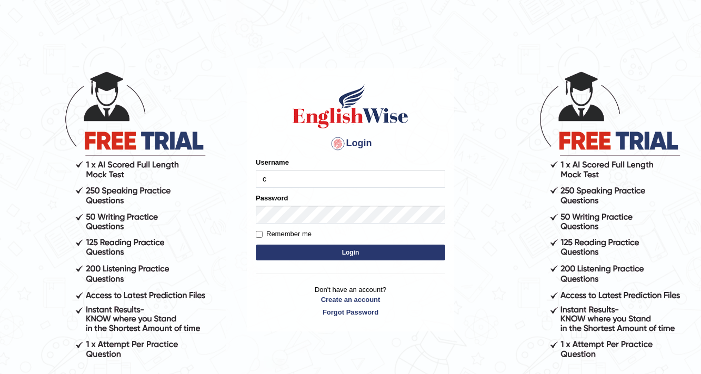
type input "charan_12"
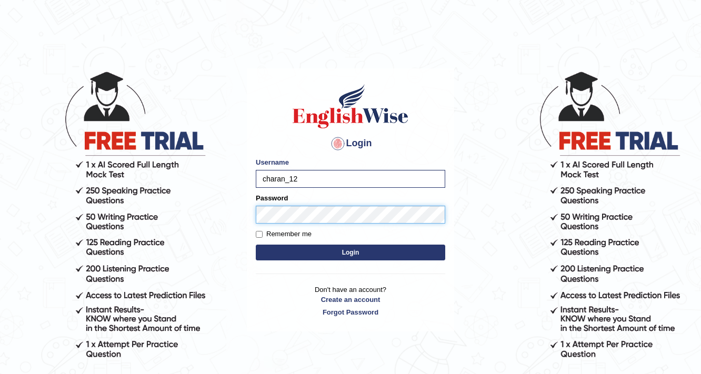
click at [256, 245] on button "Login" at bounding box center [350, 253] width 189 height 16
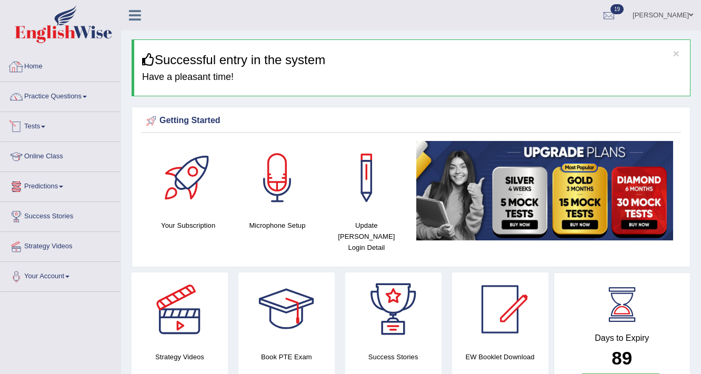
click at [73, 91] on link "Practice Questions" at bounding box center [61, 95] width 120 height 26
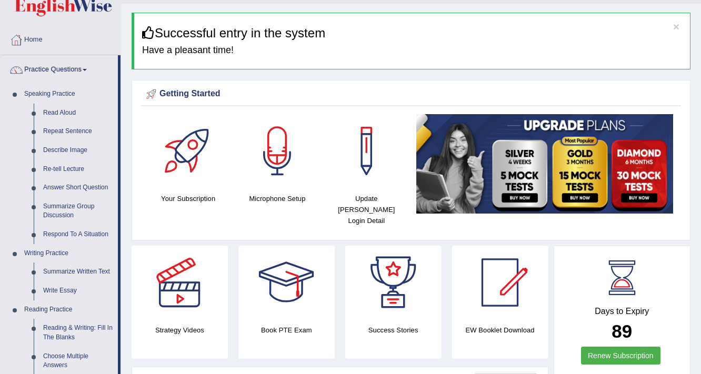
scroll to position [42, 0]
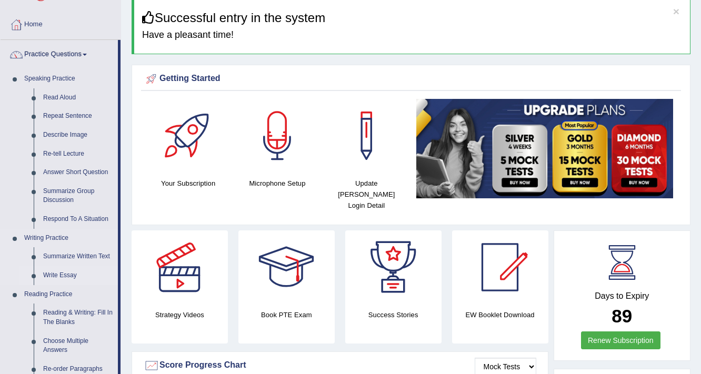
click at [56, 276] on link "Write Essay" at bounding box center [77, 275] width 79 height 19
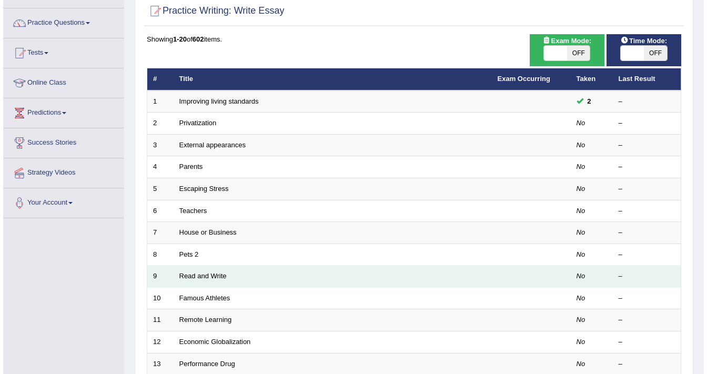
scroll to position [25, 0]
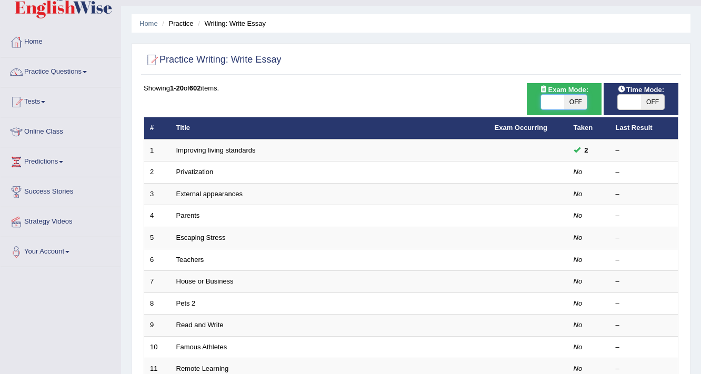
click at [556, 105] on span at bounding box center [552, 102] width 23 height 15
checkbox input "true"
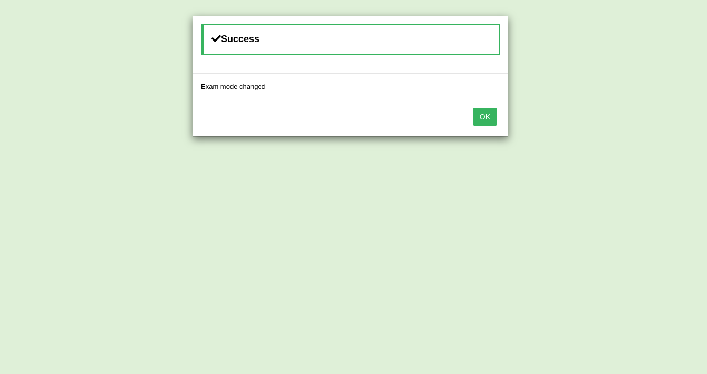
click at [487, 113] on button "OK" at bounding box center [485, 117] width 24 height 18
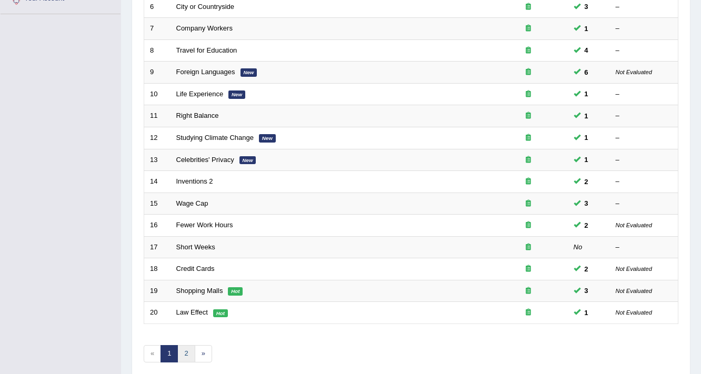
click at [193, 356] on link "2" at bounding box center [185, 353] width 17 height 17
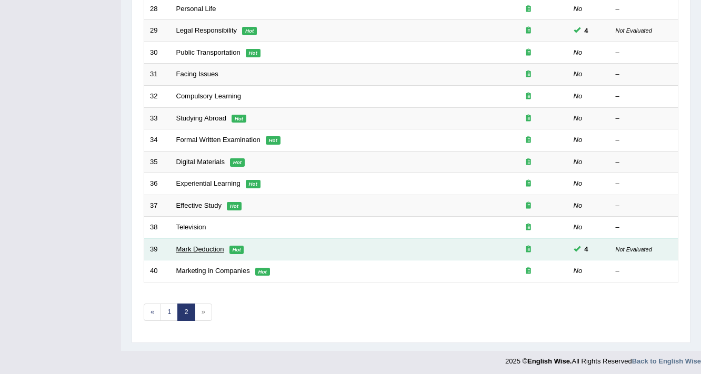
click at [196, 249] on link "Mark Deduction" at bounding box center [200, 249] width 48 height 8
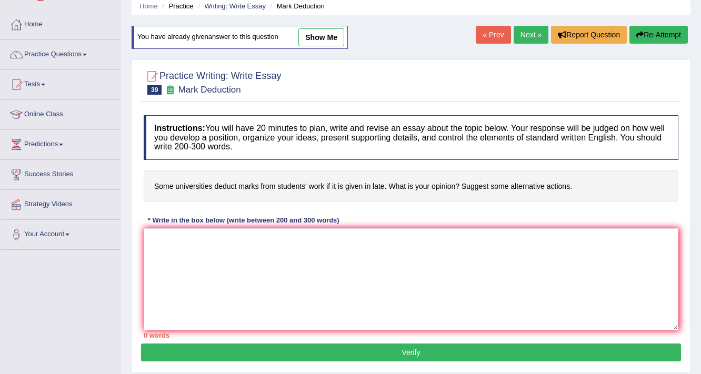
click at [316, 40] on link "show me" at bounding box center [321, 37] width 46 height 18
type textarea "The increasing influence of some universities deduct marks from students work o…"
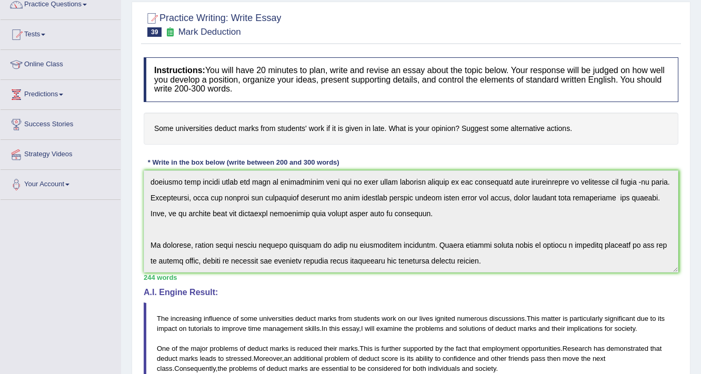
scroll to position [156, 0]
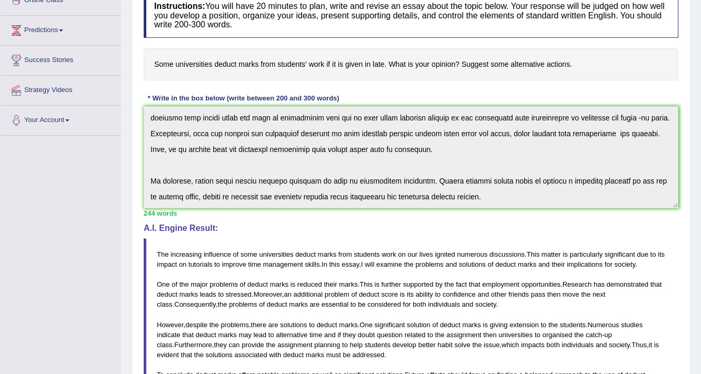
click at [676, 368] on div "Instructions: You will have 20 minutes to plan, write and revise an essay about…" at bounding box center [411, 245] width 540 height 514
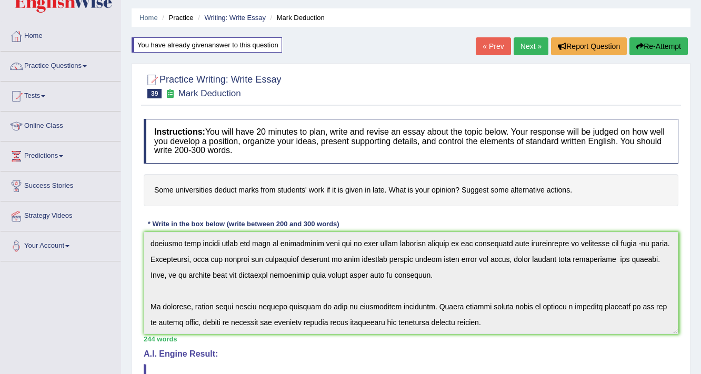
scroll to position [30, 0]
click at [664, 53] on button "Re-Attempt" at bounding box center [658, 47] width 58 height 18
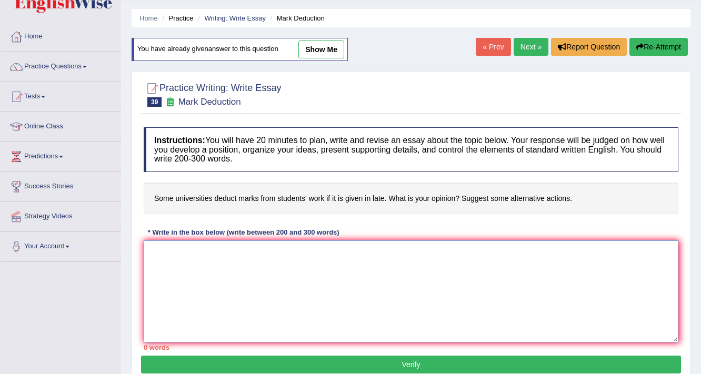
paste textarea "The increasing influence of some universities deduct marks from students work o…"
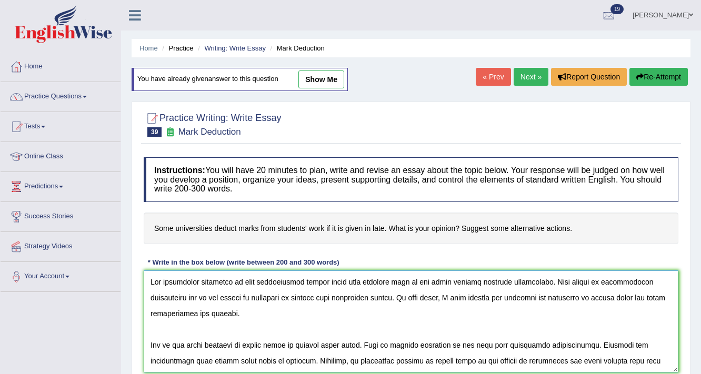
drag, startPoint x: 608, startPoint y: 297, endPoint x: 587, endPoint y: 301, distance: 20.9
click at [587, 301] on textarea at bounding box center [411, 322] width 535 height 102
click at [292, 333] on textarea at bounding box center [411, 322] width 535 height 102
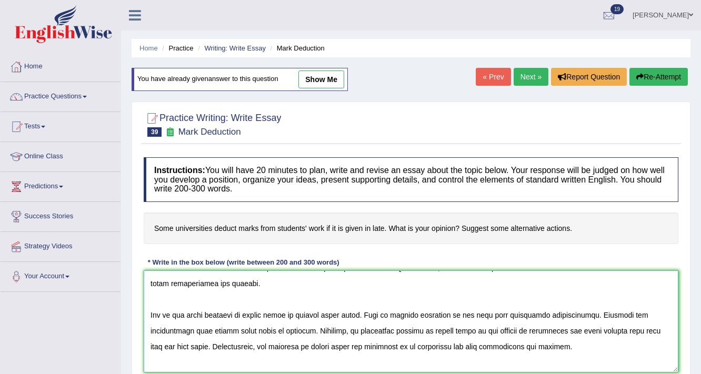
scroll to position [42, 0]
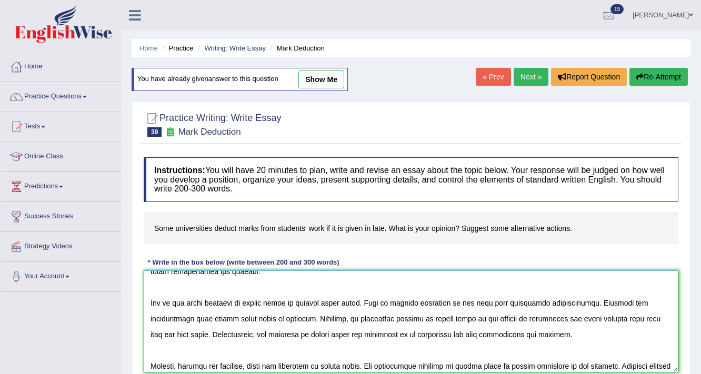
click at [271, 301] on textarea at bounding box center [411, 322] width 535 height 102
drag, startPoint x: 213, startPoint y: 319, endPoint x: 256, endPoint y: 321, distance: 43.7
click at [256, 321] on textarea at bounding box center [411, 322] width 535 height 102
click at [266, 316] on textarea at bounding box center [411, 322] width 535 height 102
click at [302, 315] on textarea at bounding box center [411, 322] width 535 height 102
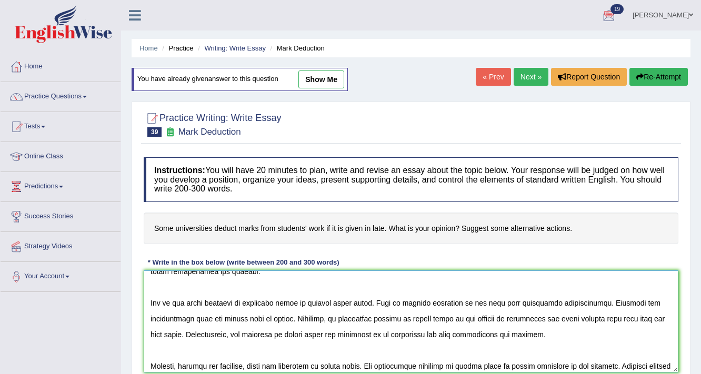
click at [383, 333] on textarea at bounding box center [411, 322] width 535 height 102
drag, startPoint x: 455, startPoint y: 316, endPoint x: 416, endPoint y: 319, distance: 39.6
click at [416, 319] on textarea at bounding box center [411, 322] width 535 height 102
click at [414, 316] on textarea at bounding box center [411, 322] width 535 height 102
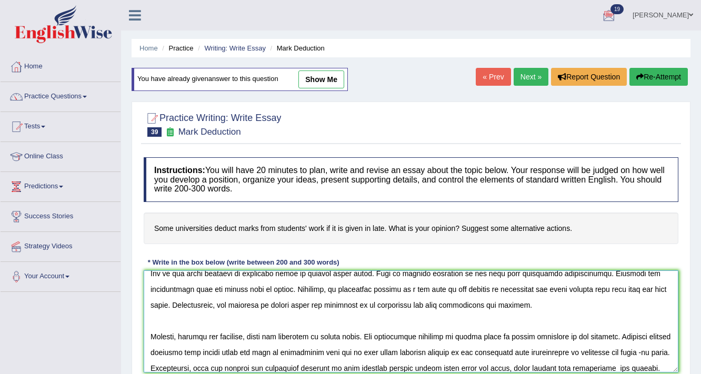
scroll to position [84, 0]
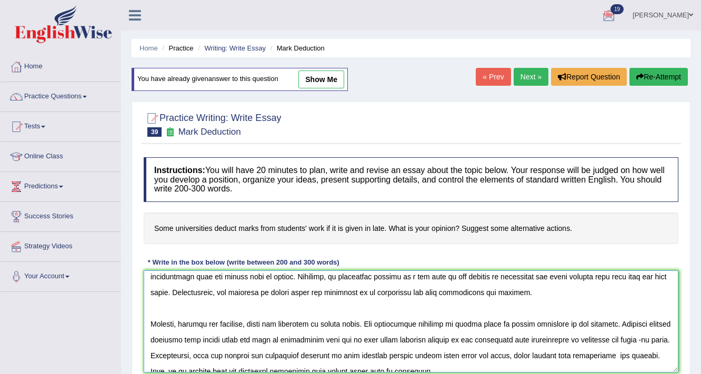
drag, startPoint x: 333, startPoint y: 291, endPoint x: 289, endPoint y: 291, distance: 43.7
click at [289, 291] on textarea at bounding box center [411, 322] width 535 height 102
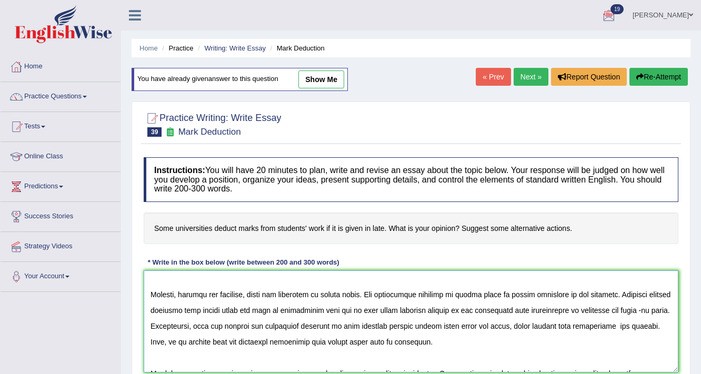
scroll to position [126, 0]
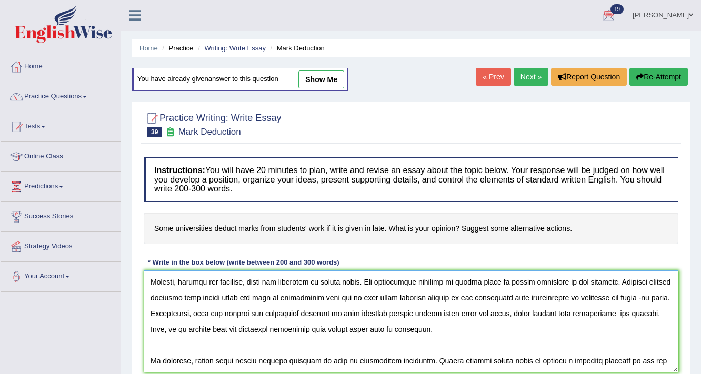
click at [349, 282] on textarea at bounding box center [411, 322] width 535 height 102
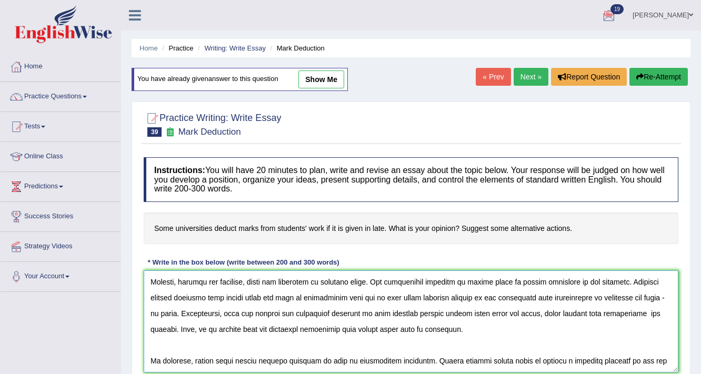
click at [426, 298] on textarea at bounding box center [411, 322] width 535 height 102
drag, startPoint x: 356, startPoint y: 281, endPoint x: 350, endPoint y: 282, distance: 5.9
click at [350, 282] on textarea at bounding box center [411, 322] width 535 height 102
click at [325, 279] on textarea at bounding box center [411, 322] width 535 height 102
click at [386, 293] on textarea at bounding box center [411, 322] width 535 height 102
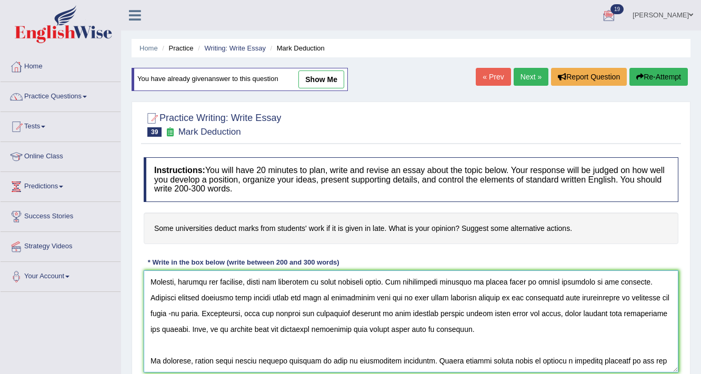
drag, startPoint x: 535, startPoint y: 279, endPoint x: 474, endPoint y: 291, distance: 61.6
click at [478, 278] on textarea at bounding box center [411, 322] width 535 height 102
click at [474, 305] on textarea at bounding box center [411, 322] width 535 height 102
drag, startPoint x: 488, startPoint y: 281, endPoint x: 533, endPoint y: 282, distance: 44.8
click at [533, 282] on textarea at bounding box center [411, 322] width 535 height 102
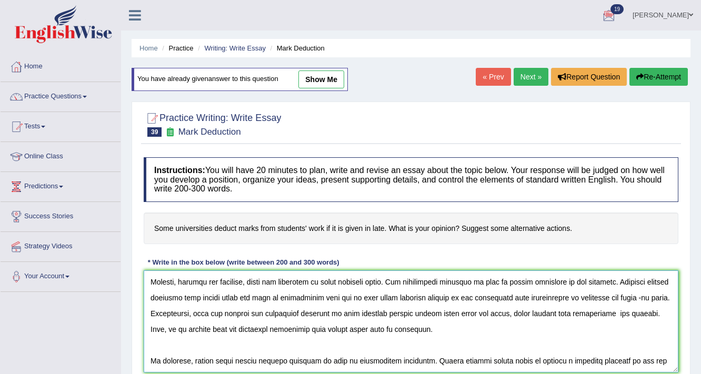
click at [502, 329] on textarea at bounding box center [411, 322] width 535 height 102
drag, startPoint x: 259, startPoint y: 296, endPoint x: 218, endPoint y: 298, distance: 41.6
click at [218, 298] on textarea at bounding box center [411, 322] width 535 height 102
click at [322, 314] on textarea at bounding box center [411, 322] width 535 height 102
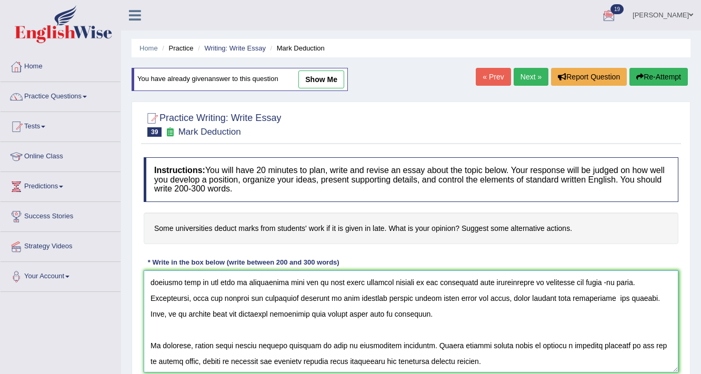
drag, startPoint x: 321, startPoint y: 314, endPoint x: 364, endPoint y: 314, distance: 43.2
click at [364, 314] on textarea at bounding box center [411, 322] width 535 height 102
click at [218, 337] on textarea at bounding box center [411, 322] width 535 height 102
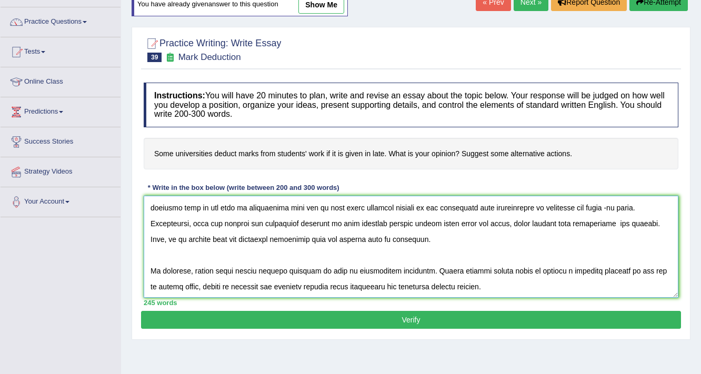
scroll to position [84, 0]
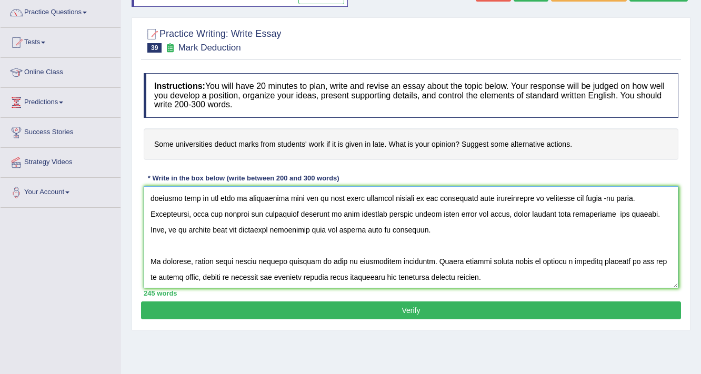
type textarea "The increasing influence of some universities deduct marks from students work o…"
click at [461, 312] on button "Verify" at bounding box center [411, 311] width 540 height 18
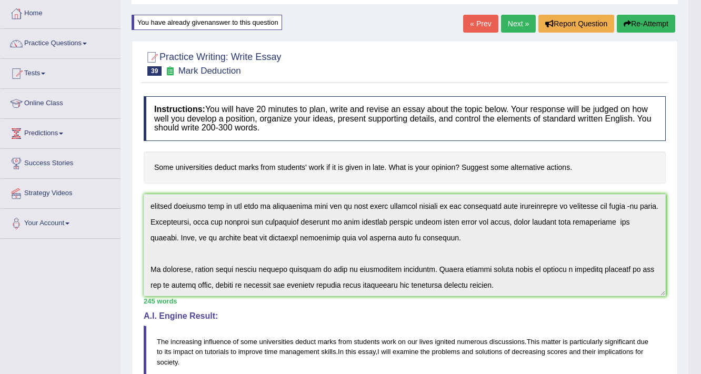
scroll to position [0, 0]
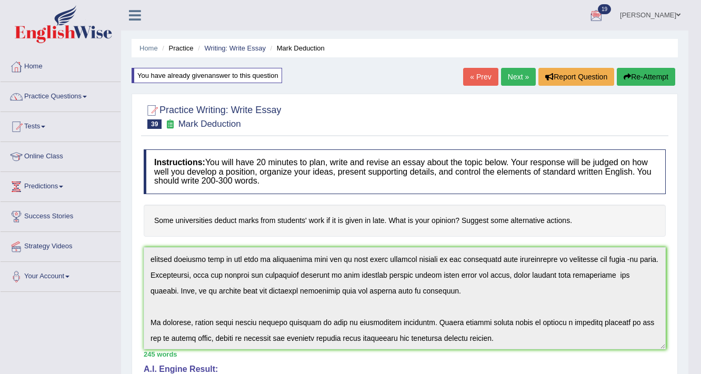
click at [663, 77] on button "Re-Attempt" at bounding box center [646, 77] width 58 height 18
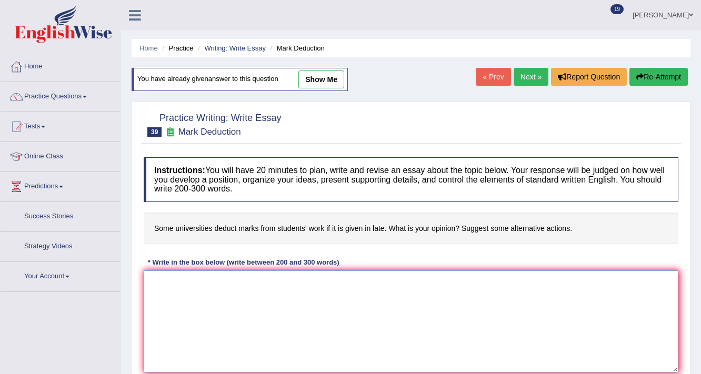
click at [280, 271] on textarea at bounding box center [411, 322] width 535 height 102
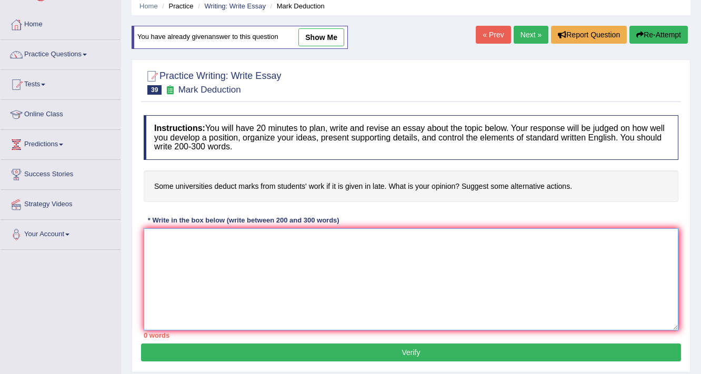
paste textarea "The increasing influence of some universities deduct marks from students work o…"
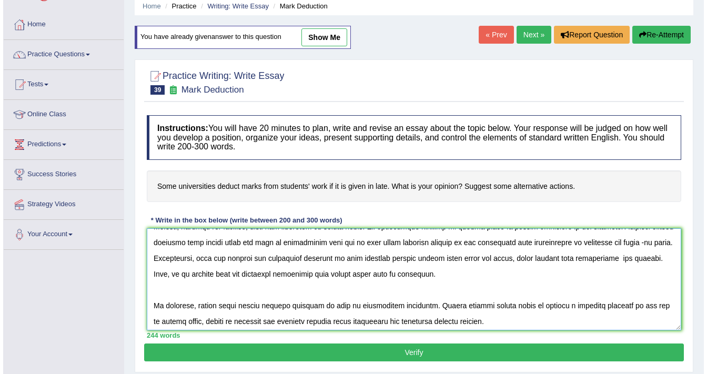
scroll to position [142, 0]
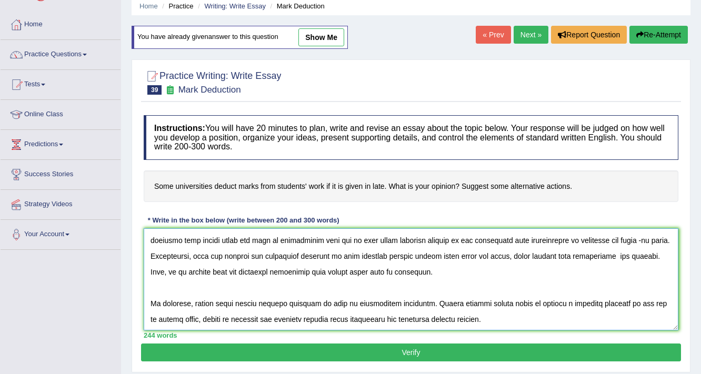
type textarea "The increasing influence of some universities deduct marks from students work o…"
click at [289, 360] on div "Practice Writing: Write Essay 39 Mark Deduction Instructions: You will have 20 …" at bounding box center [411, 215] width 559 height 313
click at [288, 349] on button "Verify" at bounding box center [411, 353] width 540 height 18
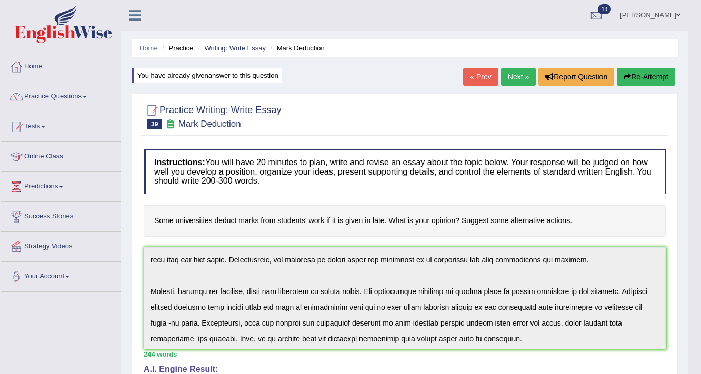
scroll to position [57, 0]
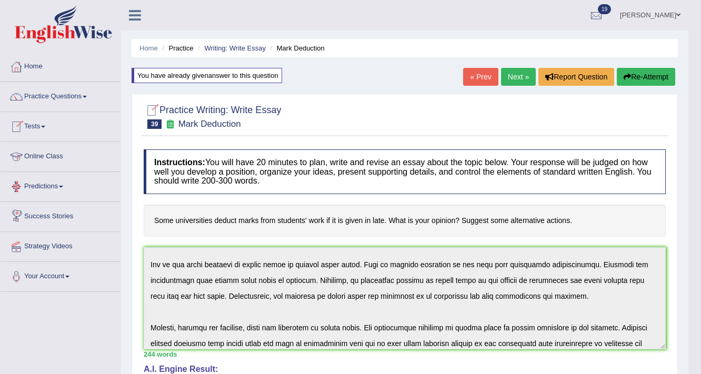
click at [223, 53] on li "Writing: Write Essay" at bounding box center [230, 48] width 71 height 10
click at [228, 51] on link "Writing: Write Essay" at bounding box center [235, 48] width 62 height 8
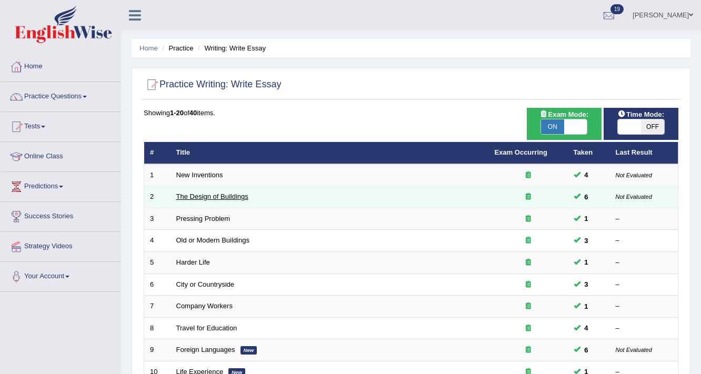
click at [217, 193] on link "The Design of Buildings" at bounding box center [212, 197] width 72 height 8
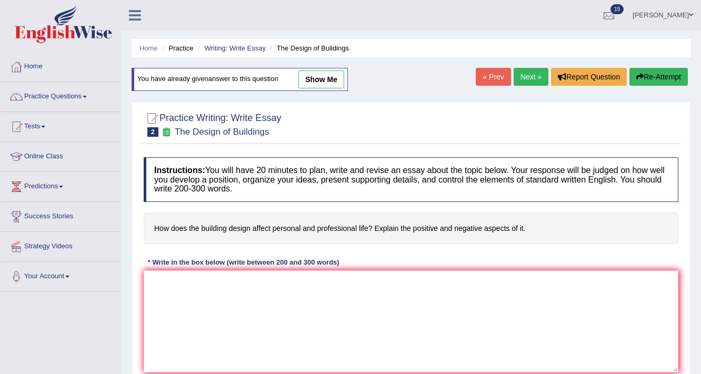
click at [317, 73] on link "show me" at bounding box center [321, 80] width 46 height 18
type textarea "The increasing influence of the building design affect personal and professiona…"
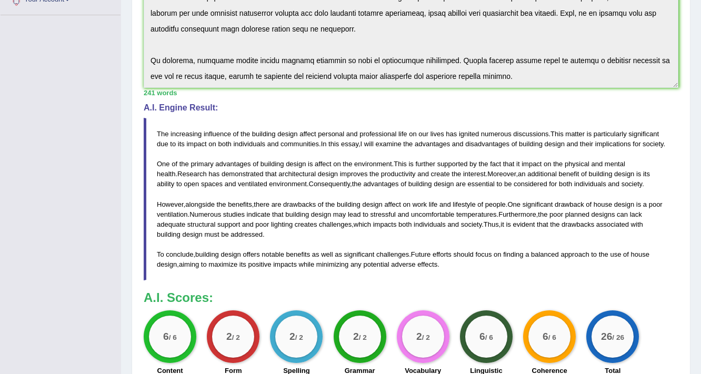
scroll to position [265, 0]
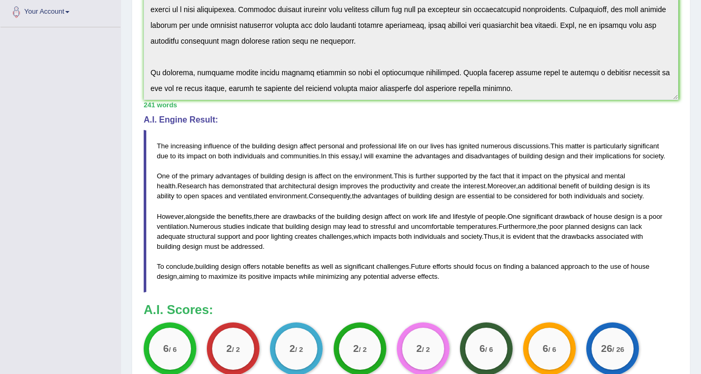
drag, startPoint x: 599, startPoint y: 221, endPoint x: 615, endPoint y: 215, distance: 16.8
click at [615, 215] on blockquote "The increasing influence of the building design affect personal and professiona…" at bounding box center [411, 211] width 535 height 163
drag, startPoint x: 572, startPoint y: 237, endPoint x: 613, endPoint y: 236, distance: 40.6
click at [613, 236] on blockquote "The increasing influence of the building design affect personal and professiona…" at bounding box center [411, 211] width 535 height 163
click at [294, 281] on span "impacts" at bounding box center [285, 277] width 24 height 8
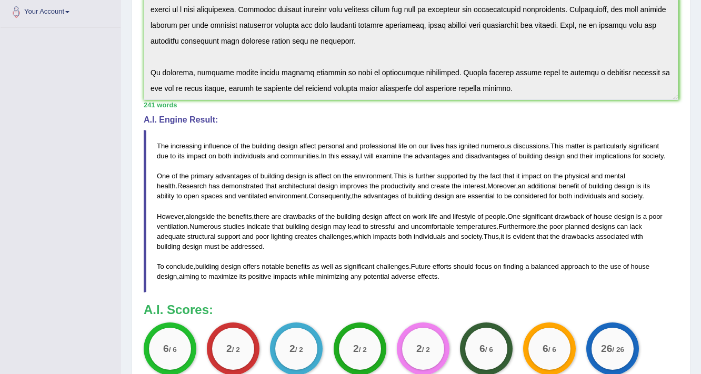
drag, startPoint x: 225, startPoint y: 273, endPoint x: 197, endPoint y: 265, distance: 29.1
click at [197, 265] on blockquote "The increasing influence of the building design affect personal and professiona…" at bounding box center [411, 211] width 535 height 163
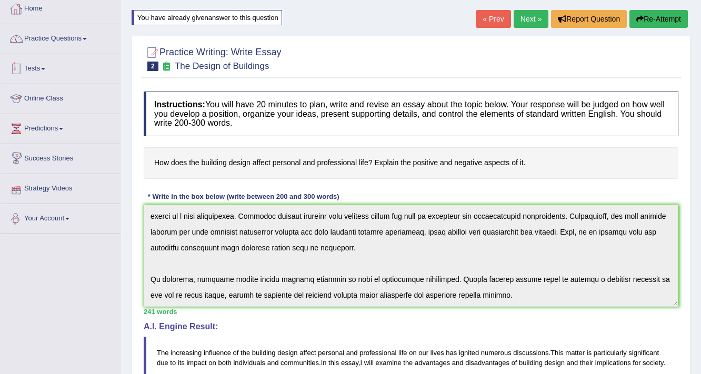
scroll to position [0, 0]
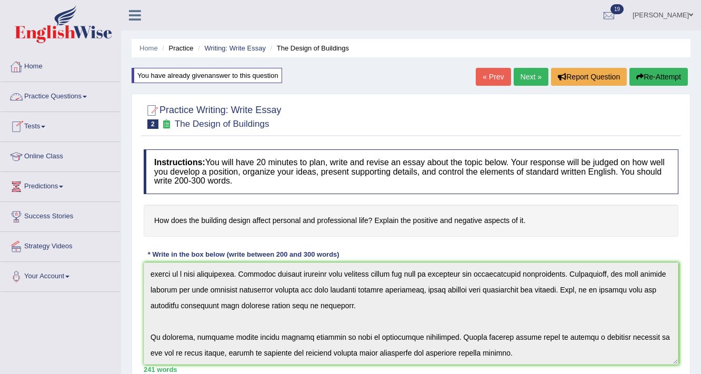
click at [75, 95] on link "Practice Questions" at bounding box center [61, 95] width 120 height 26
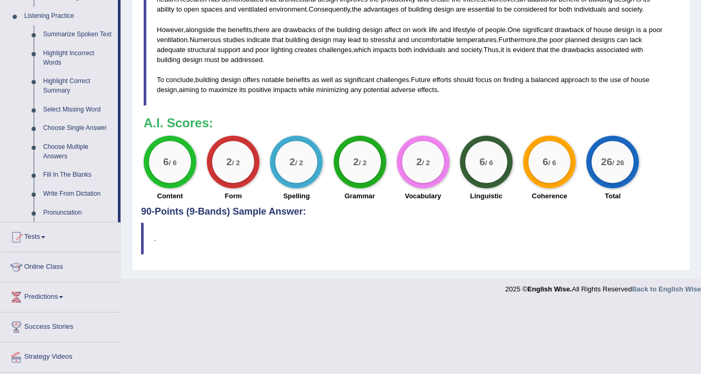
scroll to position [479, 0]
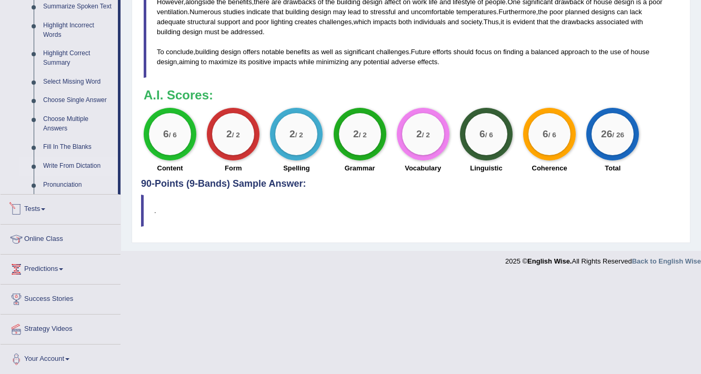
click at [75, 163] on link "Write From Dictation" at bounding box center [77, 166] width 79 height 19
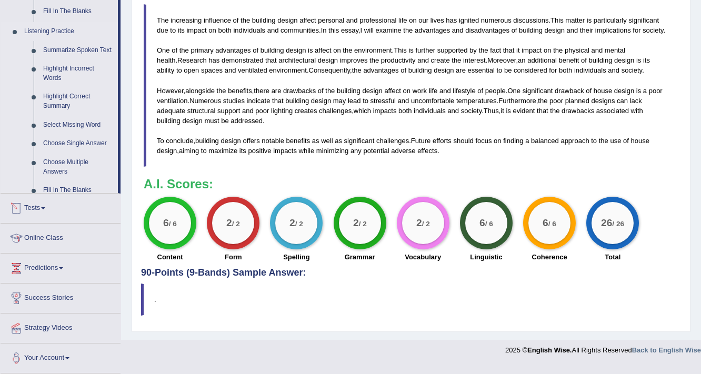
scroll to position [171, 0]
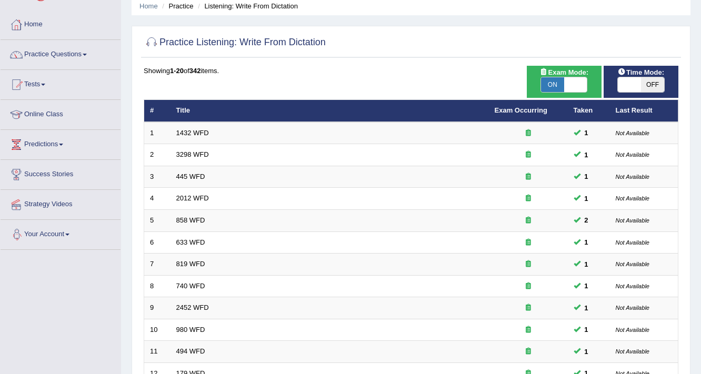
click at [639, 76] on span "Time Mode:" at bounding box center [641, 72] width 55 height 11
click at [639, 86] on span at bounding box center [629, 84] width 23 height 15
checkbox input "true"
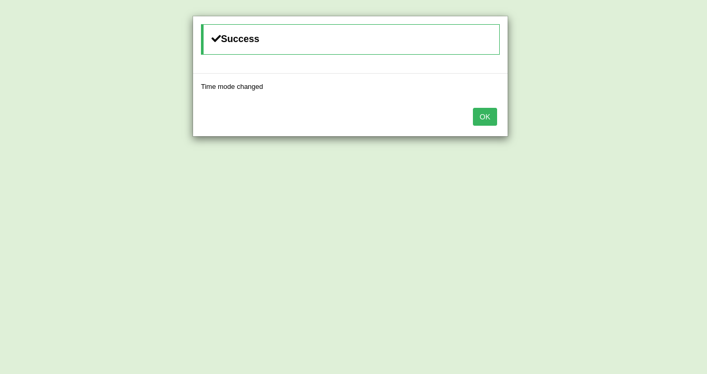
click at [475, 117] on button "OK" at bounding box center [485, 117] width 24 height 18
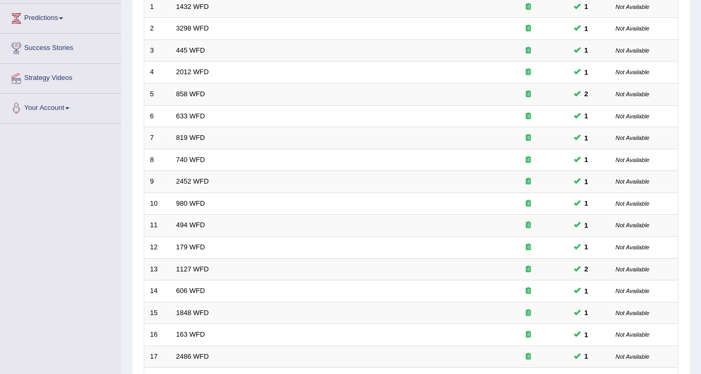
scroll to position [319, 0]
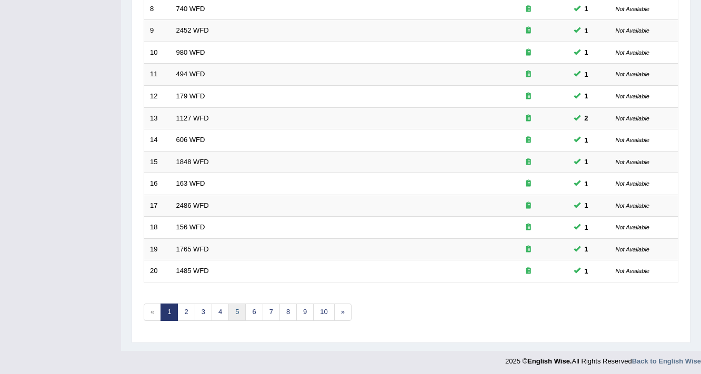
click at [240, 314] on link "5" at bounding box center [236, 312] width 17 height 17
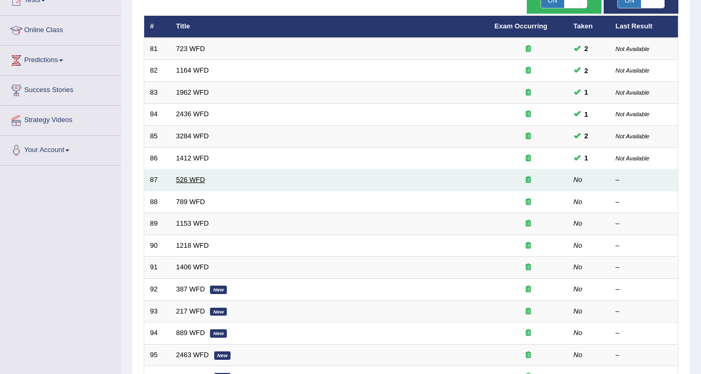
click at [178, 179] on link "526 WFD" at bounding box center [190, 180] width 29 height 8
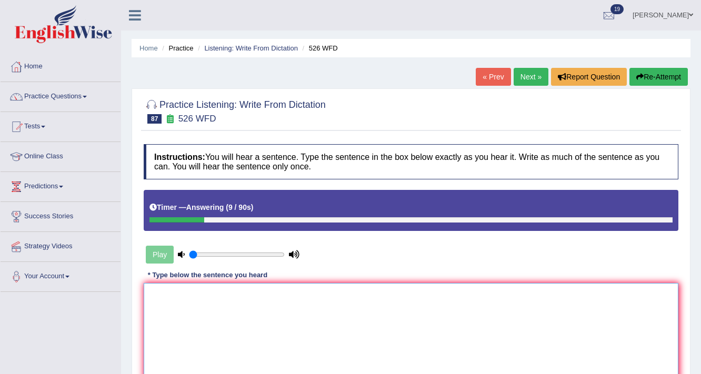
click at [288, 312] on textarea at bounding box center [411, 334] width 535 height 102
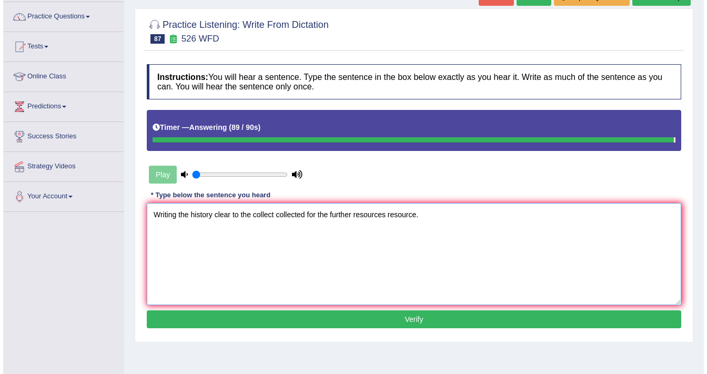
scroll to position [84, 0]
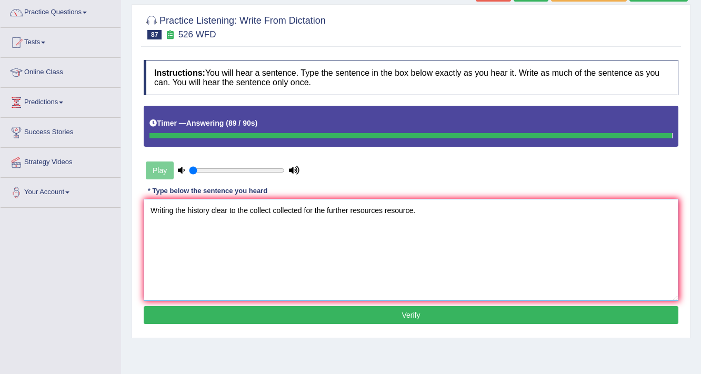
type textarea "Writing the history clear to the collect collected for the further resources re…"
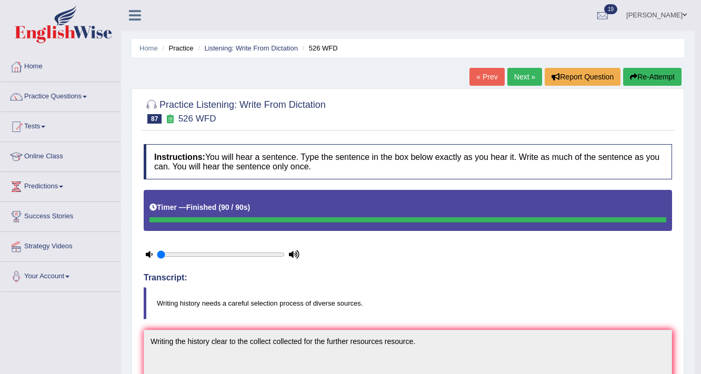
scroll to position [0, 0]
click at [479, 68] on link "« Prev" at bounding box center [486, 77] width 35 height 18
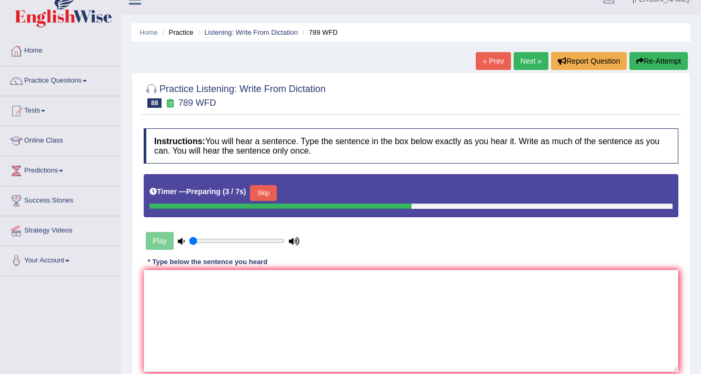
scroll to position [17, 0]
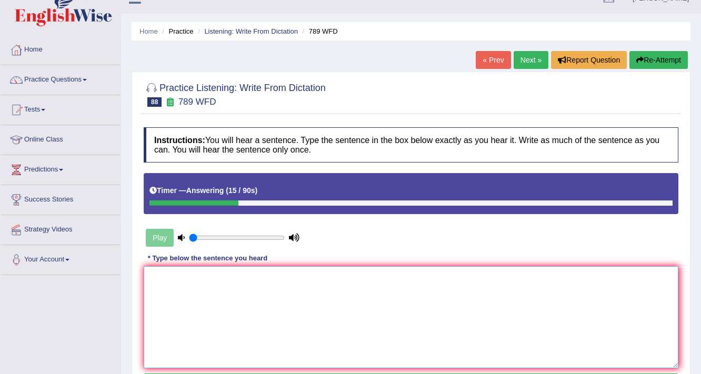
click at [506, 302] on textarea at bounding box center [411, 317] width 535 height 102
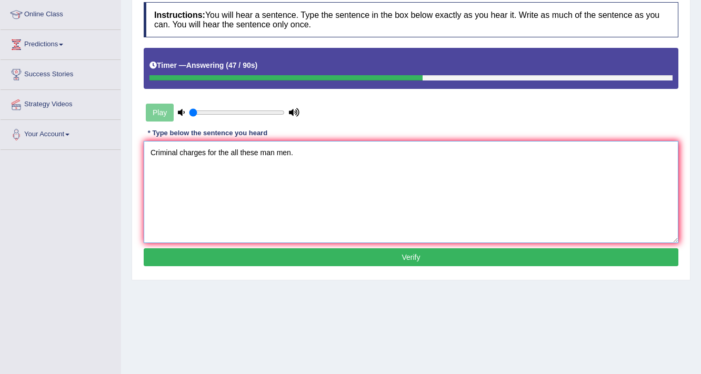
scroll to position [143, 0]
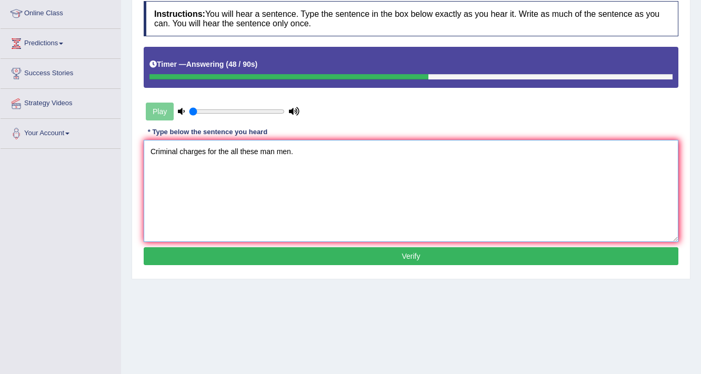
type textarea "Criminal charges for the all these man men."
click at [490, 249] on button "Verify" at bounding box center [411, 256] width 535 height 18
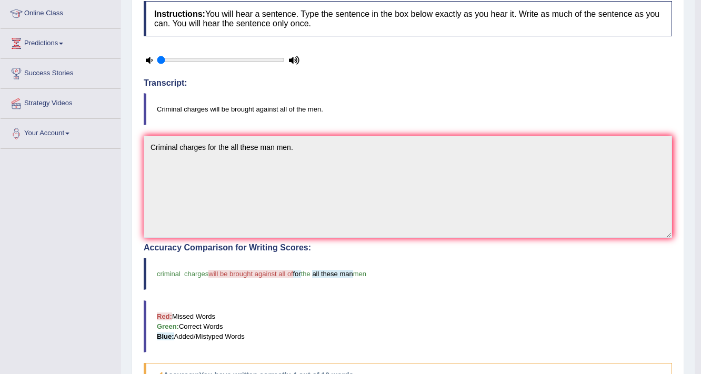
scroll to position [0, 0]
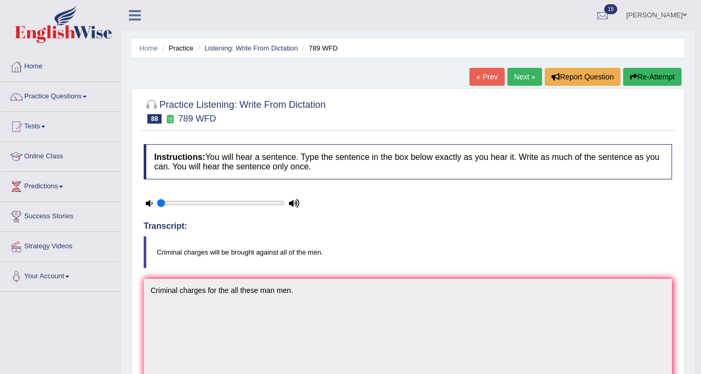
click at [530, 72] on link "Next »" at bounding box center [524, 77] width 35 height 18
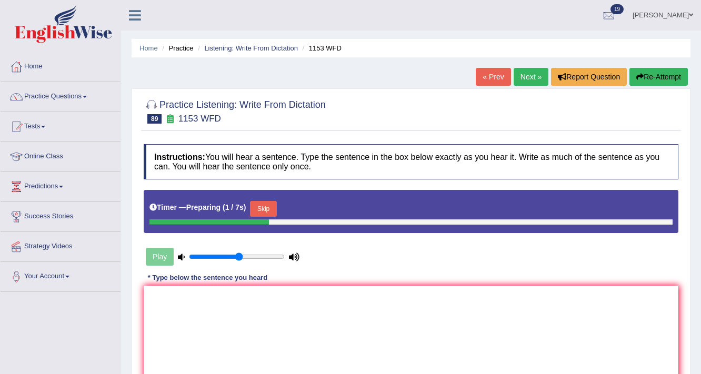
type input "0.55"
click at [238, 257] on input "range" at bounding box center [237, 257] width 96 height 8
click at [295, 342] on textarea at bounding box center [411, 337] width 535 height 102
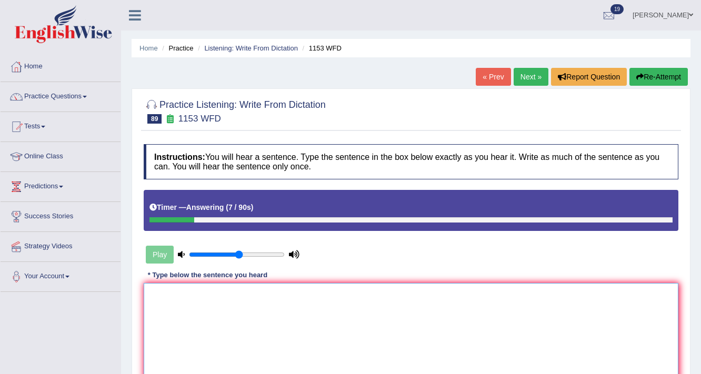
click at [331, 326] on textarea at bounding box center [411, 334] width 535 height 102
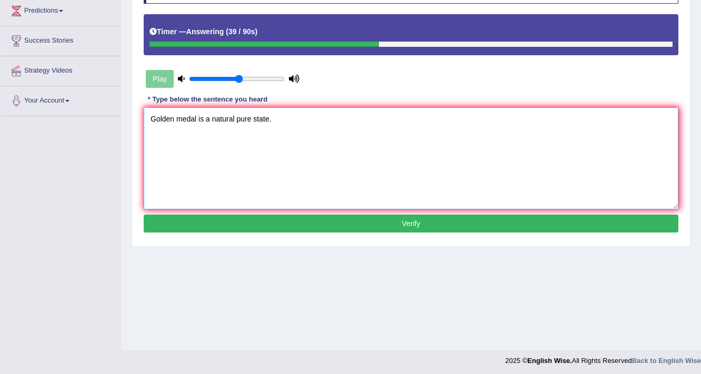
scroll to position [178, 0]
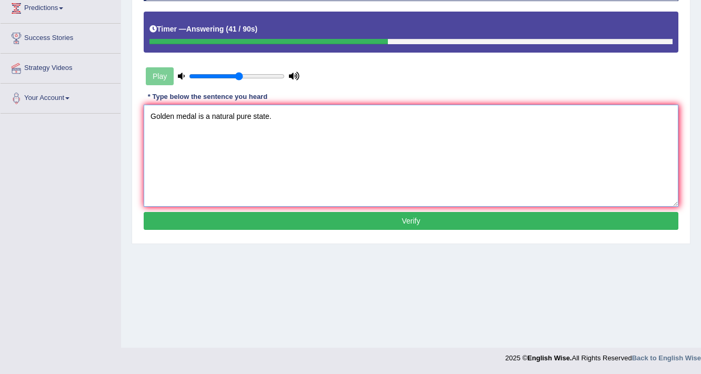
type textarea "Golden medal is a natural pure state."
click at [366, 222] on button "Verify" at bounding box center [411, 221] width 535 height 18
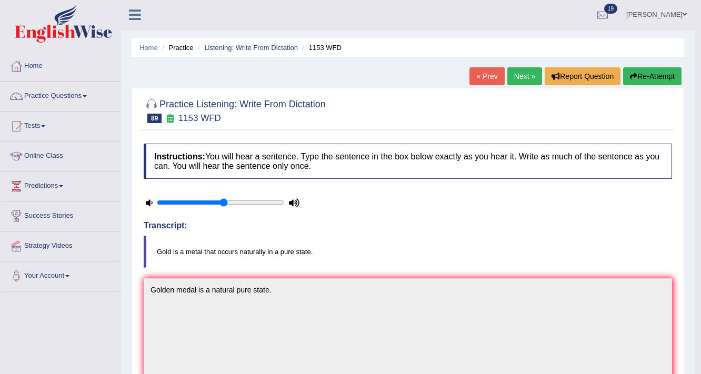
scroll to position [0, 0]
click at [667, 78] on button "Re-Attempt" at bounding box center [652, 77] width 58 height 18
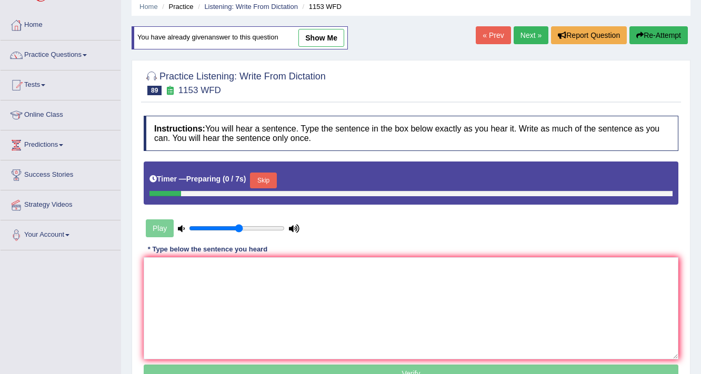
scroll to position [42, 0]
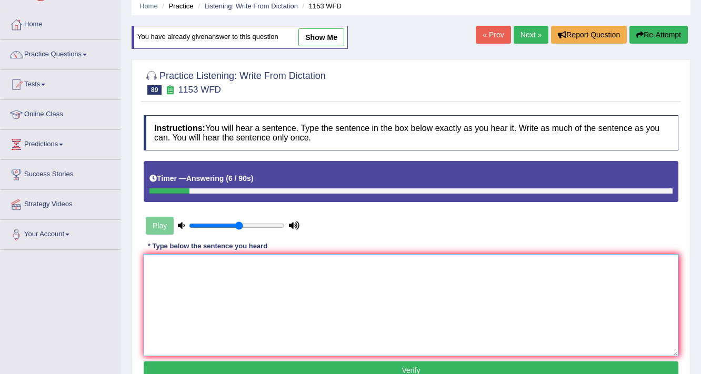
click at [416, 307] on textarea at bounding box center [411, 305] width 535 height 102
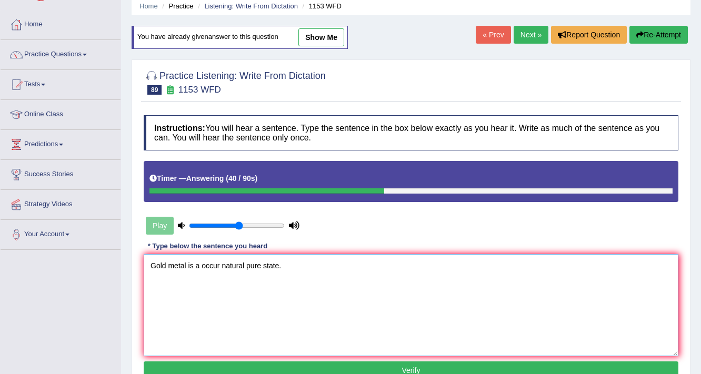
type textarea "Gold metal is a occur natural pure state."
click at [408, 371] on button "Verify" at bounding box center [411, 371] width 535 height 18
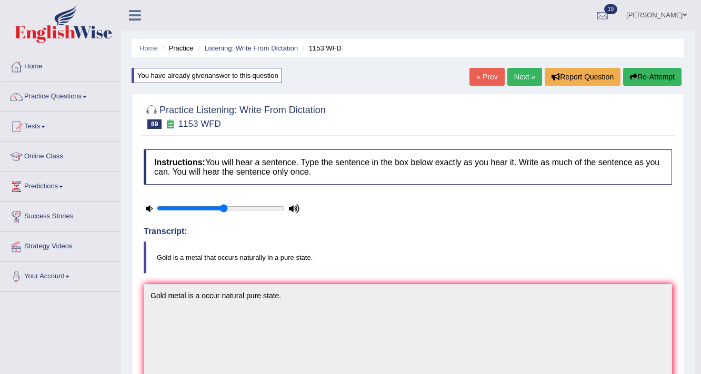
scroll to position [0, 0]
click at [516, 76] on link "Next »" at bounding box center [524, 77] width 35 height 18
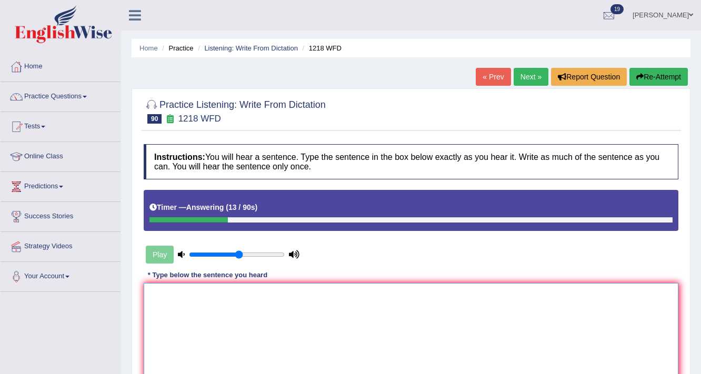
click at [226, 322] on textarea at bounding box center [411, 334] width 535 height 102
type textarea ","
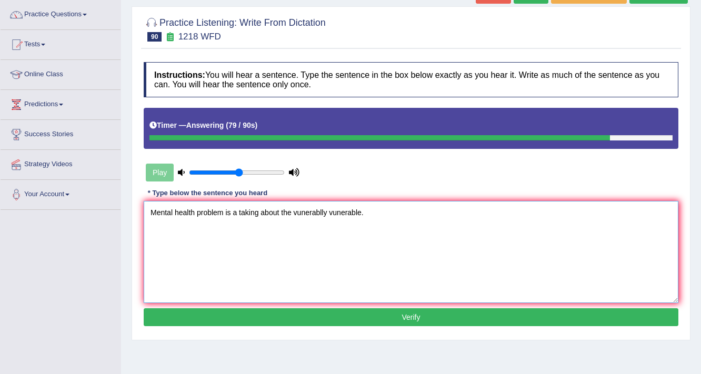
scroll to position [84, 0]
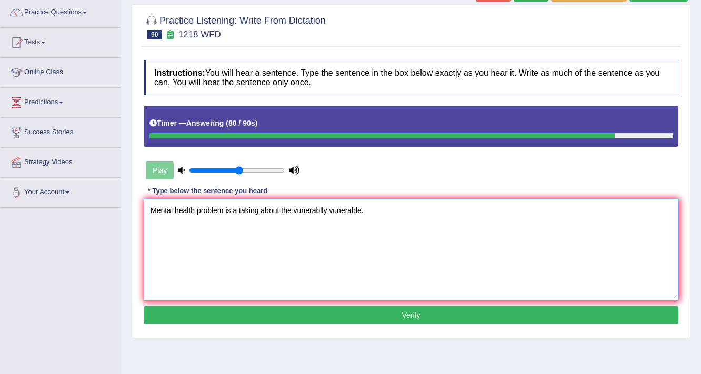
type textarea "Mental health problem is a taking about the vunerablly vunerable."
click at [283, 317] on button "Verify" at bounding box center [411, 315] width 535 height 18
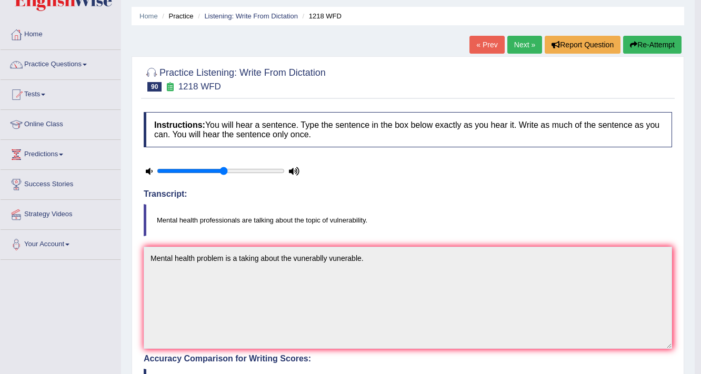
scroll to position [0, 0]
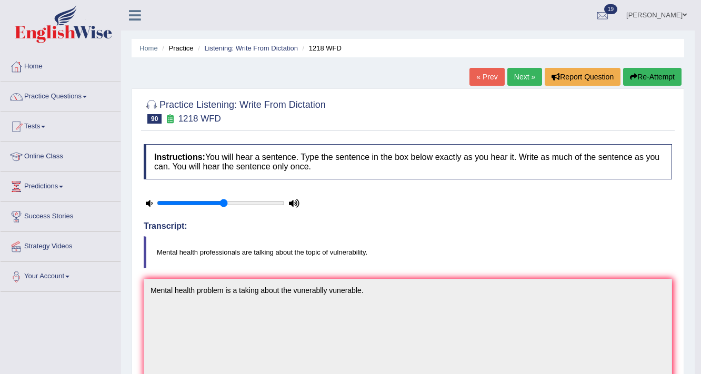
click at [525, 72] on link "Next »" at bounding box center [524, 77] width 35 height 18
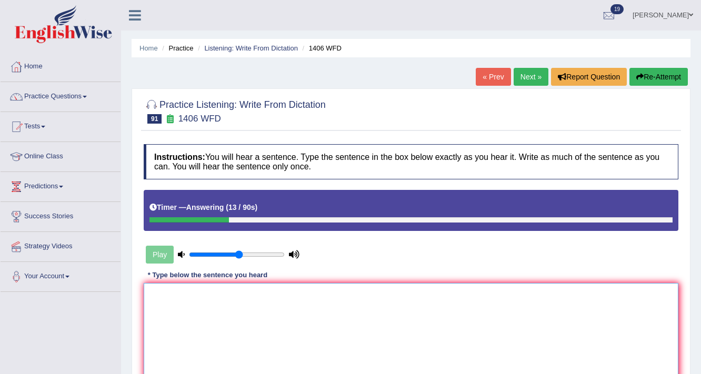
click at [385, 328] on textarea at bounding box center [411, 334] width 535 height 102
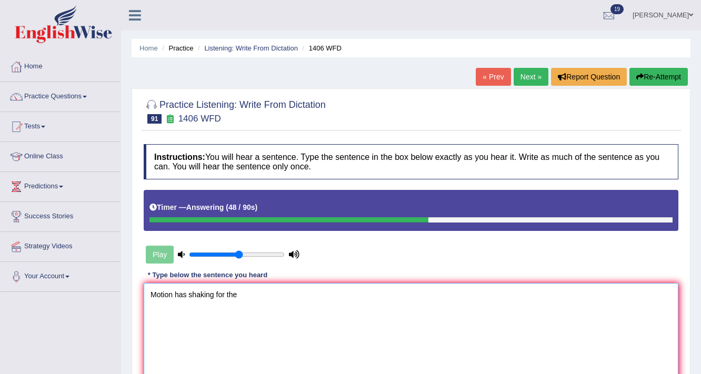
click at [169, 293] on textarea "Motion has shaking for the" at bounding box center [411, 334] width 535 height 102
click at [283, 294] on textarea "Emotion has shaking for the" at bounding box center [411, 334] width 535 height 102
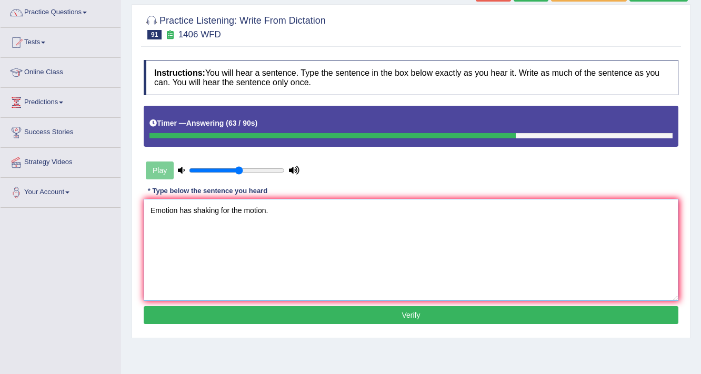
type textarea "Emotion has shaking for the motion."
click at [293, 334] on div "Practice Listening: Write From Dictation 91 1406 WFD Instructions: You will hea…" at bounding box center [411, 171] width 559 height 334
click at [301, 320] on button "Verify" at bounding box center [411, 315] width 535 height 18
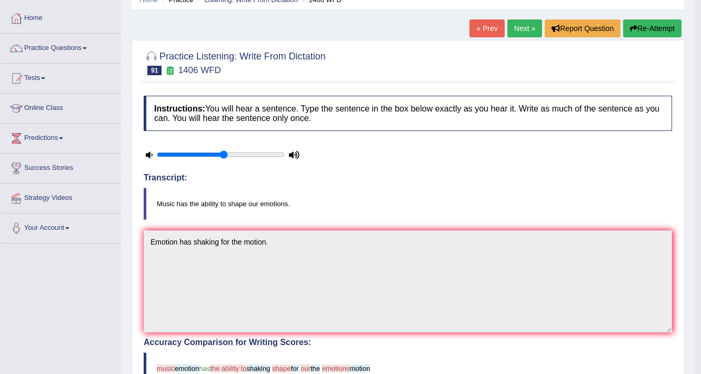
scroll to position [0, 0]
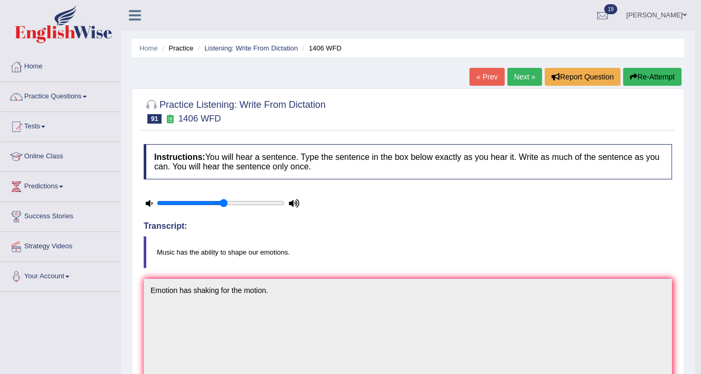
click at [653, 84] on button "Re-Attempt" at bounding box center [652, 77] width 58 height 18
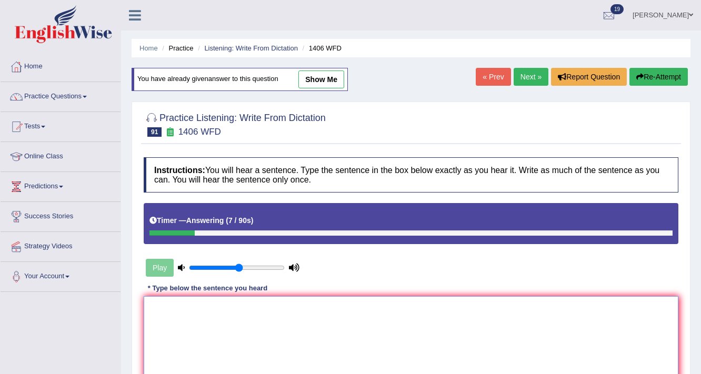
click at [283, 308] on textarea at bounding box center [411, 347] width 535 height 102
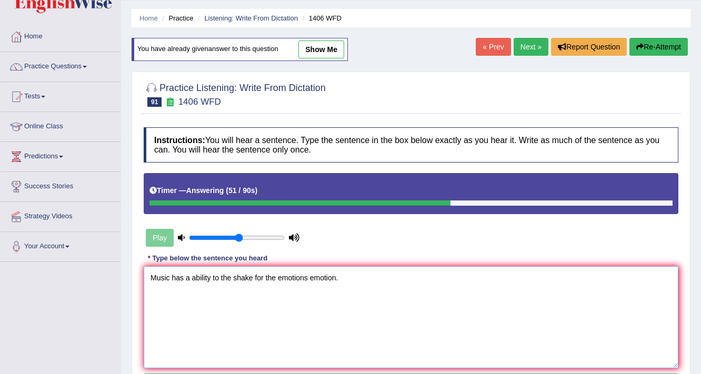
scroll to position [42, 0]
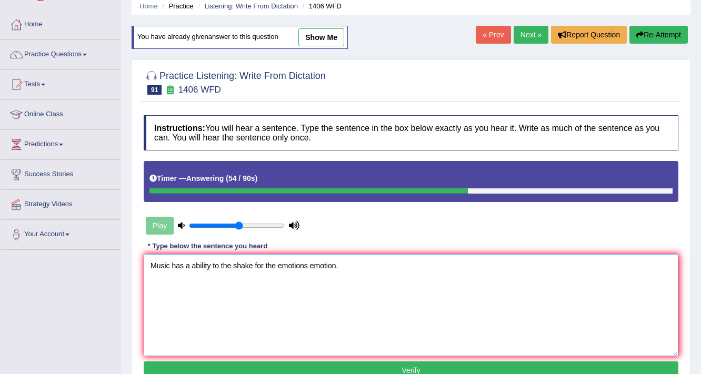
click at [256, 265] on textarea "Music has a ability to the shake for the emotions emotion." at bounding box center [411, 305] width 535 height 102
click at [243, 274] on textarea "Music has a ability to the shake shaking for the emotions emotion." at bounding box center [411, 305] width 535 height 102
click at [257, 260] on textarea "Music has a ability to the shake shaking for the emotions emotion." at bounding box center [411, 305] width 535 height 102
type textarea "Music has a ability to the shake shaking for the emotions emotion."
click at [341, 368] on button "Verify" at bounding box center [411, 371] width 535 height 18
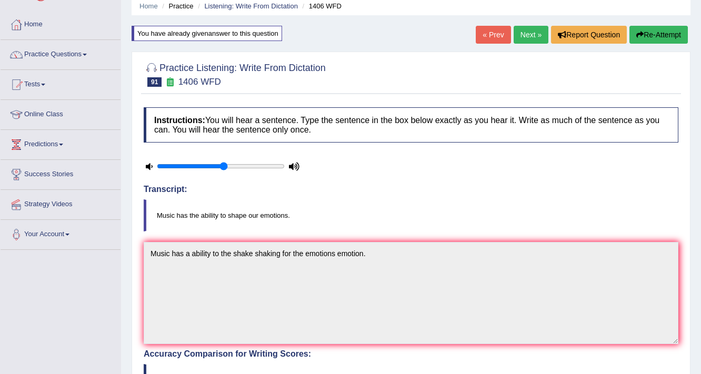
scroll to position [0, 0]
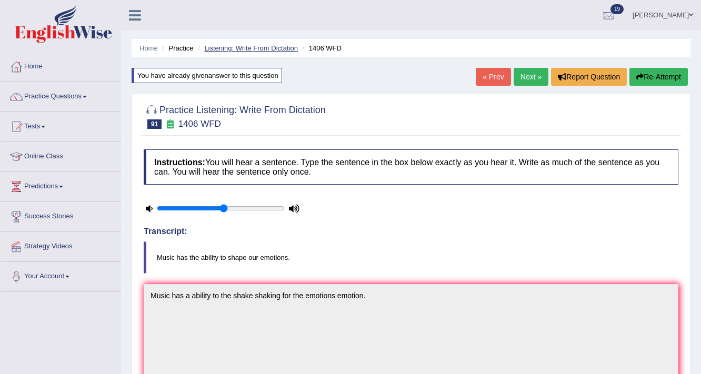
click at [225, 46] on link "Listening: Write From Dictation" at bounding box center [251, 48] width 94 height 8
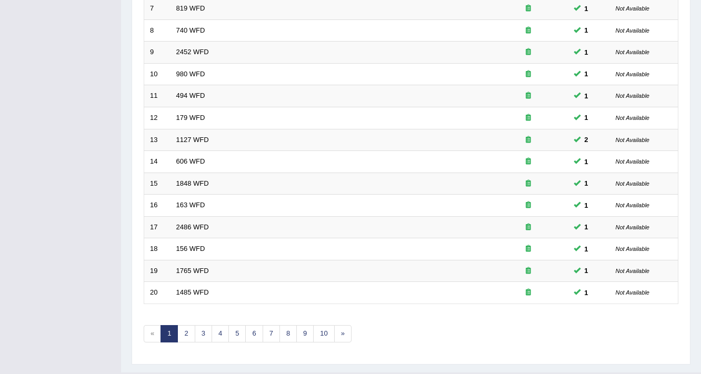
scroll to position [319, 0]
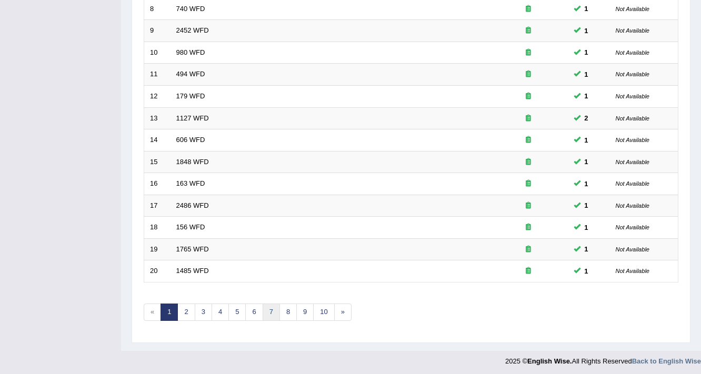
click at [263, 307] on link "7" at bounding box center [271, 312] width 17 height 17
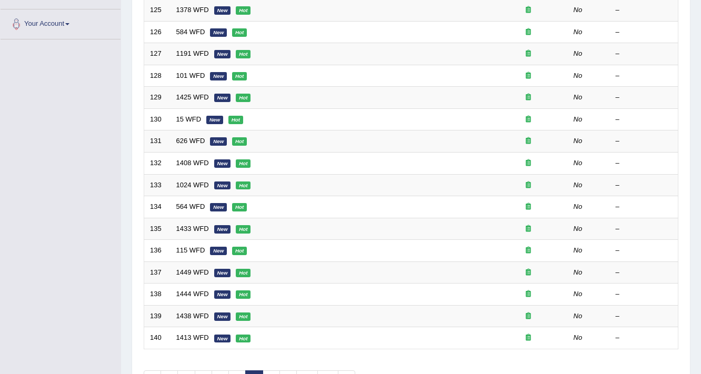
scroll to position [319, 0]
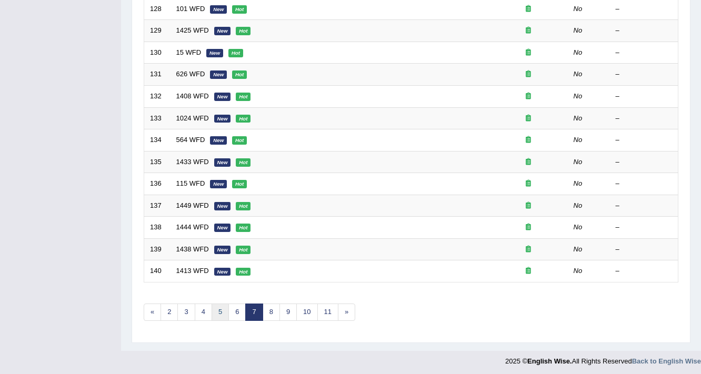
click at [213, 309] on link "5" at bounding box center [220, 312] width 17 height 17
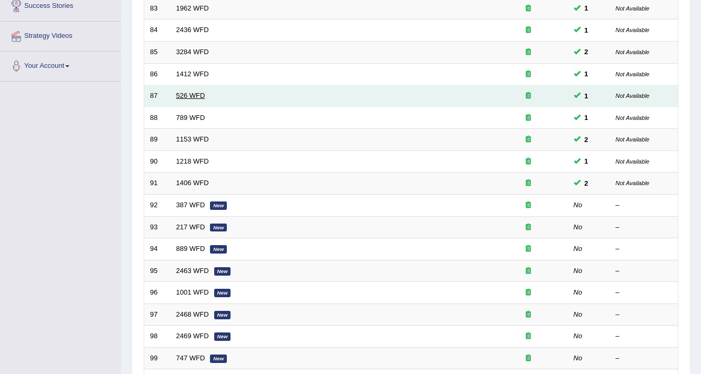
click at [188, 92] on link "526 WFD" at bounding box center [190, 96] width 29 height 8
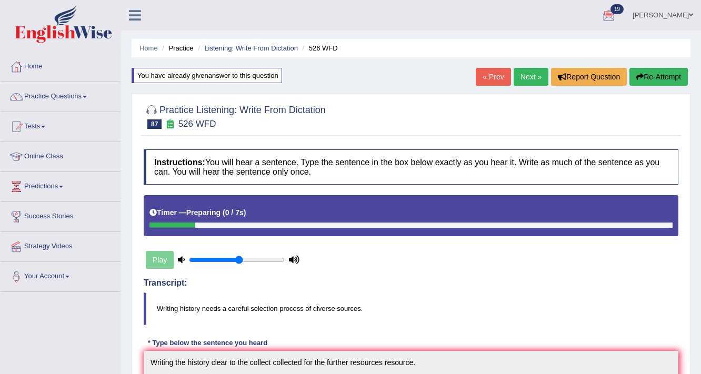
click at [539, 70] on link "Next »" at bounding box center [531, 77] width 35 height 18
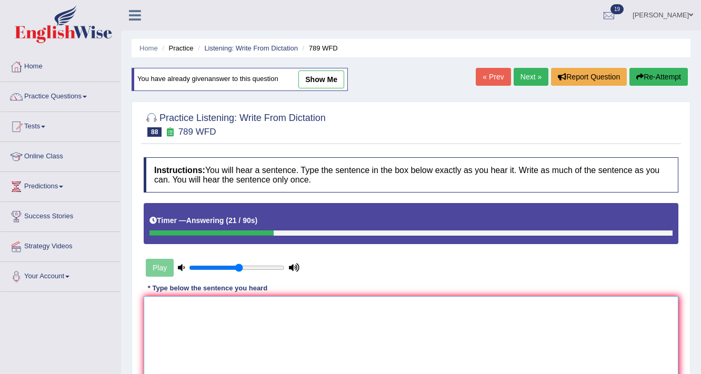
click at [356, 342] on textarea at bounding box center [411, 347] width 535 height 102
click at [374, 347] on textarea at bounding box center [411, 347] width 535 height 102
click at [372, 347] on textarea at bounding box center [411, 347] width 535 height 102
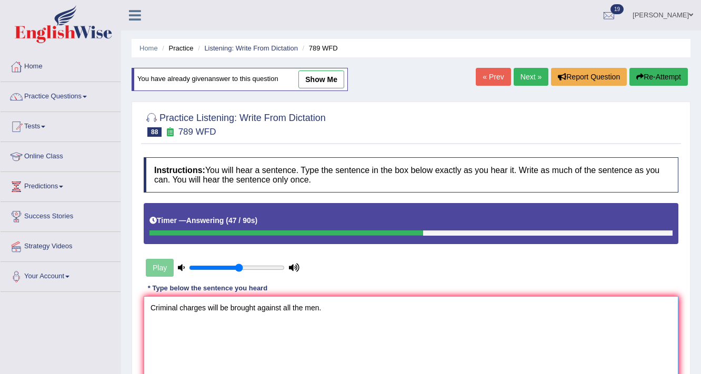
click at [231, 303] on textarea "Criminal charges will be brought against all the men." at bounding box center [411, 347] width 535 height 102
click at [317, 301] on textarea "Criminal charges will be bought brought against all the men." at bounding box center [411, 347] width 535 height 102
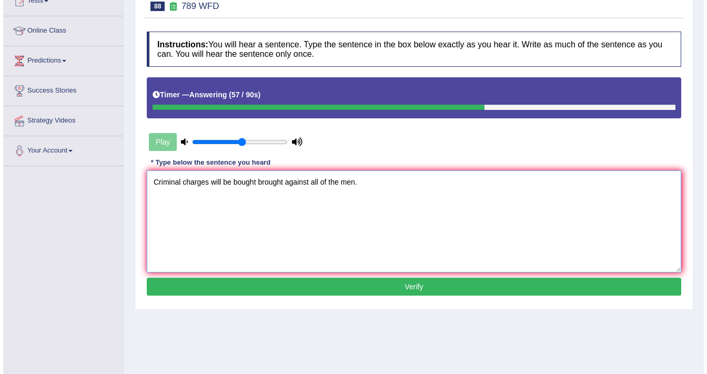
scroll to position [126, 0]
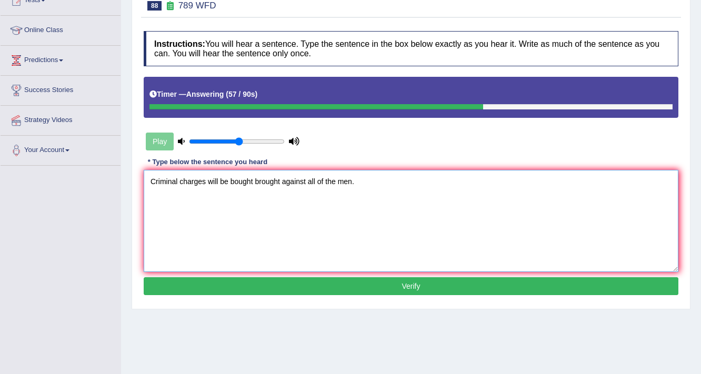
type textarea "Criminal charges will be bought brought against all of the men."
click at [337, 275] on div "Instructions: You will hear a sentence. Type the sentence in the box below exac…" at bounding box center [411, 165] width 540 height 278
click at [337, 278] on button "Verify" at bounding box center [411, 286] width 535 height 18
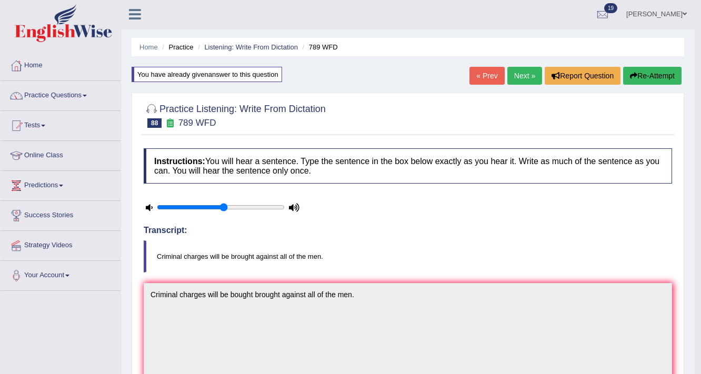
scroll to position [0, 0]
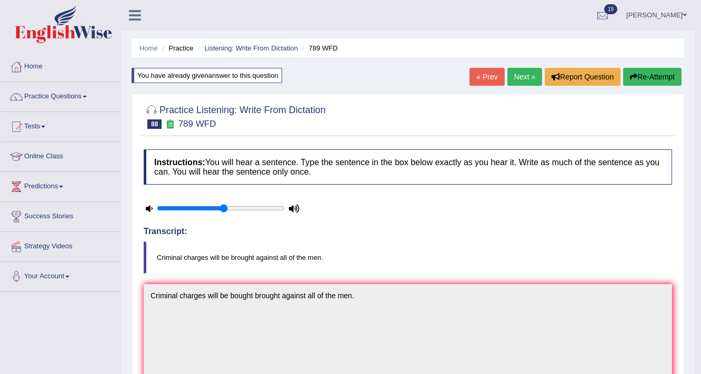
click at [529, 81] on link "Next »" at bounding box center [524, 77] width 35 height 18
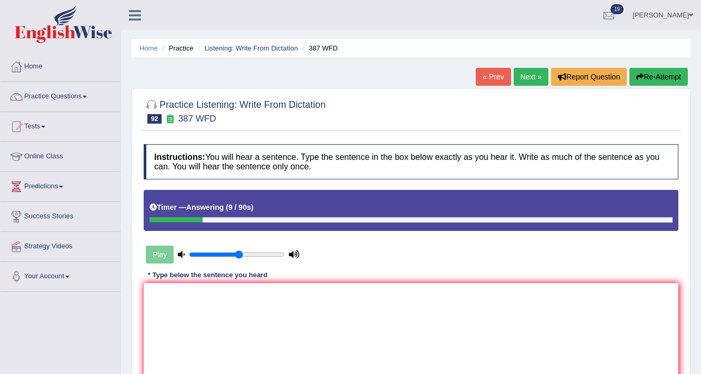
click at [668, 71] on button "Re-Attempt" at bounding box center [658, 77] width 58 height 18
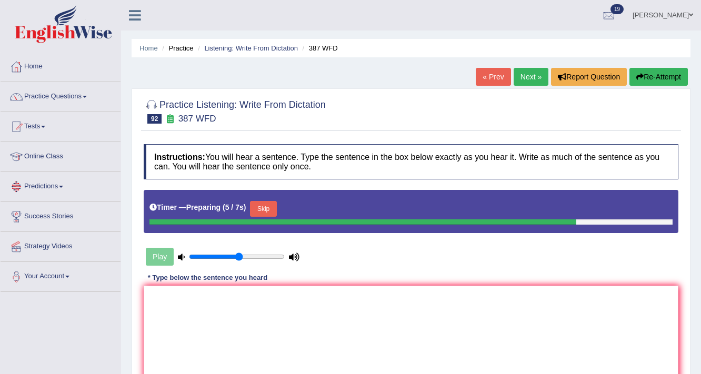
click at [265, 205] on button "Skip" at bounding box center [263, 209] width 26 height 16
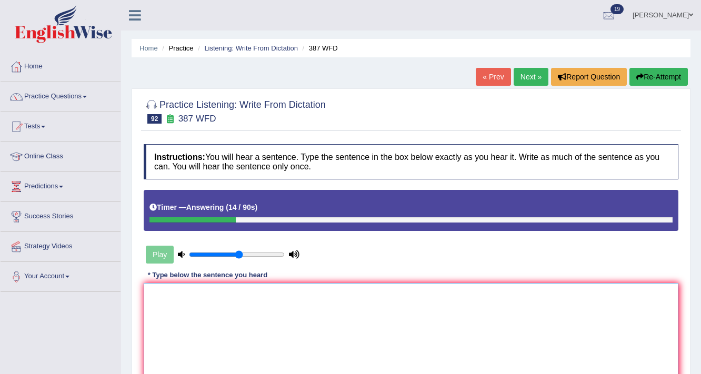
click at [272, 306] on textarea at bounding box center [411, 334] width 535 height 102
type textarea "R"
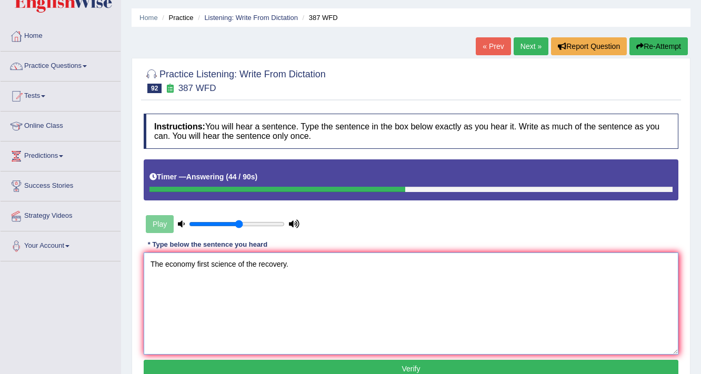
scroll to position [84, 0]
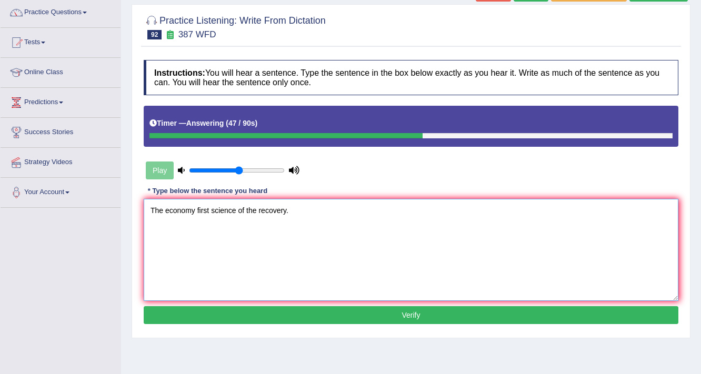
type textarea "The economy first science of the recovery."
click at [332, 306] on button "Verify" at bounding box center [411, 315] width 535 height 18
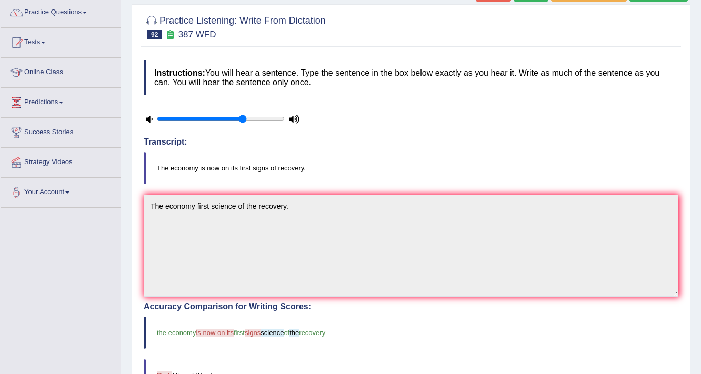
type input "0.7"
click at [240, 118] on input "range" at bounding box center [221, 119] width 128 height 8
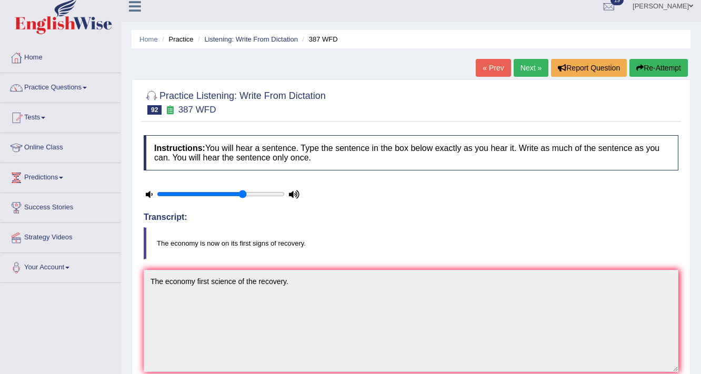
scroll to position [0, 0]
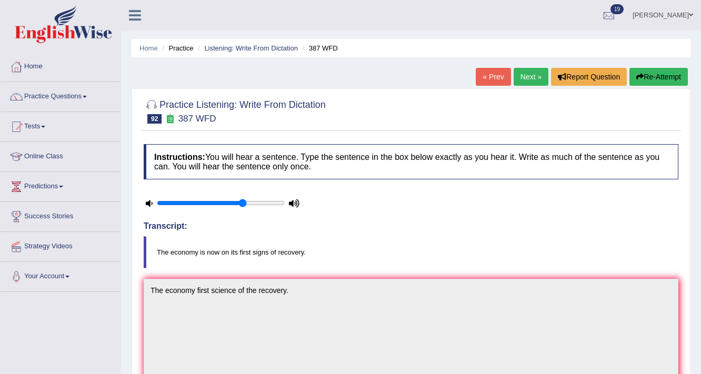
click at [524, 78] on link "Next »" at bounding box center [531, 77] width 35 height 18
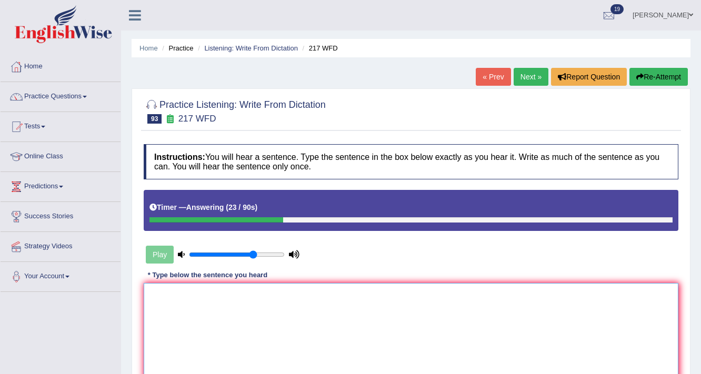
click at [509, 329] on textarea at bounding box center [411, 334] width 535 height 102
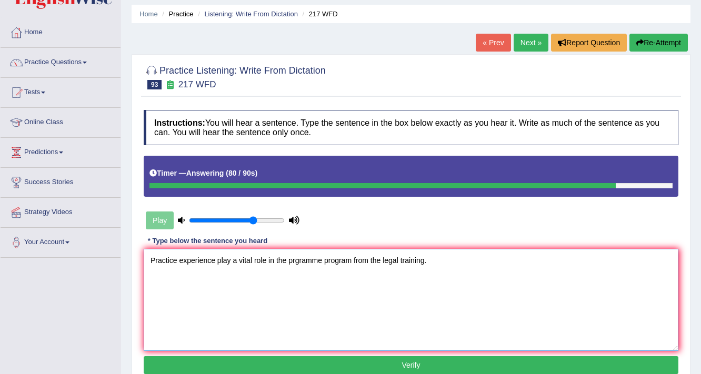
scroll to position [84, 0]
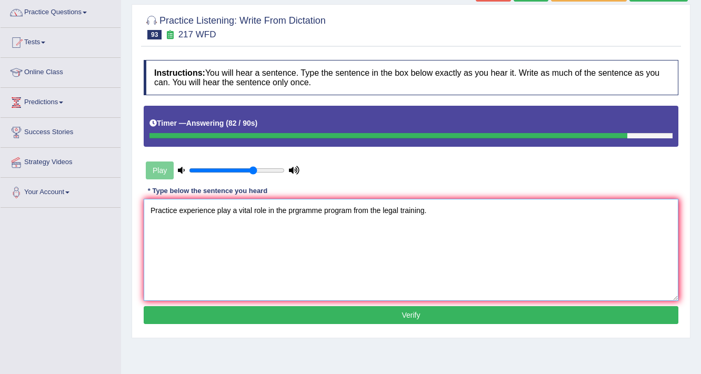
type textarea "Practice experience play a vital role in the prgramme program from the legal tr…"
click at [343, 314] on button "Verify" at bounding box center [411, 315] width 535 height 18
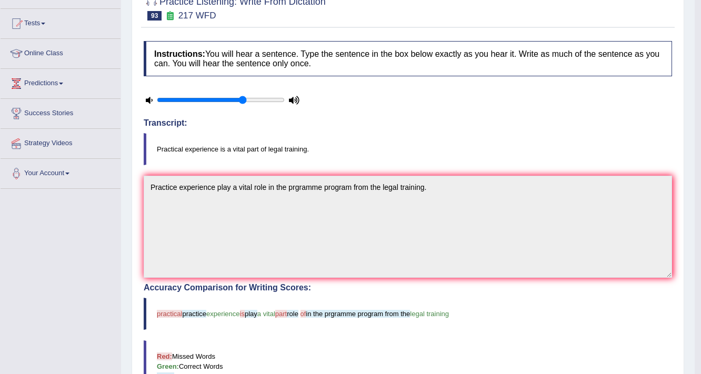
scroll to position [0, 0]
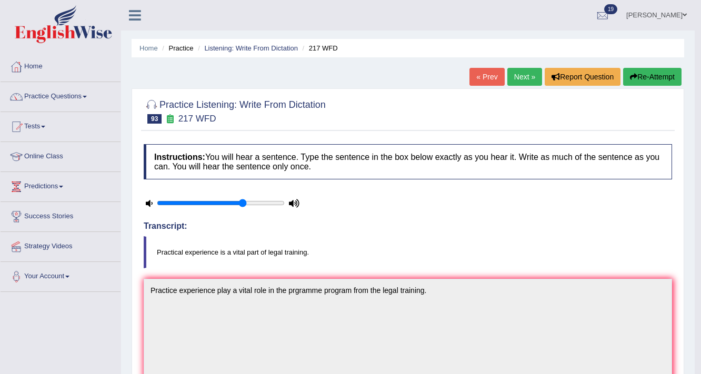
click at [507, 79] on link "Next »" at bounding box center [524, 77] width 35 height 18
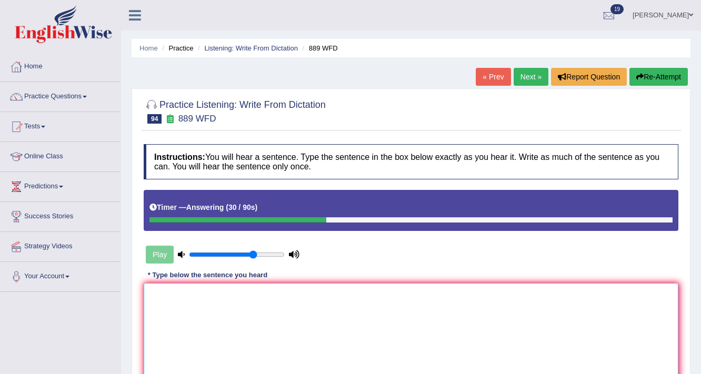
click at [503, 339] on textarea at bounding box center [411, 334] width 535 height 102
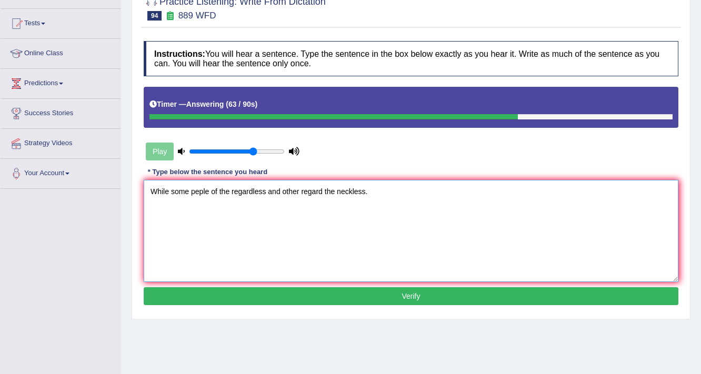
scroll to position [126, 0]
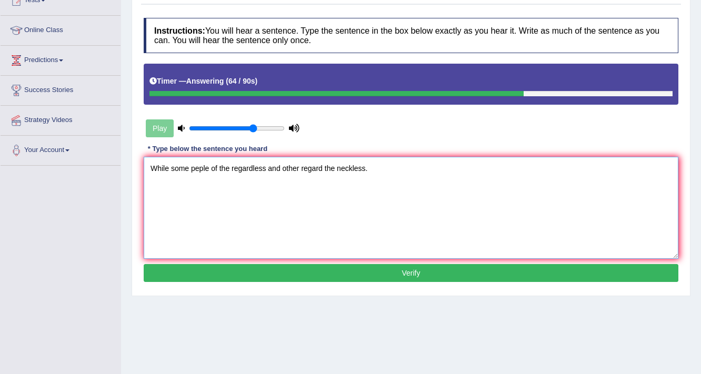
type textarea "While some peple of the regardless and other regard the neckless."
click at [502, 271] on button "Verify" at bounding box center [411, 273] width 535 height 18
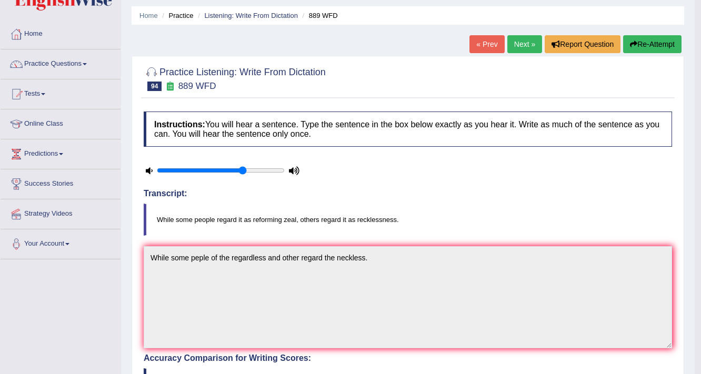
scroll to position [0, 0]
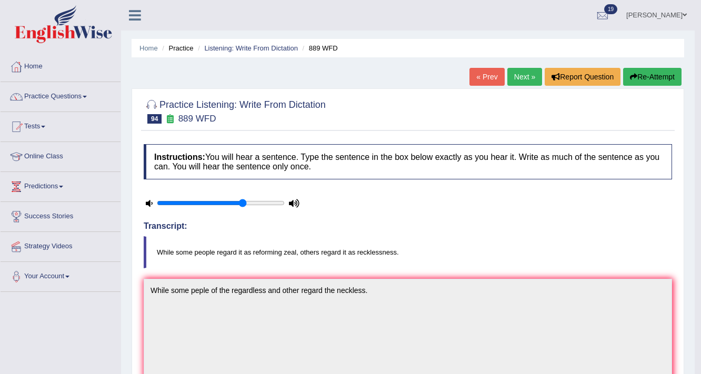
click at [518, 81] on link "Next »" at bounding box center [524, 77] width 35 height 18
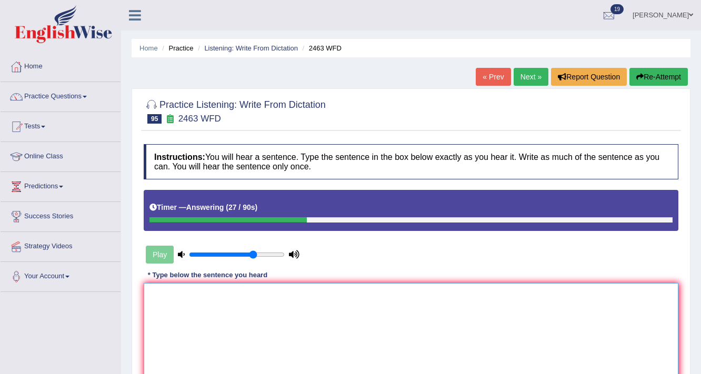
click at [467, 327] on textarea at bounding box center [411, 334] width 535 height 102
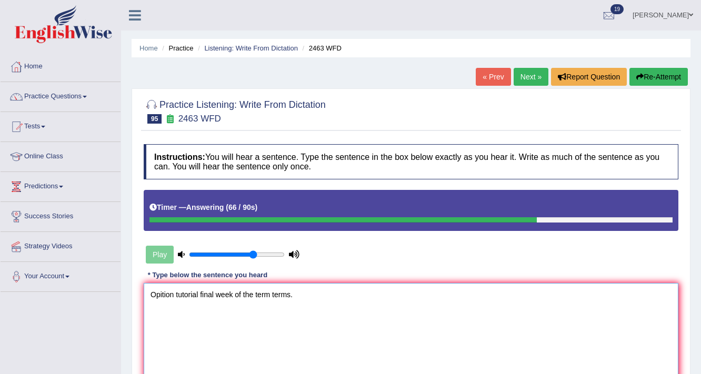
click at [173, 296] on textarea "Opition tutorial final week of the term terms." at bounding box center [411, 334] width 535 height 102
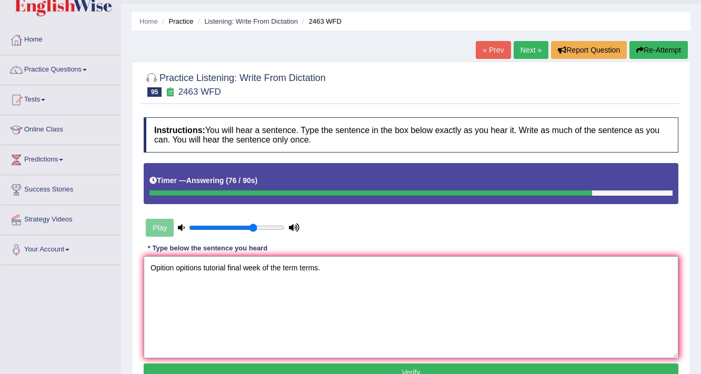
scroll to position [42, 0]
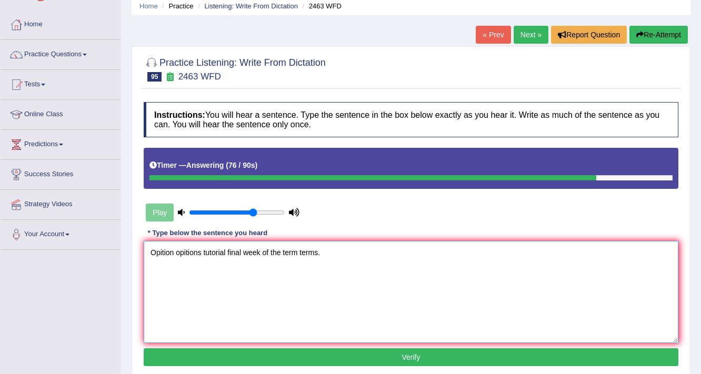
type textarea "Opition opitions tutorial final week of the term terms."
click at [309, 356] on button "Verify" at bounding box center [411, 357] width 535 height 18
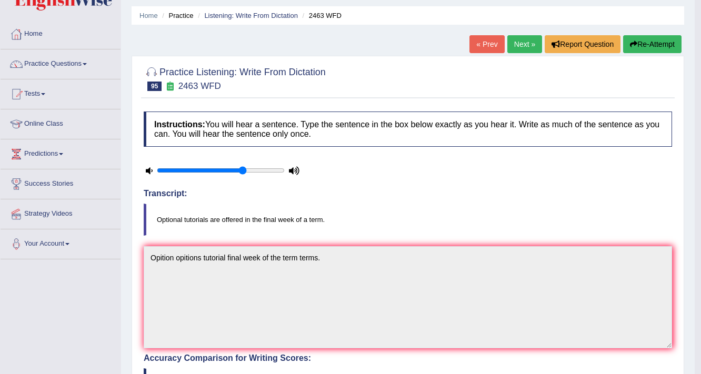
scroll to position [0, 0]
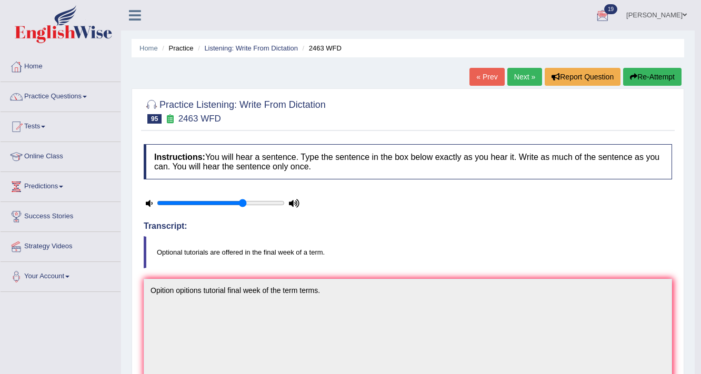
click at [520, 79] on link "Next »" at bounding box center [524, 77] width 35 height 18
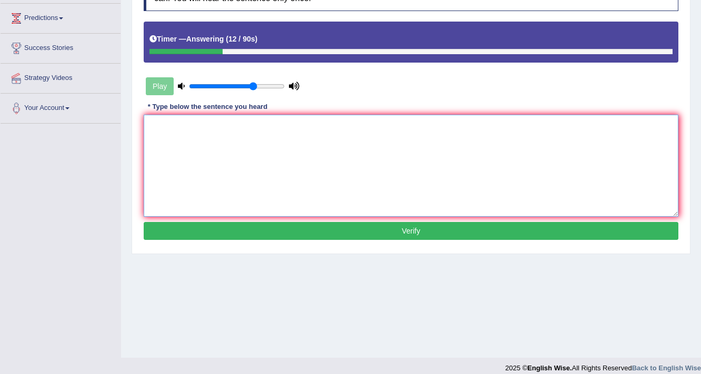
click at [393, 132] on textarea at bounding box center [411, 166] width 535 height 102
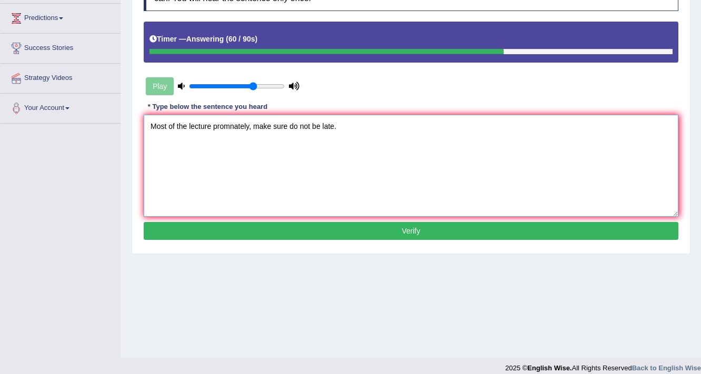
type textarea "Most of the lecture promnately, make sure do not be late."
click at [302, 234] on button "Verify" at bounding box center [411, 231] width 535 height 18
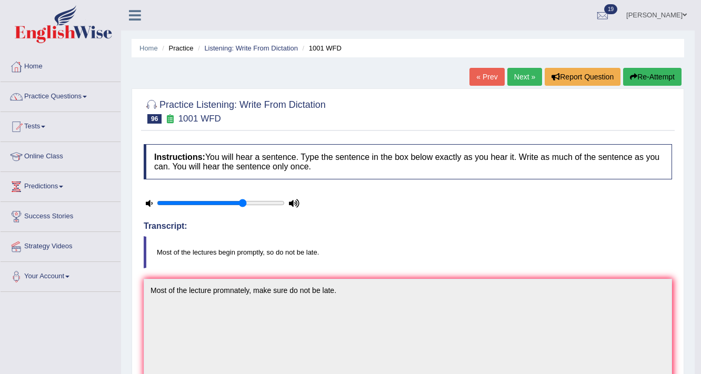
click at [521, 68] on link "Next »" at bounding box center [524, 77] width 35 height 18
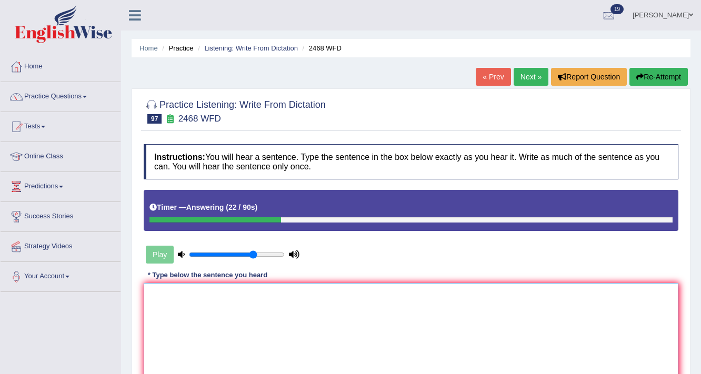
click at [526, 294] on textarea at bounding box center [411, 334] width 535 height 102
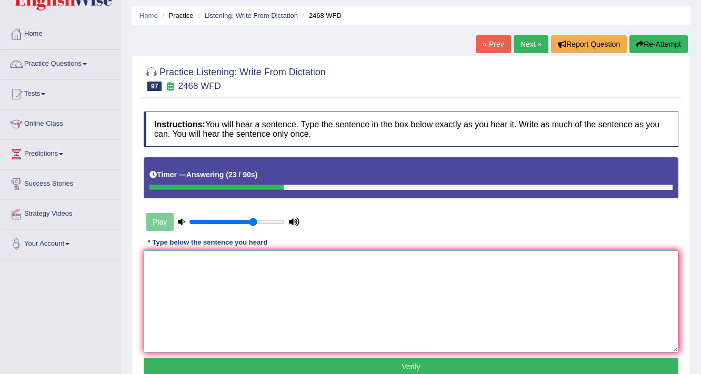
scroll to position [84, 0]
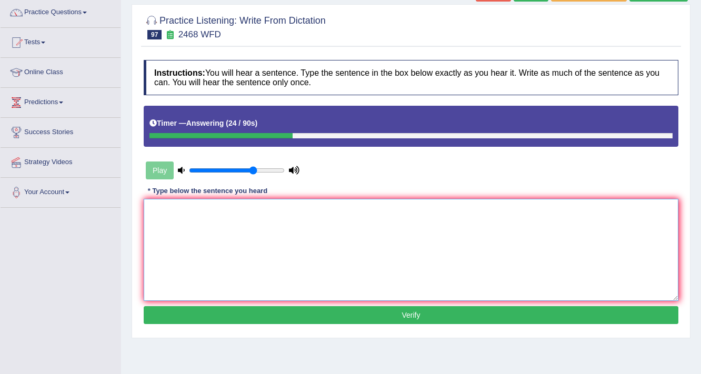
type textarea "N"
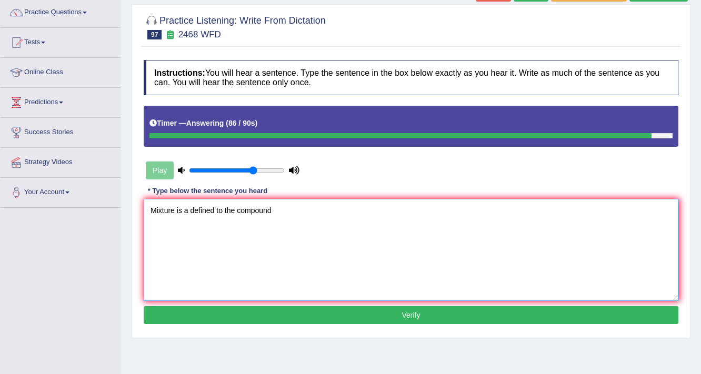
click at [236, 211] on textarea "Mixture is a defined to the compound" at bounding box center [411, 250] width 535 height 102
type textarea "Mixture is a defined ascompound"
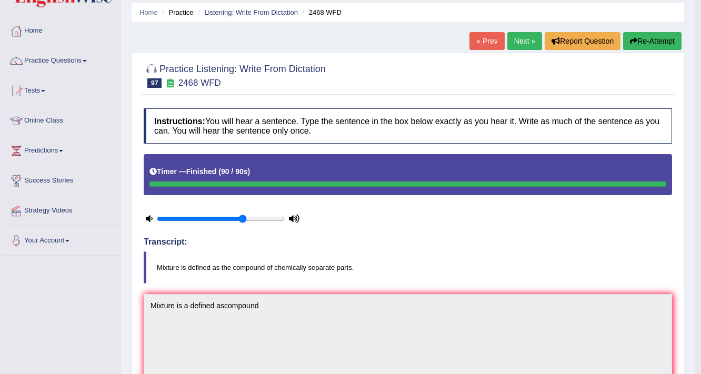
scroll to position [0, 0]
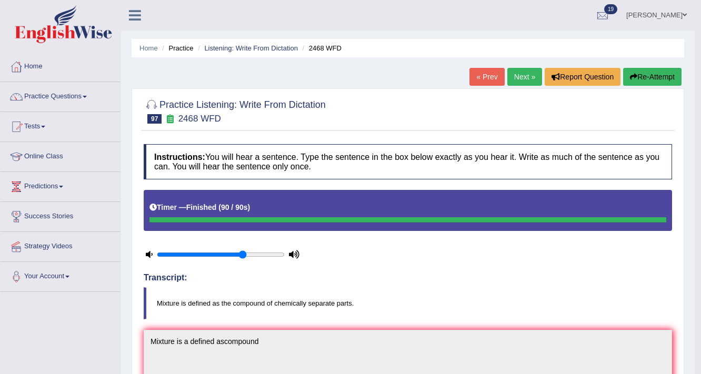
click at [622, 94] on div "Practice Listening: Write From Dictation 97 2468 WFD" at bounding box center [408, 112] width 534 height 37
click at [648, 85] on button "Re-Attempt" at bounding box center [652, 77] width 58 height 18
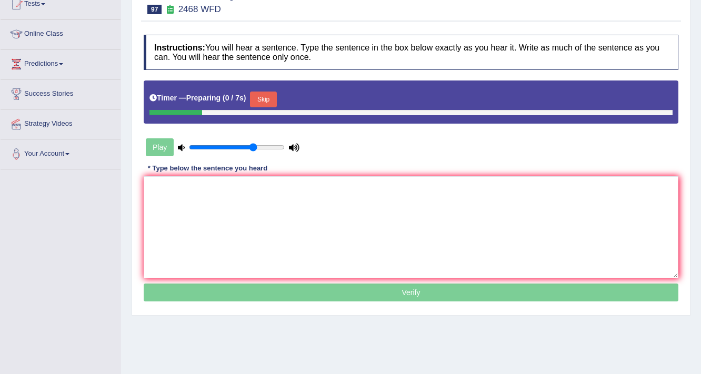
scroll to position [126, 0]
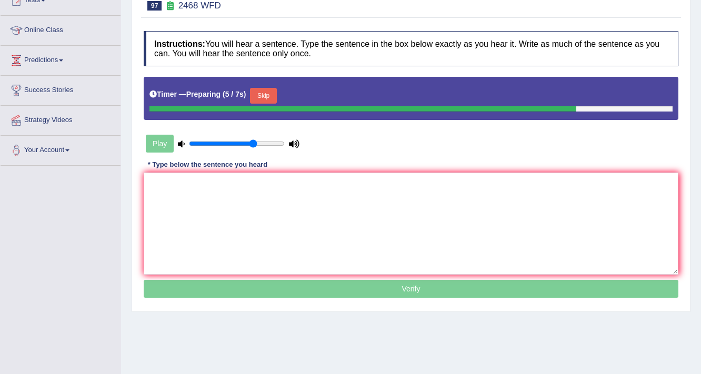
click at [271, 83] on div "Timer — Preparing ( 5 / 7s ) Skip" at bounding box center [411, 98] width 535 height 43
click at [272, 91] on button "Skip" at bounding box center [263, 96] width 26 height 16
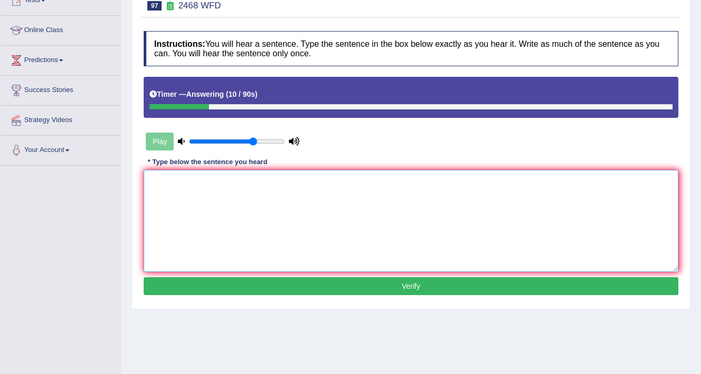
click at [294, 198] on textarea at bounding box center [411, 221] width 535 height 102
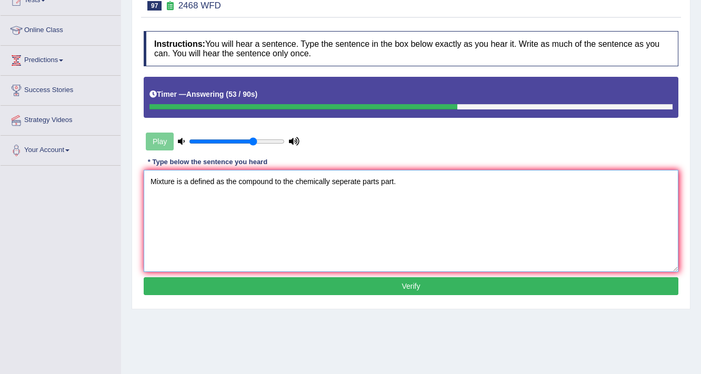
type textarea "Mixture is a defined as the compound to the chemically seperate parts part."
click at [400, 293] on button "Verify" at bounding box center [411, 286] width 535 height 18
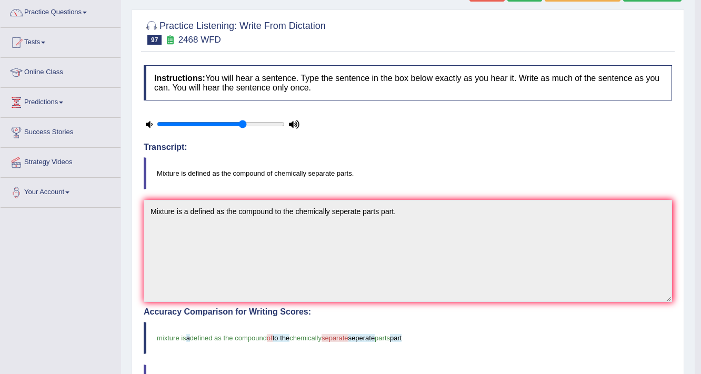
scroll to position [0, 0]
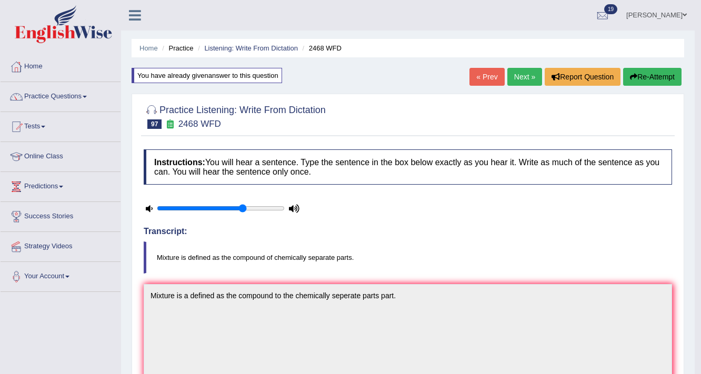
click at [515, 74] on link "Next »" at bounding box center [524, 77] width 35 height 18
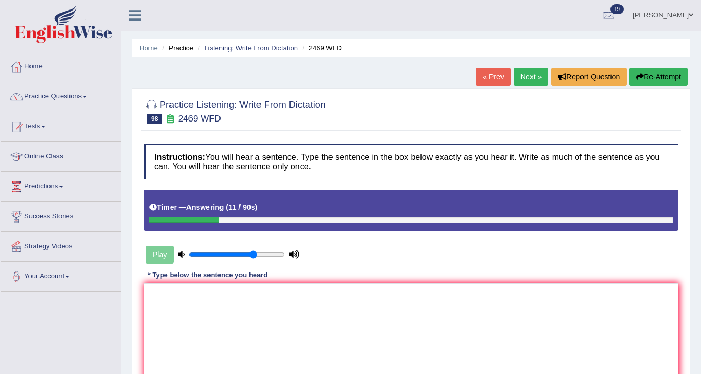
click at [638, 74] on icon "button" at bounding box center [639, 76] width 7 height 7
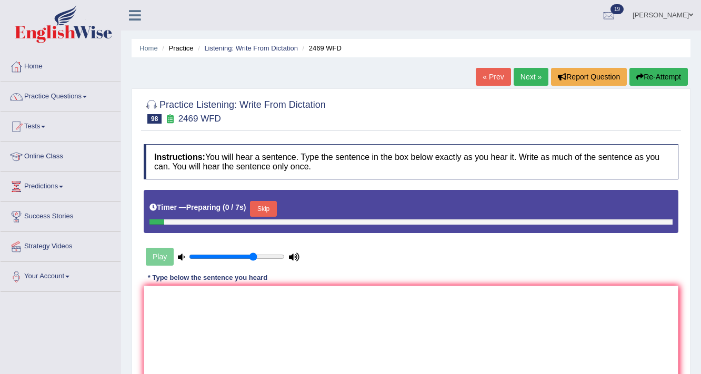
click at [269, 214] on button "Skip" at bounding box center [263, 209] width 26 height 16
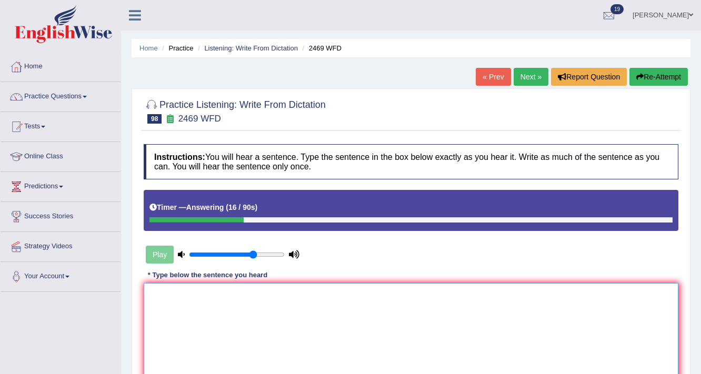
click at [237, 314] on textarea at bounding box center [411, 334] width 535 height 102
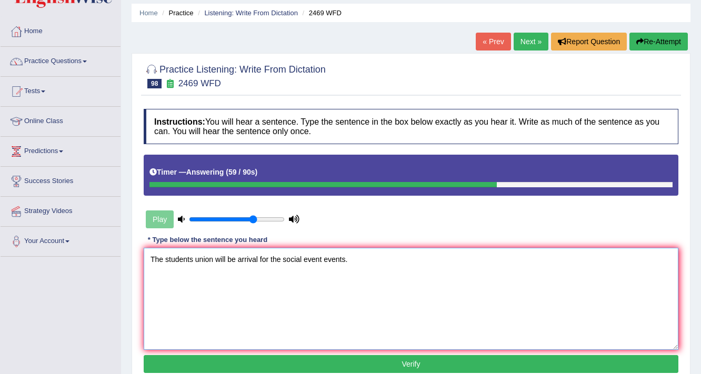
scroll to position [84, 0]
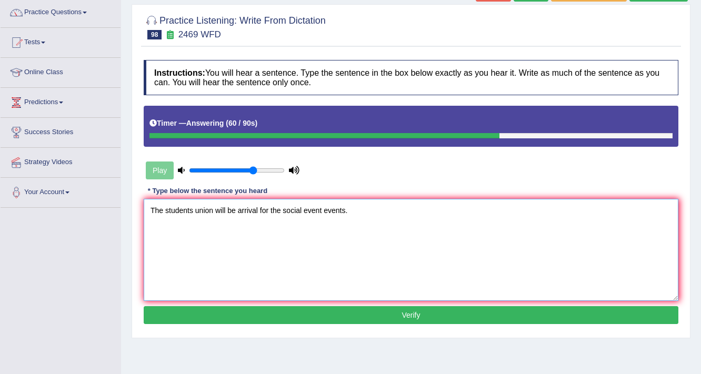
type textarea "The students union will be arrival for the social event events."
click at [335, 311] on button "Verify" at bounding box center [411, 315] width 535 height 18
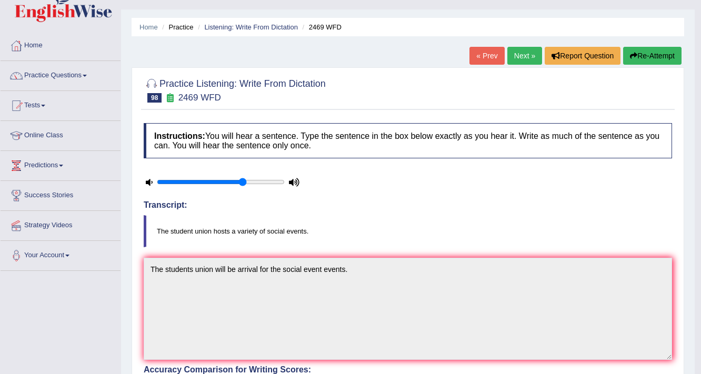
scroll to position [0, 0]
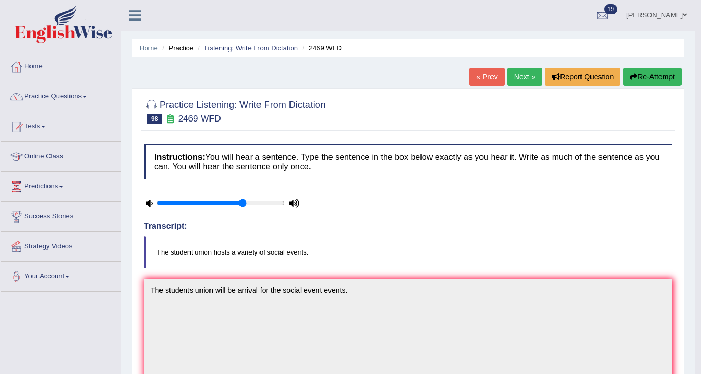
click at [533, 73] on link "Next »" at bounding box center [524, 77] width 35 height 18
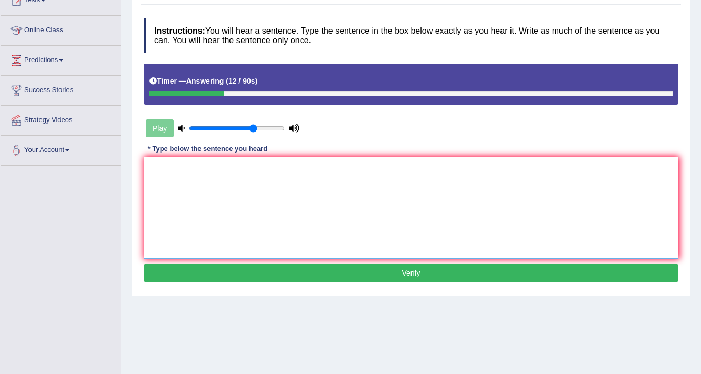
click at [391, 192] on textarea at bounding box center [411, 208] width 535 height 102
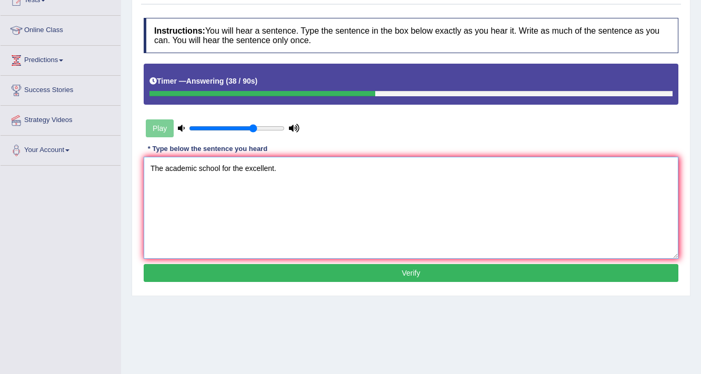
click at [243, 169] on textarea "The academic school for the excellent." at bounding box center [411, 208] width 535 height 102
type textarea "The academic school for the students excellent."
click at [332, 274] on button "Verify" at bounding box center [411, 273] width 535 height 18
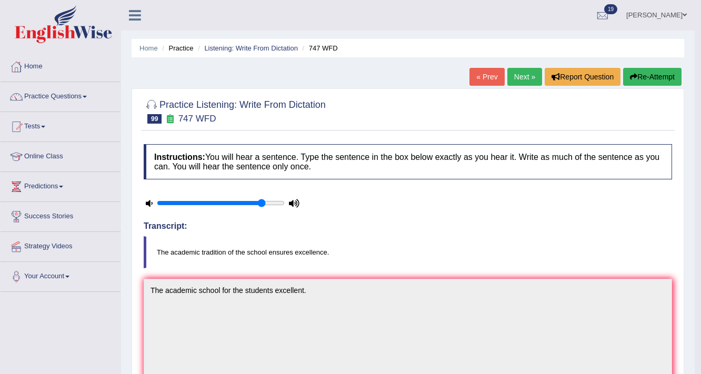
type input "0.85"
click at [263, 203] on input "range" at bounding box center [221, 203] width 128 height 8
click at [511, 80] on link "Next »" at bounding box center [524, 77] width 35 height 18
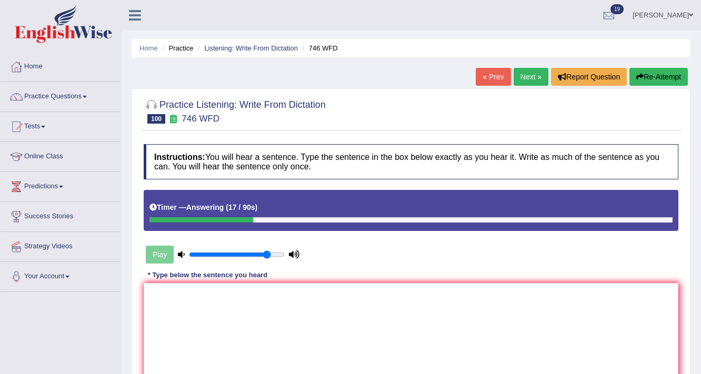
click at [660, 88] on div "Practice Listening: Write From Dictation 100 746 WFD Instructions: You will hea…" at bounding box center [411, 255] width 559 height 334
click at [661, 81] on button "Re-Attempt" at bounding box center [658, 77] width 58 height 18
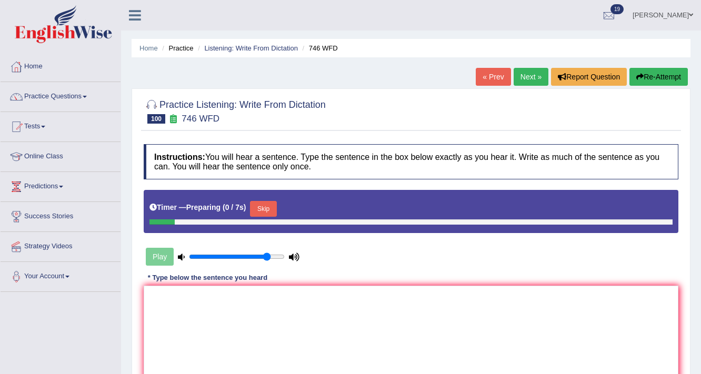
drag, startPoint x: 266, startPoint y: 198, endPoint x: 266, endPoint y: 211, distance: 13.2
click at [266, 199] on div "Timer — Preparing ( 0 / 7s ) Skip" at bounding box center [411, 211] width 535 height 43
click at [266, 211] on button "Skip" at bounding box center [263, 209] width 26 height 16
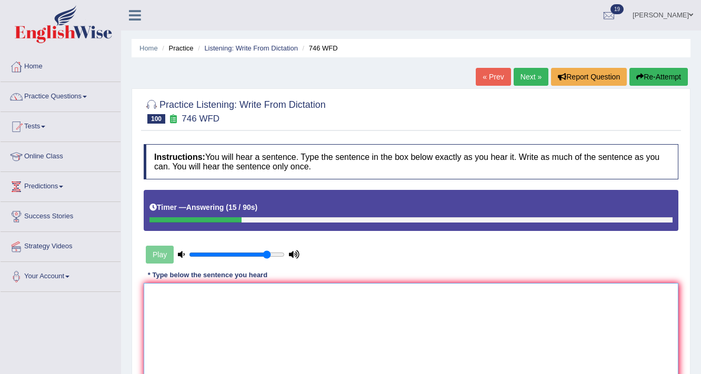
click at [249, 295] on textarea at bounding box center [411, 334] width 535 height 102
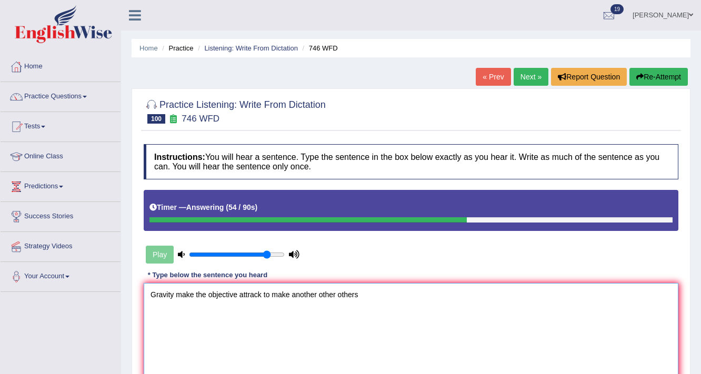
click at [174, 295] on textarea "Gravity make the objective attrack to make another other others" at bounding box center [411, 334] width 535 height 102
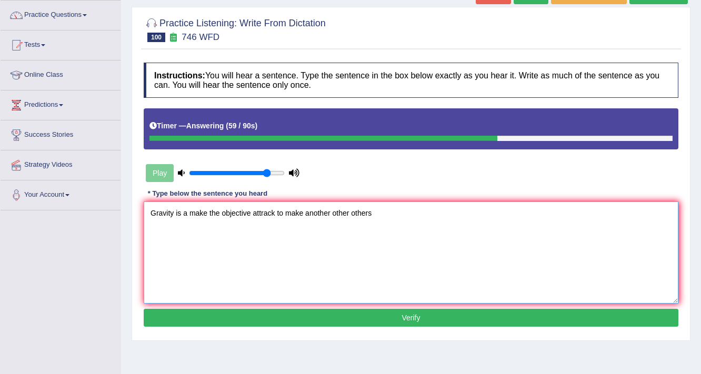
scroll to position [84, 0]
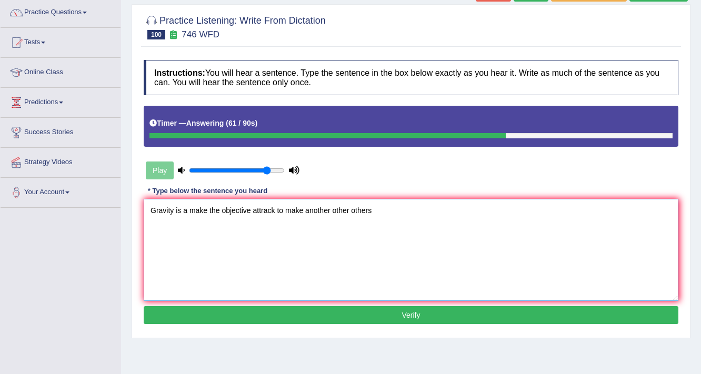
type textarea "Gravity is a make the objective attrack to make another other others"
click at [269, 317] on button "Verify" at bounding box center [411, 315] width 535 height 18
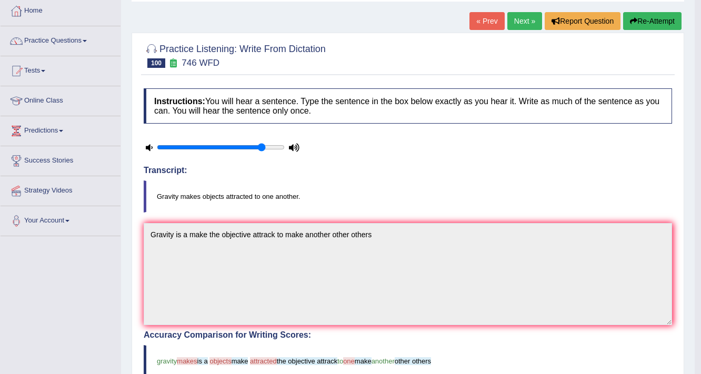
scroll to position [0, 0]
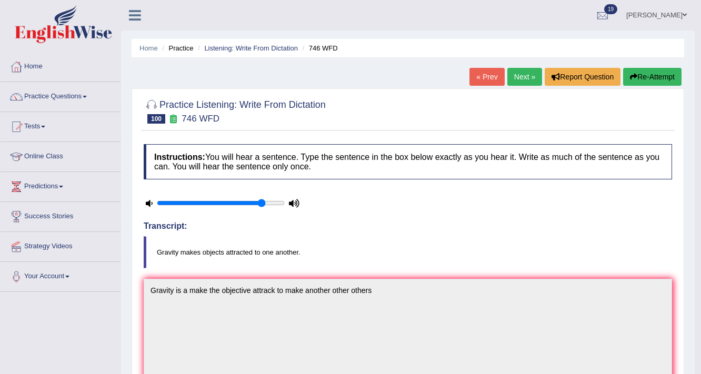
click at [518, 78] on link "Next »" at bounding box center [524, 77] width 35 height 18
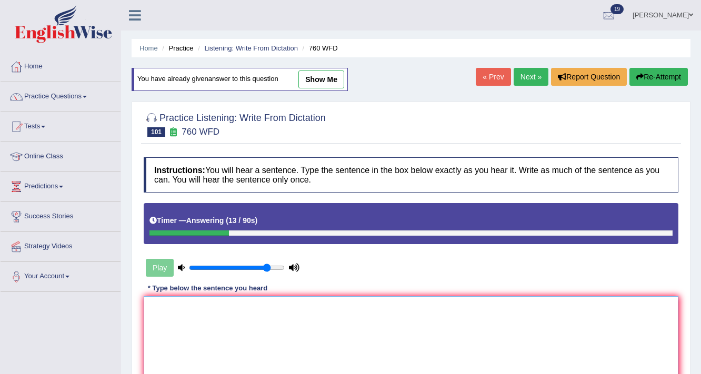
click at [568, 307] on textarea at bounding box center [411, 347] width 535 height 102
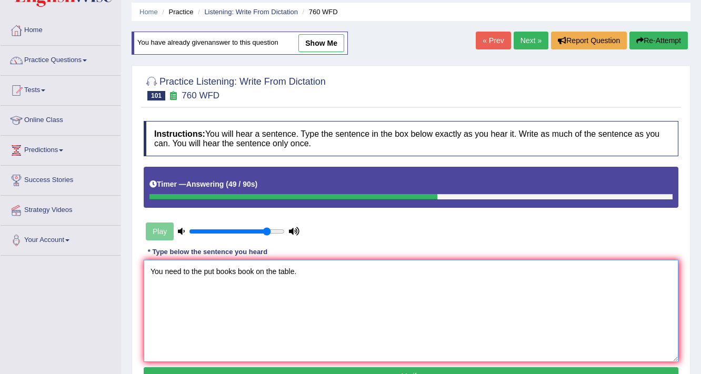
scroll to position [84, 0]
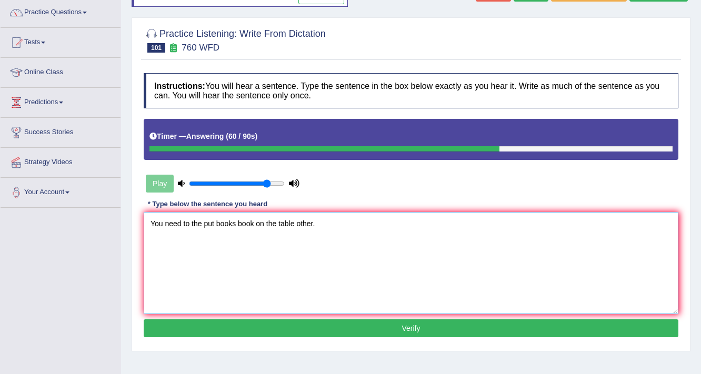
type textarea "You need to the put books book on the table other."
click at [334, 332] on button "Verify" at bounding box center [411, 328] width 535 height 18
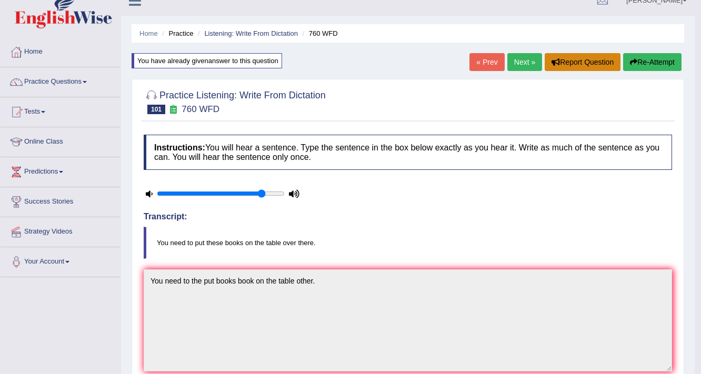
scroll to position [0, 0]
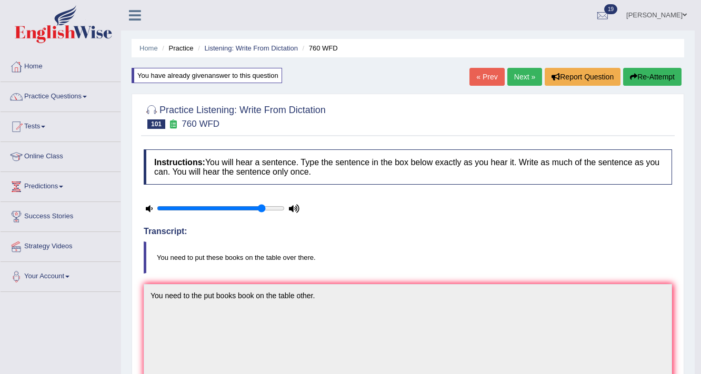
click at [522, 82] on link "Next »" at bounding box center [524, 77] width 35 height 18
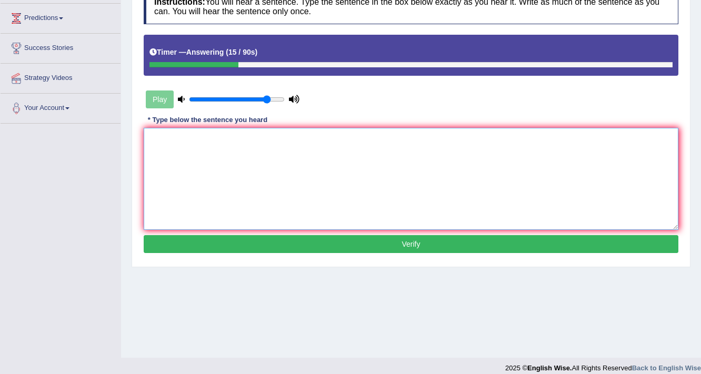
click at [443, 171] on textarea at bounding box center [411, 179] width 535 height 102
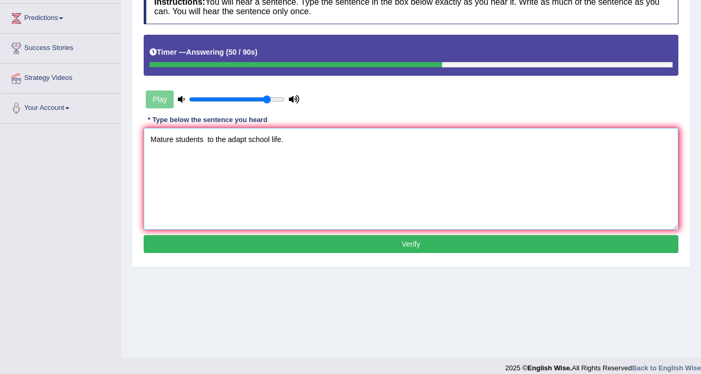
click at [246, 129] on textarea "Mature students to the adapt school life." at bounding box center [411, 179] width 535 height 102
type textarea "Mature students to the adapt adapted of the school life."
click at [311, 264] on div "Practice Listening: Write From Dictation 102 620 WFD Instructions: You will hea…" at bounding box center [411, 100] width 559 height 334
click at [325, 250] on button "Verify" at bounding box center [411, 244] width 535 height 18
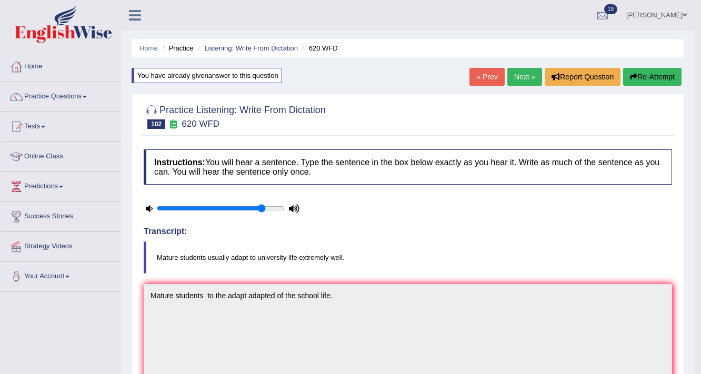
click at [529, 77] on link "Next »" at bounding box center [524, 77] width 35 height 18
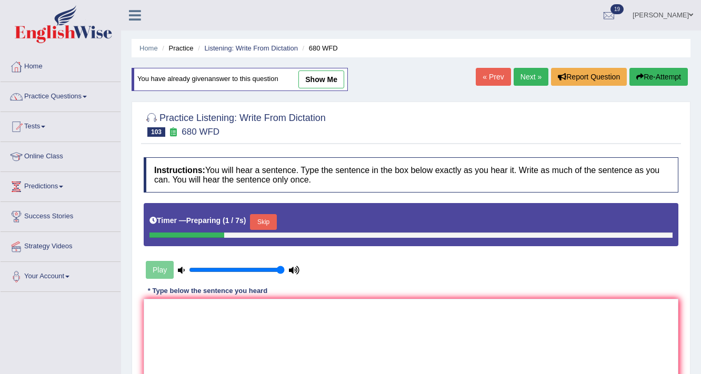
type input "1"
click at [281, 268] on input "range" at bounding box center [237, 270] width 96 height 8
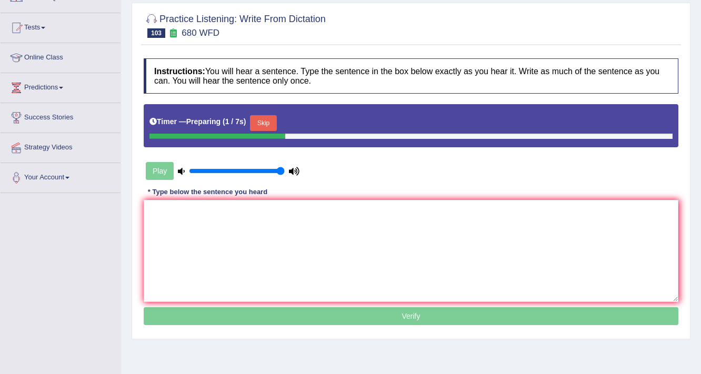
scroll to position [126, 0]
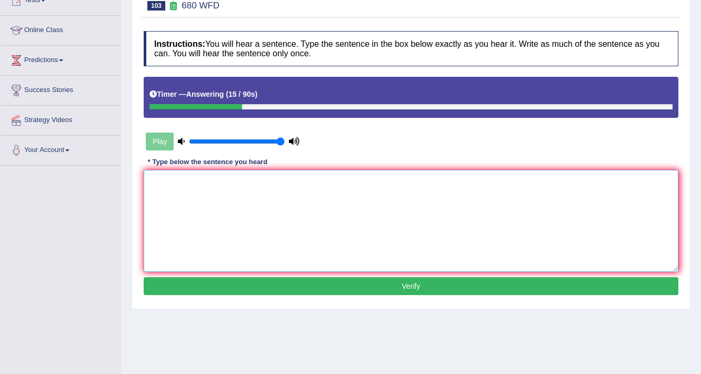
click at [561, 231] on textarea at bounding box center [411, 221] width 535 height 102
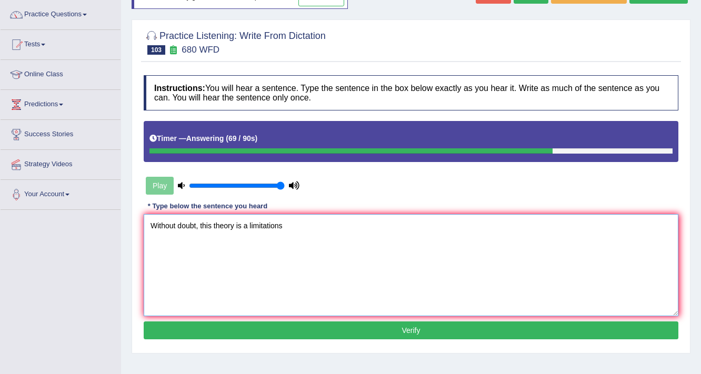
scroll to position [84, 0]
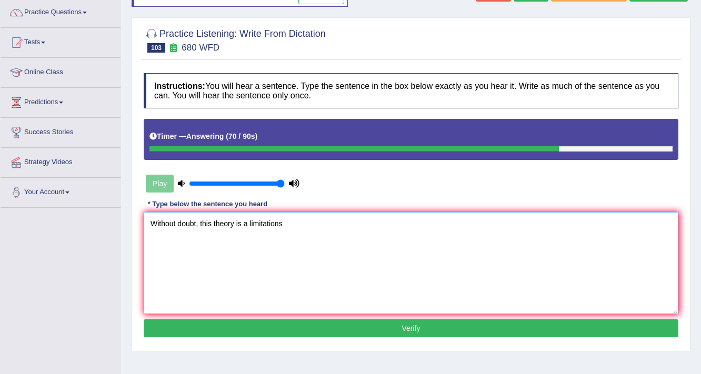
type textarea "Without doubt, this theory is a limitations"
click at [468, 333] on button "Verify" at bounding box center [411, 328] width 535 height 18
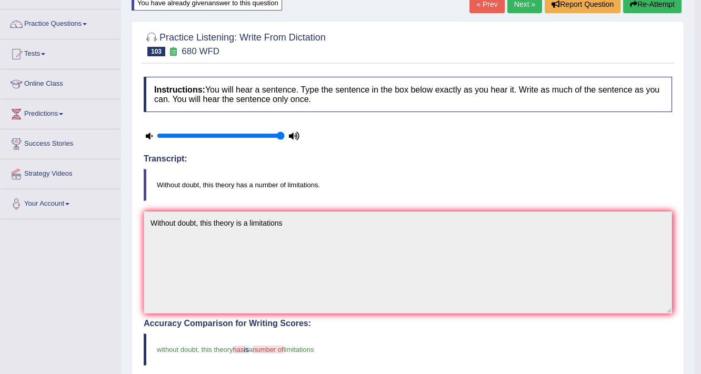
scroll to position [0, 0]
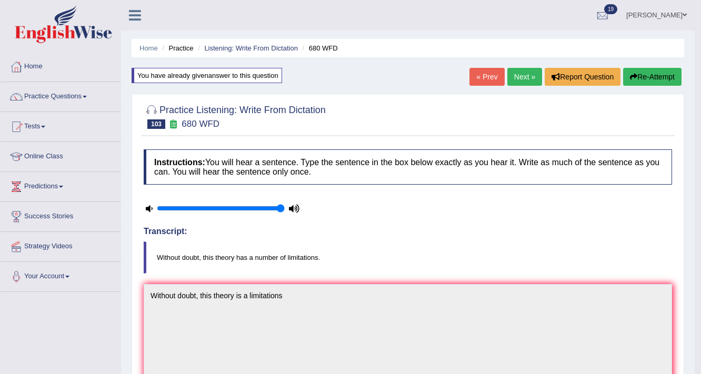
click at [511, 72] on link "Next »" at bounding box center [524, 77] width 35 height 18
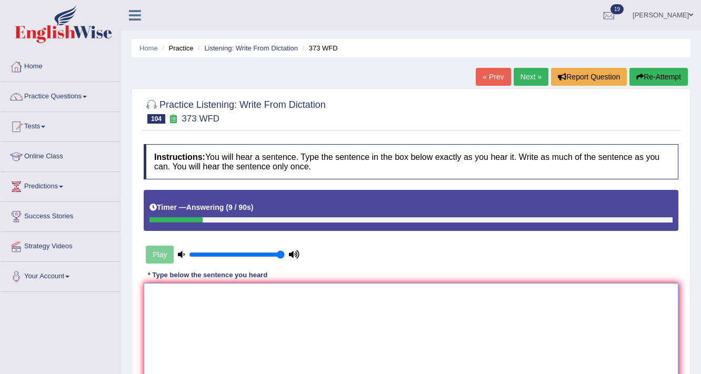
click at [502, 330] on textarea at bounding box center [411, 334] width 535 height 102
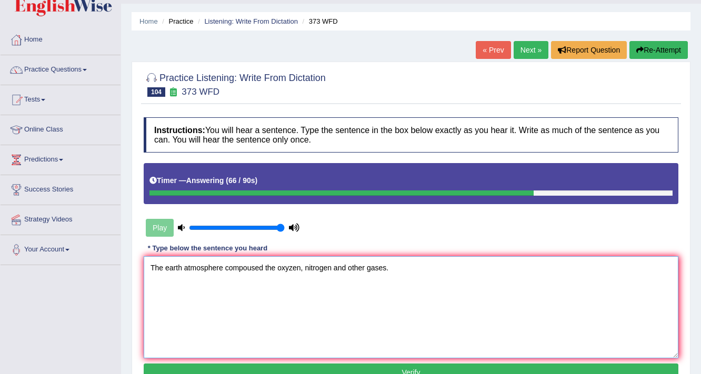
scroll to position [42, 0]
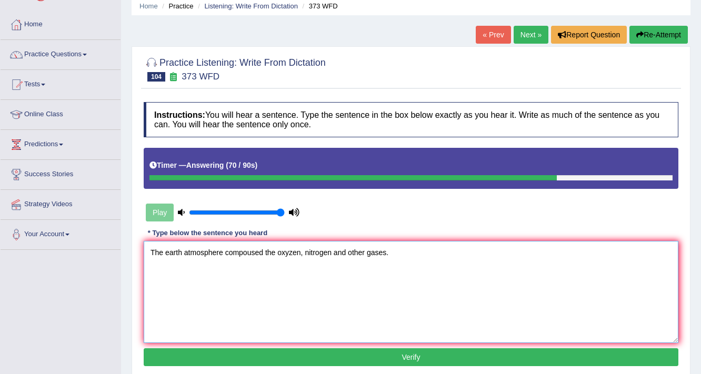
click at [266, 251] on textarea "The earth atmosphere compoused the oxyzen, nitrogen and other gases." at bounding box center [411, 292] width 535 height 102
type textarea "The earth atmosphere compoused to the oxyzen, nitrogen and other gases."
click at [415, 352] on button "Verify" at bounding box center [411, 357] width 535 height 18
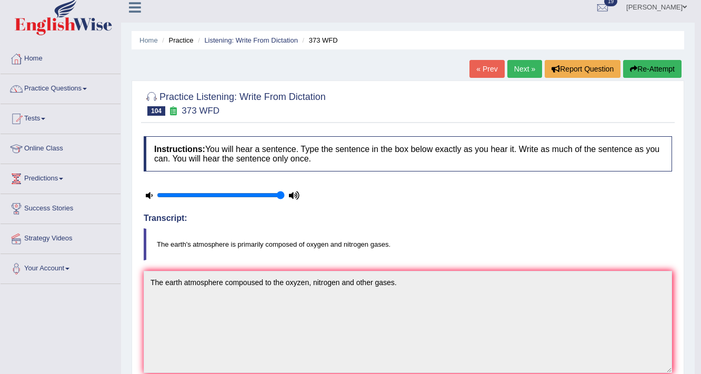
scroll to position [0, 0]
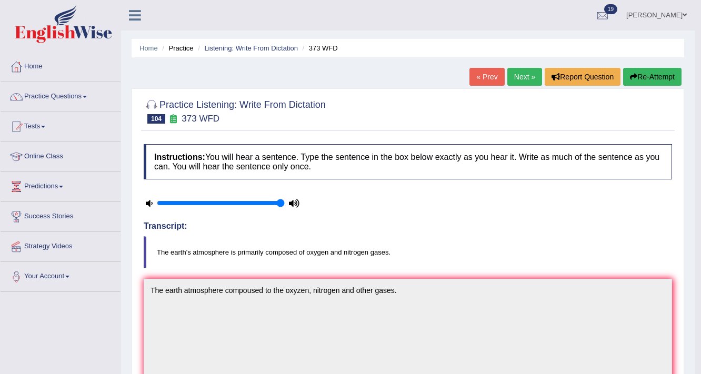
click at [535, 84] on link "Next »" at bounding box center [524, 77] width 35 height 18
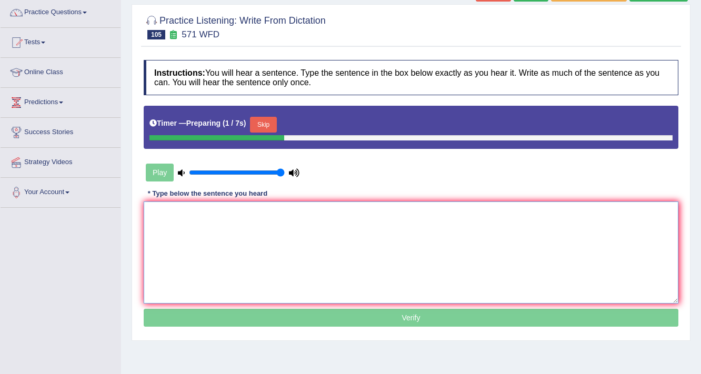
click at [203, 251] on textarea at bounding box center [411, 253] width 535 height 102
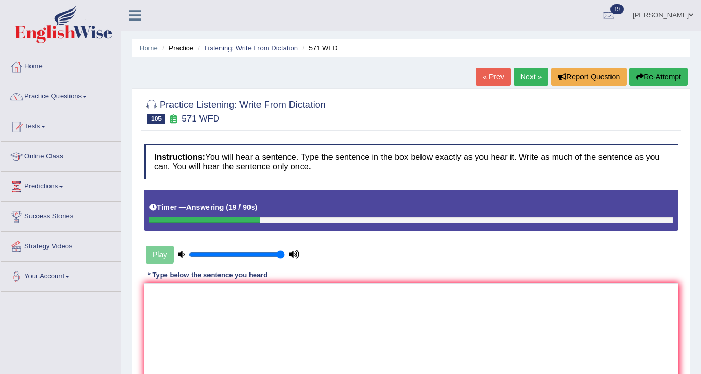
click at [667, 71] on button "Re-Attempt" at bounding box center [658, 77] width 58 height 18
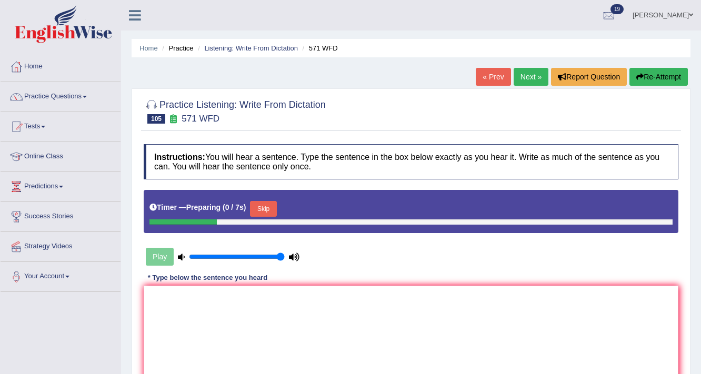
click at [254, 204] on button "Skip" at bounding box center [263, 209] width 26 height 16
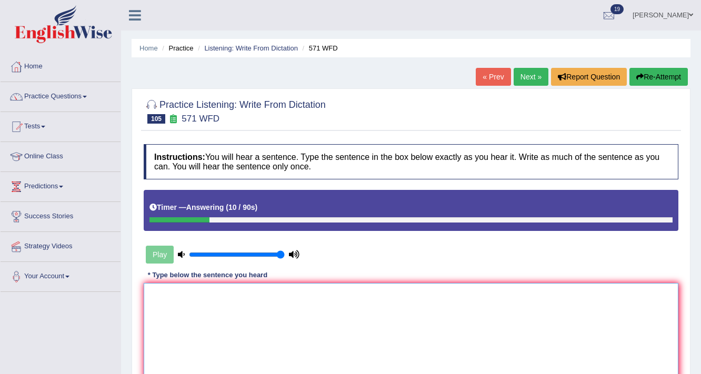
click at [275, 321] on textarea at bounding box center [411, 334] width 535 height 102
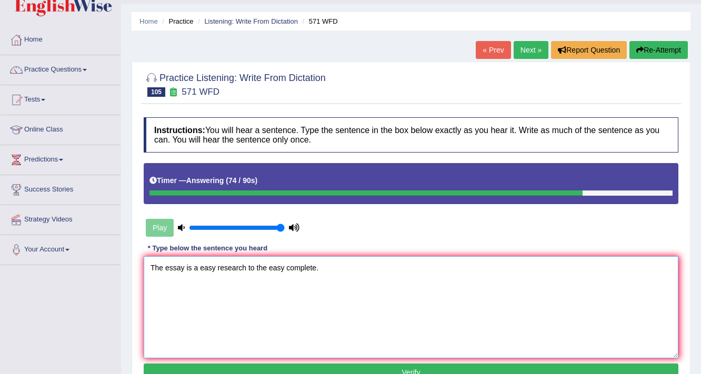
scroll to position [42, 0]
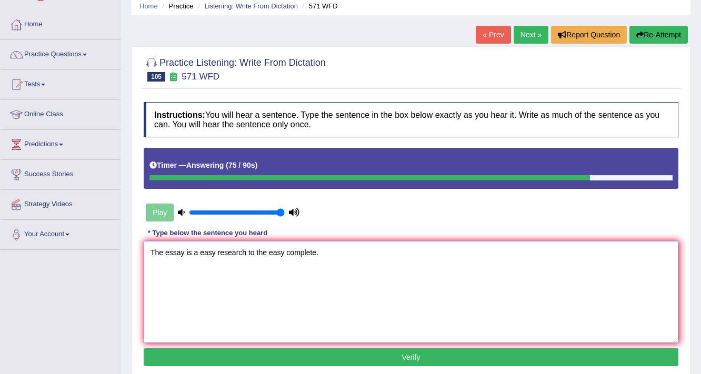
type textarea "The essay is a easy research to the easy complete."
click at [294, 362] on button "Verify" at bounding box center [411, 357] width 535 height 18
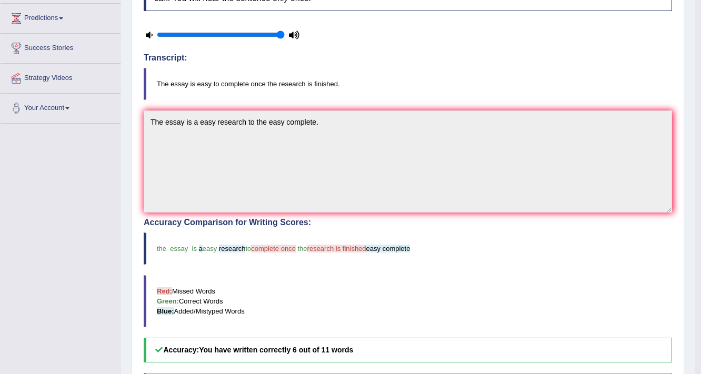
scroll to position [0, 0]
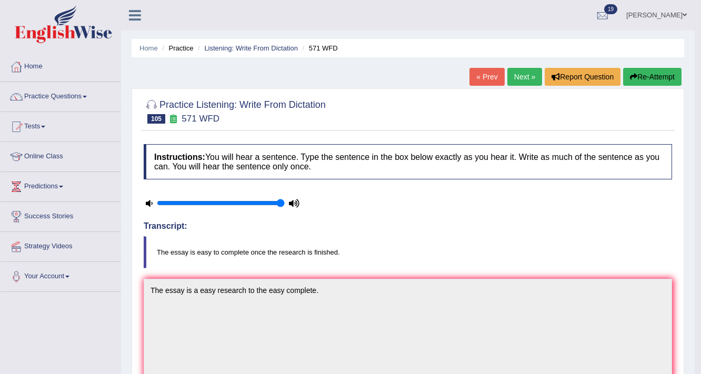
click at [531, 78] on link "Next »" at bounding box center [524, 77] width 35 height 18
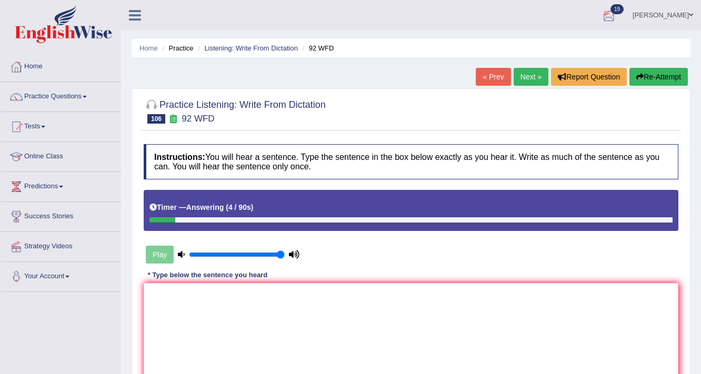
click at [649, 77] on button "Re-Attempt" at bounding box center [658, 77] width 58 height 18
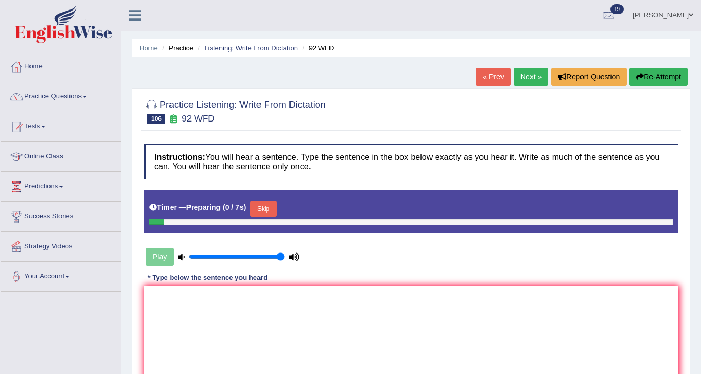
click at [272, 215] on button "Skip" at bounding box center [263, 209] width 26 height 16
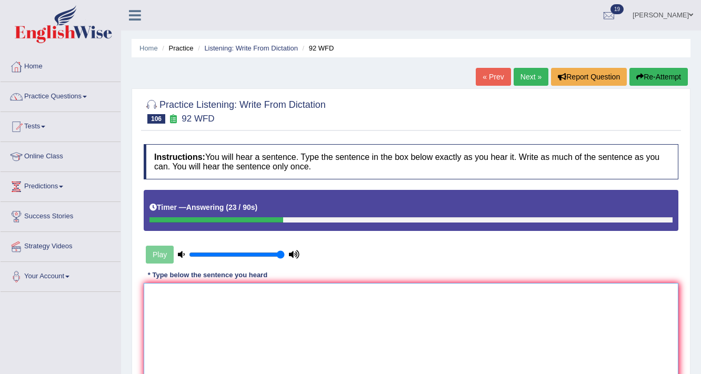
click at [278, 295] on textarea at bounding box center [411, 334] width 535 height 102
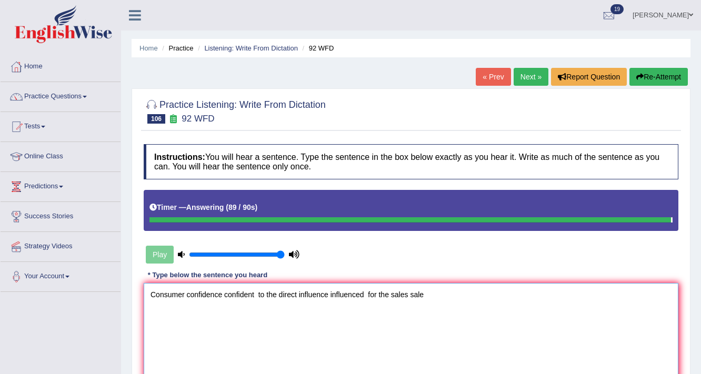
type textarea "Consumer confidence confident to the direct influence influenced for the sales …"
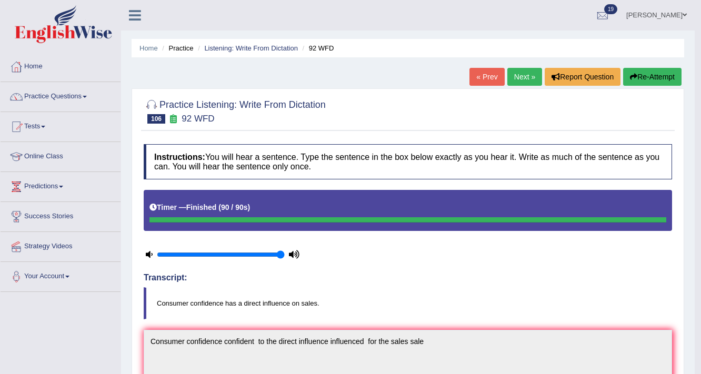
click at [640, 68] on button "Re-Attempt" at bounding box center [652, 77] width 58 height 18
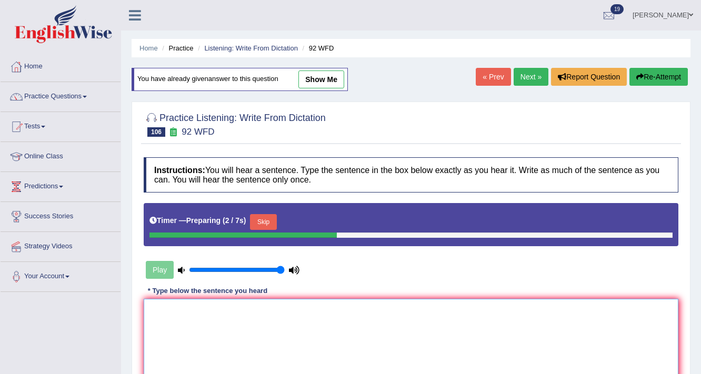
paste textarea "Consumer confidence confident to the direct influence influenced for the sales …"
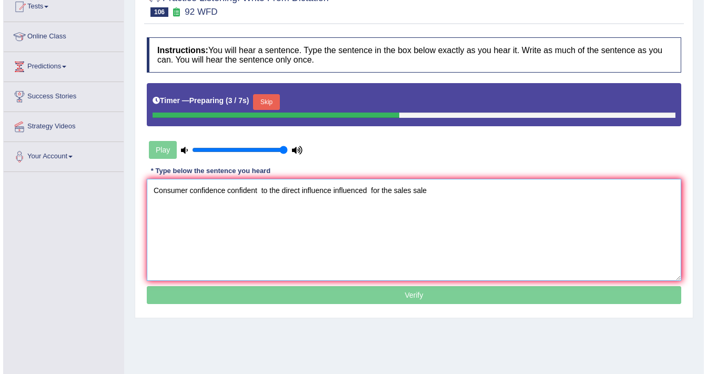
scroll to position [126, 0]
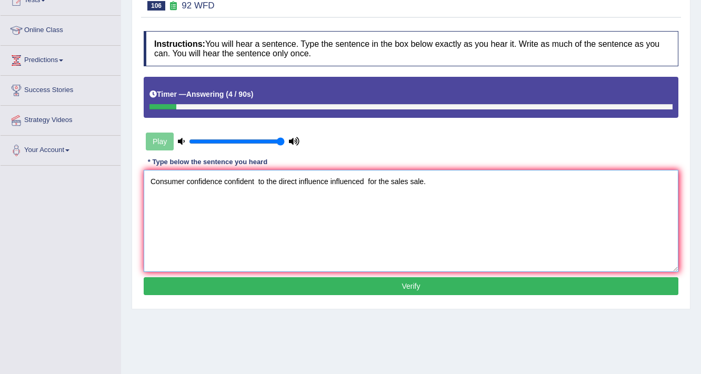
click at [274, 181] on textarea "Consumer confidence confident to the direct influence influenced for the sales …" at bounding box center [411, 221] width 535 height 102
click at [275, 182] on textarea "Consumer confidence confident to the direct influence influenced for the sales …" at bounding box center [411, 221] width 535 height 102
type textarea "Consumer confidence confident has the direct influence influenced for the sales…"
click at [432, 279] on button "Verify" at bounding box center [411, 286] width 535 height 18
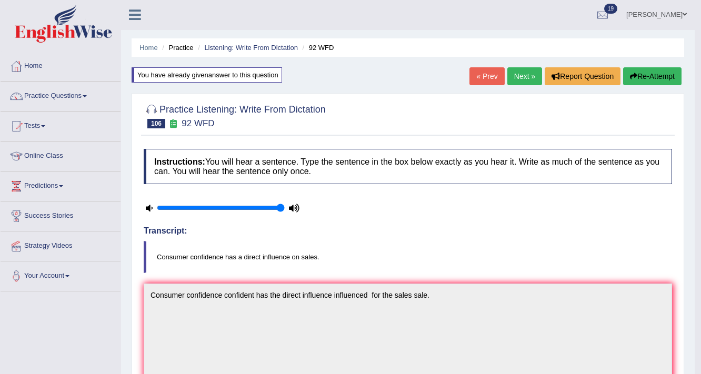
scroll to position [0, 0]
click at [511, 68] on link "Next »" at bounding box center [524, 77] width 35 height 18
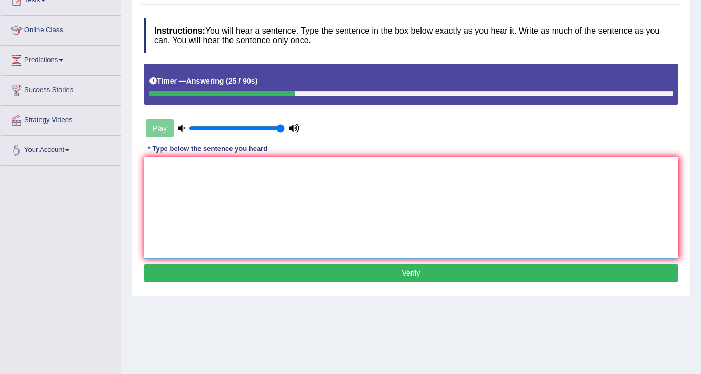
click at [456, 201] on textarea at bounding box center [411, 208] width 535 height 102
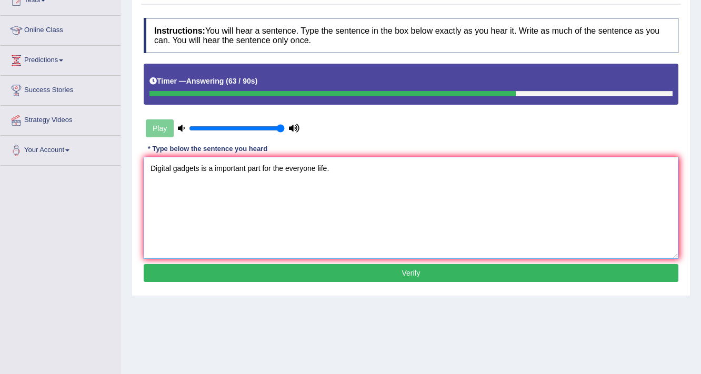
click at [201, 166] on textarea "Digital gadgets is a important part for the everyone life." at bounding box center [411, 208] width 535 height 102
type textarea "Digital gadgetsdevice devices is a important part for the everyone life."
click at [389, 265] on button "Verify" at bounding box center [411, 273] width 535 height 18
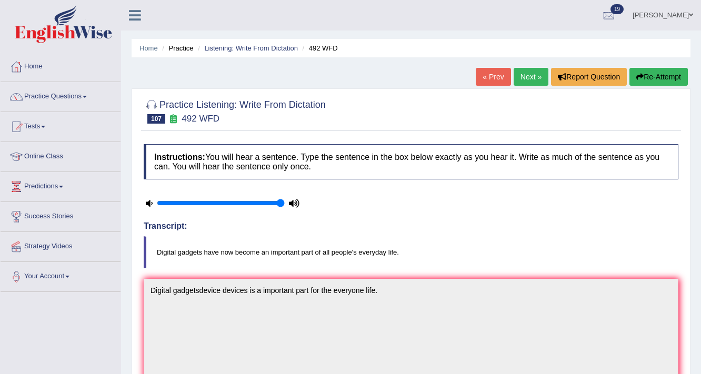
click at [666, 77] on button "Re-Attempt" at bounding box center [658, 77] width 58 height 18
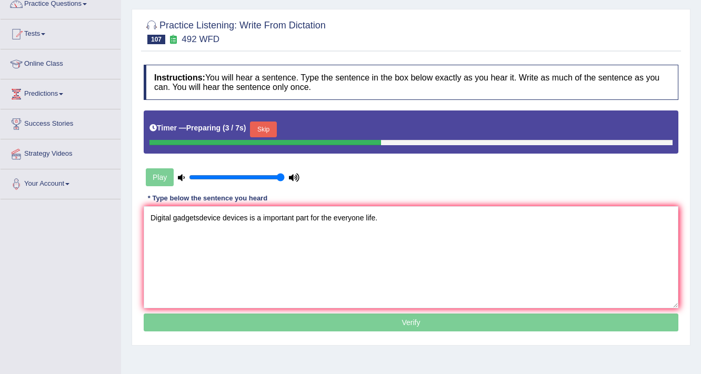
click at [224, 217] on textarea "Digital gadgetsdevice devices is a important part for the everyone life." at bounding box center [411, 257] width 535 height 102
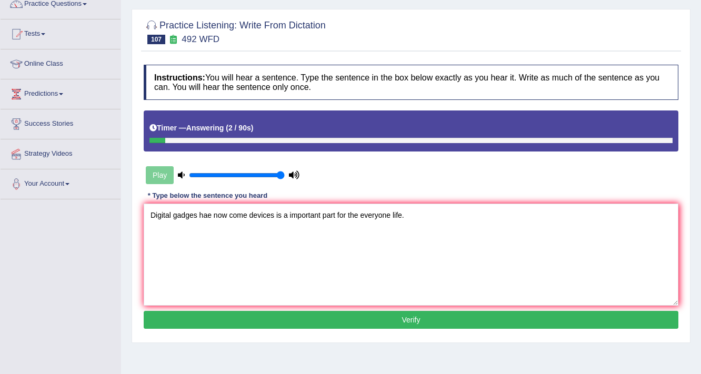
click at [274, 218] on textarea "Digital gadges hae now come devices is a important part for the everyone life." at bounding box center [411, 255] width 535 height 102
click at [195, 217] on textarea "Digital gadges hae now come is a important part for the everyone life." at bounding box center [411, 255] width 535 height 102
click at [213, 214] on textarea "Digital gadgets hae now come is a important part for the everyone life." at bounding box center [411, 255] width 535 height 102
click at [384, 215] on textarea "Digital gadgets has have now come is a important part for the everyone life." at bounding box center [411, 255] width 535 height 102
type textarea "Digital gadgets has have now come is a important part for the everyday life."
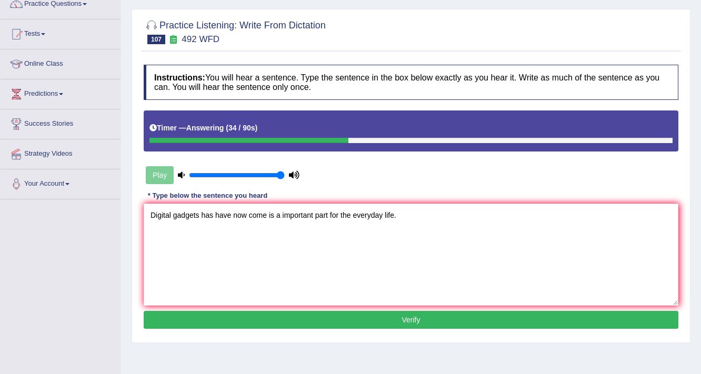
click at [427, 317] on button "Verify" at bounding box center [411, 320] width 535 height 18
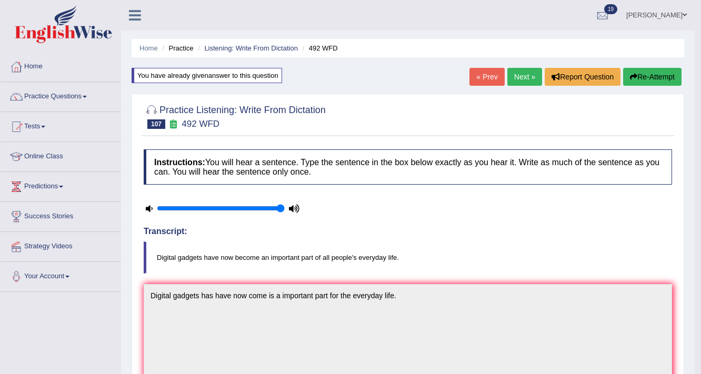
click at [533, 83] on link "Next »" at bounding box center [524, 77] width 35 height 18
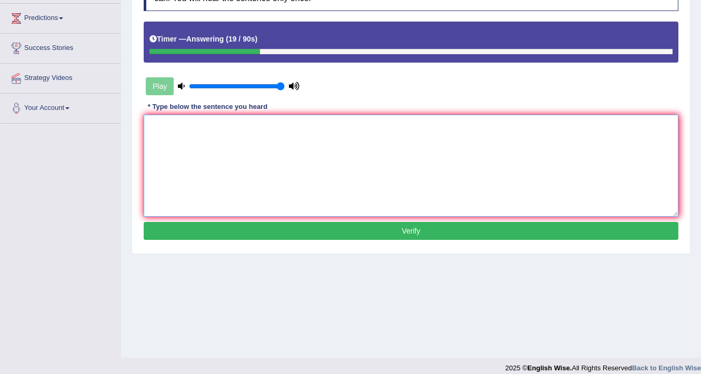
click at [417, 142] on textarea at bounding box center [411, 166] width 535 height 102
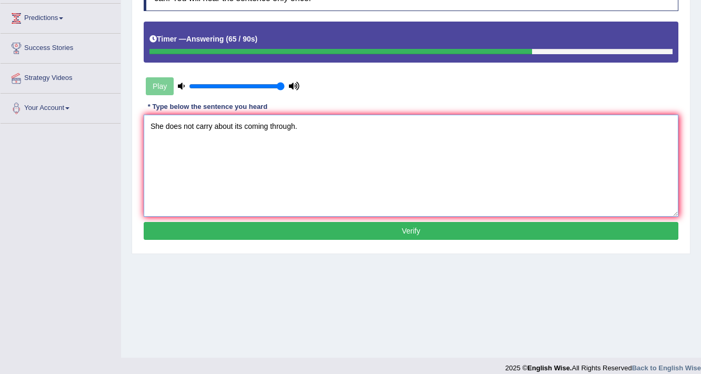
click at [214, 125] on textarea "She does not carry about its coming through." at bounding box center [411, 166] width 535 height 102
type textarea "She does not carry worried about its coming through."
click at [325, 232] on button "Verify" at bounding box center [411, 231] width 535 height 18
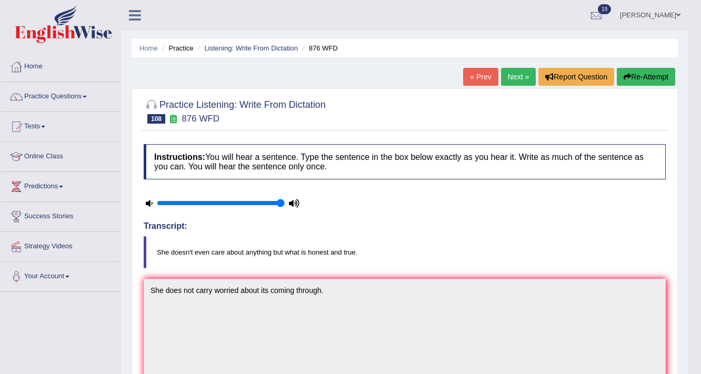
click at [663, 82] on button "Re-Attempt" at bounding box center [646, 77] width 58 height 18
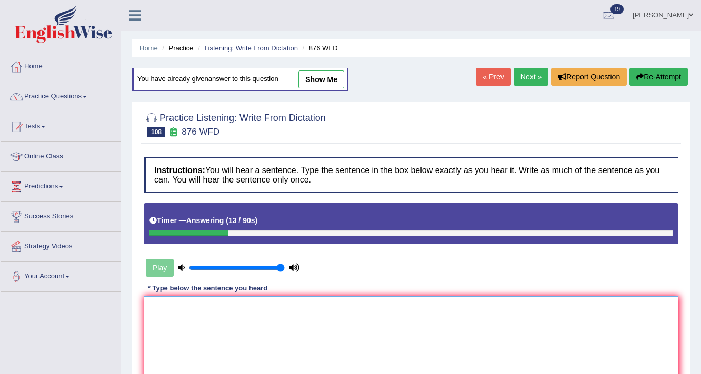
click at [442, 335] on textarea at bounding box center [411, 347] width 535 height 102
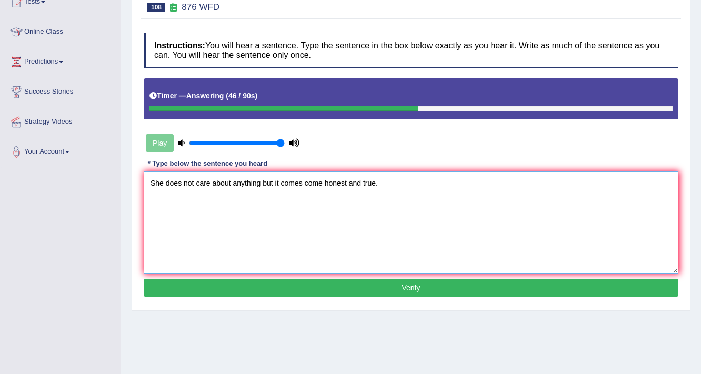
scroll to position [126, 0]
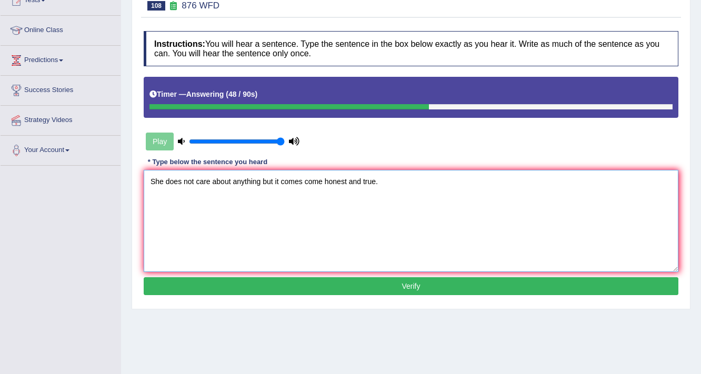
type textarea "She does not care about anything but it comes come honest and true."
click at [350, 282] on button "Verify" at bounding box center [411, 286] width 535 height 18
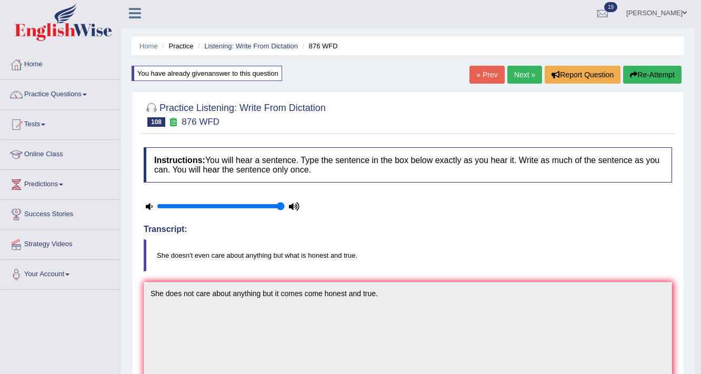
scroll to position [0, 0]
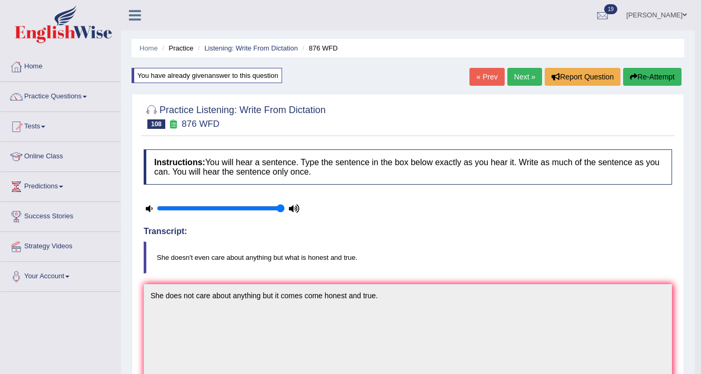
click at [517, 77] on link "Next »" at bounding box center [524, 77] width 35 height 18
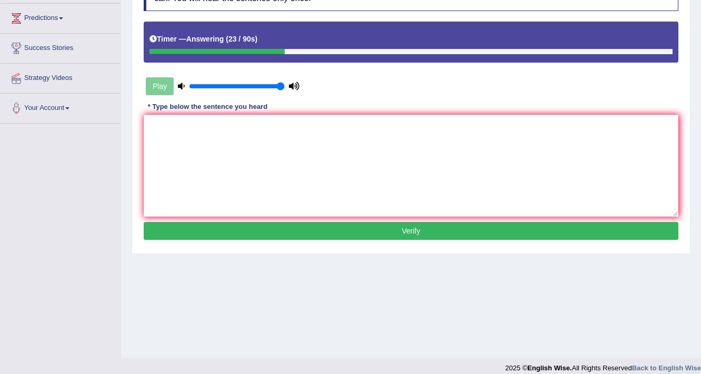
click at [371, 105] on div "Instructions: You will hear a sentence. Type the sentence in the box below exac…" at bounding box center [411, 110] width 540 height 278
click at [356, 126] on textarea at bounding box center [411, 166] width 535 height 102
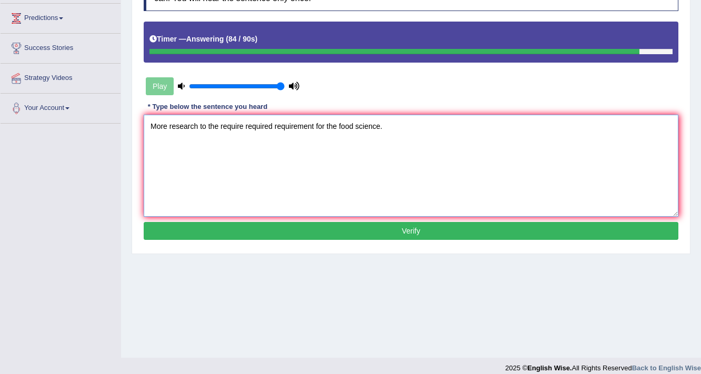
type textarea "More research to the require required requirement for the food science."
click at [324, 225] on button "Verify" at bounding box center [411, 231] width 535 height 18
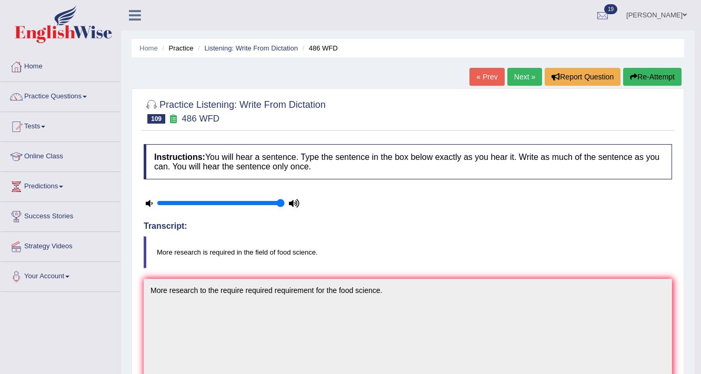
click at [640, 79] on button "Re-Attempt" at bounding box center [652, 77] width 58 height 18
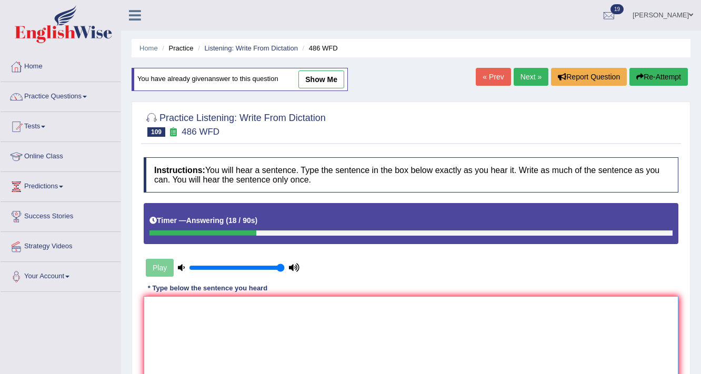
click at [241, 327] on textarea at bounding box center [411, 347] width 535 height 102
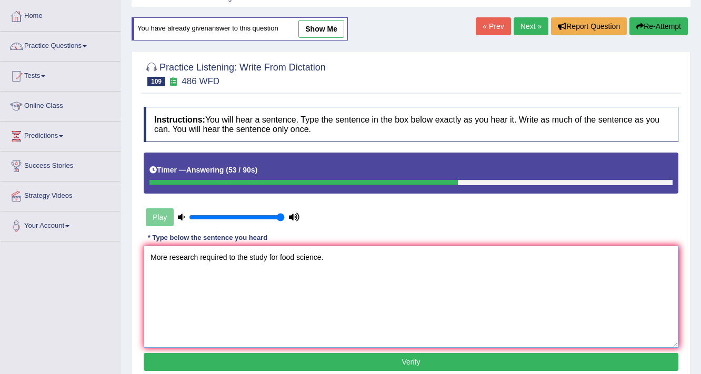
scroll to position [126, 0]
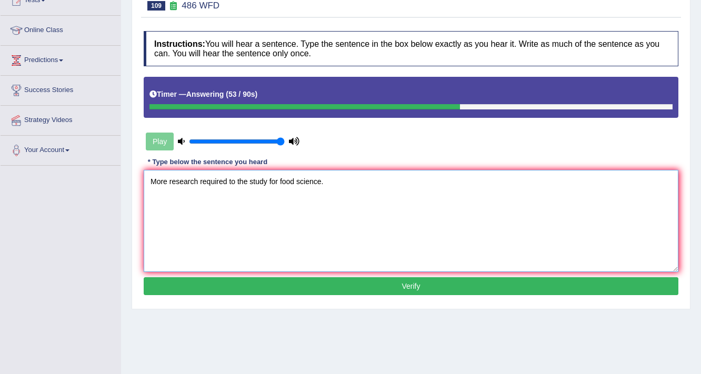
type textarea "More research required to the study for food science."
click at [269, 282] on button "Verify" at bounding box center [411, 286] width 535 height 18
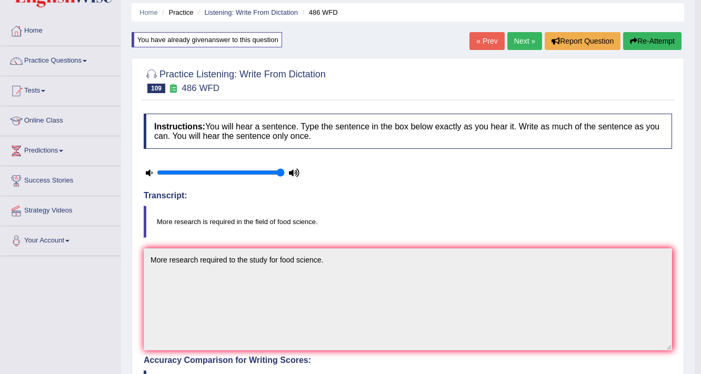
scroll to position [0, 0]
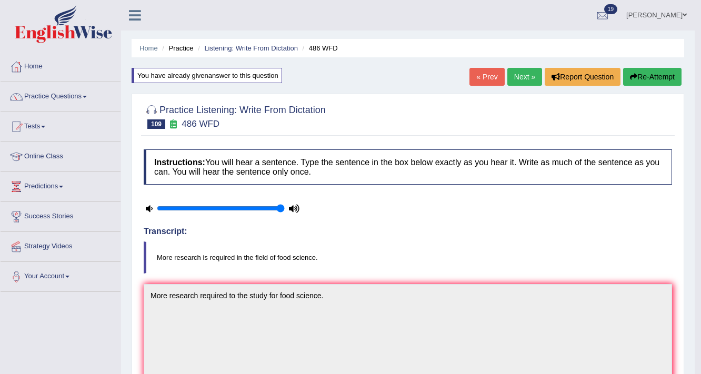
click at [522, 86] on div "« Prev Next » Report Question Re-Attempt" at bounding box center [576, 78] width 215 height 21
click at [526, 74] on link "Next »" at bounding box center [524, 77] width 35 height 18
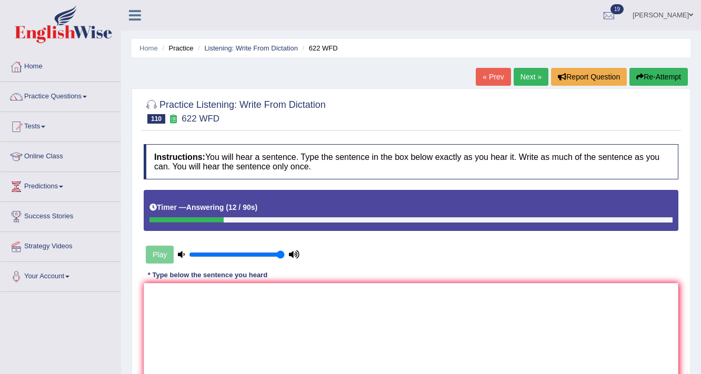
click at [648, 85] on button "Re-Attempt" at bounding box center [658, 77] width 58 height 18
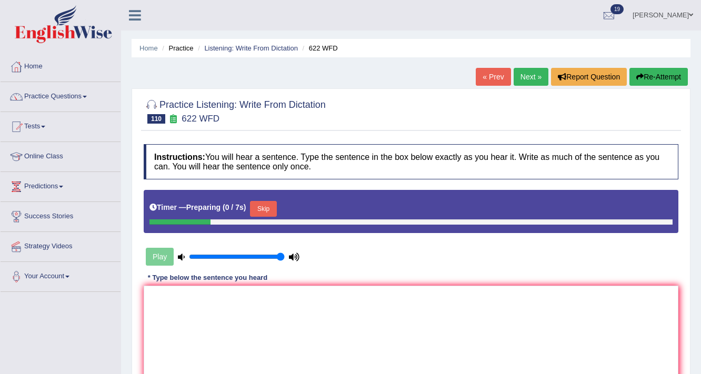
click at [276, 206] on button "Skip" at bounding box center [263, 209] width 26 height 16
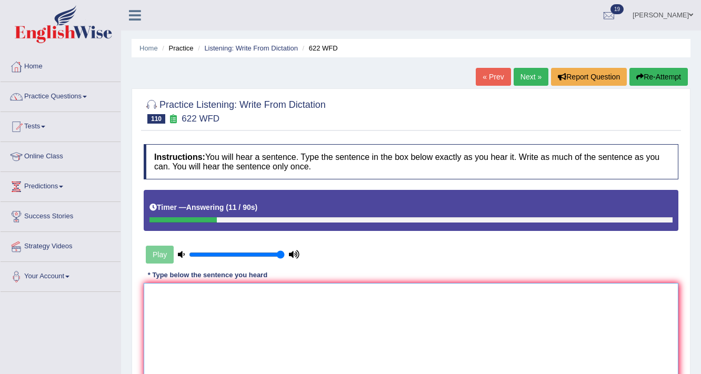
click at [302, 309] on textarea at bounding box center [411, 334] width 535 height 102
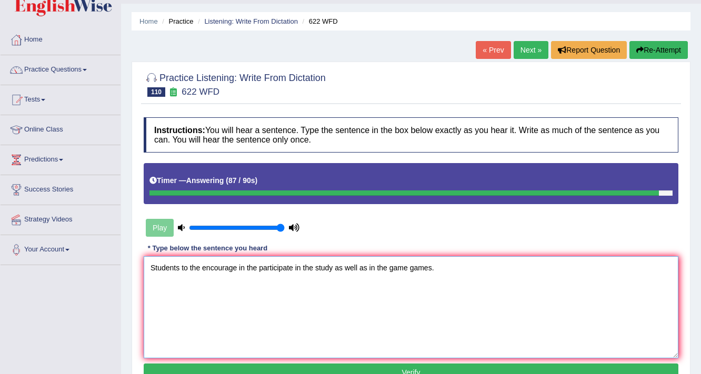
scroll to position [42, 0]
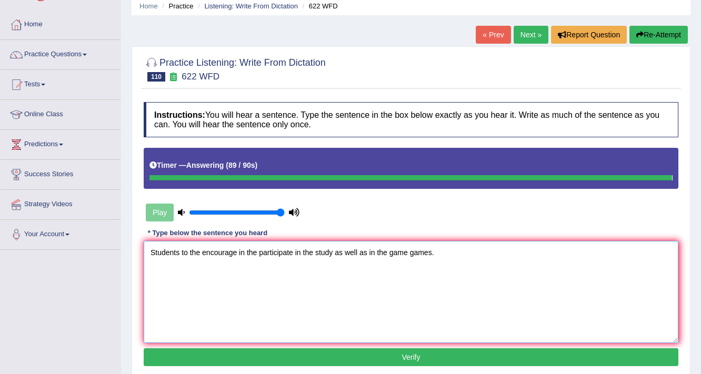
type textarea "Students to the encourage in the participate in the study as well as in the gam…"
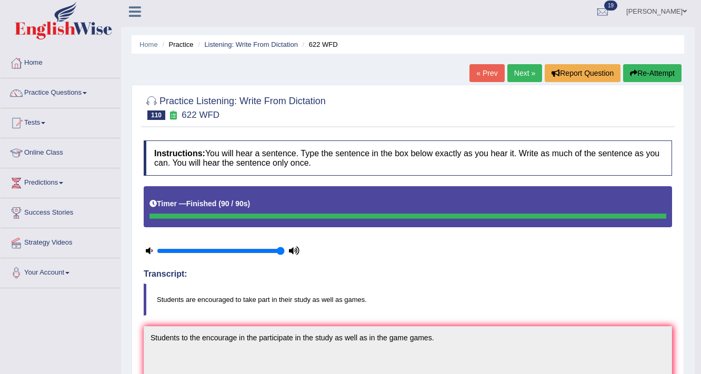
scroll to position [0, 0]
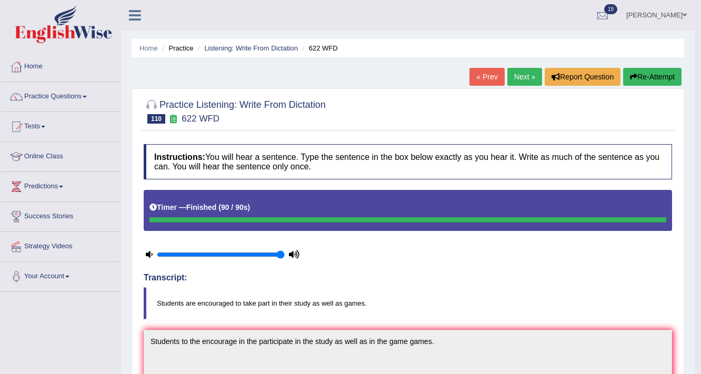
click at [514, 76] on link "Next »" at bounding box center [524, 77] width 35 height 18
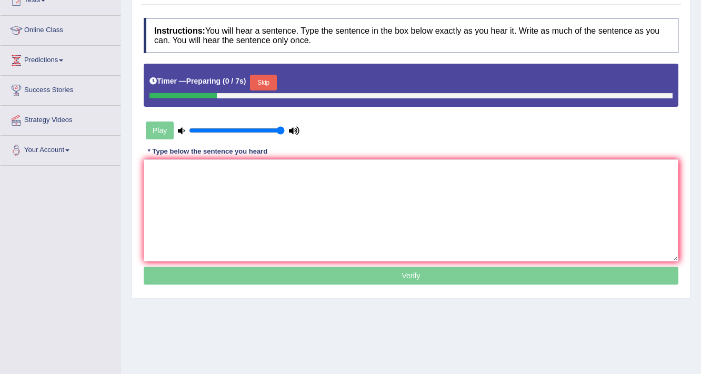
scroll to position [126, 0]
click at [273, 78] on button "Skip" at bounding box center [263, 83] width 26 height 16
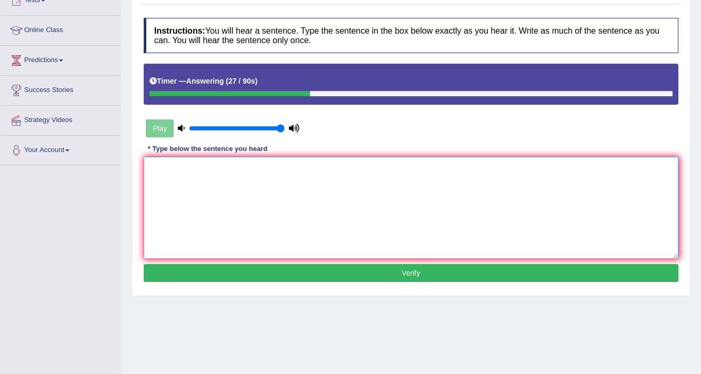
click at [318, 195] on textarea at bounding box center [411, 208] width 535 height 102
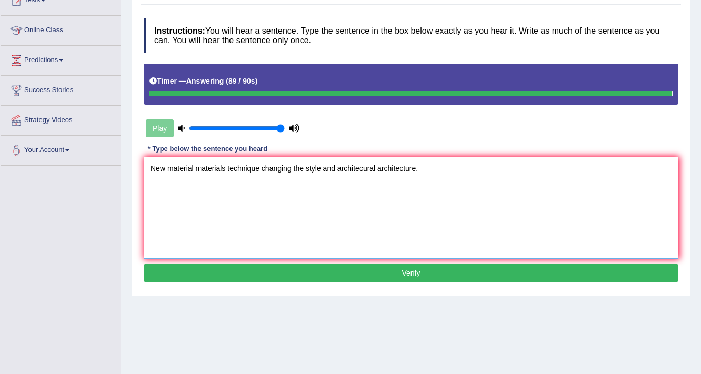
type textarea "New material materials technique changing the style and architecural architectu…"
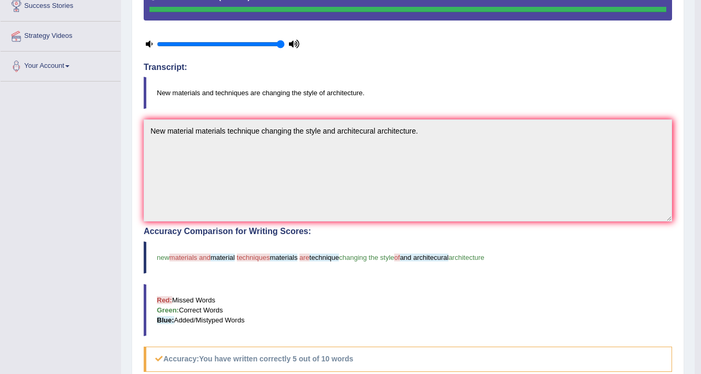
scroll to position [42, 0]
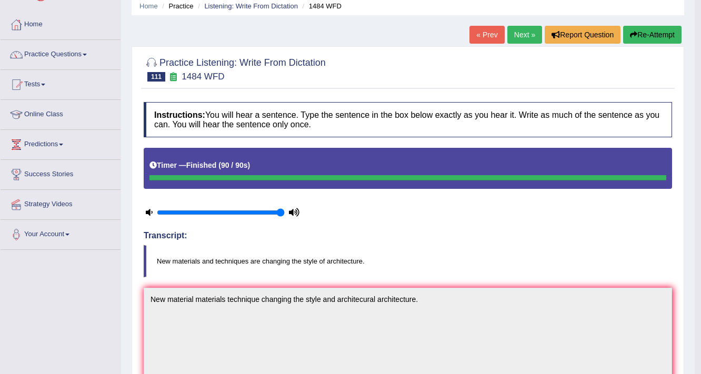
click at [513, 34] on link "Next »" at bounding box center [524, 35] width 35 height 18
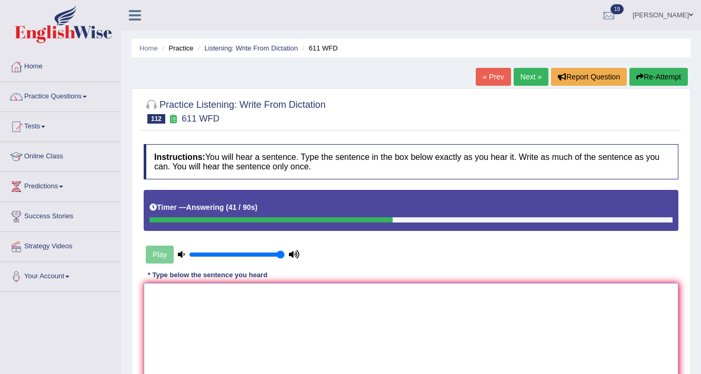
click at [518, 292] on textarea at bounding box center [411, 334] width 535 height 102
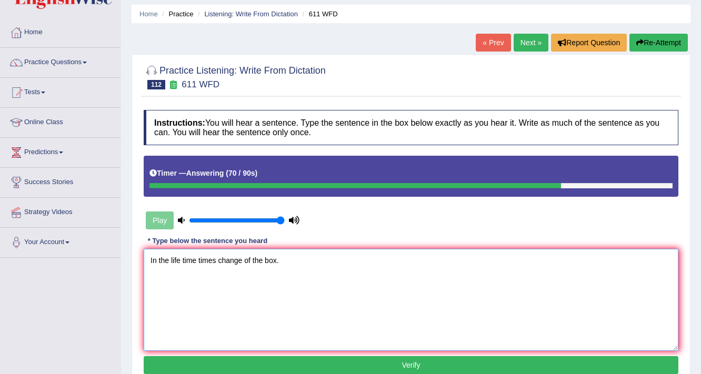
scroll to position [84, 0]
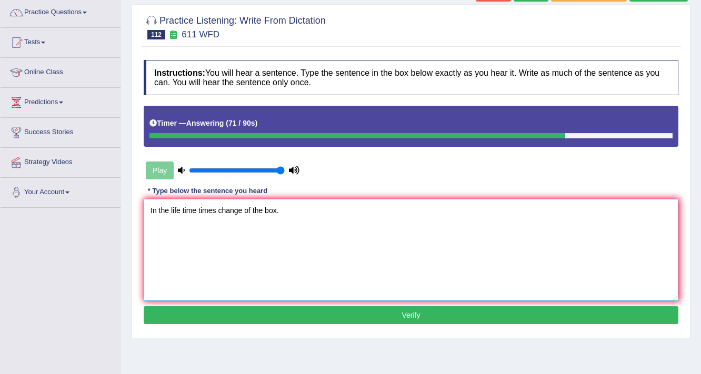
type textarea "In the life time times change of the box."
click at [520, 318] on button "Verify" at bounding box center [411, 315] width 535 height 18
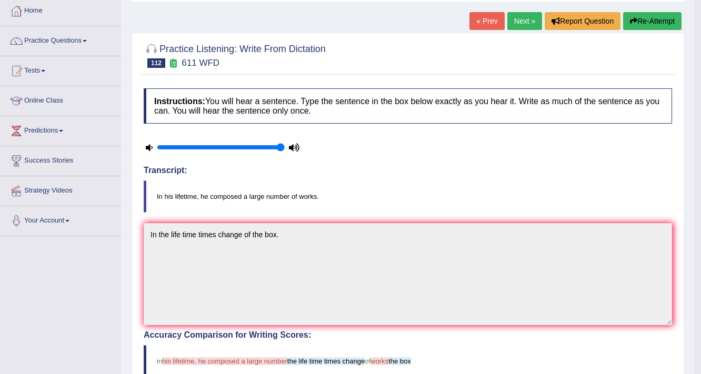
scroll to position [42, 0]
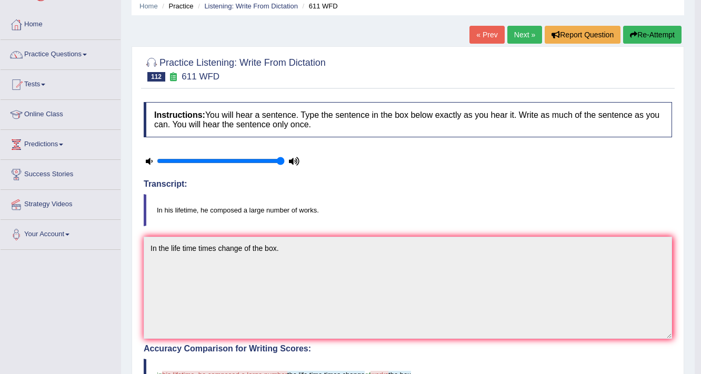
click at [638, 29] on button "Re-Attempt" at bounding box center [652, 35] width 58 height 18
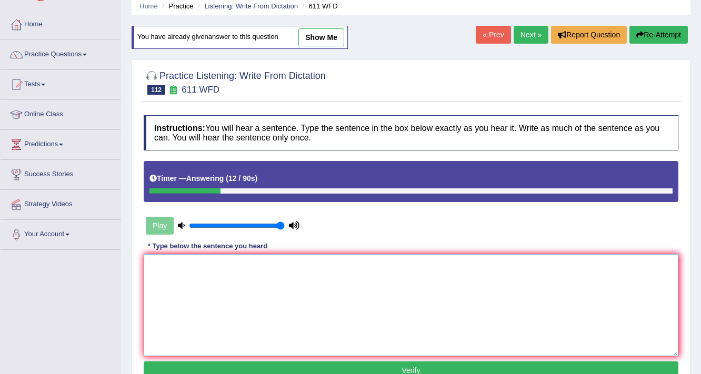
click at [261, 291] on textarea at bounding box center [411, 305] width 535 height 102
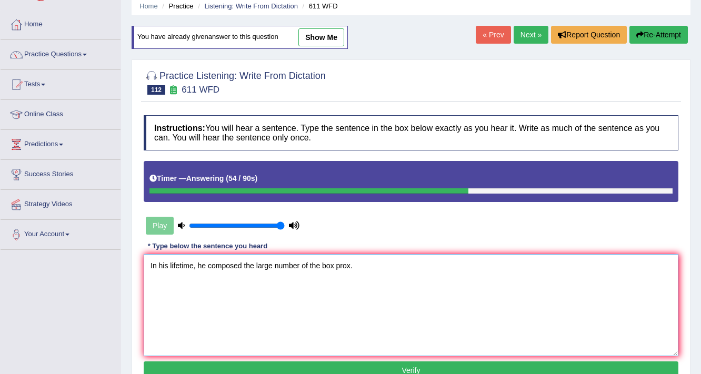
type textarea "In his lifetime, he composed the large number of the box prox."
click at [365, 368] on button "Verify" at bounding box center [411, 371] width 535 height 18
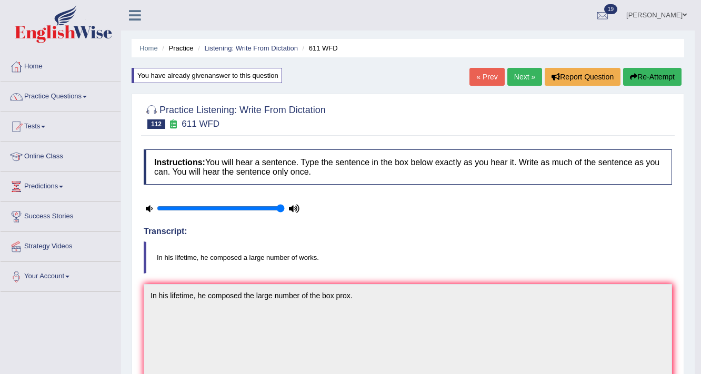
click at [513, 81] on link "Next »" at bounding box center [524, 77] width 35 height 18
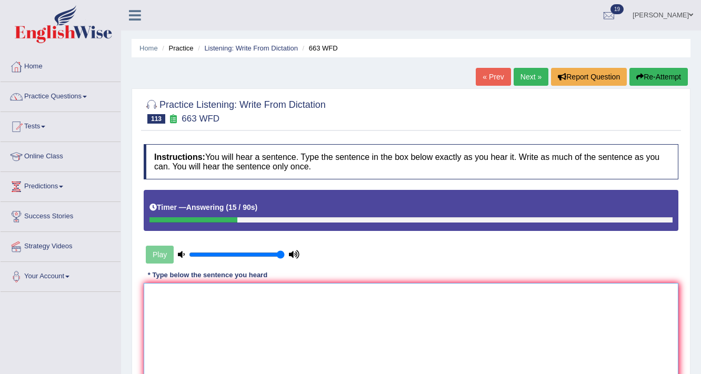
click at [354, 318] on textarea at bounding box center [411, 334] width 535 height 102
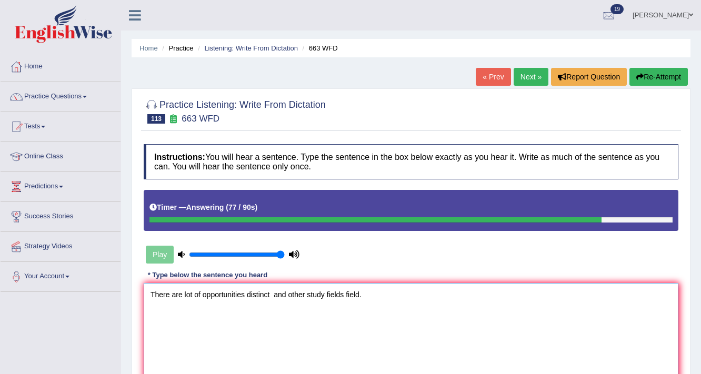
click at [244, 295] on textarea "There are lot of opportunities distinct and other study fields field." at bounding box center [411, 334] width 535 height 102
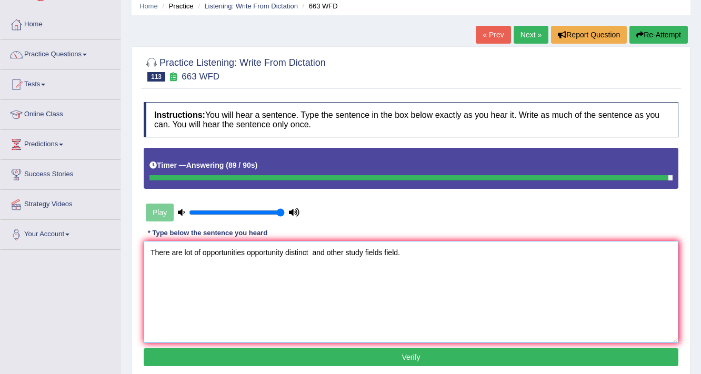
scroll to position [84, 0]
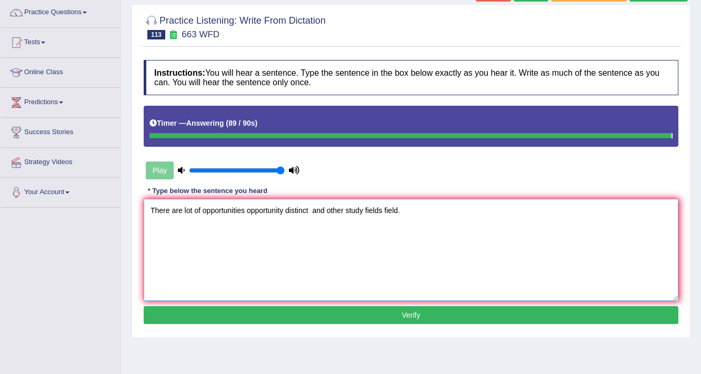
type textarea "There are lot of opportunities opportunity distinct and other study fields fiel…"
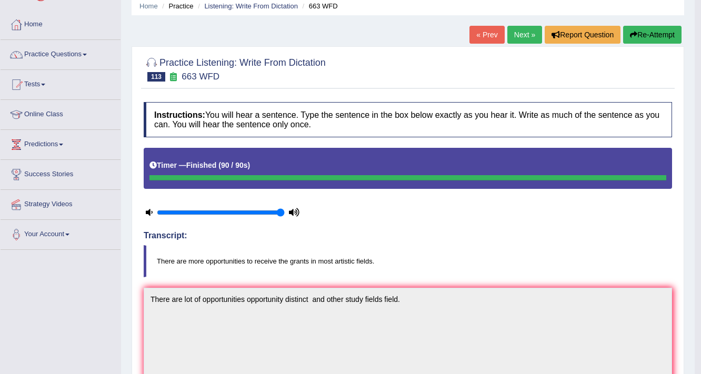
scroll to position [0, 0]
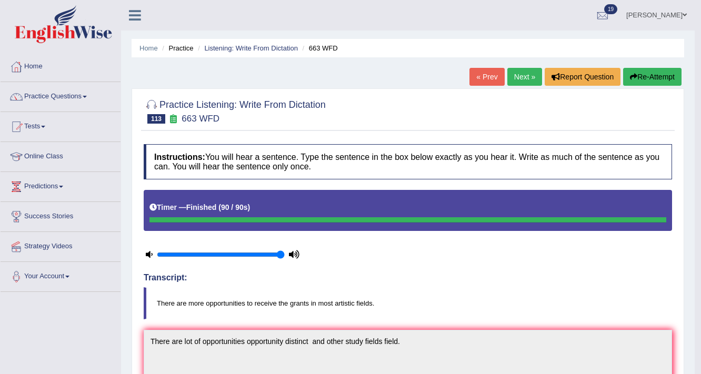
click at [518, 83] on link "Next »" at bounding box center [524, 77] width 35 height 18
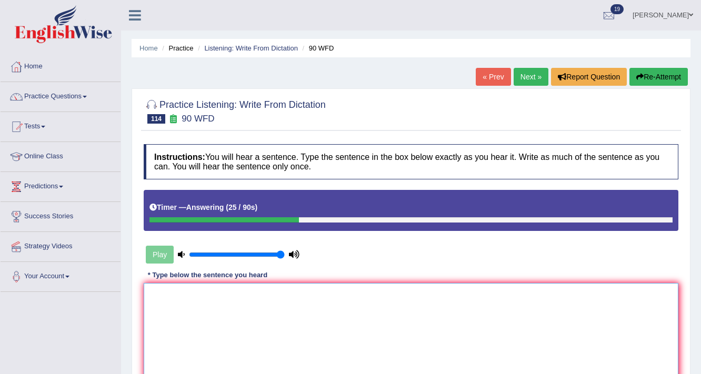
click at [501, 304] on textarea at bounding box center [411, 334] width 535 height 102
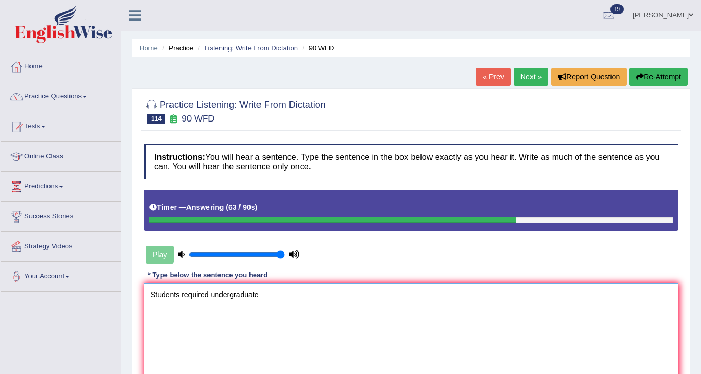
click at [180, 294] on textarea "Students required undergraduate" at bounding box center [411, 334] width 535 height 102
click at [287, 295] on textarea "Students is a required undergraduate" at bounding box center [411, 334] width 535 height 102
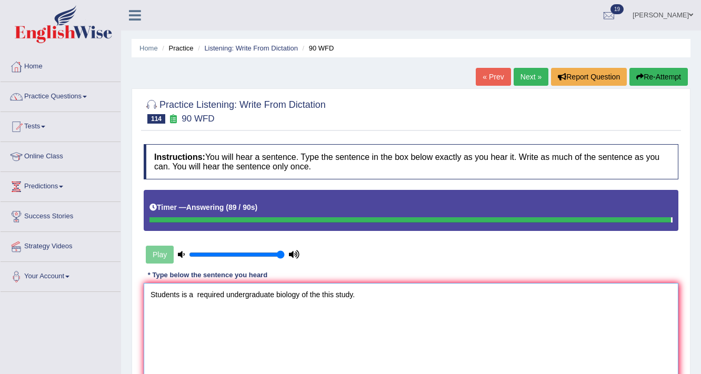
type textarea "Students is a required undergraduate biology of the this study."
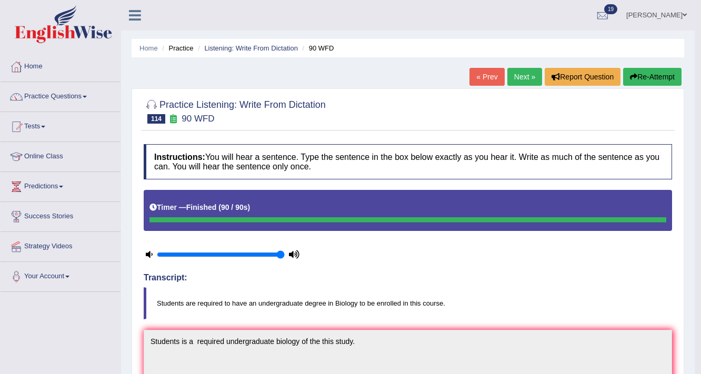
click at [514, 65] on div "Home Practice Listening: Write From Dictation 90 WFD « Prev Next » Report Quest…" at bounding box center [408, 369] width 574 height 738
click at [513, 72] on link "Next »" at bounding box center [524, 77] width 35 height 18
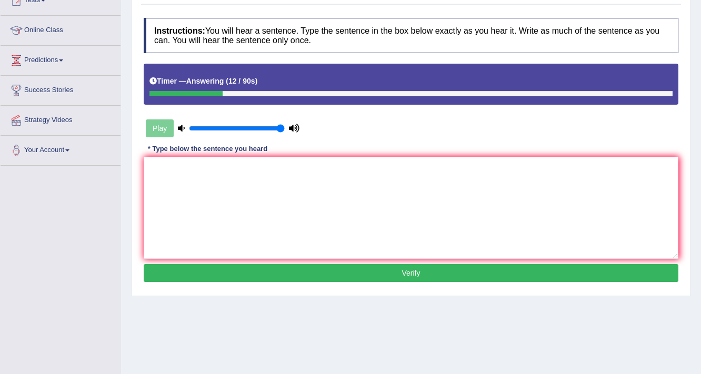
scroll to position [84, 0]
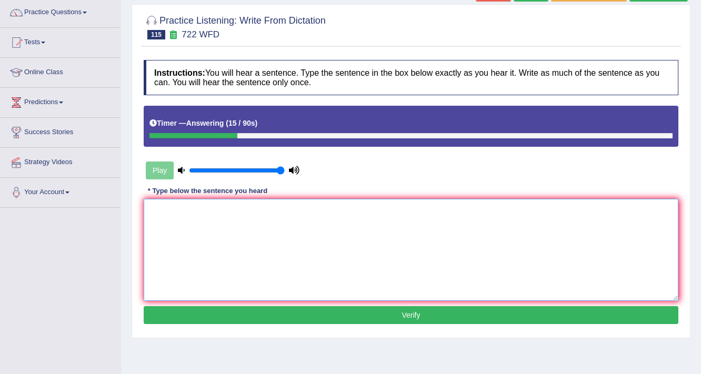
click at [397, 217] on textarea at bounding box center [411, 250] width 535 height 102
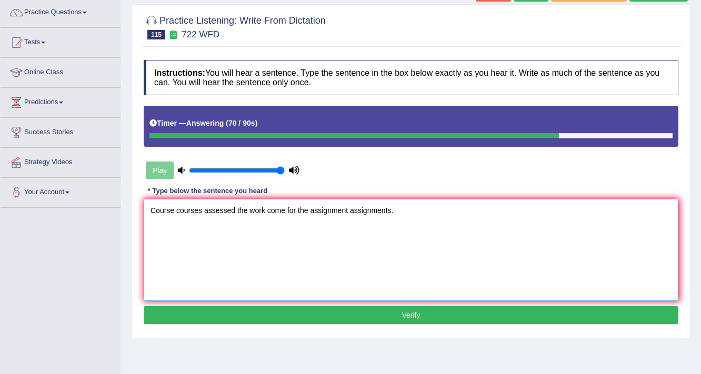
click at [266, 209] on textarea "Course courses assessed the work come for the assignment assignments." at bounding box center [411, 250] width 535 height 102
click at [267, 210] on textarea "Course courses assessed the work students should come for the assignment assign…" at bounding box center [411, 250] width 535 height 102
type textarea "Course courses assessed the work students should come for the assignment assign…"
click at [343, 319] on button "Verify" at bounding box center [411, 315] width 535 height 18
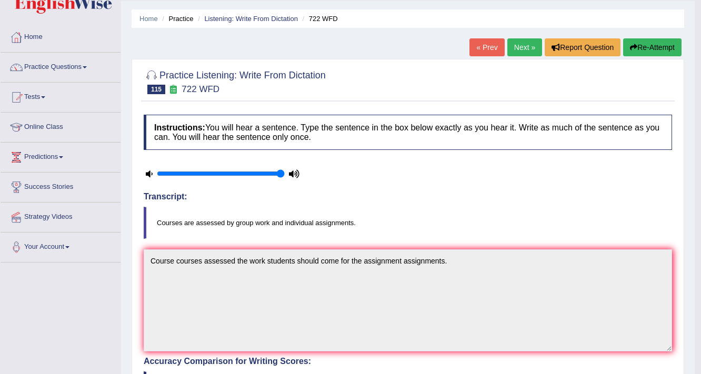
scroll to position [0, 0]
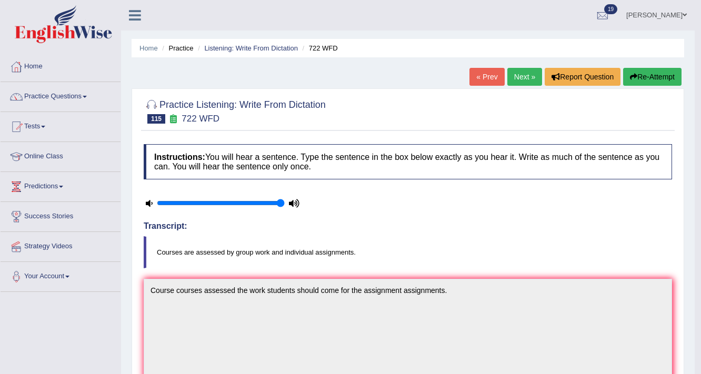
click at [520, 77] on link "Next »" at bounding box center [524, 77] width 35 height 18
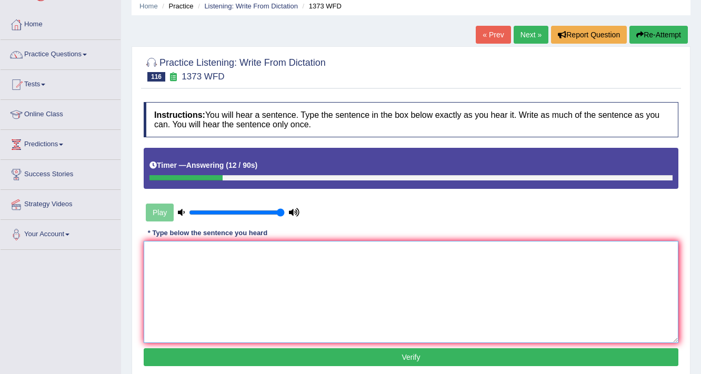
click at [522, 291] on textarea at bounding box center [411, 292] width 535 height 102
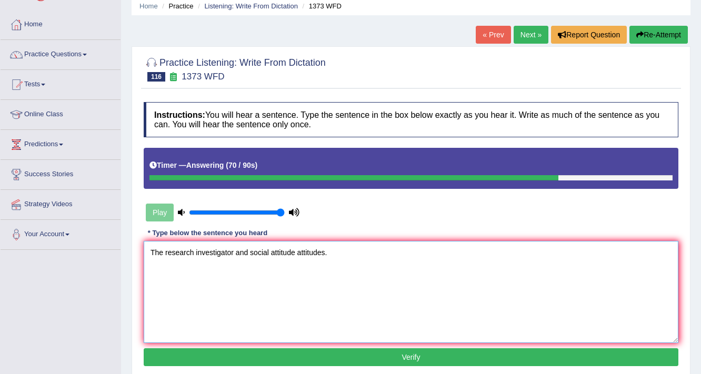
click at [235, 253] on textarea "The research investigator and social attitude attitudes." at bounding box center [411, 292] width 535 height 102
click at [236, 253] on textarea "The research investigator investigators and social attitude attitudes." at bounding box center [411, 292] width 535 height 102
type textarea "The research investigator investigators and social attitude attitudes."
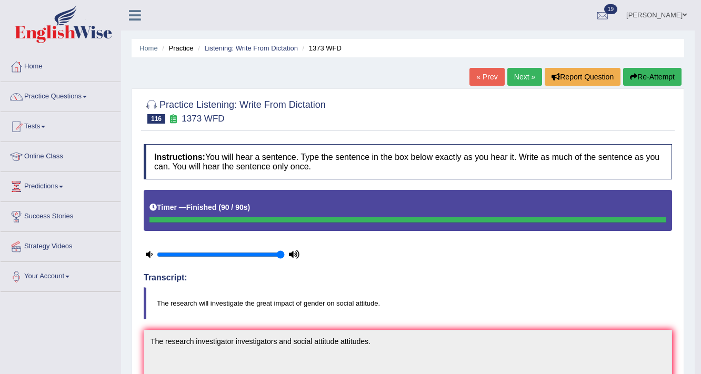
click at [521, 82] on link "Next »" at bounding box center [524, 77] width 35 height 18
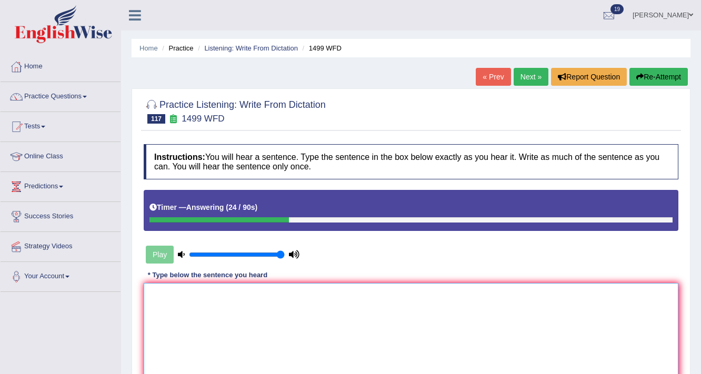
click at [267, 288] on textarea at bounding box center [411, 334] width 535 height 102
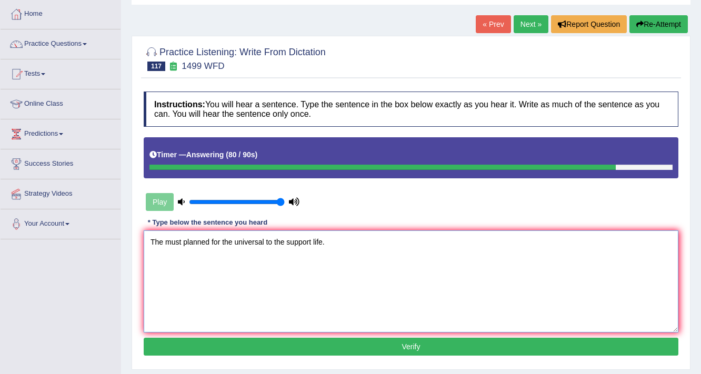
scroll to position [84, 0]
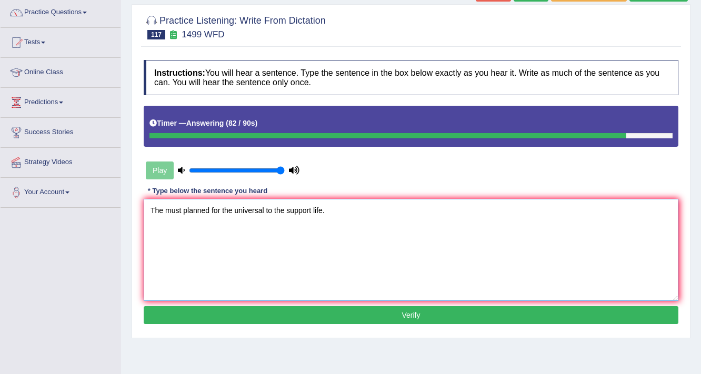
type textarea "The must planned for the universal to the support life."
click at [312, 318] on button "Verify" at bounding box center [411, 315] width 535 height 18
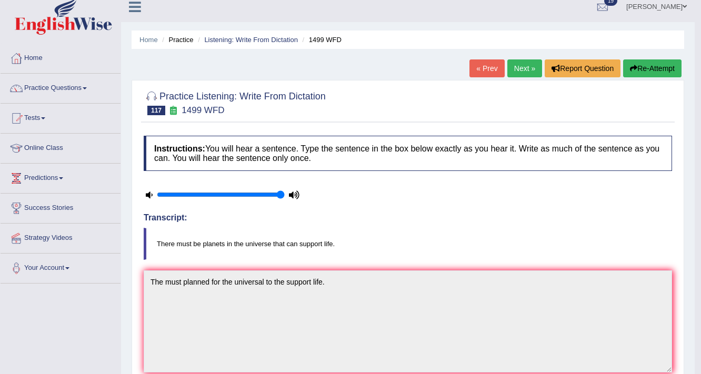
scroll to position [0, 0]
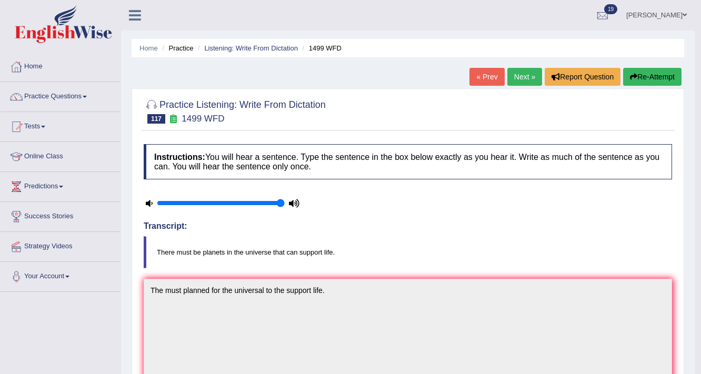
click at [521, 76] on link "Next »" at bounding box center [524, 77] width 35 height 18
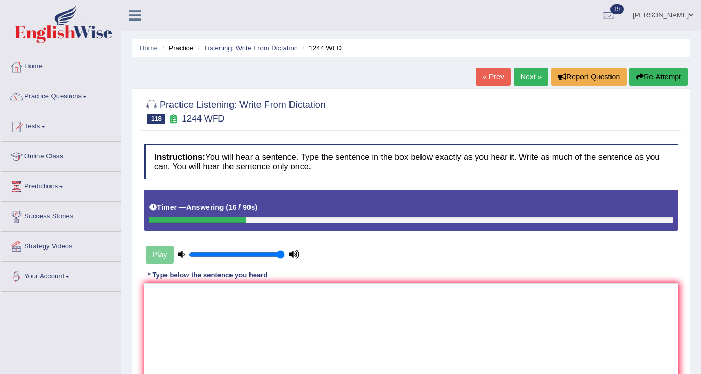
click at [677, 72] on button "Re-Attempt" at bounding box center [658, 77] width 58 height 18
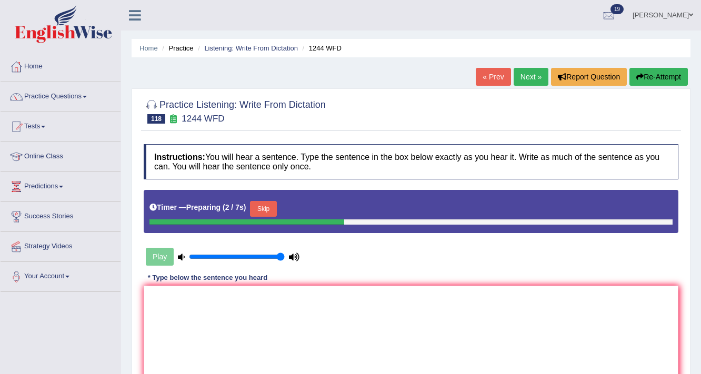
click at [267, 201] on button "Skip" at bounding box center [263, 209] width 26 height 16
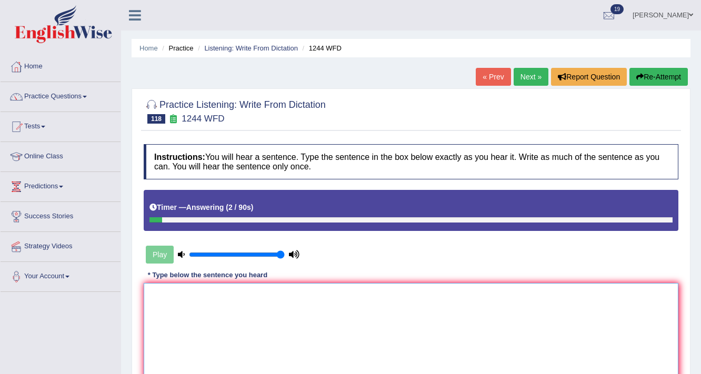
click at [261, 289] on textarea at bounding box center [411, 334] width 535 height 102
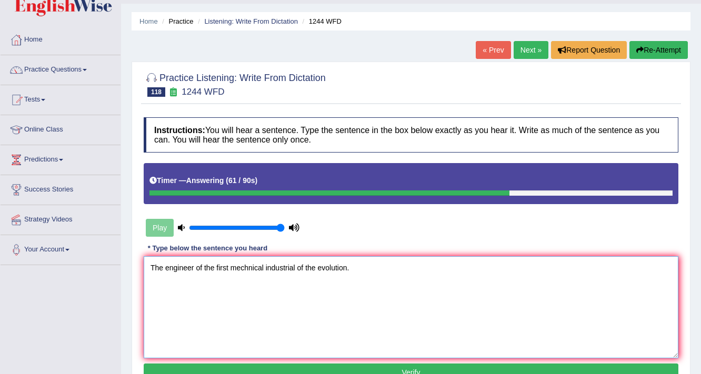
scroll to position [84, 0]
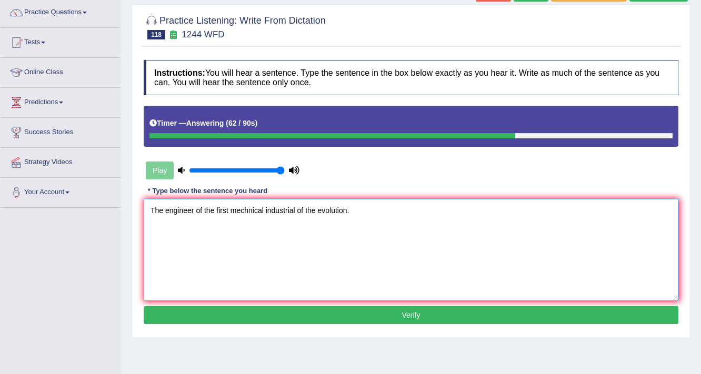
type textarea "The engineer of the first mechnical industrial of the evolution."
click at [327, 307] on button "Verify" at bounding box center [411, 315] width 535 height 18
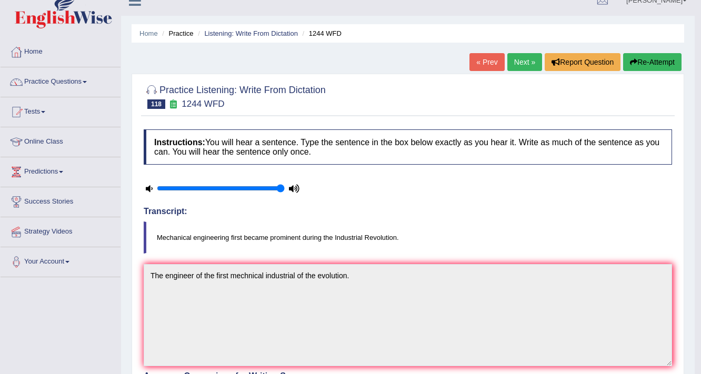
scroll to position [0, 0]
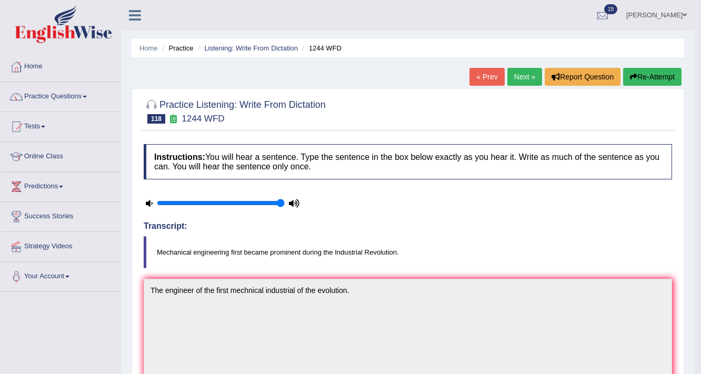
click at [655, 86] on div "« Prev Next » Report Question Re-Attempt" at bounding box center [576, 78] width 215 height 21
click at [519, 82] on link "Next »" at bounding box center [524, 77] width 35 height 18
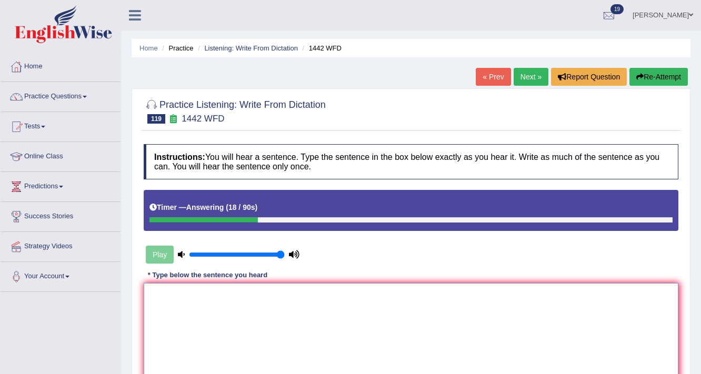
click at [417, 325] on textarea at bounding box center [411, 334] width 535 height 102
type textarea "a"
type textarea "T"
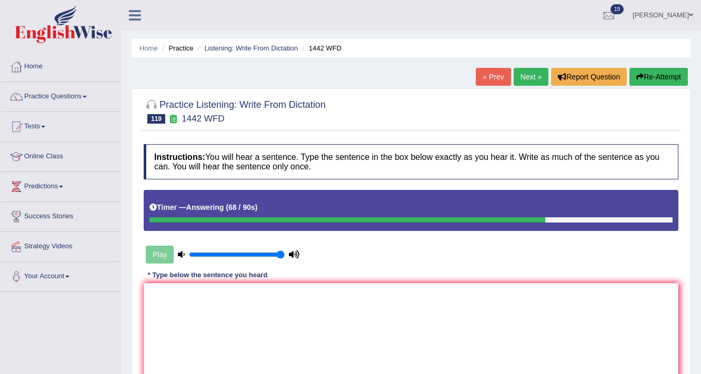
click at [651, 78] on button "Re-Attempt" at bounding box center [658, 77] width 58 height 18
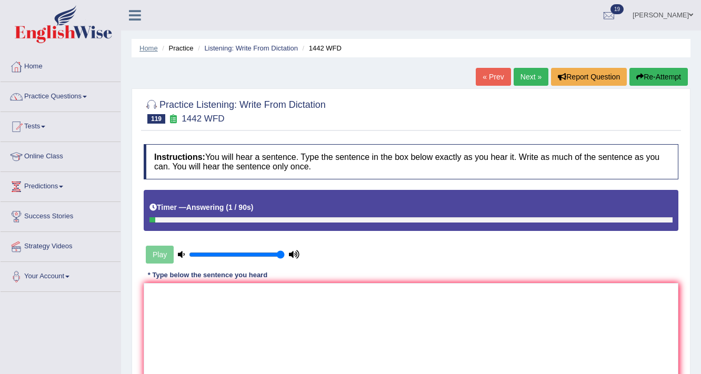
click at [152, 44] on link "Home" at bounding box center [148, 48] width 18 height 8
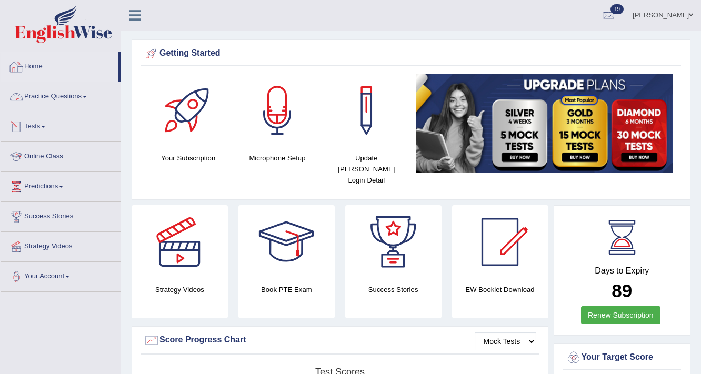
click at [54, 97] on link "Practice Questions" at bounding box center [61, 95] width 120 height 26
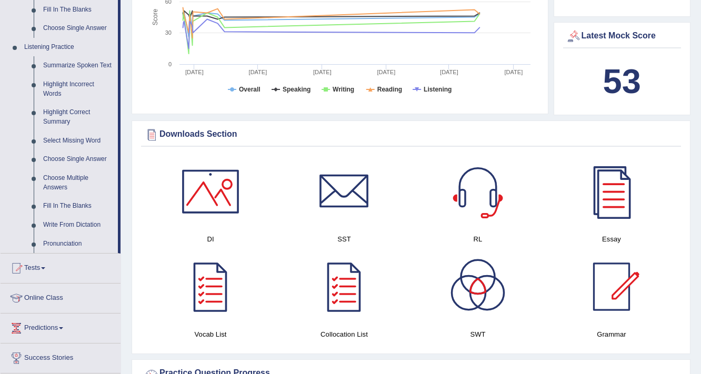
scroll to position [421, 0]
click at [70, 224] on link "Write From Dictation" at bounding box center [77, 224] width 79 height 19
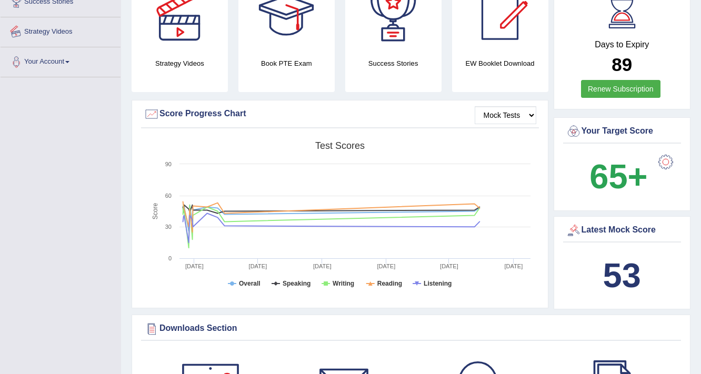
scroll to position [399, 0]
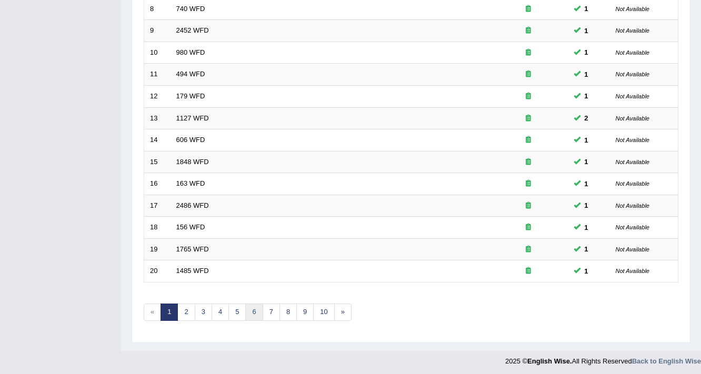
click at [250, 312] on link "6" at bounding box center [253, 312] width 17 height 17
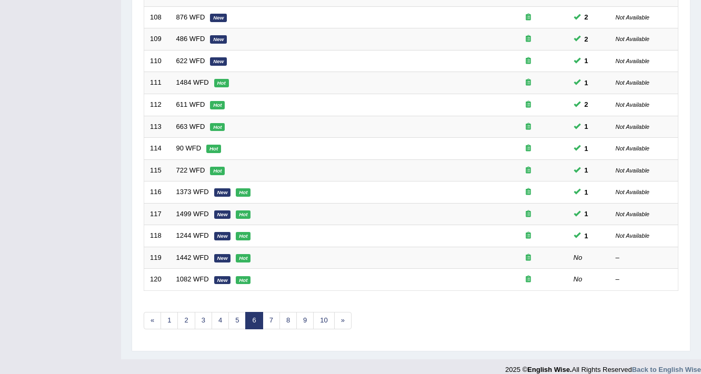
scroll to position [319, 0]
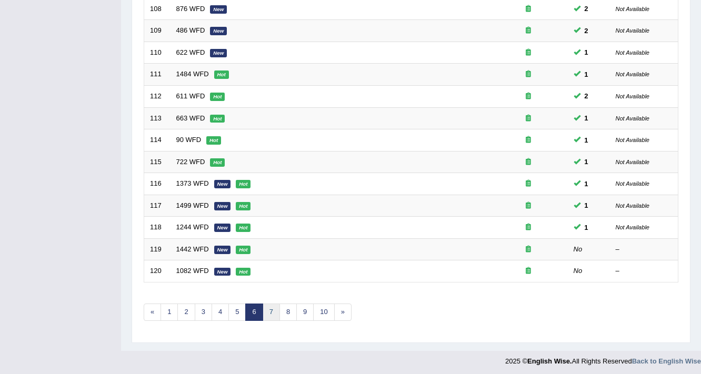
click at [272, 314] on link "7" at bounding box center [271, 312] width 17 height 17
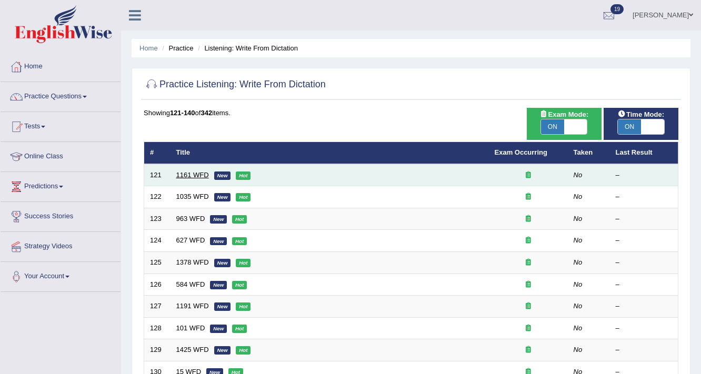
click at [183, 173] on link "1161 WFD" at bounding box center [192, 175] width 33 height 8
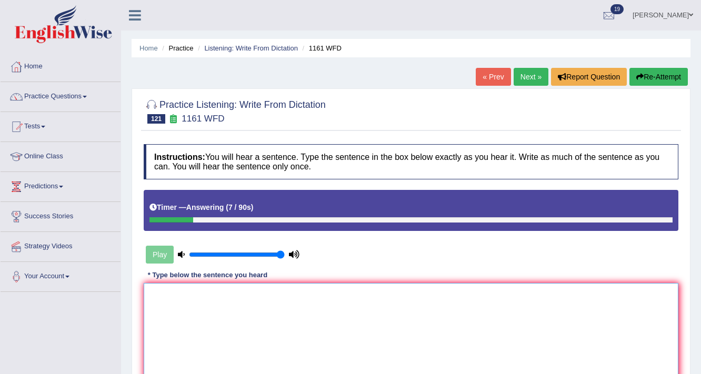
click at [215, 301] on textarea at bounding box center [411, 334] width 535 height 102
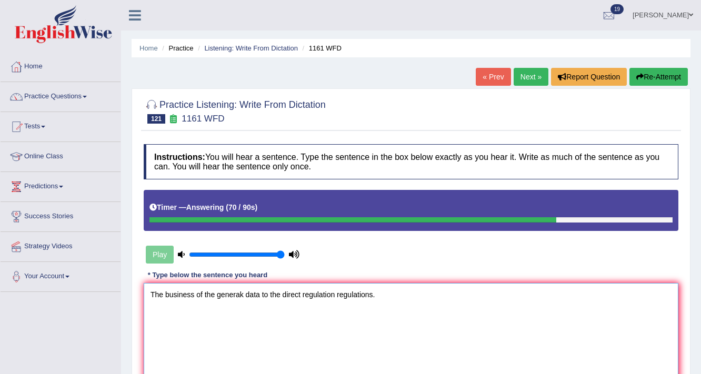
click at [244, 289] on textarea "The business of the generak data to the direct regulation regulations." at bounding box center [411, 334] width 535 height 102
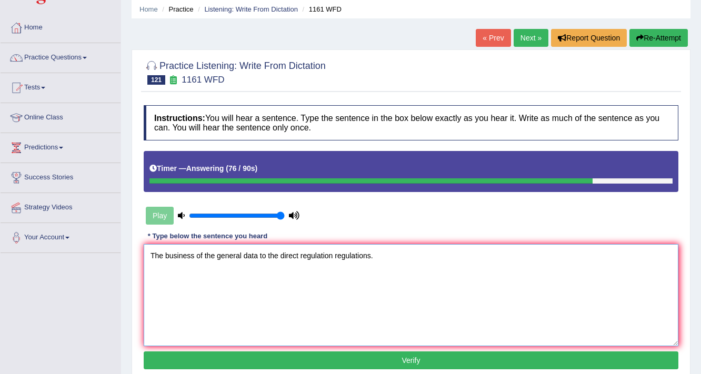
scroll to position [84, 0]
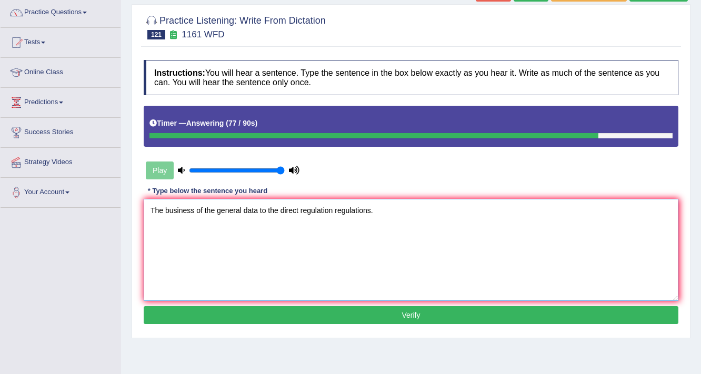
type textarea "The business of the general data to the direct regulation regulations."
click at [325, 307] on button "Verify" at bounding box center [411, 315] width 535 height 18
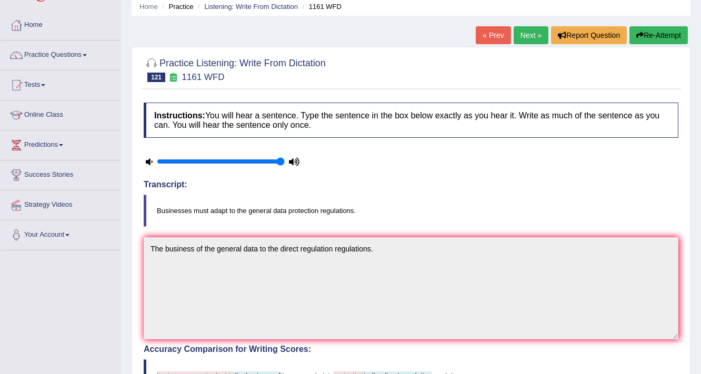
scroll to position [0, 0]
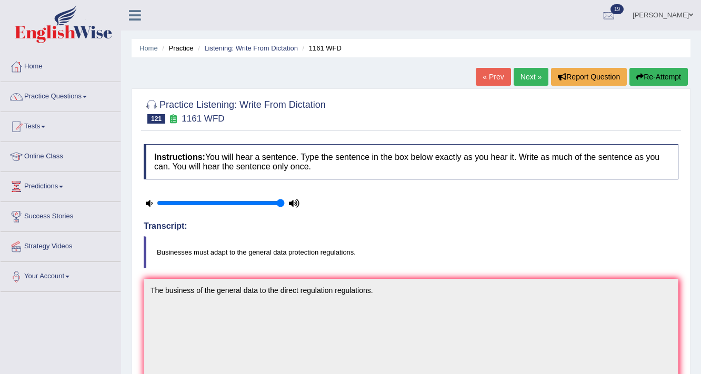
click at [534, 74] on link "Next »" at bounding box center [531, 77] width 35 height 18
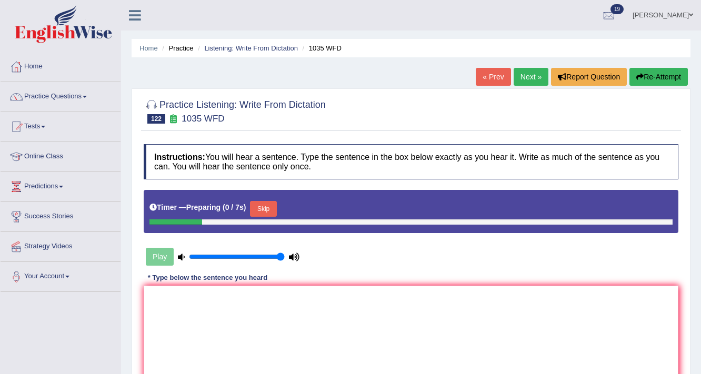
click at [325, 333] on textarea at bounding box center [411, 337] width 535 height 102
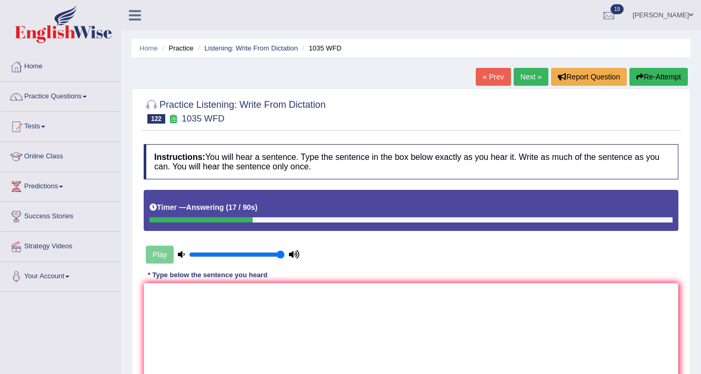
click at [338, 312] on textarea at bounding box center [411, 334] width 535 height 102
type textarea "s"
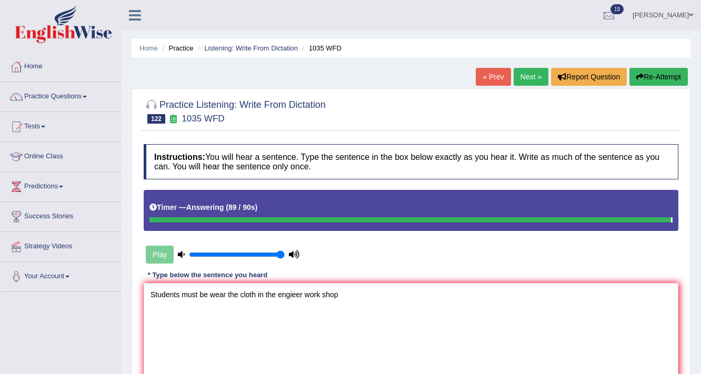
type textarea "Students must be wear the cloth in the engieer work shop"
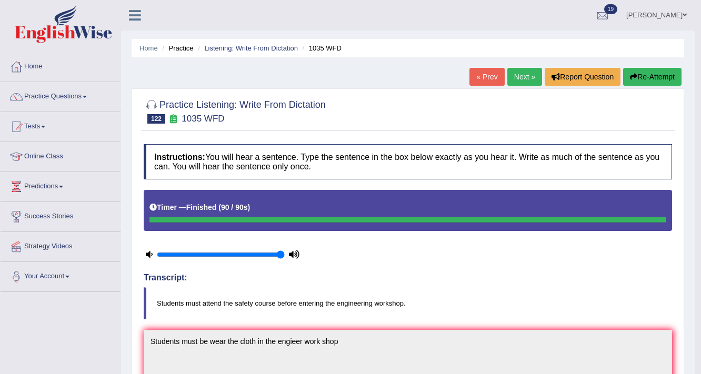
click at [531, 74] on link "Next »" at bounding box center [524, 77] width 35 height 18
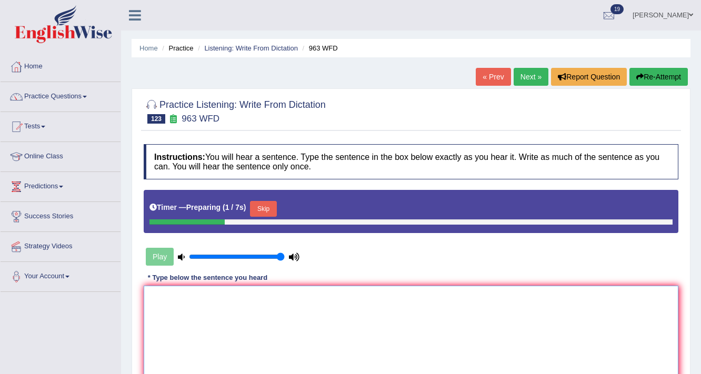
click at [414, 315] on textarea at bounding box center [411, 337] width 535 height 102
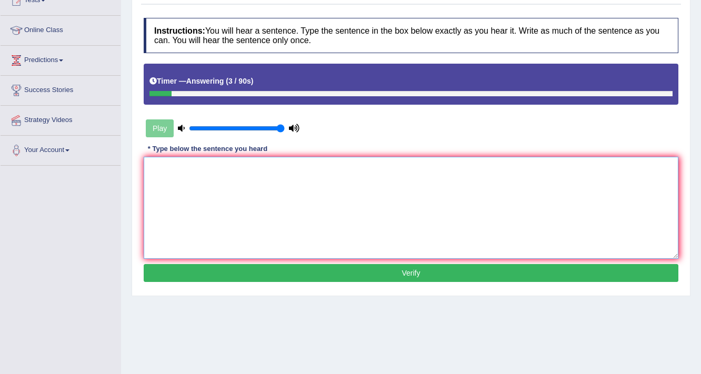
click at [363, 206] on textarea at bounding box center [411, 208] width 535 height 102
click at [187, 166] on textarea "Speak tour tutor" at bounding box center [411, 208] width 535 height 102
click at [206, 172] on textarea "Speak your tutor" at bounding box center [411, 208] width 535 height 102
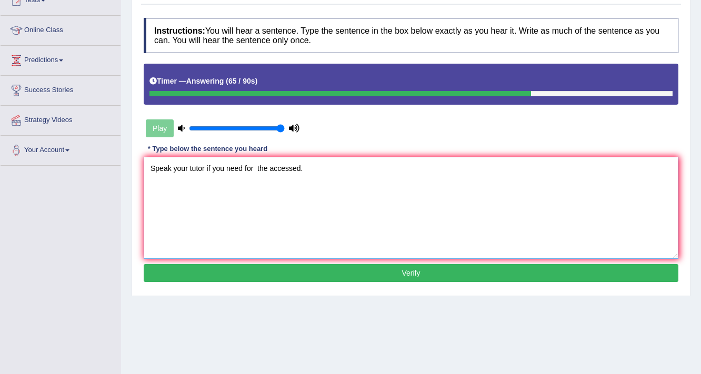
click at [256, 167] on textarea "Speak your tutor if you need for the accessed." at bounding box center [411, 208] width 535 height 102
type textarea "Speak your tutor if you need for the accessed."
click at [269, 272] on button "Verify" at bounding box center [411, 273] width 535 height 18
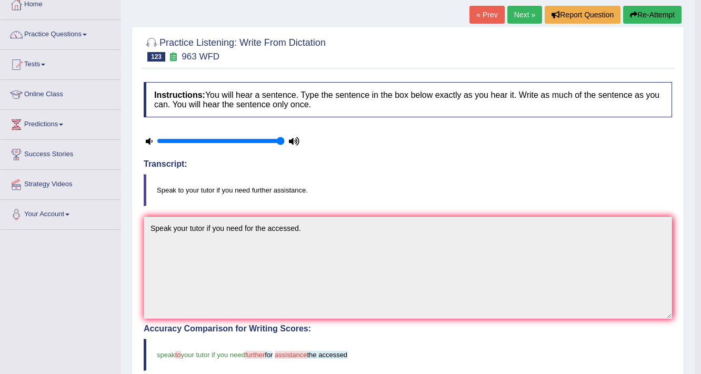
scroll to position [0, 0]
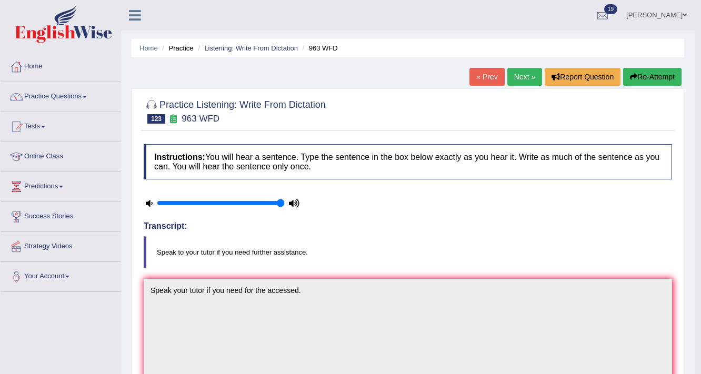
click at [527, 83] on link "Next »" at bounding box center [524, 77] width 35 height 18
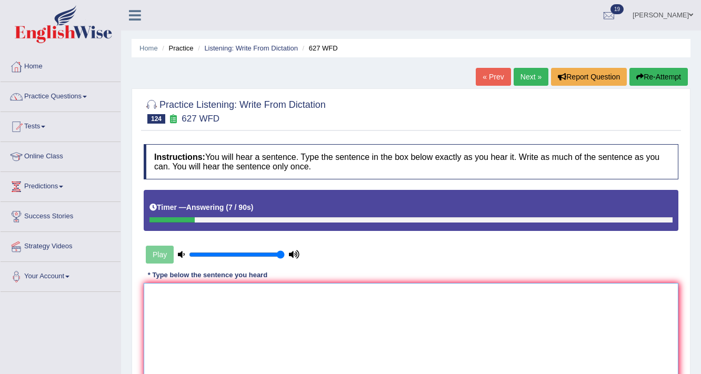
click at [607, 306] on textarea at bounding box center [411, 334] width 535 height 102
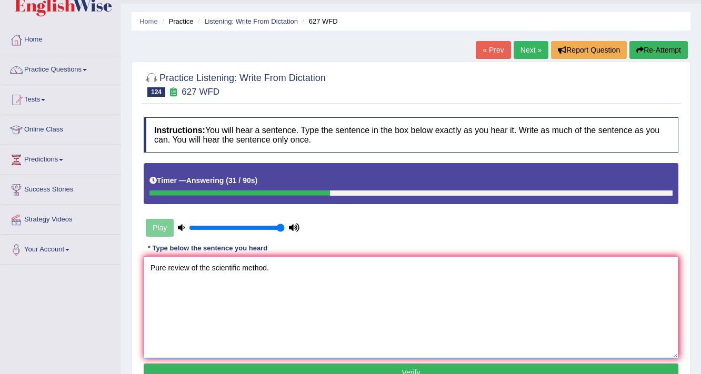
scroll to position [42, 0]
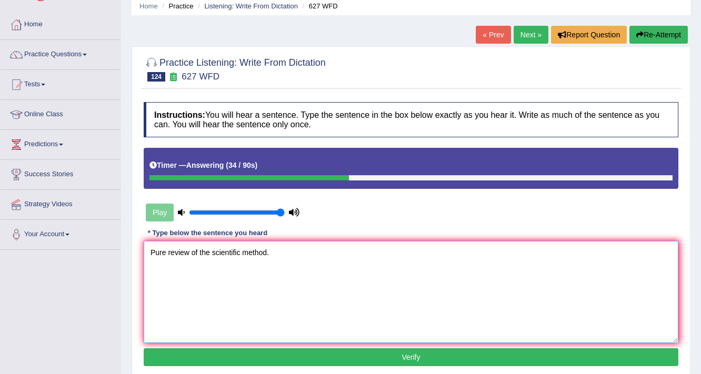
type textarea "Pure review of the scientific method."
click at [426, 362] on button "Verify" at bounding box center [411, 357] width 535 height 18
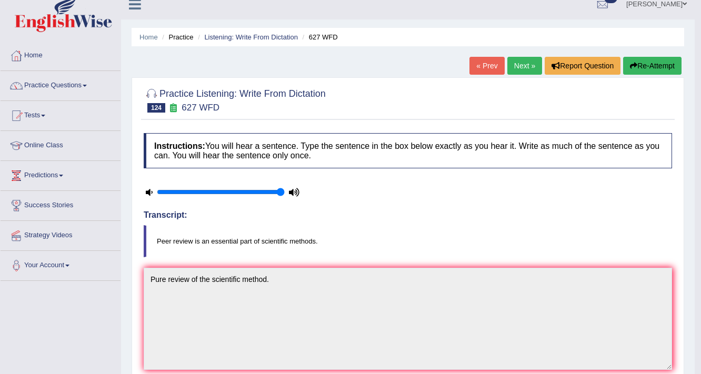
scroll to position [0, 0]
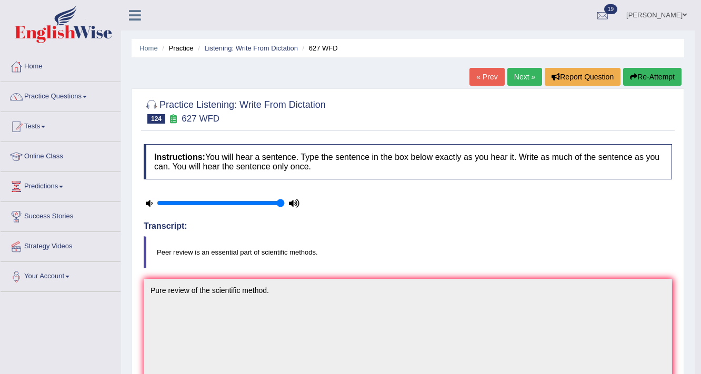
click at [643, 77] on button "Re-Attempt" at bounding box center [652, 77] width 58 height 18
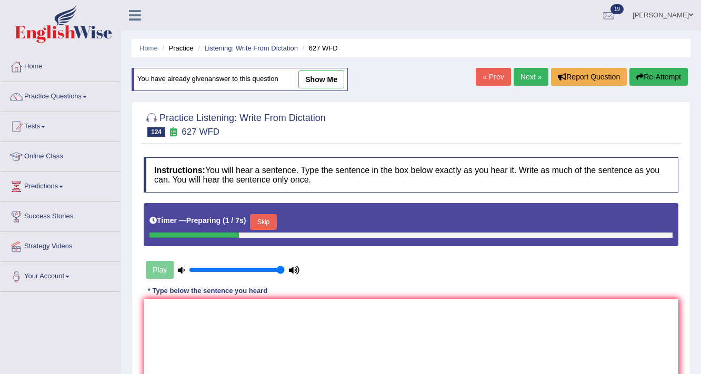
click at [269, 224] on button "Skip" at bounding box center [263, 222] width 26 height 16
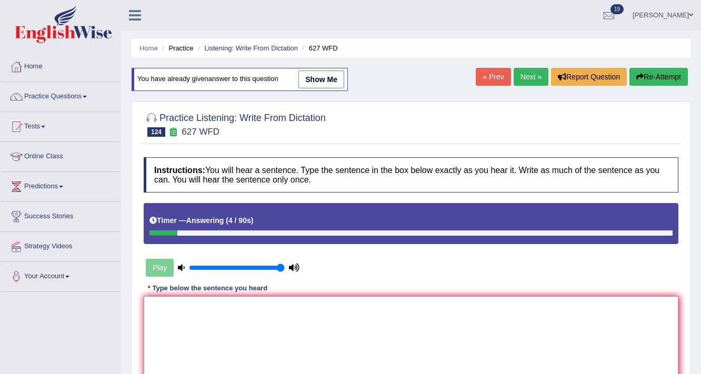
click at [556, 319] on textarea at bounding box center [411, 347] width 535 height 102
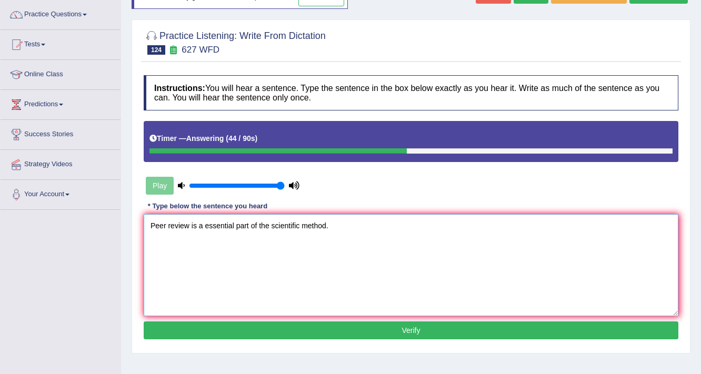
scroll to position [84, 0]
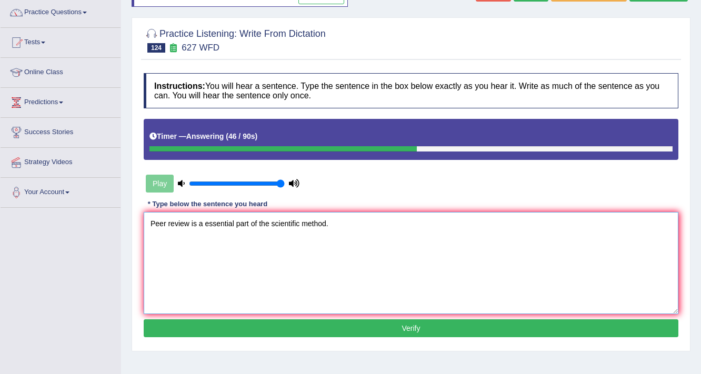
type textarea "Peer review is a essential part of the scientific method."
click at [440, 329] on button "Verify" at bounding box center [411, 328] width 535 height 18
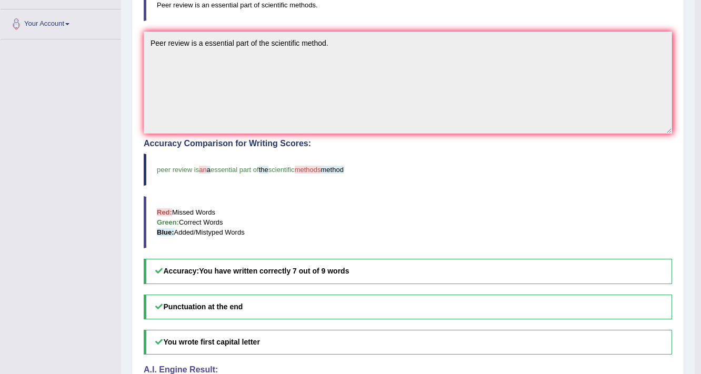
scroll to position [0, 0]
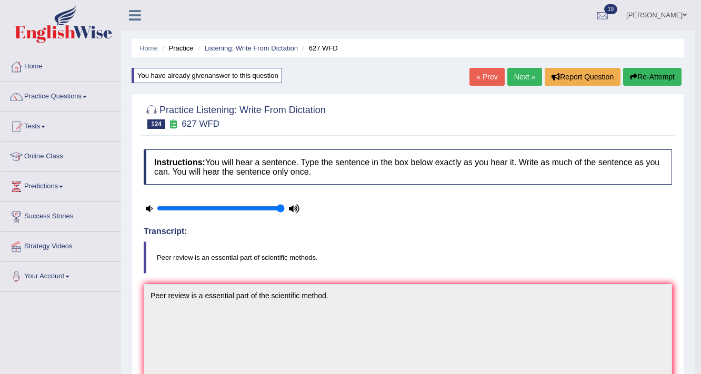
click at [524, 71] on link "Next »" at bounding box center [524, 77] width 35 height 18
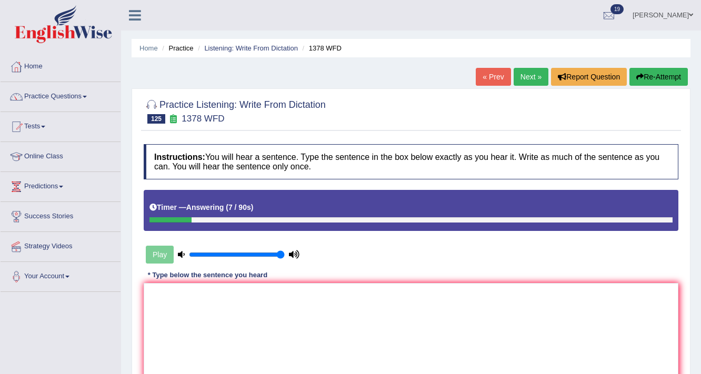
click at [472, 330] on textarea at bounding box center [411, 334] width 535 height 102
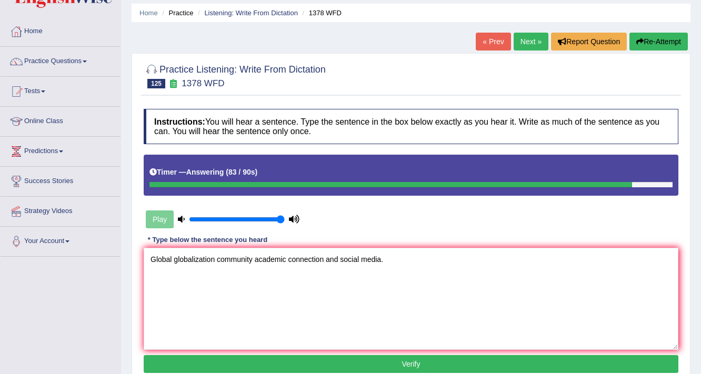
scroll to position [84, 0]
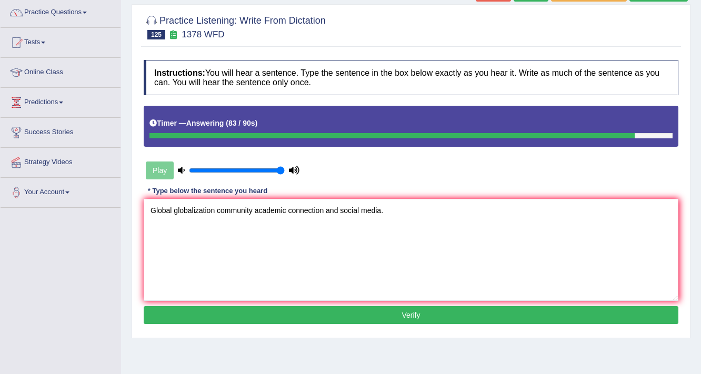
type textarea "Global globalization community academic connection and social media."
click at [419, 314] on button "Verify" at bounding box center [411, 315] width 535 height 18
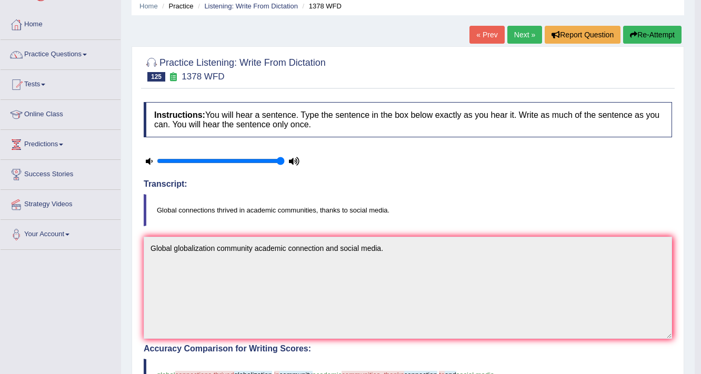
scroll to position [0, 0]
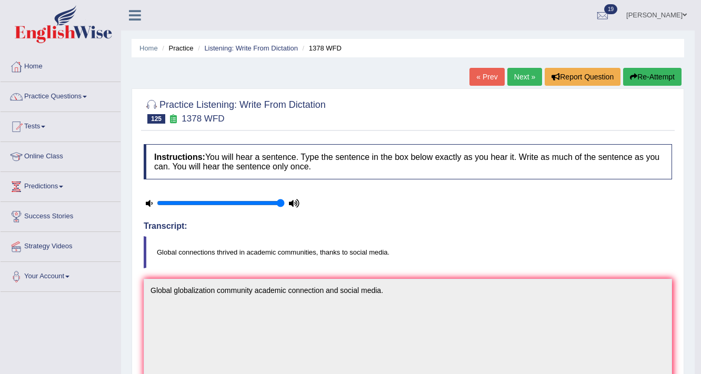
click at [514, 84] on link "Next »" at bounding box center [524, 77] width 35 height 18
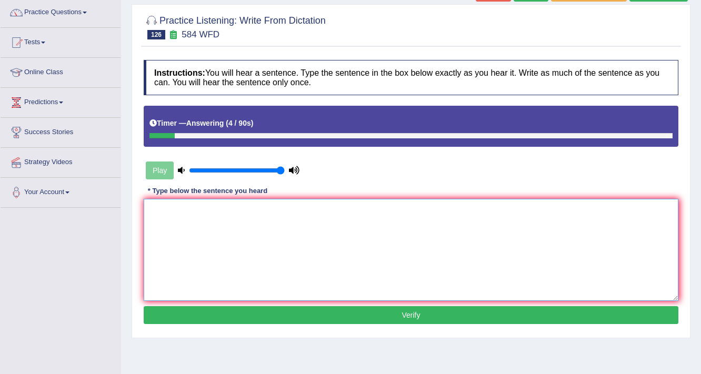
click at [385, 258] on textarea at bounding box center [411, 250] width 535 height 102
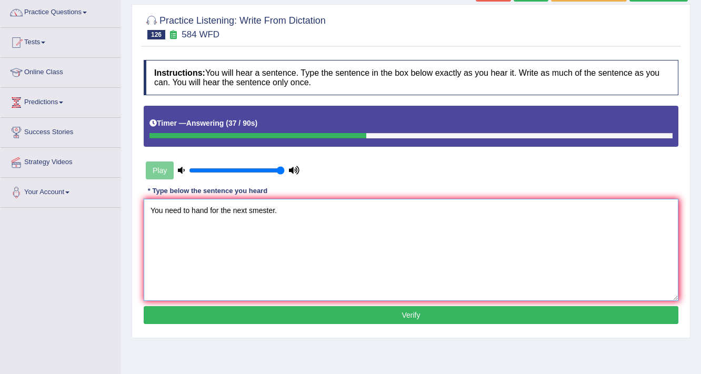
click at [188, 213] on textarea "You need to hand for the next smester." at bounding box center [411, 250] width 535 height 102
type textarea "You need to the hand for the next smester."
click at [353, 312] on button "Verify" at bounding box center [411, 315] width 535 height 18
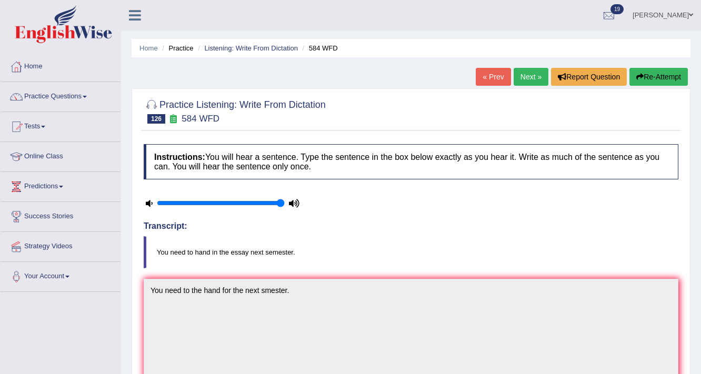
click at [527, 68] on link "Next »" at bounding box center [531, 77] width 35 height 18
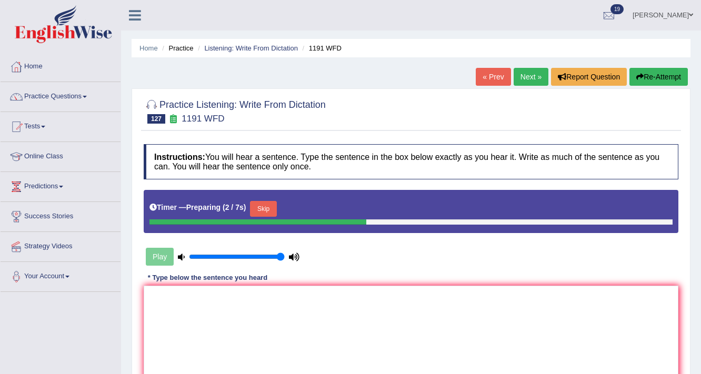
click at [267, 206] on button "Skip" at bounding box center [263, 209] width 26 height 16
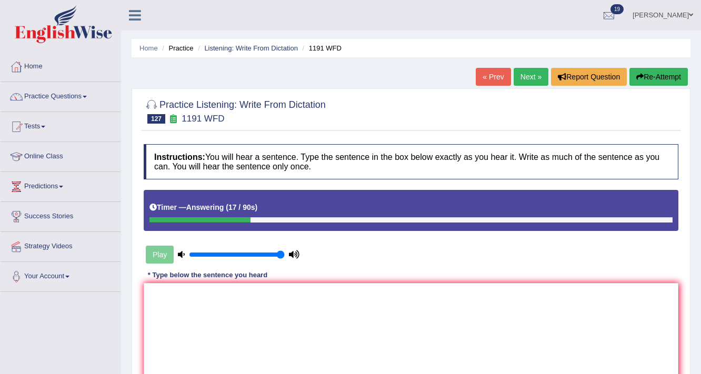
click at [677, 81] on button "Re-Attempt" at bounding box center [658, 77] width 58 height 18
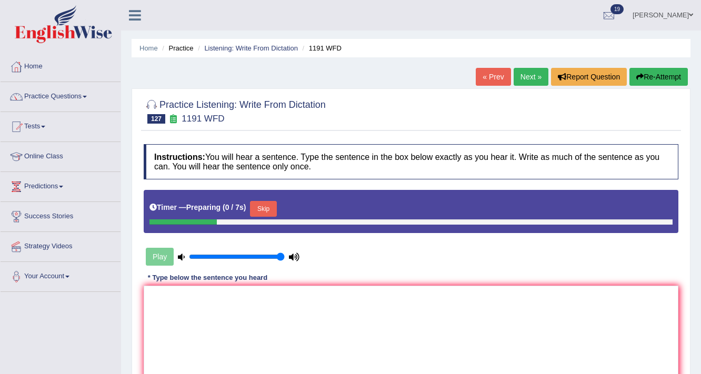
click at [265, 207] on button "Skip" at bounding box center [263, 209] width 26 height 16
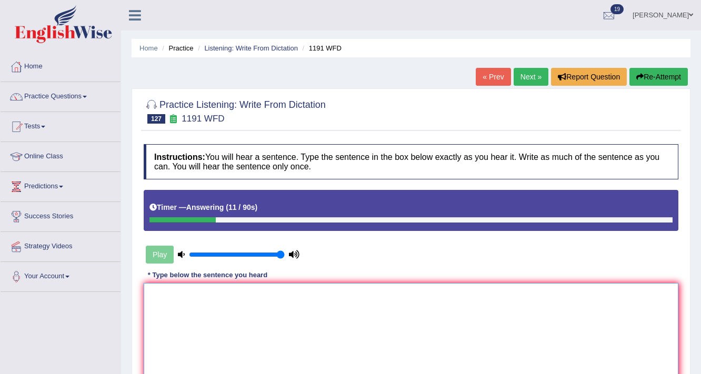
click at [324, 292] on textarea at bounding box center [411, 334] width 535 height 102
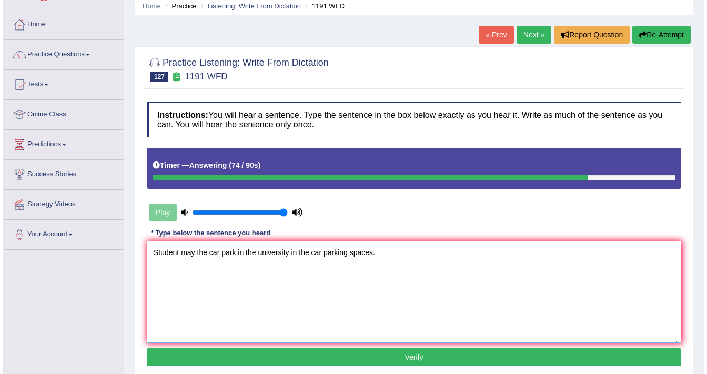
scroll to position [84, 0]
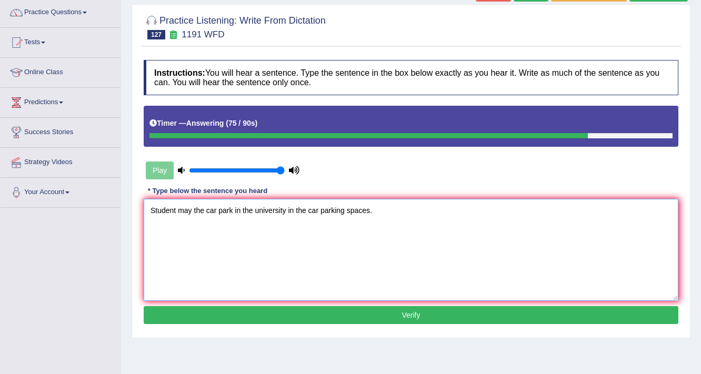
type textarea "Student may the car park in the university in the car parking spaces."
click at [351, 314] on button "Verify" at bounding box center [411, 315] width 535 height 18
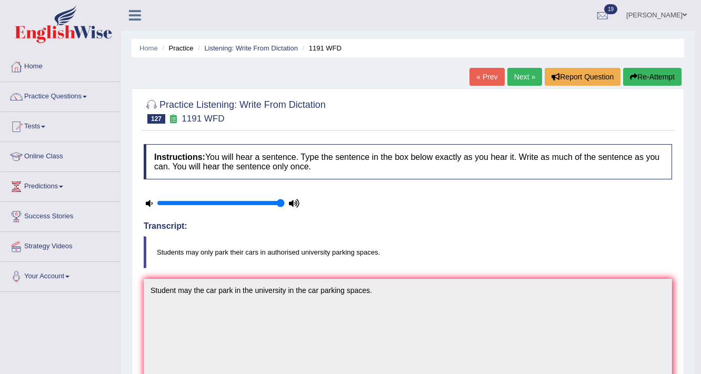
scroll to position [0, 0]
click at [524, 78] on link "Next »" at bounding box center [524, 77] width 35 height 18
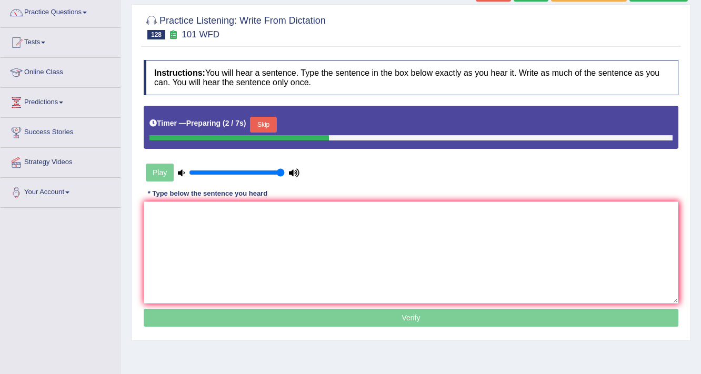
click at [271, 128] on button "Skip" at bounding box center [263, 125] width 26 height 16
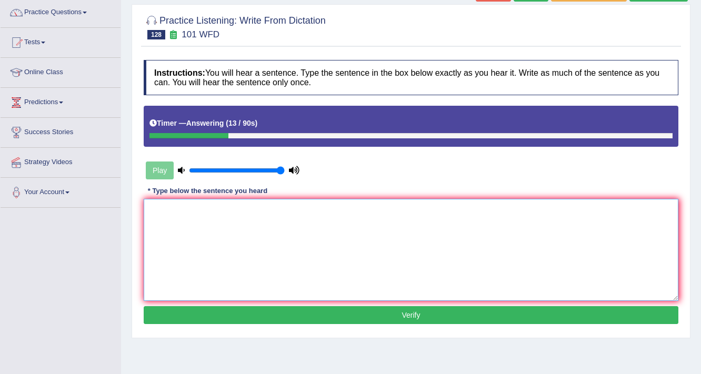
click at [308, 231] on textarea at bounding box center [411, 250] width 535 height 102
type textarea "c"
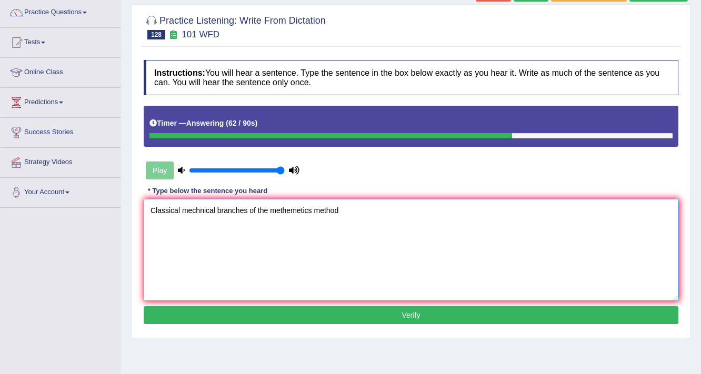
click at [266, 208] on textarea "Classical mechnical branches of the methemetics method" at bounding box center [411, 250] width 535 height 102
click at [252, 209] on textarea "Classical mechnical branches of the methemetics method" at bounding box center [411, 250] width 535 height 102
click at [357, 212] on textarea "Classical mechnical branches used the methemetics method" at bounding box center [411, 250] width 535 height 102
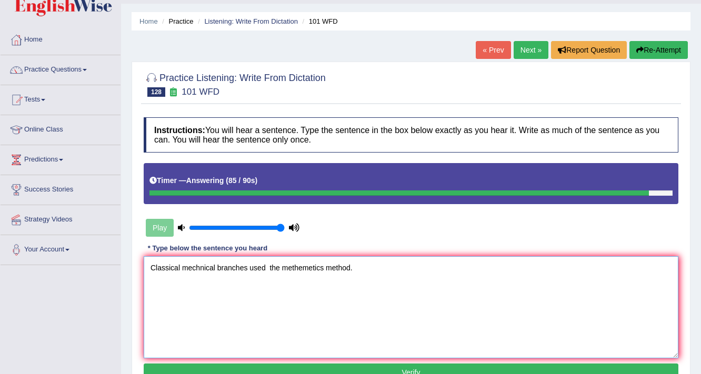
scroll to position [42, 0]
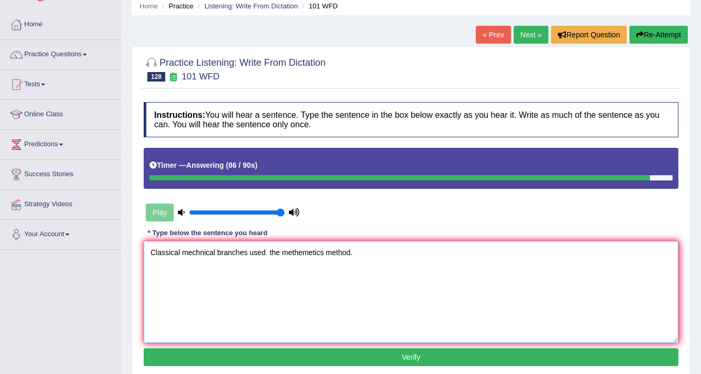
type textarea "Classical mechnical branches used the methemetics method."
click at [522, 349] on button "Verify" at bounding box center [411, 357] width 535 height 18
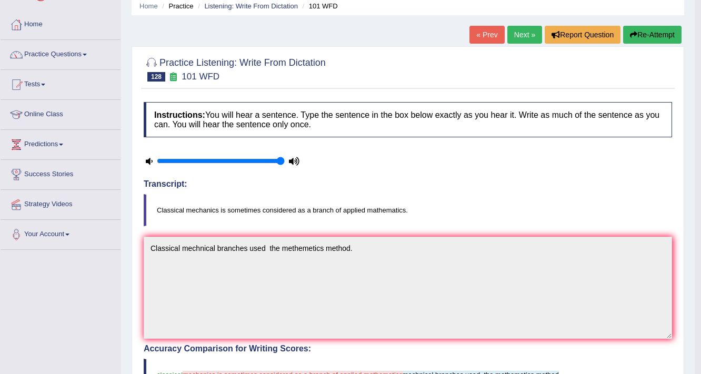
scroll to position [0, 0]
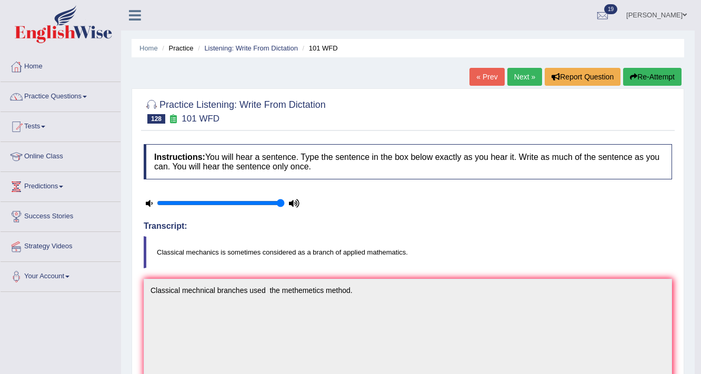
click at [523, 77] on link "Next »" at bounding box center [524, 77] width 35 height 18
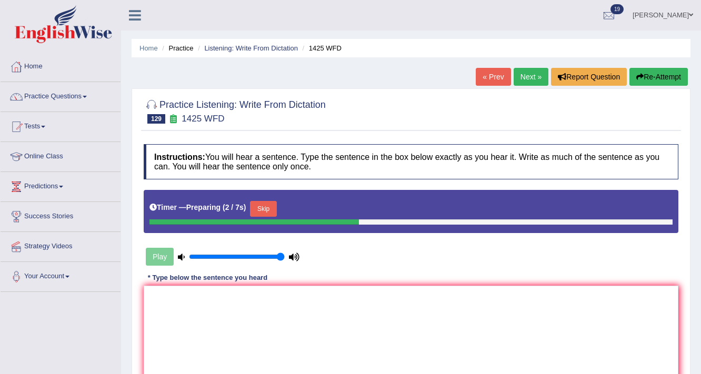
click at [489, 66] on div "Home Practice Listening: Write From Dictation 1425 WFD « Prev Next » Report Que…" at bounding box center [411, 263] width 580 height 526
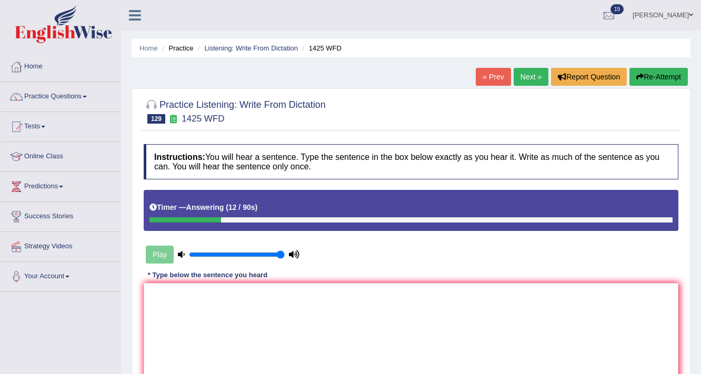
click at [669, 81] on button "Re-Attempt" at bounding box center [658, 77] width 58 height 18
click at [480, 338] on textarea at bounding box center [411, 334] width 535 height 102
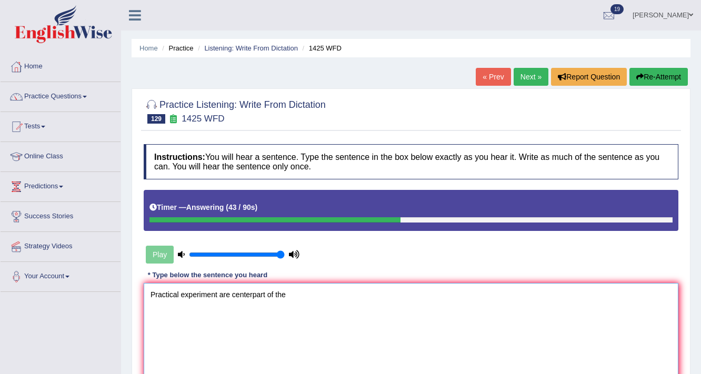
click at [253, 294] on textarea "Practical experiment are centerpart of the" at bounding box center [411, 334] width 535 height 102
click at [338, 283] on textarea "Practical experiment are center part of the" at bounding box center [411, 334] width 535 height 102
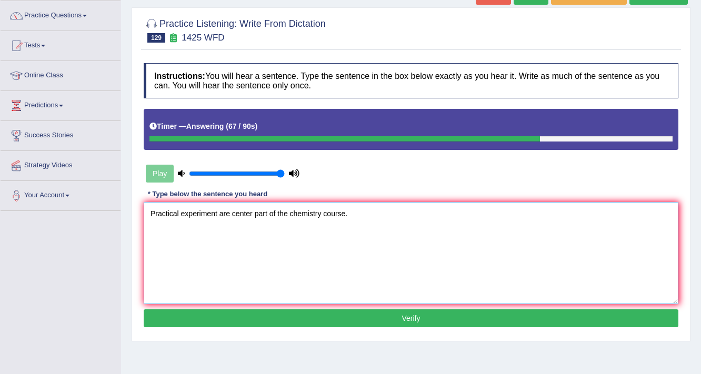
scroll to position [84, 0]
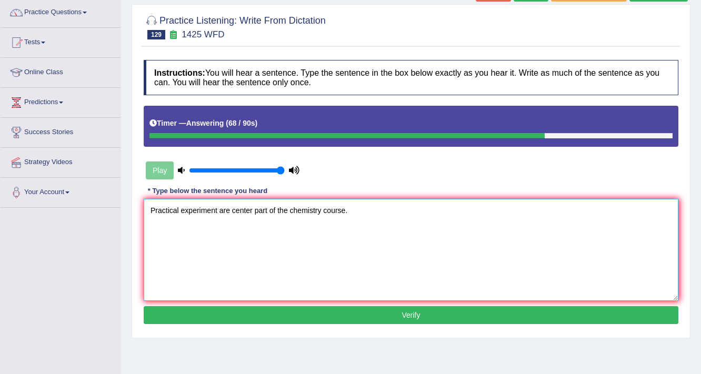
type textarea "Practical experiment are center part of the chemistry course."
click at [392, 313] on button "Verify" at bounding box center [411, 315] width 535 height 18
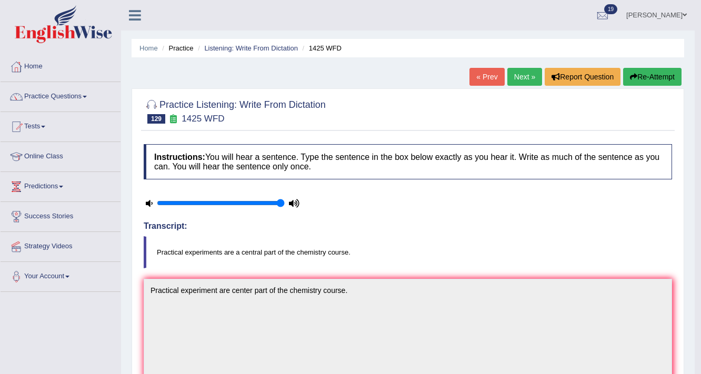
scroll to position [42, 0]
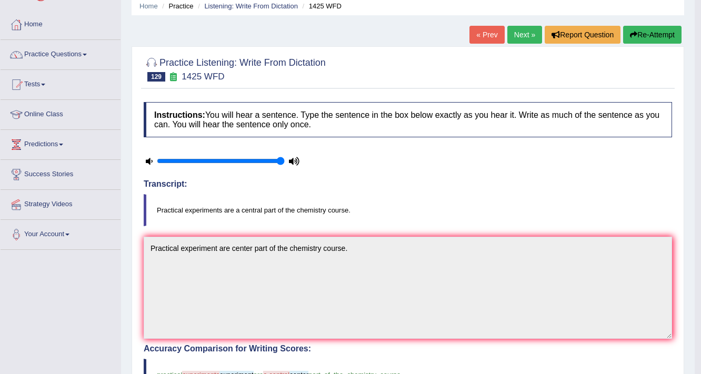
click at [526, 36] on link "Next »" at bounding box center [524, 35] width 35 height 18
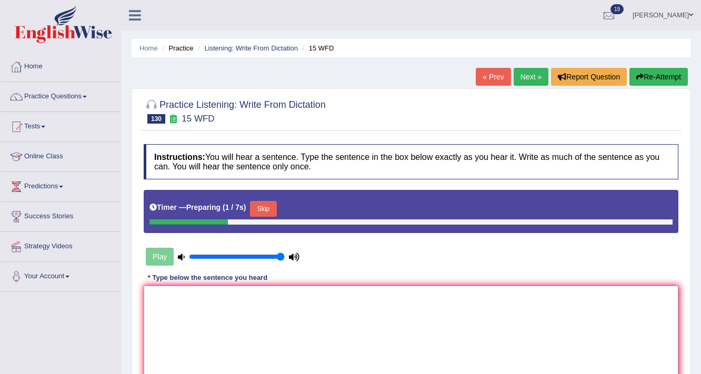
scroll to position [84, 0]
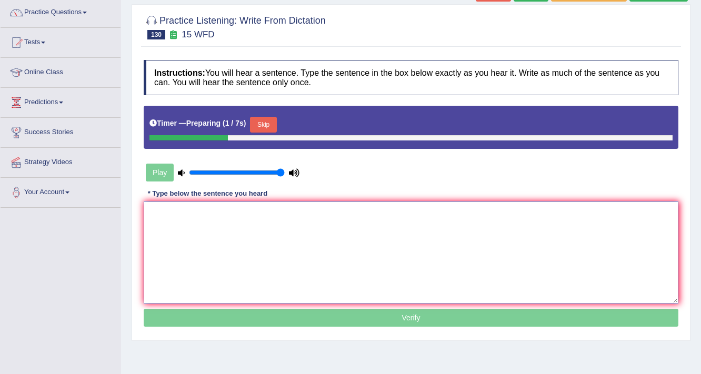
click at [250, 224] on textarea at bounding box center [411, 253] width 535 height 102
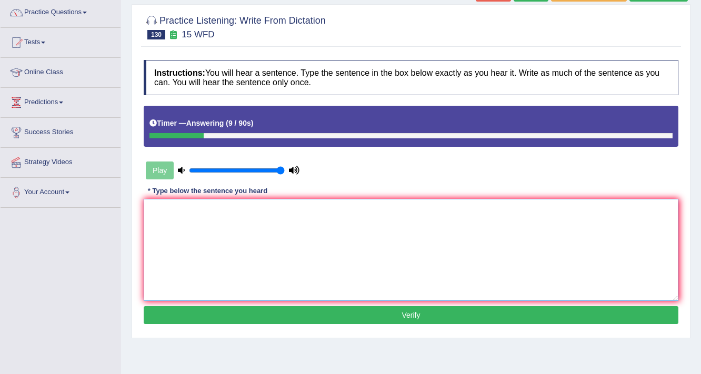
click at [248, 212] on textarea at bounding box center [411, 250] width 535 height 102
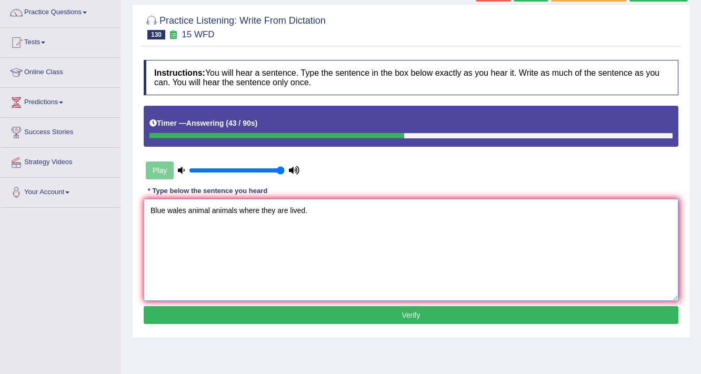
type textarea "Blue wales animal animals where they are lived."
click at [328, 306] on button "Verify" at bounding box center [411, 315] width 535 height 18
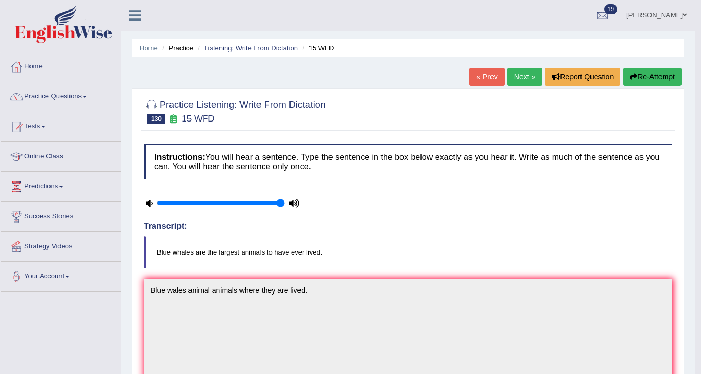
click at [657, 86] on div "« Prev Next » Report Question Re-Attempt" at bounding box center [576, 78] width 215 height 21
click at [659, 80] on button "Re-Attempt" at bounding box center [652, 77] width 58 height 18
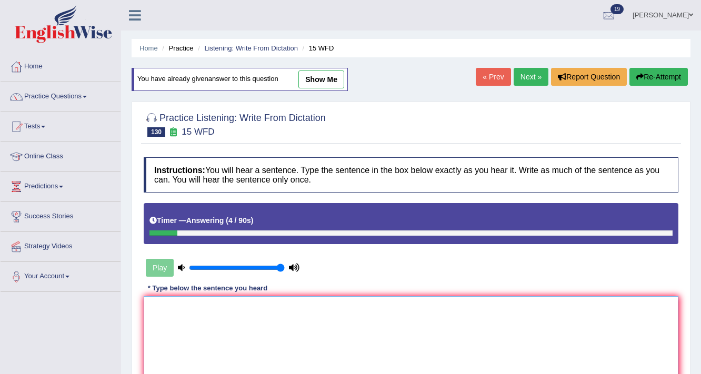
click at [261, 325] on textarea at bounding box center [411, 347] width 535 height 102
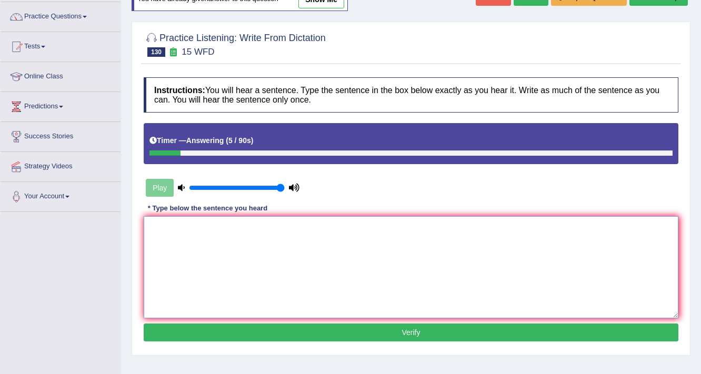
scroll to position [84, 0]
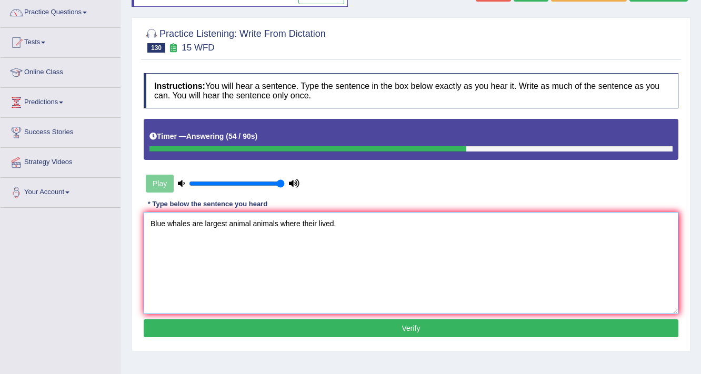
type textarea "Blue whales are largest animal animals where their lived."
click at [328, 331] on button "Verify" at bounding box center [411, 328] width 535 height 18
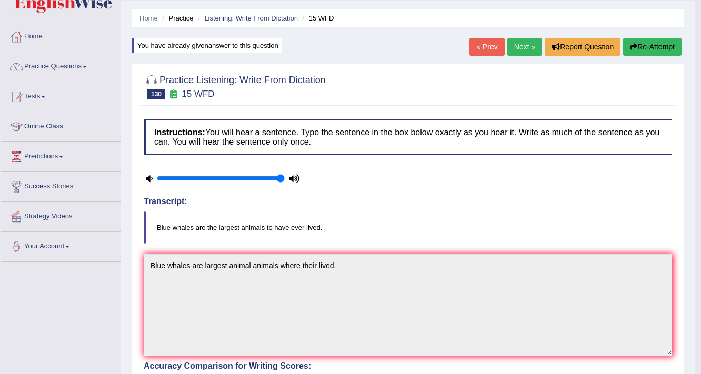
scroll to position [0, 0]
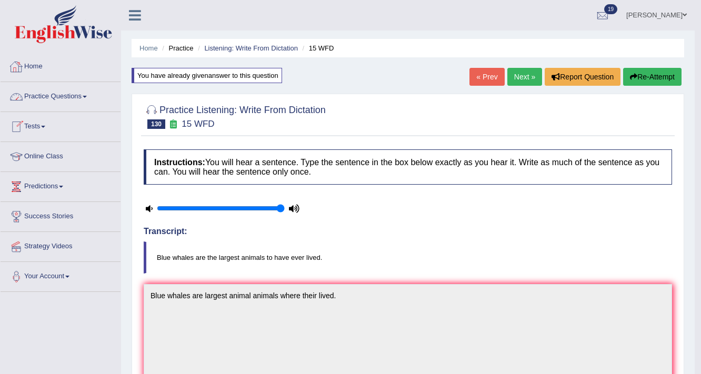
click at [33, 63] on link "Home" at bounding box center [61, 65] width 120 height 26
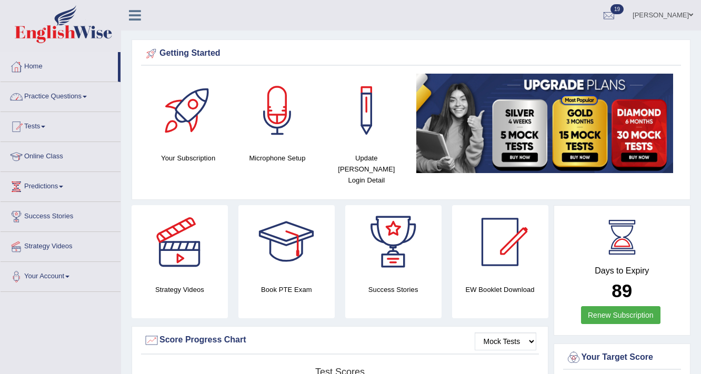
click at [59, 98] on link "Practice Questions" at bounding box center [61, 95] width 120 height 26
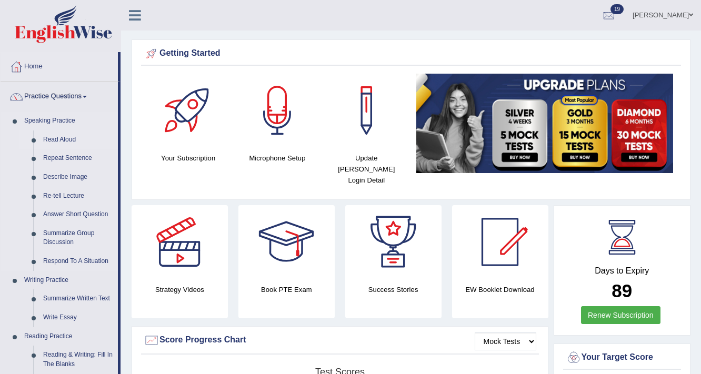
click at [72, 134] on link "Read Aloud" at bounding box center [77, 140] width 79 height 19
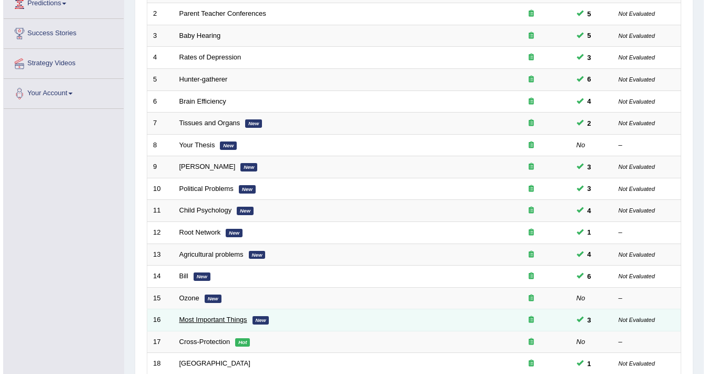
scroll to position [84, 0]
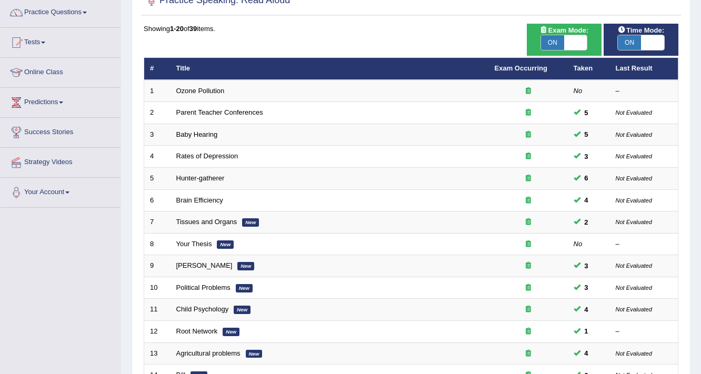
click at [564, 42] on span at bounding box center [575, 42] width 23 height 15
checkbox input "false"
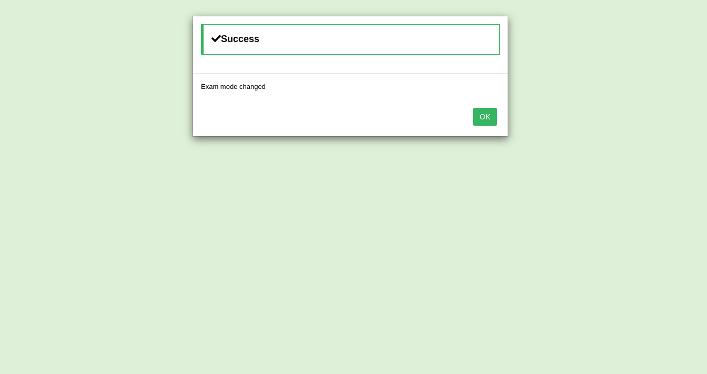
click at [484, 122] on button "OK" at bounding box center [485, 117] width 24 height 18
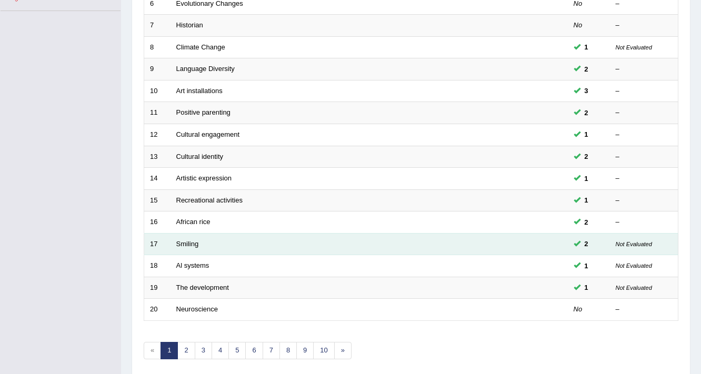
scroll to position [319, 0]
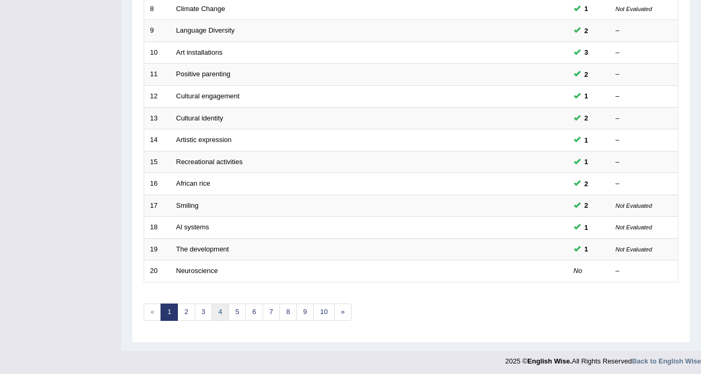
click at [221, 313] on link "4" at bounding box center [220, 312] width 17 height 17
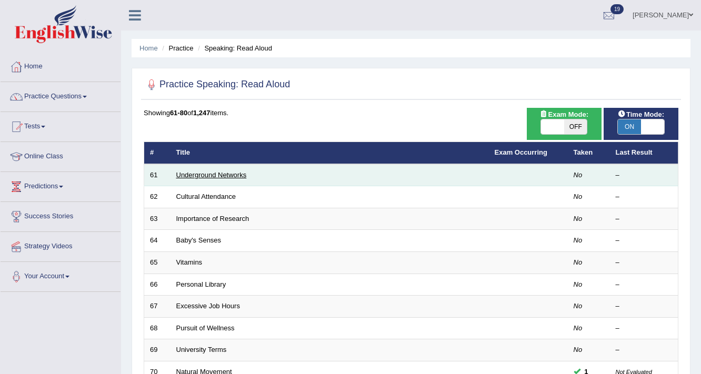
click at [212, 171] on link "Underground Networks" at bounding box center [211, 175] width 71 height 8
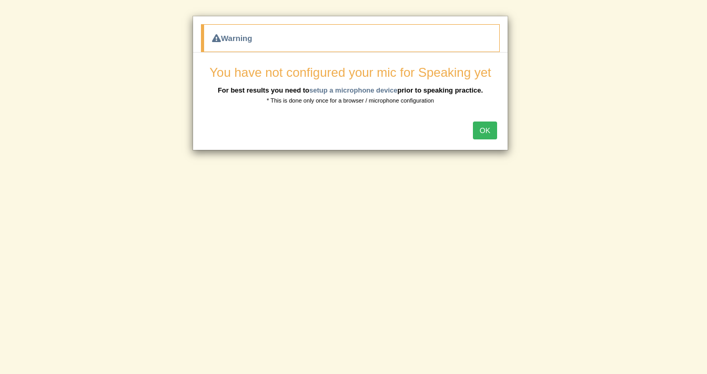
click at [489, 122] on button "OK" at bounding box center [485, 131] width 24 height 18
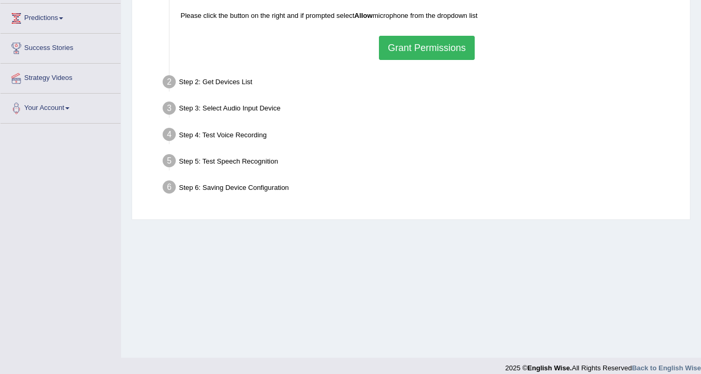
drag, startPoint x: 448, startPoint y: 30, endPoint x: 446, endPoint y: 39, distance: 9.7
click at [448, 34] on div "To access your microphone(s), we need permission to access the audio (mic) devi…" at bounding box center [426, 14] width 503 height 103
click at [437, 39] on button "Grant Permissions" at bounding box center [427, 48] width 96 height 24
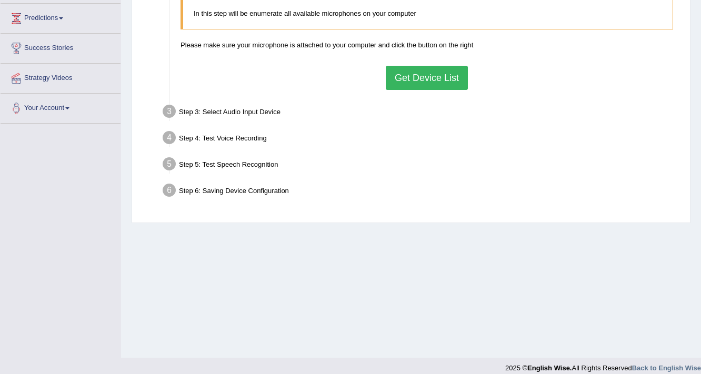
click at [432, 82] on button "Get Device List" at bounding box center [427, 78] width 82 height 24
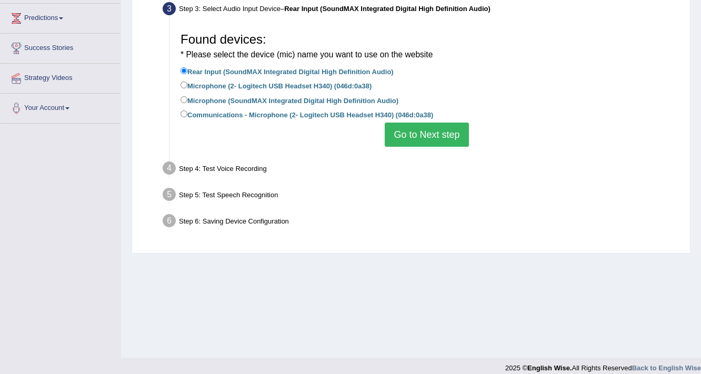
click at [429, 150] on div "Found devices: * Please select the device (mic) name you want to use on the web…" at bounding box center [426, 87] width 503 height 130
click at [429, 140] on button "Go to Next step" at bounding box center [427, 135] width 84 height 24
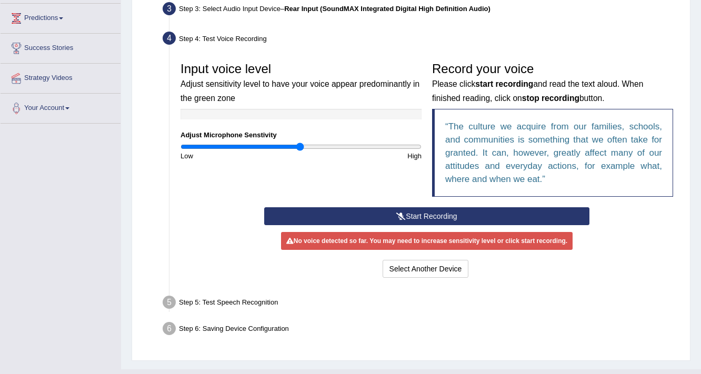
click at [425, 213] on button "Start Recording" at bounding box center [426, 216] width 325 height 18
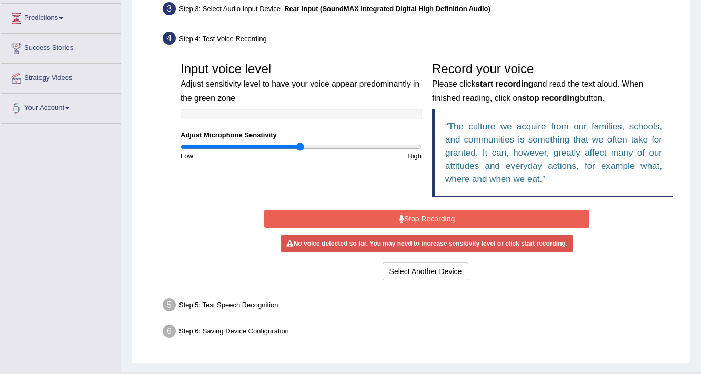
click at [414, 219] on button "Stop Recording" at bounding box center [426, 219] width 325 height 18
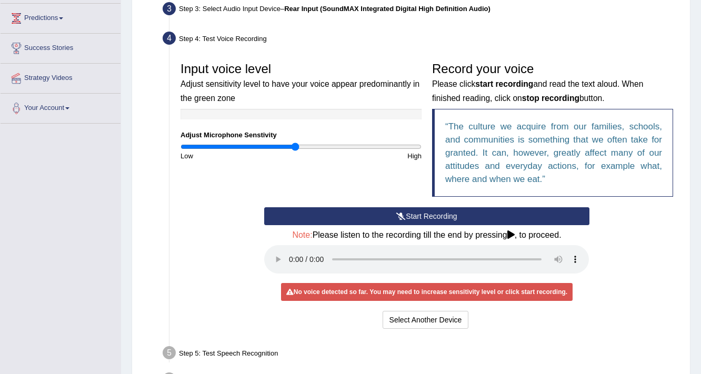
click at [295, 147] on input "range" at bounding box center [301, 147] width 241 height 8
click at [461, 222] on button "Start Recording" at bounding box center [426, 216] width 325 height 18
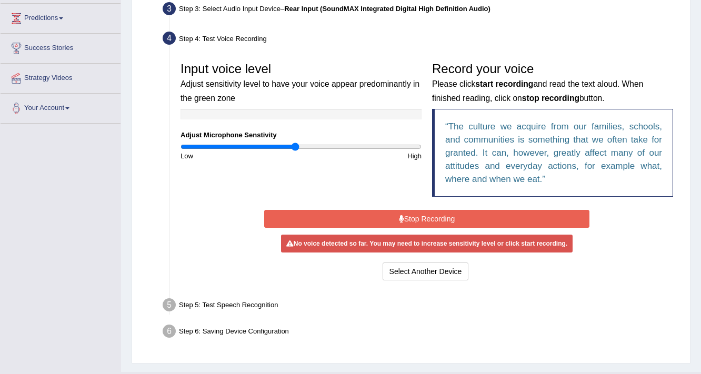
click at [461, 222] on button "Stop Recording" at bounding box center [426, 219] width 325 height 18
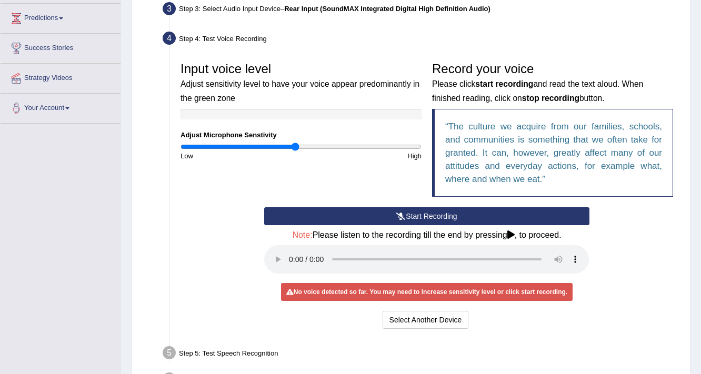
click at [462, 217] on button "Start Recording" at bounding box center [426, 216] width 325 height 18
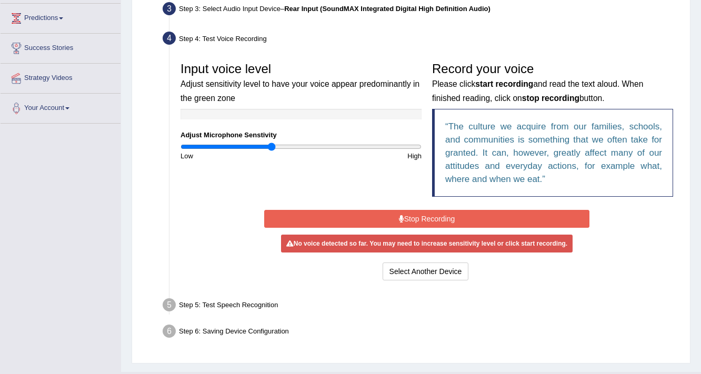
click at [271, 143] on input "range" at bounding box center [301, 147] width 241 height 8
click at [356, 221] on button "Stop Recording" at bounding box center [426, 219] width 325 height 18
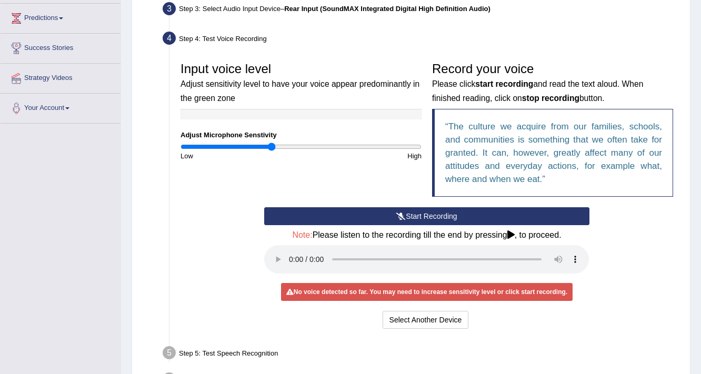
click at [356, 221] on button "Start Recording" at bounding box center [426, 216] width 325 height 18
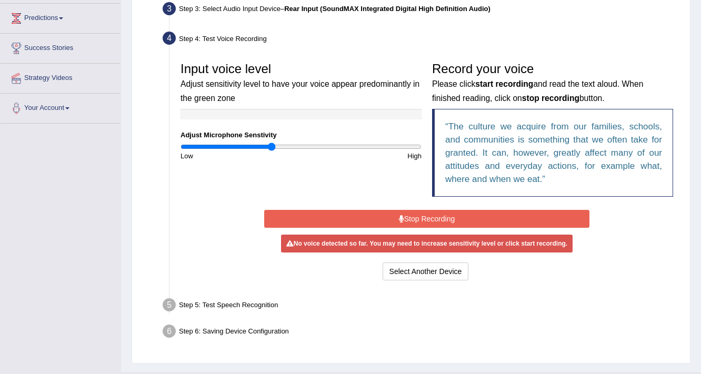
click at [356, 221] on button "Stop Recording" at bounding box center [426, 219] width 325 height 18
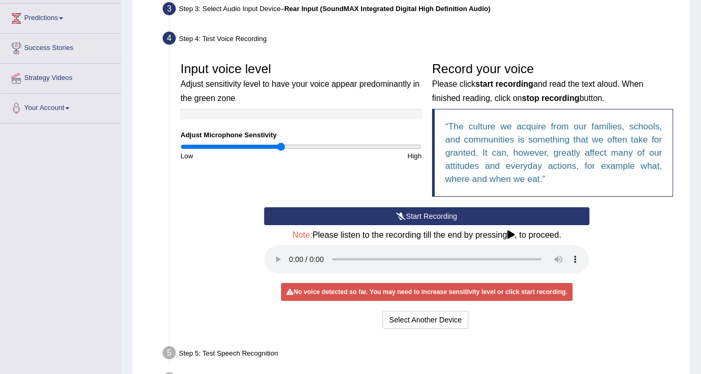
click at [281, 145] on input "range" at bounding box center [301, 147] width 241 height 8
click at [374, 221] on button "Start Recording" at bounding box center [426, 216] width 325 height 18
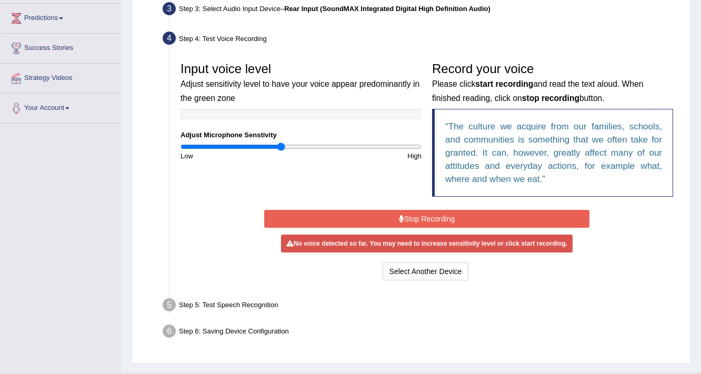
click at [379, 214] on button "Stop Recording" at bounding box center [426, 219] width 325 height 18
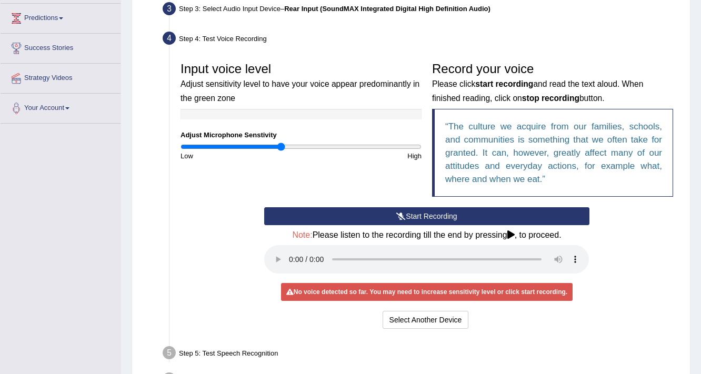
click at [436, 152] on blockquote "The culture we acquire from our families, schools, and communities is something…" at bounding box center [552, 153] width 241 height 88
click at [389, 149] on input "range" at bounding box center [301, 147] width 241 height 8
click at [405, 221] on button "Start Recording" at bounding box center [426, 216] width 325 height 18
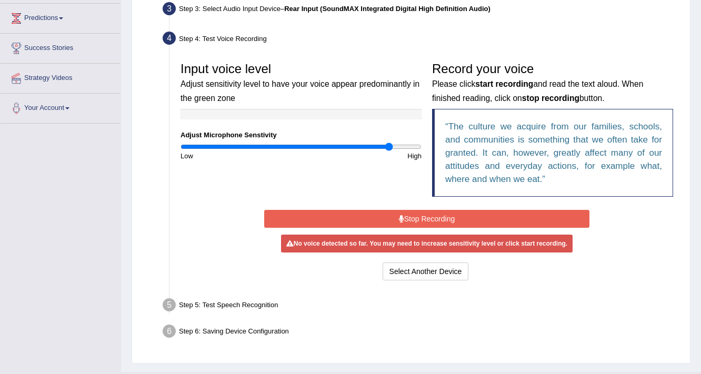
click at [405, 221] on button "Stop Recording" at bounding box center [426, 219] width 325 height 18
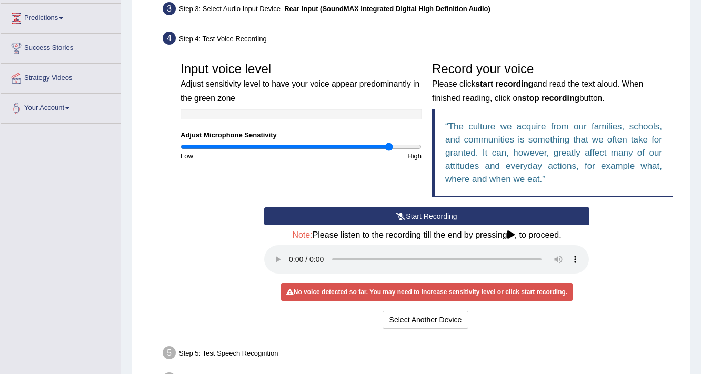
click at [406, 217] on button "Start Recording" at bounding box center [426, 216] width 325 height 18
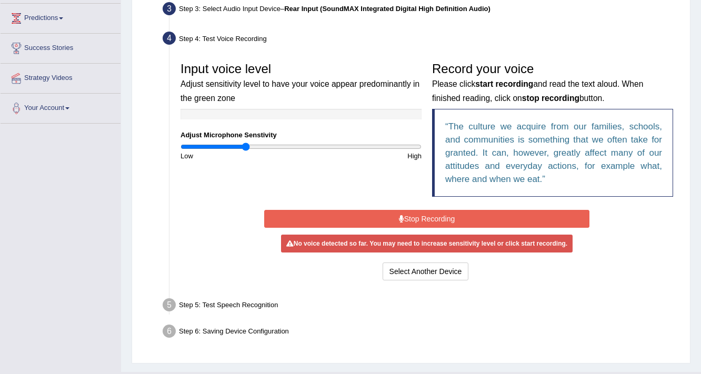
type input "0.54"
click at [245, 150] on input "range" at bounding box center [301, 147] width 241 height 8
click at [339, 216] on button "Stop Recording" at bounding box center [426, 219] width 325 height 18
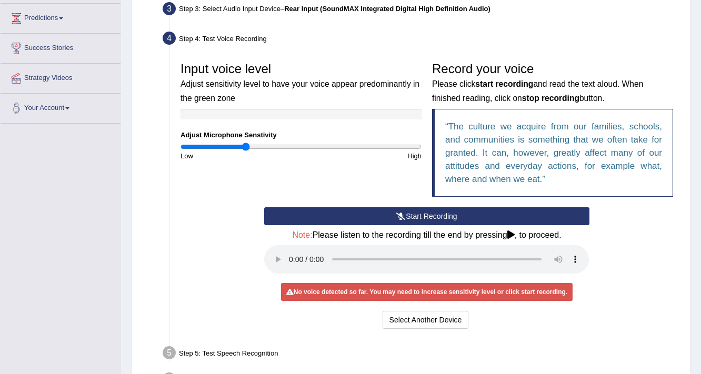
click at [339, 207] on button "Start Recording" at bounding box center [426, 216] width 325 height 18
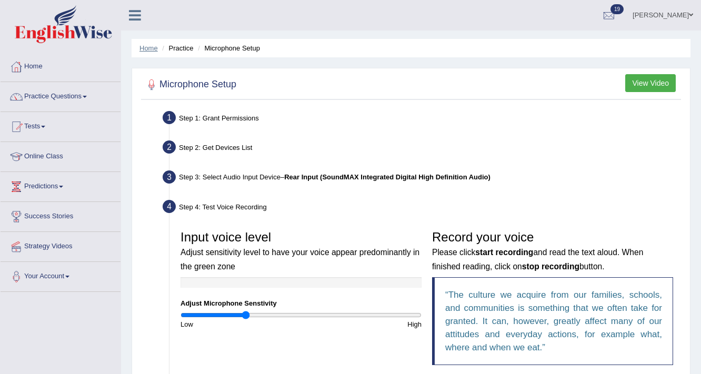
click at [147, 51] on link "Home" at bounding box center [148, 48] width 18 height 8
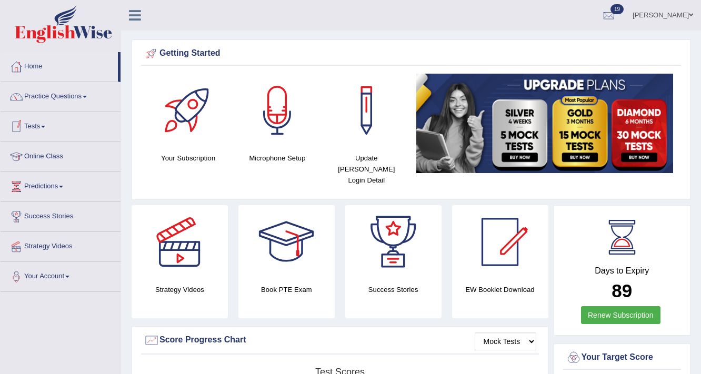
click at [58, 99] on link "Practice Questions" at bounding box center [61, 95] width 120 height 26
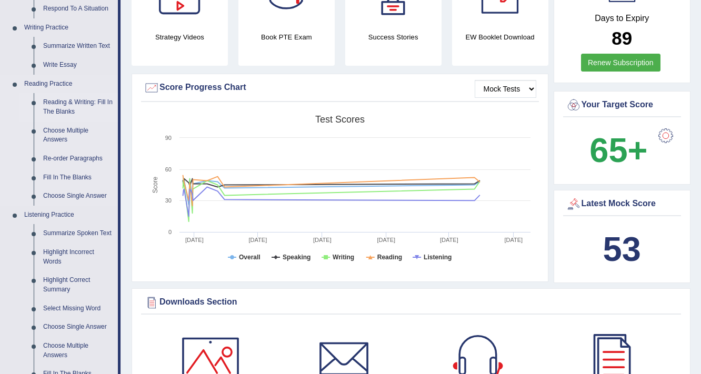
scroll to position [295, 0]
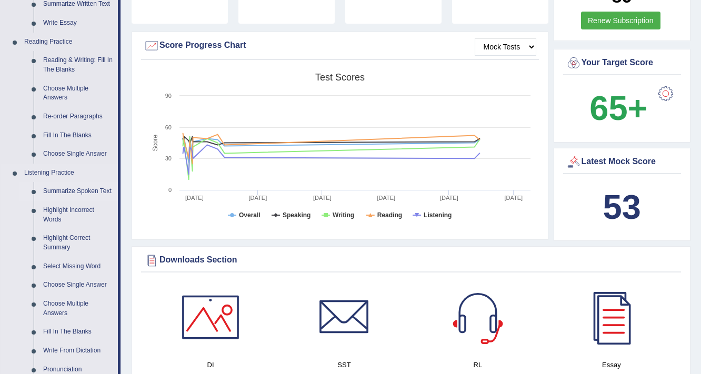
click at [90, 194] on link "Summarize Spoken Text" at bounding box center [77, 191] width 79 height 19
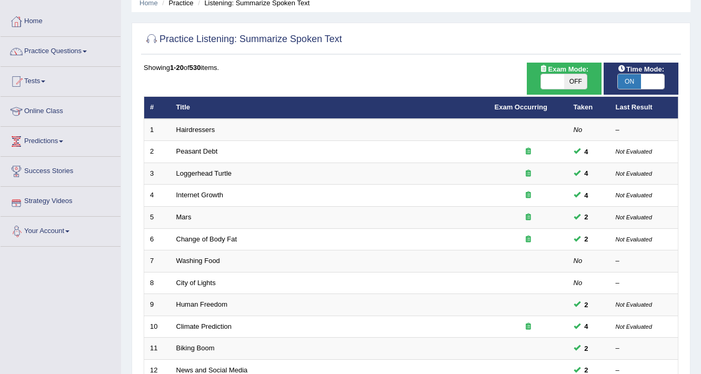
scroll to position [42, 0]
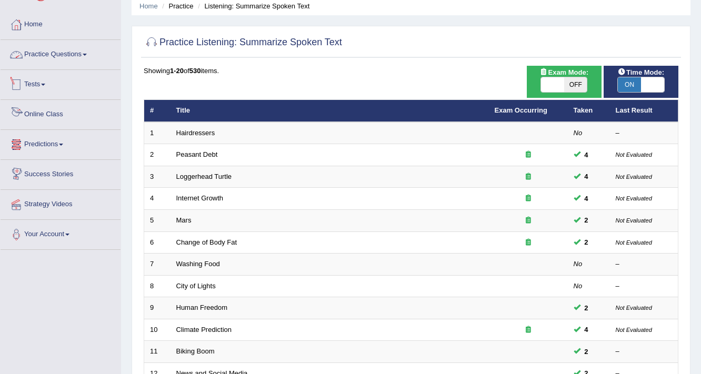
click at [74, 58] on link "Practice Questions" at bounding box center [61, 53] width 120 height 26
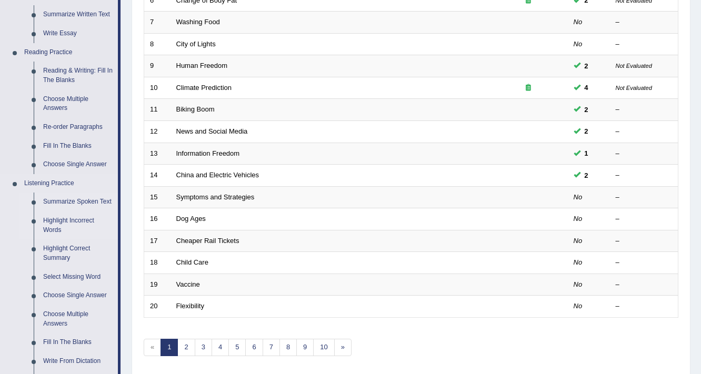
scroll to position [211, 0]
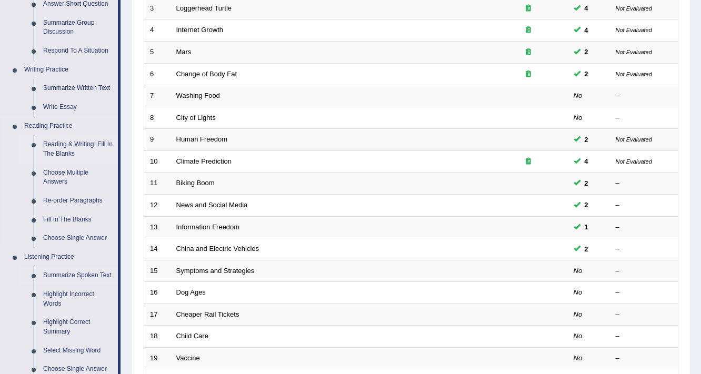
click at [64, 151] on link "Reading & Writing: Fill In The Blanks" at bounding box center [77, 149] width 79 height 28
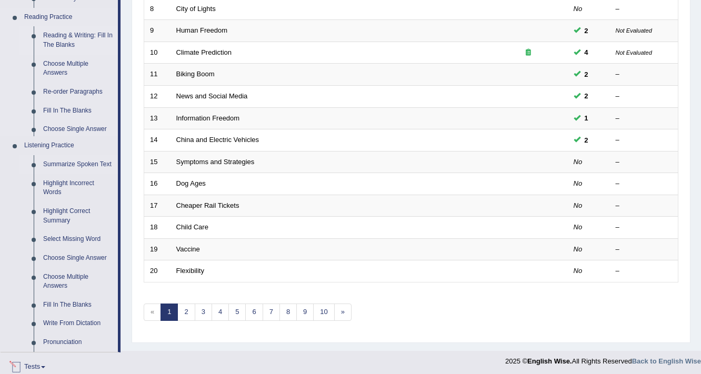
scroll to position [462, 0]
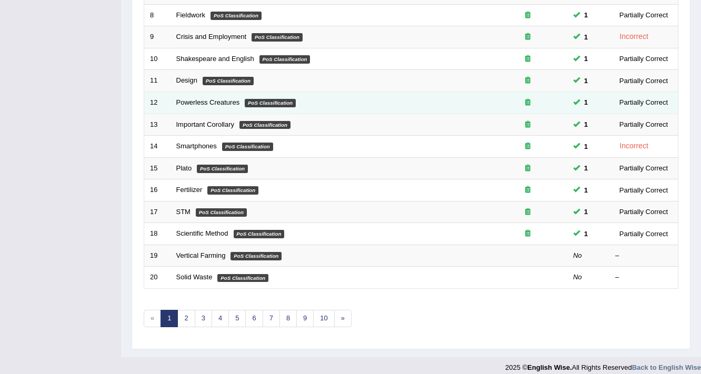
scroll to position [319, 0]
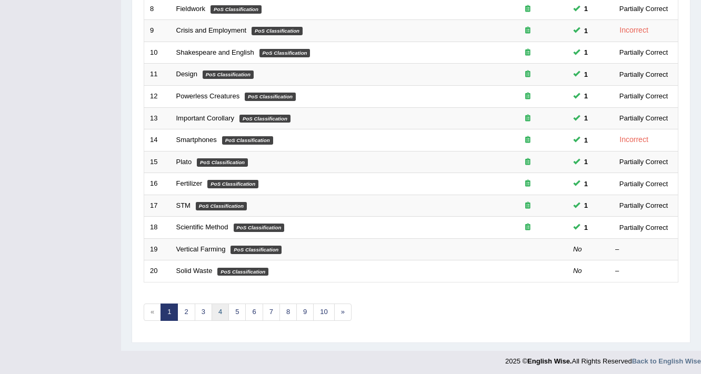
click at [221, 309] on link "4" at bounding box center [220, 312] width 17 height 17
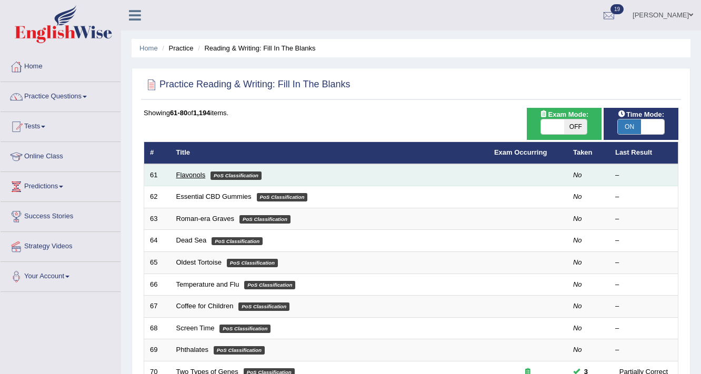
click at [196, 174] on link "Flavonols" at bounding box center [190, 175] width 29 height 8
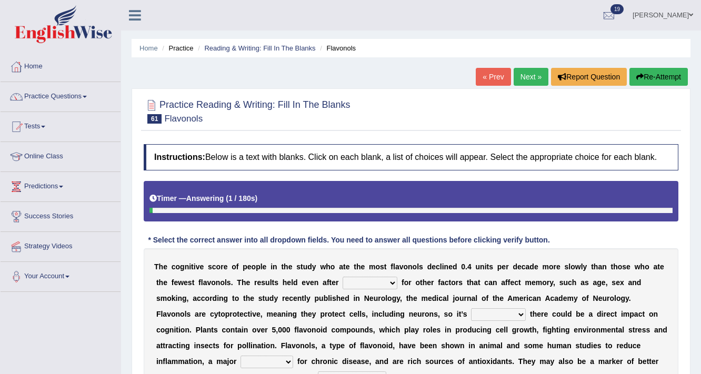
click at [250, 55] on ul "Home Practice Reading & Writing: Fill In The Blanks Flavonols" at bounding box center [411, 48] width 559 height 18
click at [263, 51] on link "Reading & Writing: Fill In The Blanks" at bounding box center [259, 48] width 111 height 8
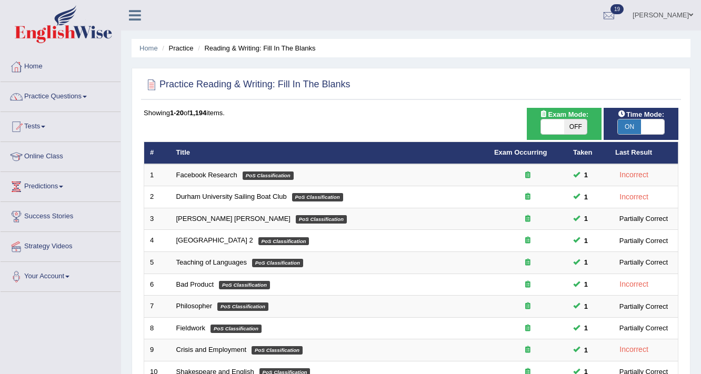
click at [567, 125] on span "OFF" at bounding box center [575, 126] width 23 height 15
checkbox input "true"
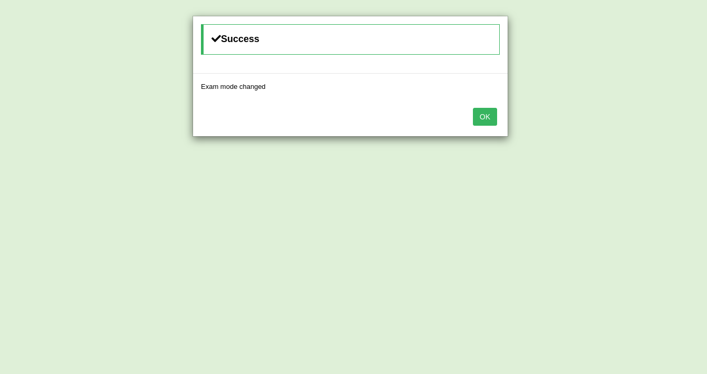
click at [480, 117] on button "OK" at bounding box center [485, 117] width 24 height 18
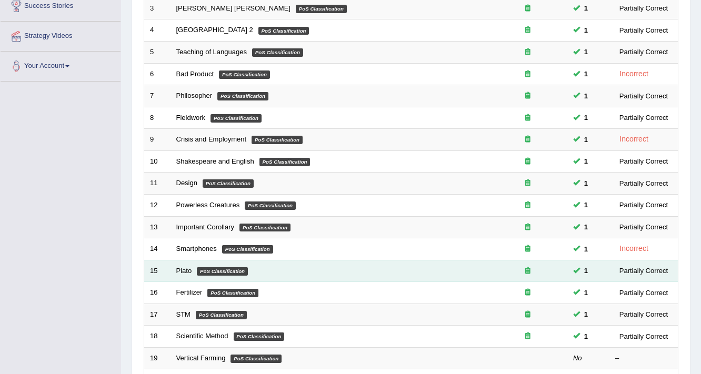
scroll to position [313, 0]
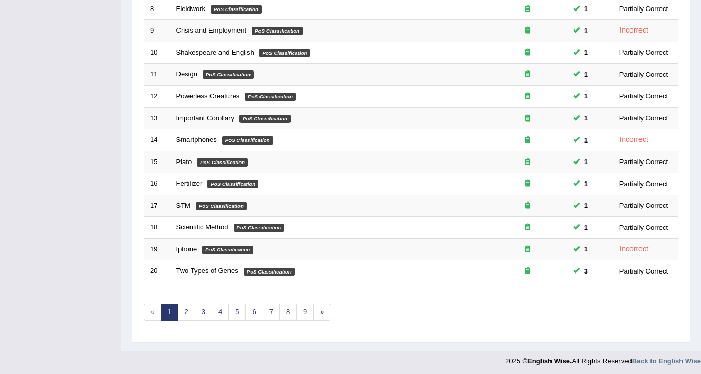
click at [229, 318] on div "Showing 1-20 of 164 items. # Title Exam Occurring Taken Last Result 1 Facebook …" at bounding box center [411, 61] width 535 height 546
click at [233, 316] on link "5" at bounding box center [236, 312] width 17 height 17
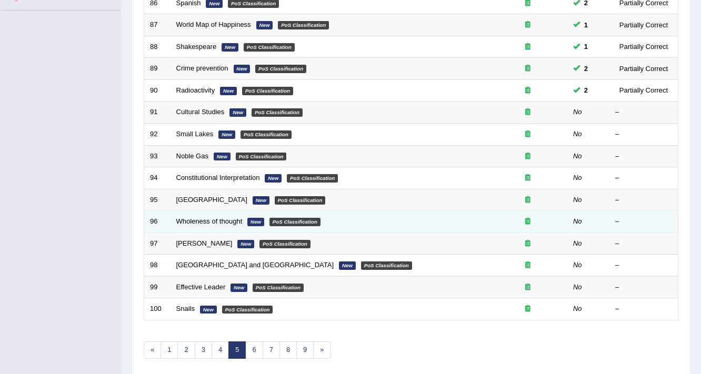
scroll to position [319, 0]
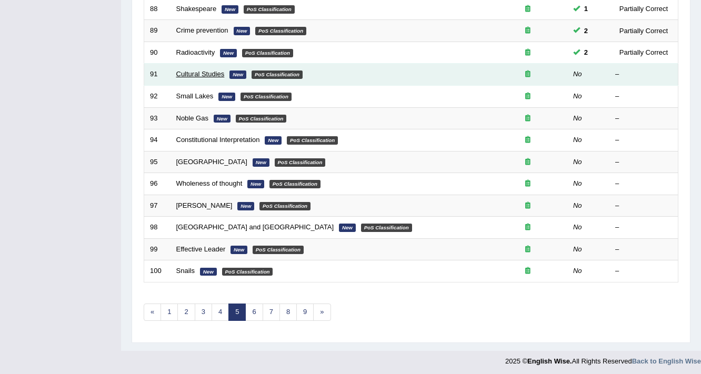
click at [204, 74] on link "Cultural Studies" at bounding box center [200, 74] width 48 height 8
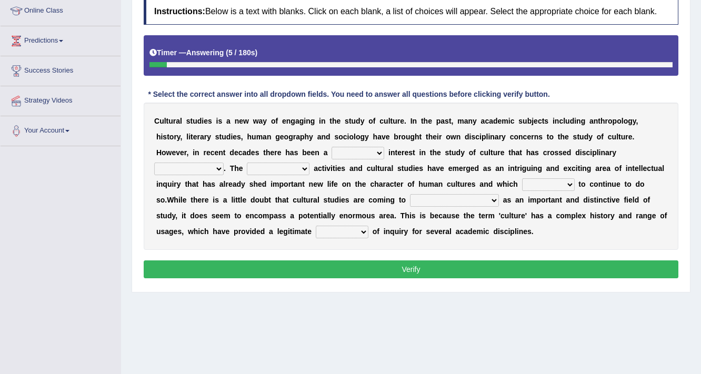
click at [332, 152] on select "renewed refunded renowned irresistible" at bounding box center [358, 153] width 53 height 13
select select "renewed"
click at [332, 147] on select "renewed refunded renowned irresistible" at bounding box center [358, 153] width 53 height 13
click at [224, 163] on select "discriminations similarities boundaries differentiations" at bounding box center [188, 169] width 69 height 13
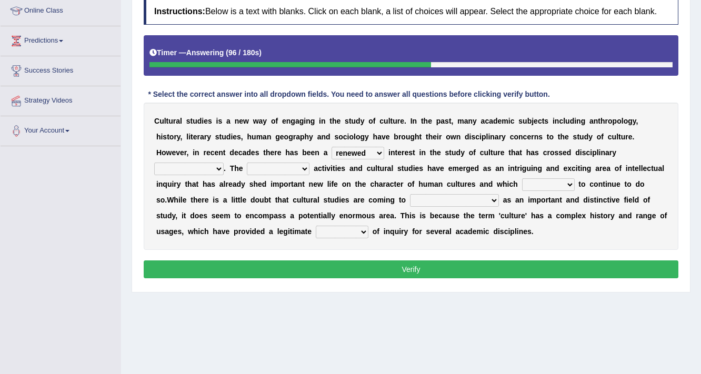
select select "boundaries"
click at [224, 163] on select "discriminations similarities boundaries differentiations" at bounding box center [188, 169] width 69 height 13
click at [247, 171] on select "simultaneous spontaneous resulting derivative" at bounding box center [278, 169] width 63 height 13
click at [226, 187] on div "C u l t u r a l s t u d i e s i s a n e w w a y o f e n g a g i n g i n t h e s…" at bounding box center [411, 176] width 535 height 147
click at [309, 168] on b at bounding box center [311, 168] width 4 height 8
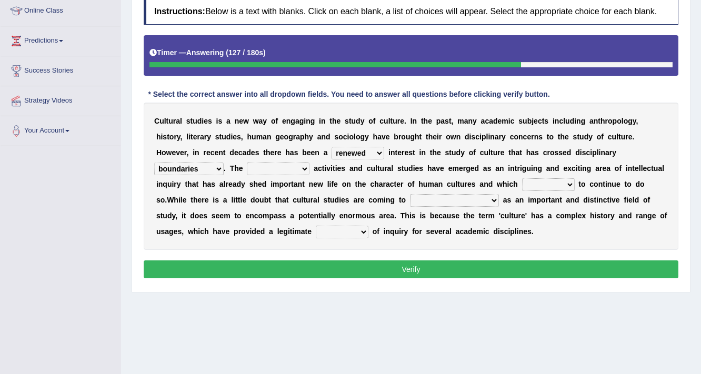
click at [247, 166] on select "simultaneous spontaneous resulting derivative" at bounding box center [278, 169] width 63 height 13
select select "spontaneous"
click at [247, 163] on select "simultaneous spontaneous resulting derivative" at bounding box center [278, 169] width 63 height 13
click at [522, 188] on select "declines responds promises hesitates" at bounding box center [548, 184] width 53 height 13
select select "responds"
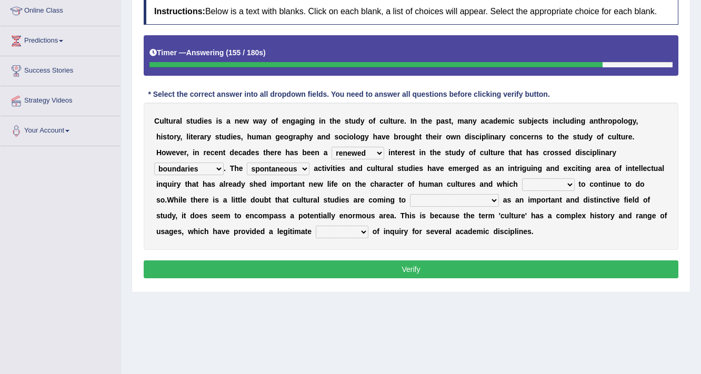
click at [522, 178] on select "declines responds promises hesitates" at bounding box center [548, 184] width 53 height 13
click at [410, 198] on select "phase out pull together be widely recognized be narrowly reduced" at bounding box center [454, 200] width 89 height 13
select select "pull together"
click at [410, 194] on select "phase out pull together be widely recognized be narrowly reduced" at bounding box center [454, 200] width 89 height 13
click at [316, 226] on select "dispersion focus revision instance" at bounding box center [342, 232] width 53 height 13
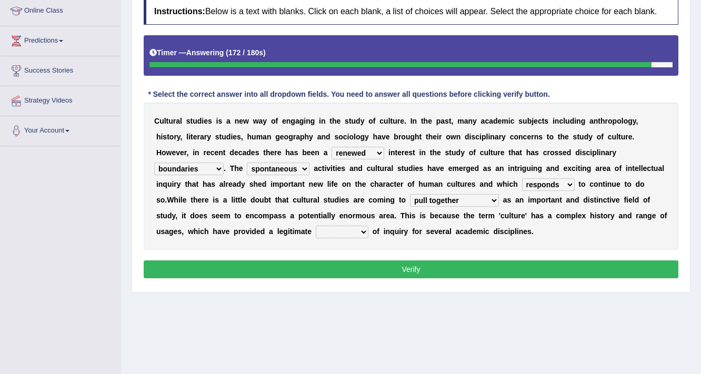
select select "focus"
click at [316, 226] on select "dispersion focus revision instance" at bounding box center [342, 232] width 53 height 13
click at [356, 265] on button "Verify" at bounding box center [411, 270] width 535 height 18
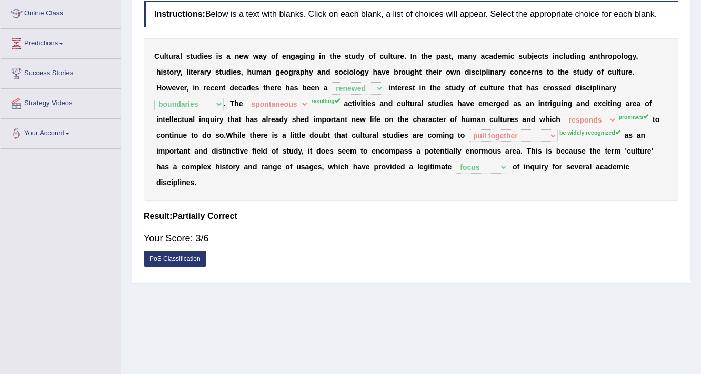
scroll to position [19, 0]
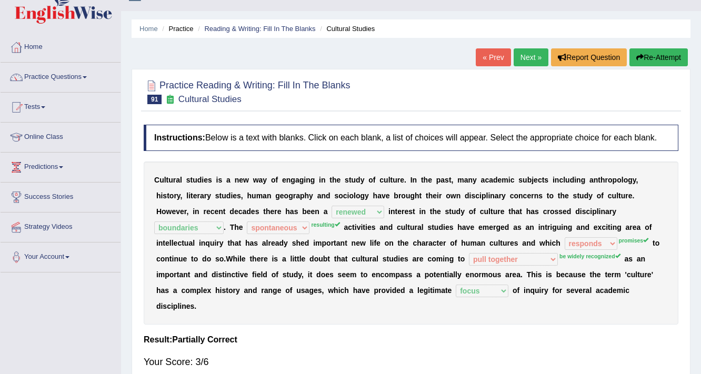
click at [529, 55] on link "Next »" at bounding box center [531, 57] width 35 height 18
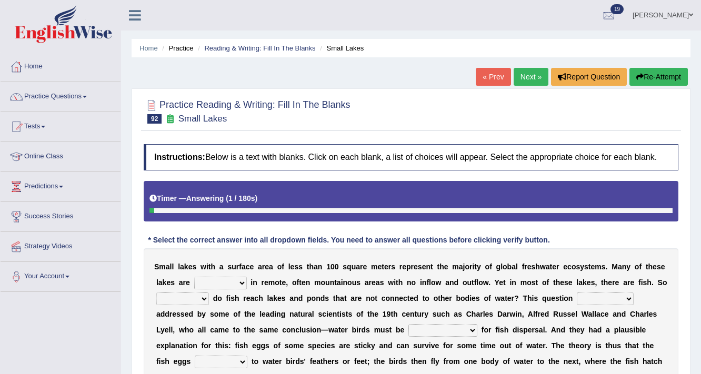
click at [522, 72] on link "Next »" at bounding box center [531, 77] width 35 height 18
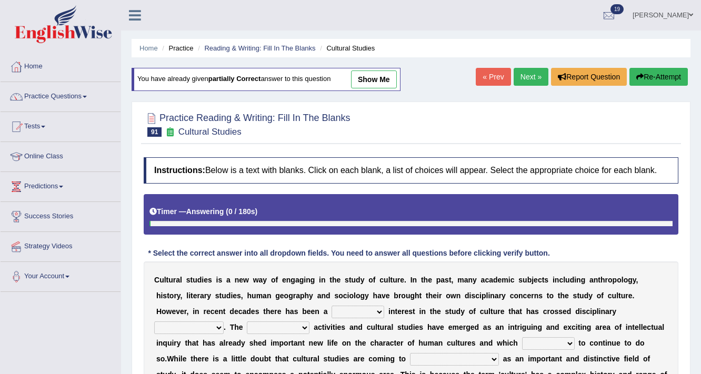
click at [374, 81] on link "show me" at bounding box center [374, 80] width 46 height 18
select select "renewed"
select select "boundaries"
select select "spontaneous"
select select "responds"
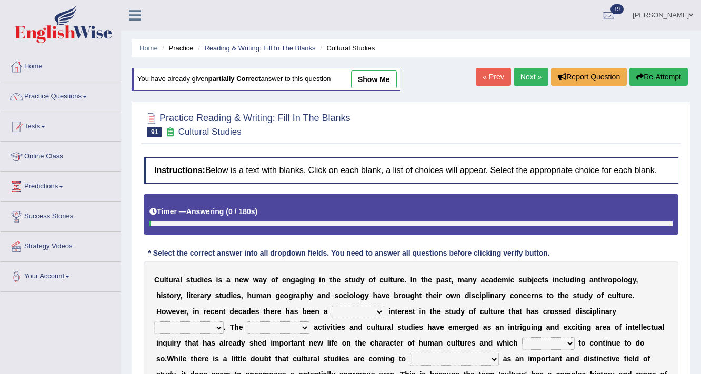
select select "pull together"
select select "focus"
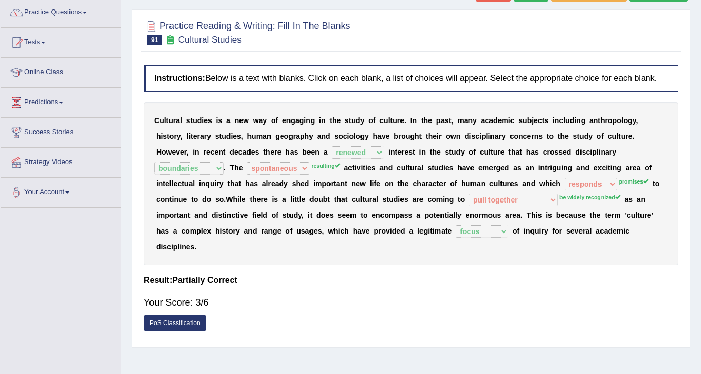
scroll to position [42, 0]
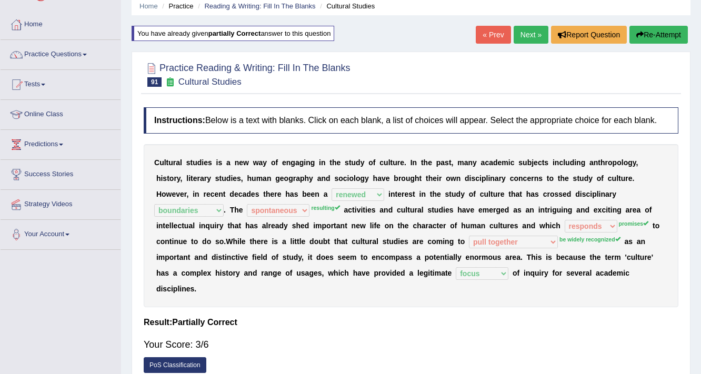
click at [525, 27] on link "Next »" at bounding box center [531, 35] width 35 height 18
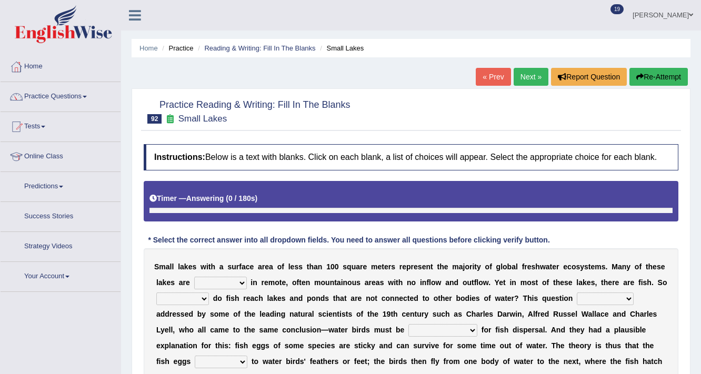
scroll to position [84, 0]
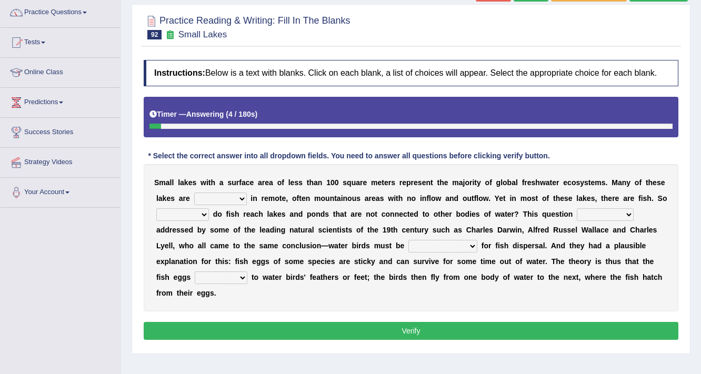
click at [238, 200] on select "depicted found forseen told" at bounding box center [220, 199] width 53 height 13
select select "depicted"
click at [194, 193] on select "depicted found forseen told" at bounding box center [220, 199] width 53 height 13
click at [214, 202] on select "depicted found forseen told" at bounding box center [220, 199] width 53 height 13
click at [278, 236] on div "S m a l l l a k e s w i t h a s u r f a c e a r e a o f l e s s t h a n 1 0 0 s…" at bounding box center [411, 237] width 535 height 147
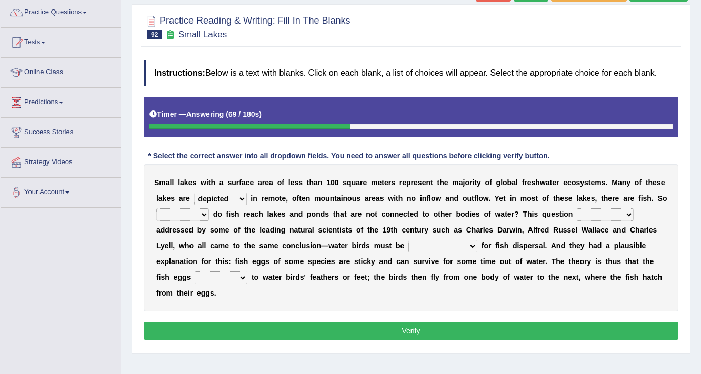
click at [189, 218] on select "how why whether where" at bounding box center [182, 214] width 53 height 13
select select "how"
click at [156, 208] on select "how why whether where" at bounding box center [182, 214] width 53 height 13
click at [194, 216] on select "how why whether where" at bounding box center [182, 214] width 53 height 13
click at [216, 220] on div "S m a l l l a k e s w i t h a s u r f a c e a r e a o f l e s s t h a n 1 0 0 s…" at bounding box center [411, 237] width 535 height 147
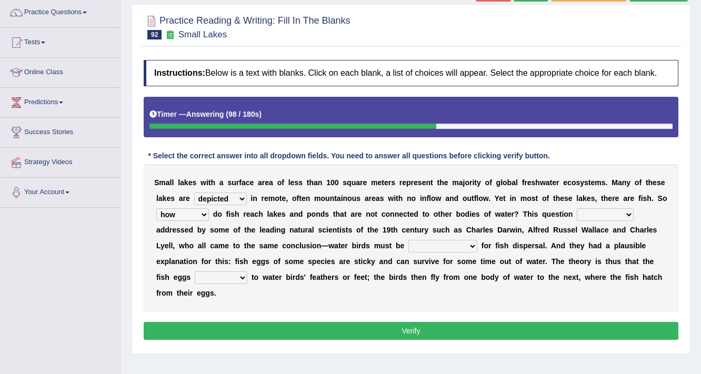
click at [627, 212] on select "has already was already was been been" at bounding box center [605, 214] width 57 height 13
select select "has already"
click at [577, 208] on select "has already was already was been been" at bounding box center [605, 214] width 57 height 13
click at [421, 242] on select "despicable distinguishable vulnerable responsible" at bounding box center [442, 246] width 69 height 13
select select "responsible"
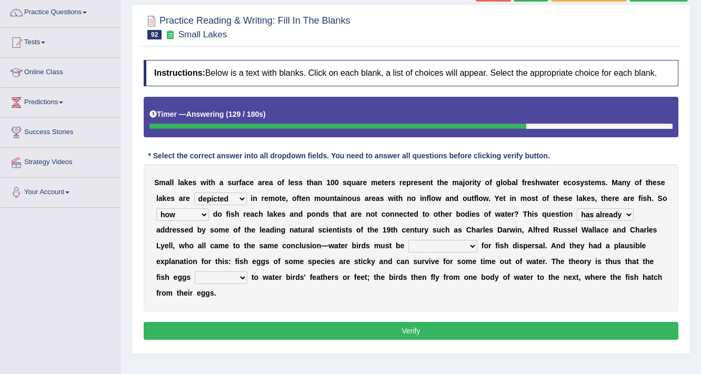
click at [408, 240] on select "despicable distinguishable vulnerable responsible" at bounding box center [442, 246] width 69 height 13
click at [241, 280] on select "stick add rise merge" at bounding box center [221, 278] width 53 height 13
click at [195, 272] on select "stick add rise merge" at bounding box center [221, 278] width 53 height 13
click at [241, 267] on div "S m a l l l a k e s w i t h a s u r f a c e a r e a o f l e s s t h a n 1 0 0 s…" at bounding box center [411, 237] width 535 height 147
click at [240, 277] on select "stick add rise merge" at bounding box center [221, 278] width 53 height 13
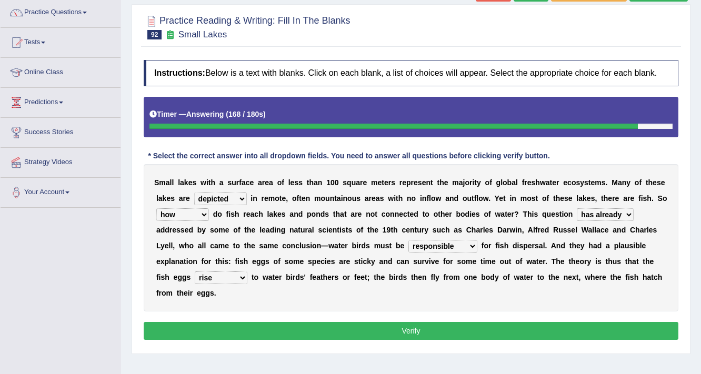
select select "stick"
click at [195, 272] on select "stick add rise merge" at bounding box center [221, 278] width 53 height 13
click at [378, 326] on button "Verify" at bounding box center [411, 331] width 535 height 18
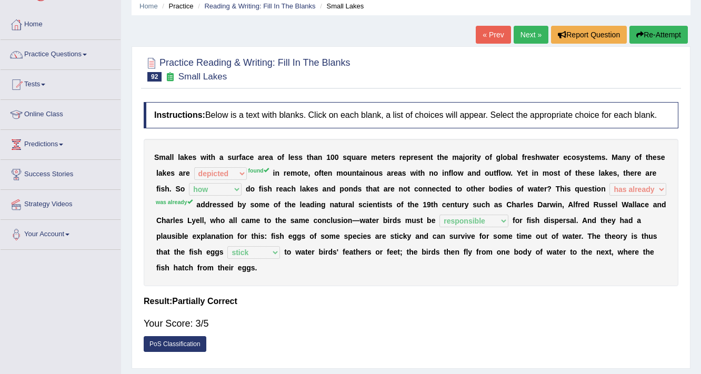
scroll to position [0, 0]
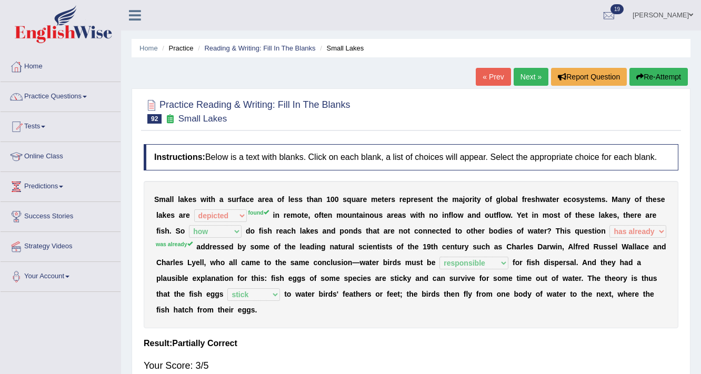
click at [517, 72] on link "Next »" at bounding box center [531, 77] width 35 height 18
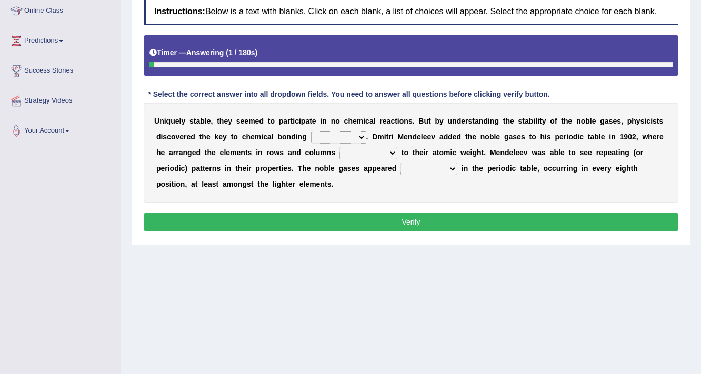
click at [339, 131] on select "himself away themselves itself" at bounding box center [338, 137] width 55 height 13
select select "away"
click at [311, 131] on select "himself away themselves itself" at bounding box center [338, 137] width 55 height 13
click at [368, 151] on select "contributing need bond according" at bounding box center [368, 153] width 58 height 13
select select "according"
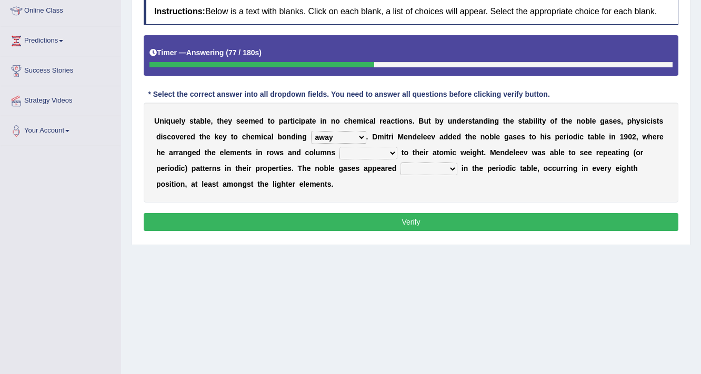
click at [339, 147] on select "contributing need bond according" at bounding box center [368, 153] width 58 height 13
click at [423, 164] on select "enormously regularly abruptly vividly" at bounding box center [429, 169] width 57 height 13
select select "regularly"
click at [401, 163] on select "enormously regularly abruptly vividly" at bounding box center [429, 169] width 57 height 13
click at [428, 167] on select "enormously regularly abruptly vividly" at bounding box center [429, 169] width 57 height 13
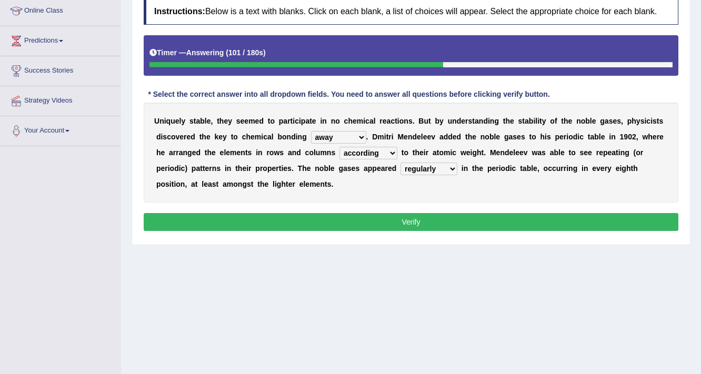
click at [481, 187] on div "U n i q u e l y s t a b l e , t h e y s e e m e d t o p a r t i c i p a t e i n…" at bounding box center [411, 153] width 535 height 100
click at [442, 220] on button "Verify" at bounding box center [411, 222] width 535 height 18
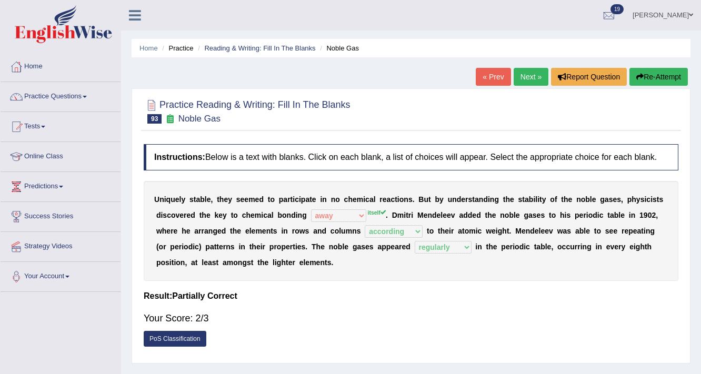
click at [524, 78] on link "Next »" at bounding box center [531, 77] width 35 height 18
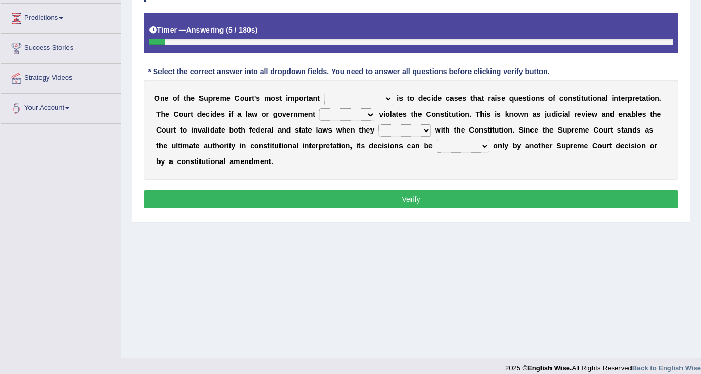
click at [387, 96] on select "legislation purviews permissions responsibilities" at bounding box center [358, 99] width 69 height 13
select select "legislation"
click at [324, 93] on select "legislation purviews permissions responsibilities" at bounding box center [358, 99] width 69 height 13
click at [362, 112] on select "auction action approach speculation" at bounding box center [347, 114] width 56 height 13
select select "action"
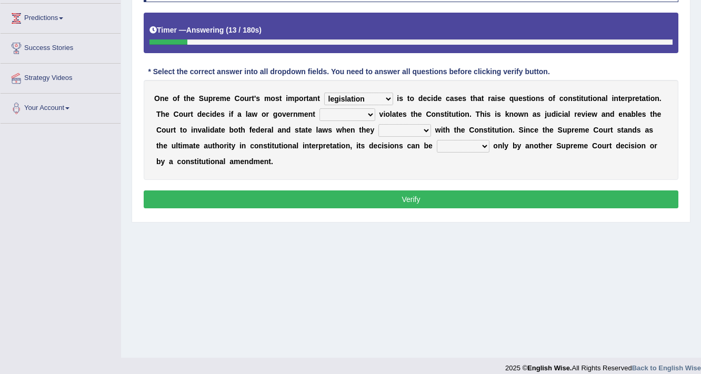
click at [319, 108] on select "auction action approach speculation" at bounding box center [347, 114] width 56 height 13
click at [360, 115] on select "auction action approach speculation" at bounding box center [347, 114] width 56 height 13
click at [421, 137] on div "O n e o f t h e S u p r e m e C o u r t ' s m o s t i m p o r t a n t legislati…" at bounding box center [411, 130] width 535 height 100
click at [423, 133] on select "tally conflict accord overlap" at bounding box center [404, 130] width 53 height 13
select select "conflict"
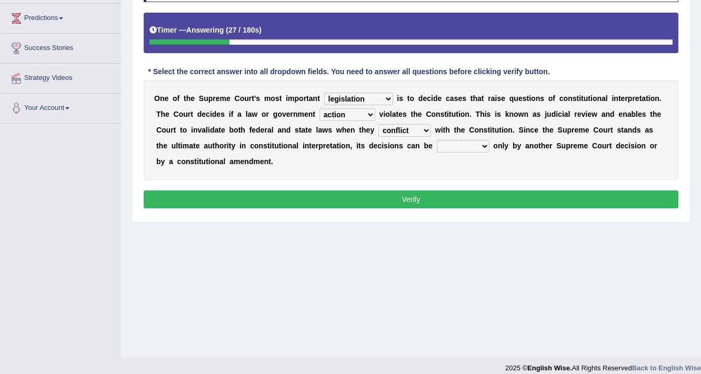
click at [378, 124] on select "tally conflict accord overlap" at bounding box center [404, 130] width 53 height 13
click at [473, 145] on select "charged changed followed altered" at bounding box center [463, 146] width 53 height 13
select select "charged"
click at [437, 140] on select "charged changed followed altered" at bounding box center [463, 146] width 53 height 13
click at [446, 196] on button "Verify" at bounding box center [411, 200] width 535 height 18
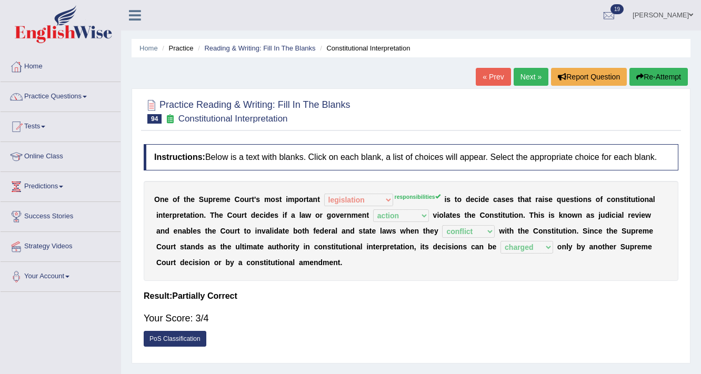
click at [527, 67] on div "Home Practice Reading & Writing: Fill In The Blanks Constitutional Interpretati…" at bounding box center [411, 263] width 580 height 526
click at [525, 78] on link "Next »" at bounding box center [531, 77] width 35 height 18
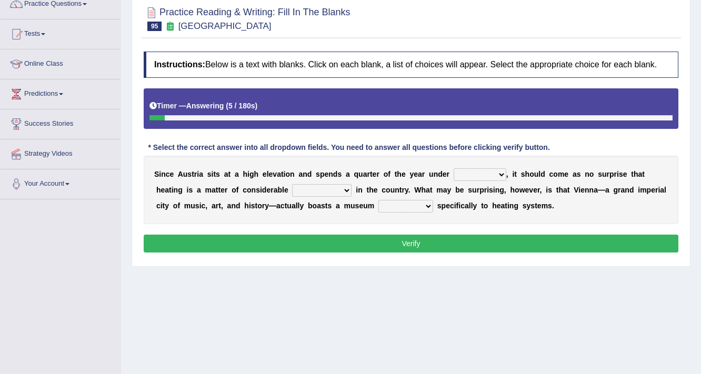
click at [469, 174] on select "rain wind typhoon snow" at bounding box center [480, 174] width 53 height 13
select select "typhoon"
click at [454, 168] on select "rain wind typhoon snow" at bounding box center [480, 174] width 53 height 13
click at [343, 188] on select "leakage importance memory convenience" at bounding box center [321, 190] width 59 height 13
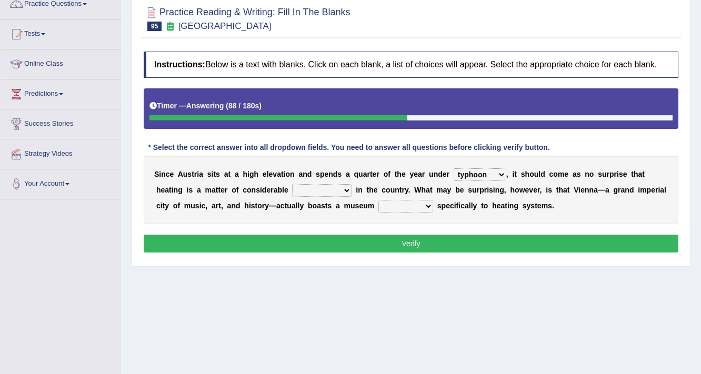
click at [369, 215] on div "S i n c e A u s t r i a s i t s a t a h i g h e l e v a t i o n a n d s p e n d…" at bounding box center [411, 190] width 535 height 68
click at [402, 202] on select "repellent dictated dedicated determined" at bounding box center [405, 206] width 55 height 13
select select "dedicated"
click at [378, 200] on select "repellent dictated dedicated determined" at bounding box center [405, 206] width 55 height 13
click at [324, 188] on select "leakage importance memory convenience" at bounding box center [321, 190] width 59 height 13
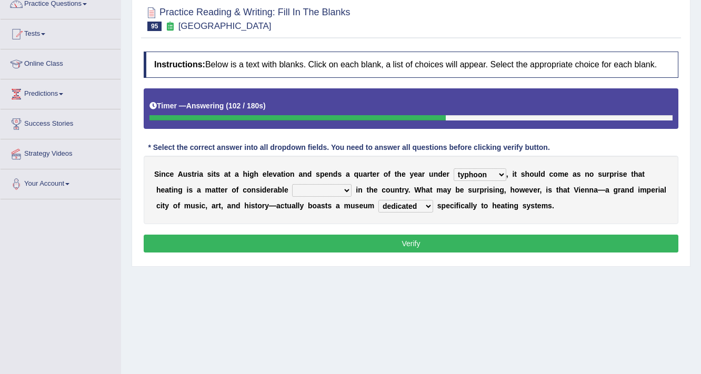
select select "importance"
click at [292, 184] on select "leakage importance memory convenience" at bounding box center [321, 190] width 59 height 13
click at [388, 238] on button "Verify" at bounding box center [411, 244] width 535 height 18
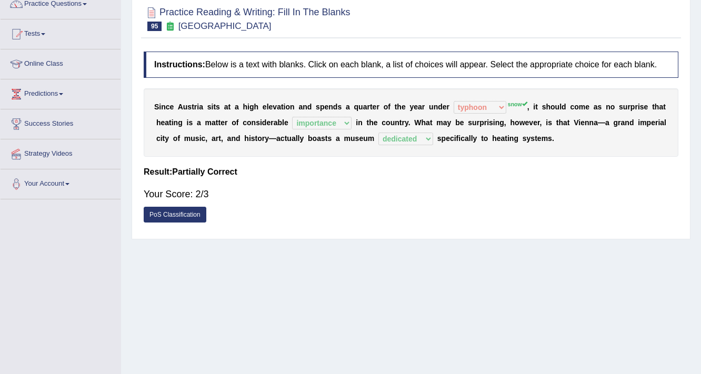
scroll to position [51, 0]
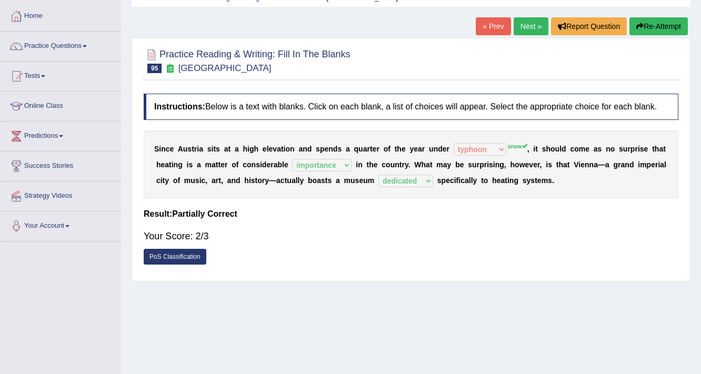
click at [521, 27] on link "Next »" at bounding box center [531, 26] width 35 height 18
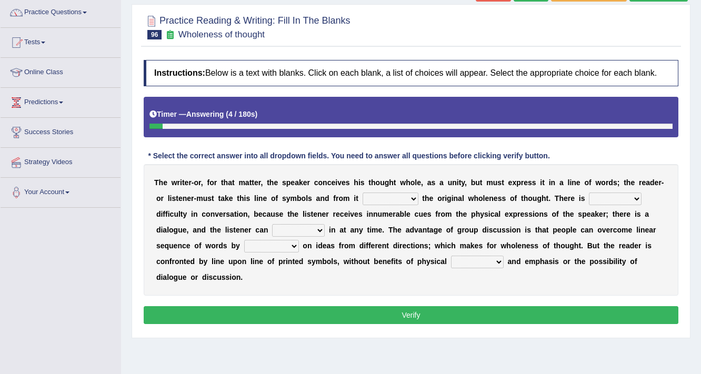
click at [405, 202] on select "respect reduce recover reconstruct" at bounding box center [391, 199] width 56 height 13
select select "reduce"
click at [363, 193] on select "respect reduce recover reconstruct" at bounding box center [391, 199] width 56 height 13
click at [634, 187] on div "T h e w r i t e r - o r , f o r t h a t m a t t e r , t h e s p e a k e r c o n…" at bounding box center [411, 230] width 535 height 132
click at [629, 196] on select "little many few no" at bounding box center [615, 199] width 53 height 13
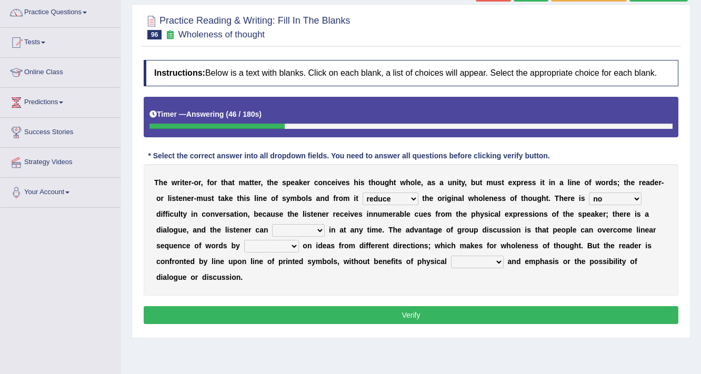
click at [589, 193] on select "little many few no" at bounding box center [615, 199] width 53 height 13
click at [624, 194] on select "little many few no" at bounding box center [615, 199] width 53 height 13
select select "few"
click at [589, 193] on select "little many few no" at bounding box center [615, 199] width 53 height 13
click at [623, 198] on select "little many few no" at bounding box center [615, 199] width 53 height 13
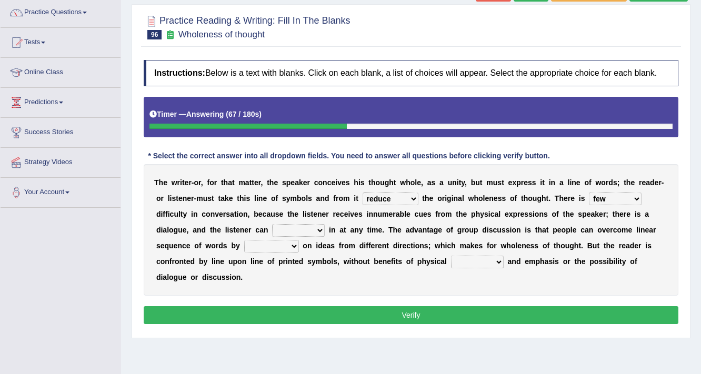
click at [325, 227] on b at bounding box center [327, 230] width 4 height 8
click at [320, 227] on select "get team cut intrude" at bounding box center [298, 230] width 53 height 13
select select "get"
click at [272, 224] on select "get team cut intrude" at bounding box center [298, 230] width 53 height 13
click at [635, 199] on select "little many few no" at bounding box center [615, 199] width 53 height 13
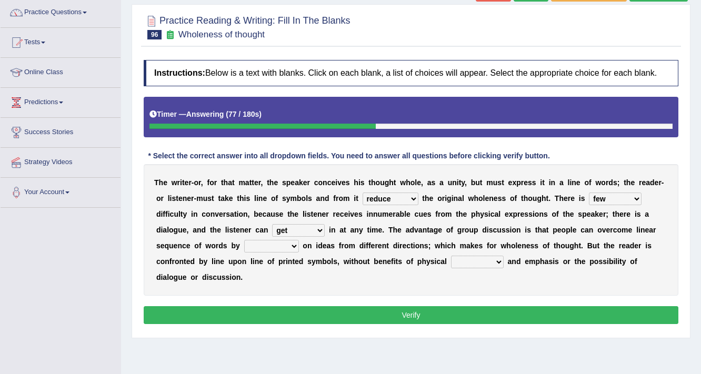
click at [378, 236] on div "T h e w r i t e r - o r , f o r t h a t m a t t e r , t h e s p e a k e r c o n…" at bounding box center [411, 230] width 535 height 132
click at [283, 246] on select "converging spending inventing conceiving" at bounding box center [271, 246] width 55 height 13
click at [327, 287] on div "T h e w r i t e r - o r , f o r t h a t m a t t e r , t h e s p e a k e r c o n…" at bounding box center [411, 230] width 535 height 132
click at [279, 244] on select "converging spending inventing conceiving" at bounding box center [271, 246] width 55 height 13
select select "conceiving"
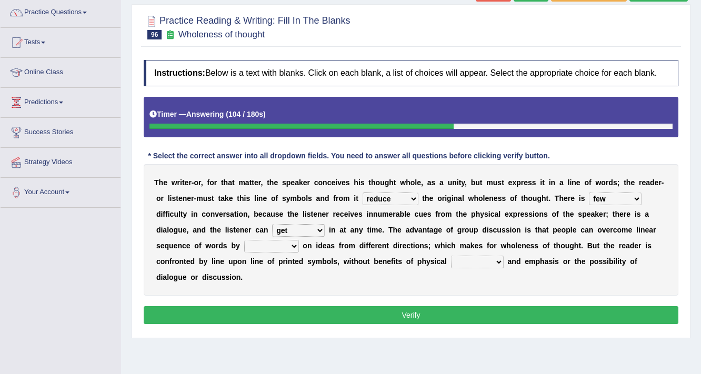
click at [244, 240] on select "converging spending inventing conceiving" at bounding box center [271, 246] width 55 height 13
click at [468, 261] on select "title tone tune tomb" at bounding box center [477, 262] width 53 height 13
select select "tone"
click at [451, 256] on select "title tone tune tomb" at bounding box center [477, 262] width 53 height 13
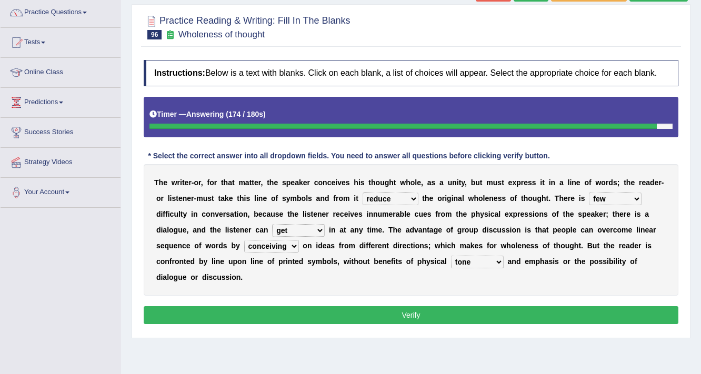
click at [478, 311] on button "Verify" at bounding box center [411, 315] width 535 height 18
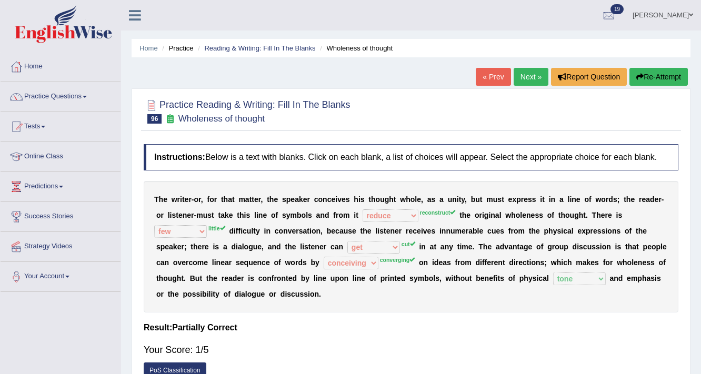
click at [662, 71] on button "Re-Attempt" at bounding box center [658, 77] width 58 height 18
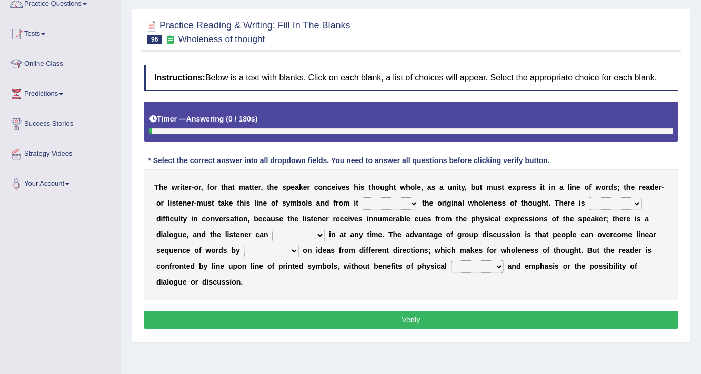
click at [394, 204] on select "respect reduce recover reconstruct" at bounding box center [391, 203] width 56 height 13
select select "recover"
click at [363, 197] on select "respect reduce recover reconstruct" at bounding box center [391, 203] width 56 height 13
click at [620, 205] on select "little many few no" at bounding box center [615, 203] width 53 height 13
select select "little"
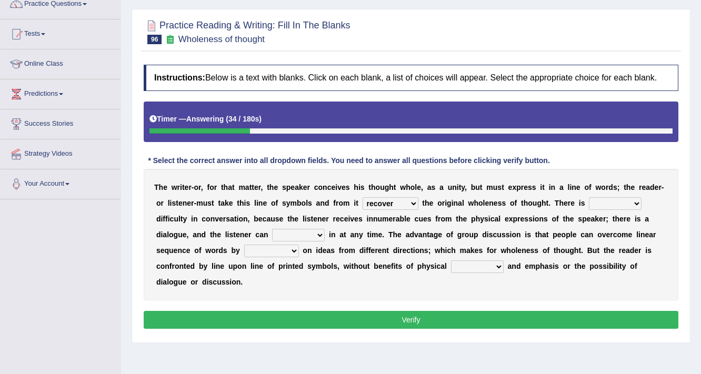
click at [589, 197] on select "little many few no" at bounding box center [615, 203] width 53 height 13
click at [289, 230] on select "get team cut intrude" at bounding box center [298, 235] width 53 height 13
select select "cut"
click at [272, 229] on select "get team cut intrude" at bounding box center [298, 235] width 53 height 13
click at [291, 241] on div "T h e w r i t e r - o r , f o r t h a t m a t t e r , t h e s p e a k e r c o n…" at bounding box center [411, 235] width 535 height 132
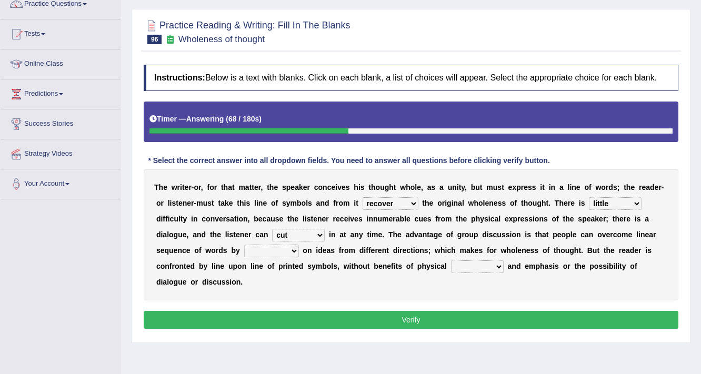
click at [291, 248] on select "converging spending inventing conceiving" at bounding box center [271, 251] width 55 height 13
select select "inventing"
click at [244, 245] on select "converging spending inventing conceiving" at bounding box center [271, 251] width 55 height 13
click at [498, 261] on select "title tone tune tomb" at bounding box center [477, 267] width 53 height 13
select select "tune"
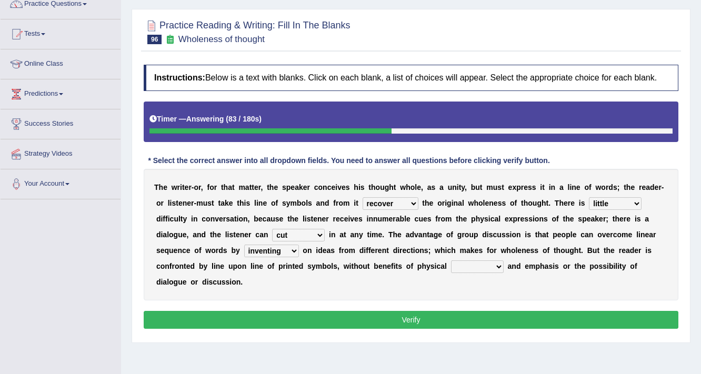
click at [451, 261] on select "title tone tune tomb" at bounding box center [477, 267] width 53 height 13
click at [476, 313] on button "Verify" at bounding box center [411, 320] width 535 height 18
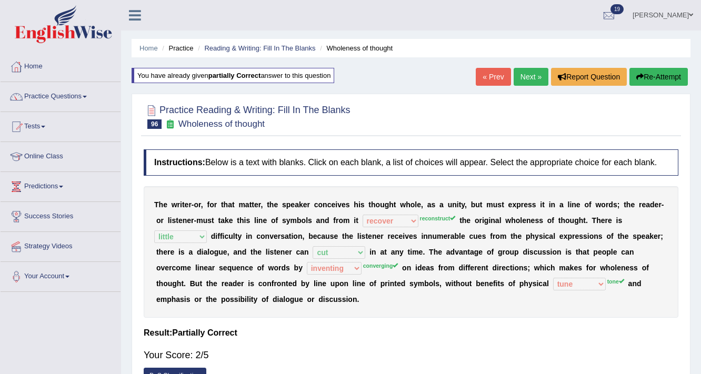
click at [528, 84] on link "Next »" at bounding box center [531, 77] width 35 height 18
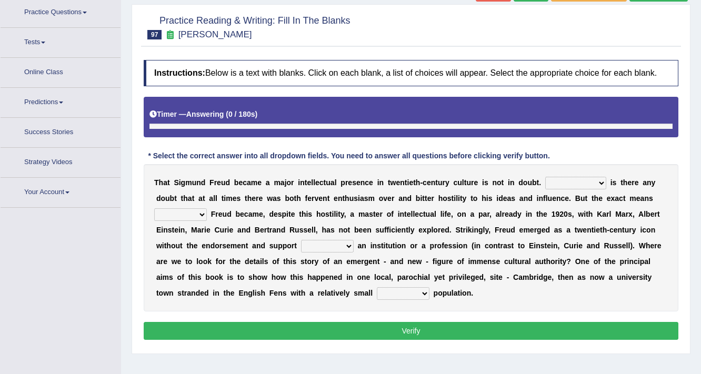
scroll to position [84, 0]
click at [565, 177] on select "Nor Nevertheless Otherwise Yet" at bounding box center [575, 183] width 61 height 13
click at [669, 206] on div "T h a t S i g m u n d F r e u d b e c a m e a m a j o r i n t e l l e c t u a l…" at bounding box center [411, 237] width 535 height 147
click at [557, 182] on select "Nor Nevertheless Otherwise Yet" at bounding box center [575, 183] width 61 height 13
select select "Nevertheless"
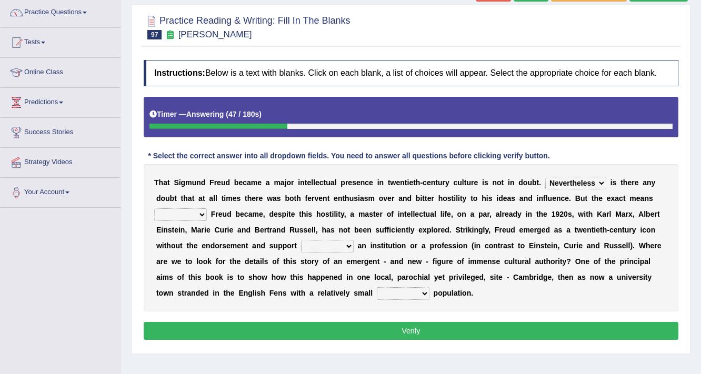
click at [545, 177] on select "Nor Nevertheless Otherwise Yet" at bounding box center [575, 183] width 61 height 13
click at [180, 214] on select "by which by whom to which to whom" at bounding box center [180, 214] width 53 height 13
select select "by which"
click at [154, 208] on select "by which by whom to which to whom" at bounding box center [180, 214] width 53 height 13
click at [331, 246] on select "with of on in" at bounding box center [327, 246] width 53 height 13
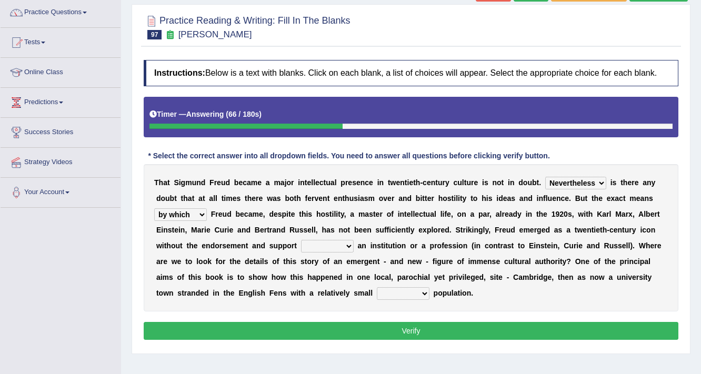
select select "with"
click at [301, 240] on select "with of on in" at bounding box center [327, 246] width 53 height 13
click at [346, 245] on select "with of on in" at bounding box center [327, 246] width 53 height 13
click at [379, 280] on div "T h a t S i g m u n d F r e u d b e c a m e a m a j o r i n t e l l e c t u a l…" at bounding box center [411, 237] width 535 height 147
click at [400, 300] on div "T h a t S i g m u n d F r e u d b e c a m e a m a j o r i n t e l l e c t u a l…" at bounding box center [411, 237] width 535 height 147
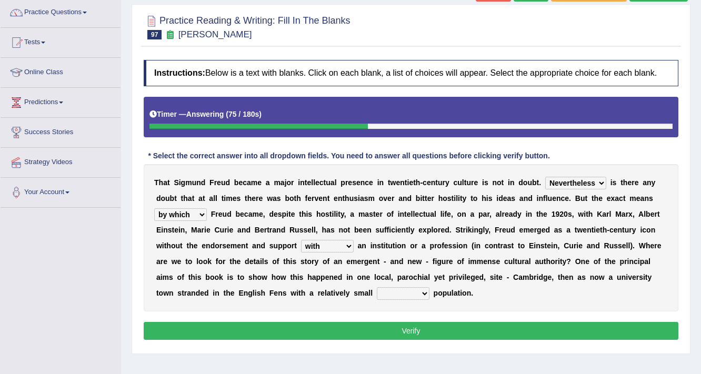
click at [405, 295] on select "fluctuation fluctuated fluctuate fluctuating" at bounding box center [403, 293] width 53 height 13
select select "fluctuate"
click at [377, 287] on select "fluctuation fluctuated fluctuate fluctuating" at bounding box center [403, 293] width 53 height 13
click at [414, 326] on button "Verify" at bounding box center [411, 331] width 535 height 18
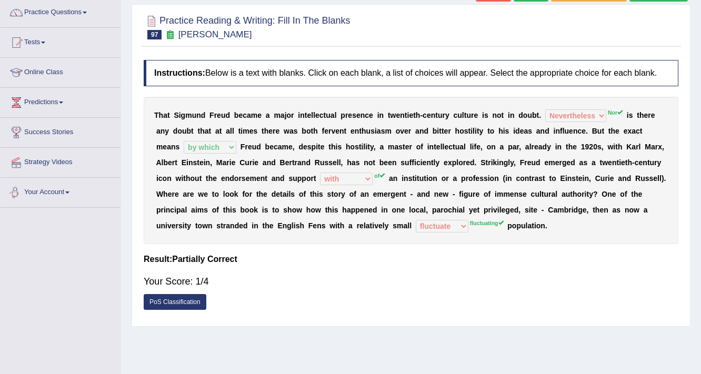
click at [194, 308] on link "PoS Classification" at bounding box center [175, 302] width 63 height 16
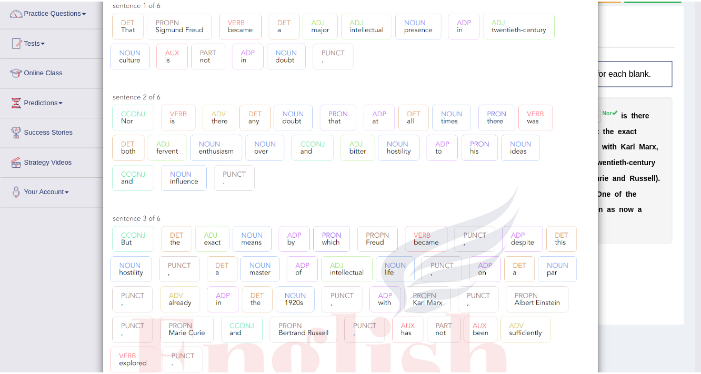
scroll to position [0, 0]
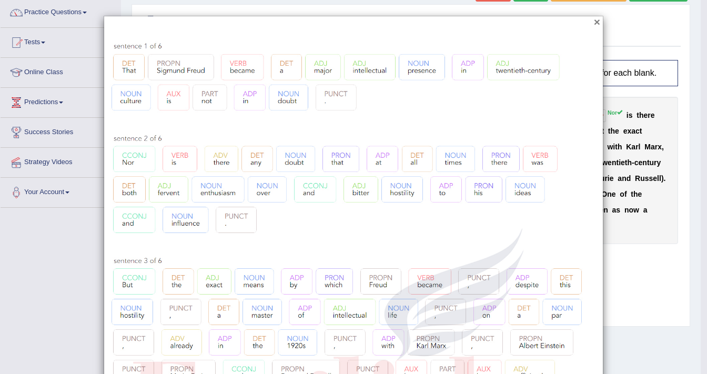
click at [594, 24] on button "×" at bounding box center [597, 21] width 6 height 11
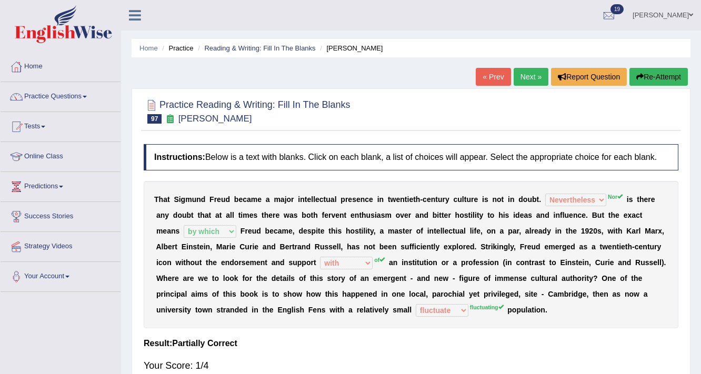
click at [526, 85] on link "Next »" at bounding box center [531, 77] width 35 height 18
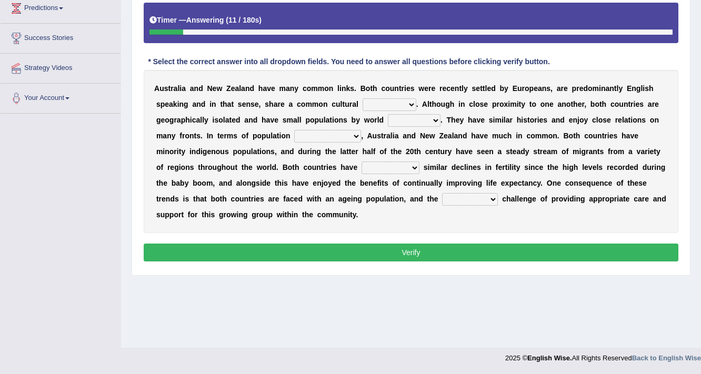
click at [395, 107] on select "heritage history experience heritages" at bounding box center [390, 104] width 54 height 13
select select "experience"
click at [363, 98] on select "heritage history experience heritages" at bounding box center [390, 104] width 54 height 13
click at [425, 118] on select "standards classes methods subjects" at bounding box center [414, 120] width 53 height 13
select select "standards"
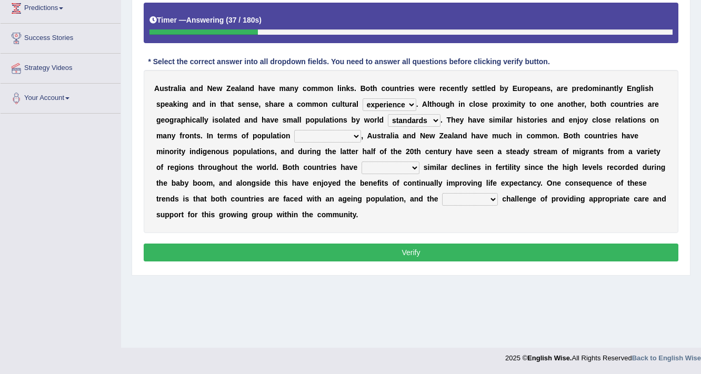
click at [388, 114] on select "standards classes methods subjects" at bounding box center [414, 120] width 53 height 13
click at [361, 135] on b "," at bounding box center [362, 136] width 2 height 8
click at [355, 135] on select "characteristics features diversity defects" at bounding box center [327, 136] width 67 height 13
select select "characteristics"
click at [294, 130] on select "characteristics features diversity defects" at bounding box center [327, 136] width 67 height 13
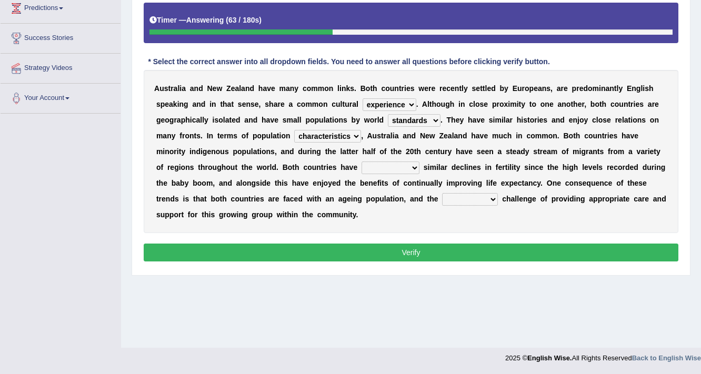
click at [396, 164] on select "experienced launched connected reached" at bounding box center [391, 168] width 58 height 13
select select "launched"
click at [362, 162] on select "experienced launched connected reached" at bounding box center [391, 168] width 58 height 13
click at [488, 201] on select "associated association past coming" at bounding box center [470, 199] width 56 height 13
select select "associated"
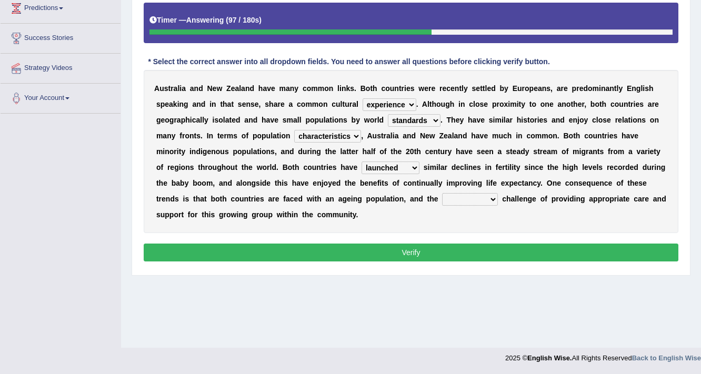
click at [442, 193] on select "associated association past coming" at bounding box center [470, 199] width 56 height 13
click at [472, 251] on button "Verify" at bounding box center [411, 253] width 535 height 18
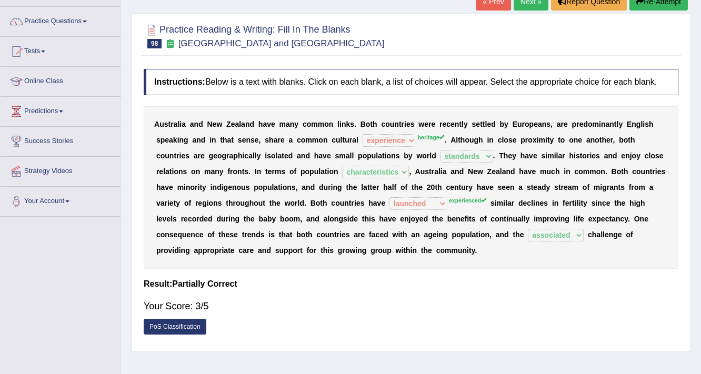
scroll to position [10, 0]
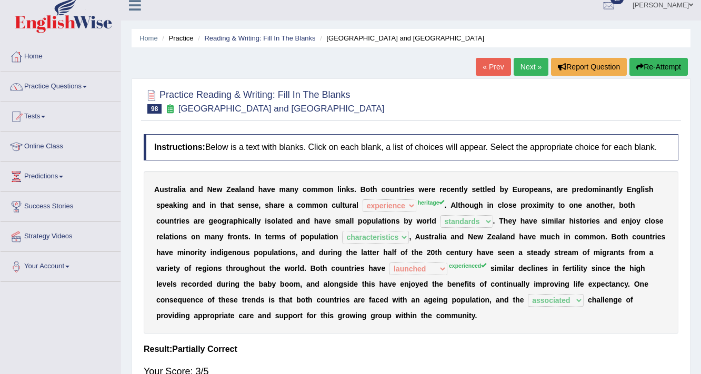
click at [536, 68] on link "Next »" at bounding box center [531, 67] width 35 height 18
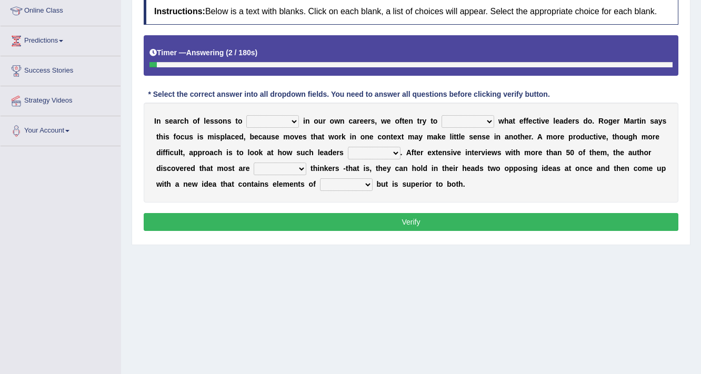
click at [291, 121] on select "request appeal apply solicit" at bounding box center [272, 121] width 53 height 13
select select "apply"
click at [246, 115] on select "request appeal apply solicit" at bounding box center [272, 121] width 53 height 13
click at [456, 122] on select "purge conspire ferret emulate" at bounding box center [468, 121] width 53 height 13
select select "purge"
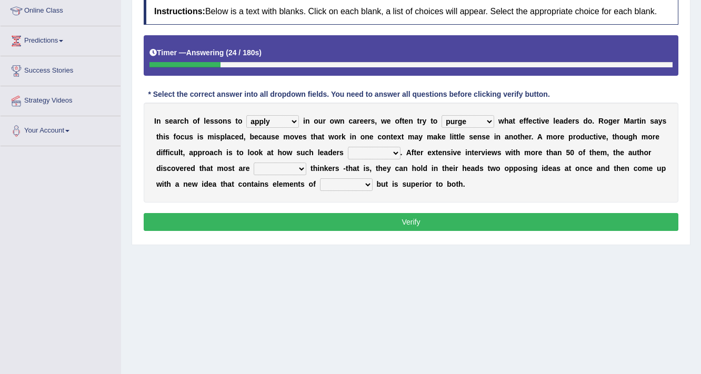
click at [442, 115] on select "purge conspire ferret emulate" at bounding box center [468, 121] width 53 height 13
click at [379, 147] on select "opinion think view feel" at bounding box center [374, 153] width 53 height 13
click at [459, 122] on select "purge conspire ferret emulate" at bounding box center [468, 121] width 53 height 13
click at [234, 124] on div "I n s e a r c h o f l e s s o n s t o request appeal apply solicit i n o u r o …" at bounding box center [411, 153] width 535 height 100
click at [248, 124] on select "request appeal apply solicit" at bounding box center [272, 121] width 53 height 13
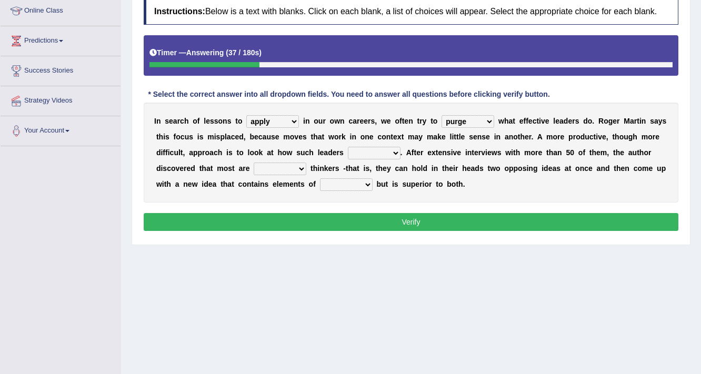
click at [217, 158] on div "I n s e a r c h o f l e s s o n s t o request appeal apply solicit i n o u r o …" at bounding box center [411, 153] width 535 height 100
click at [372, 149] on select "opinion think view feel" at bounding box center [374, 153] width 53 height 13
select select "think"
click at [348, 147] on select "opinion think view feel" at bounding box center [374, 153] width 53 height 13
click at [286, 170] on select "integrative leagued affiliated combined" at bounding box center [280, 169] width 53 height 13
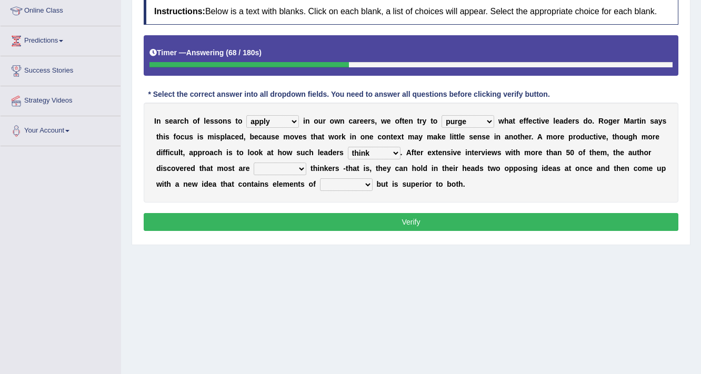
select select "combined"
click at [254, 163] on select "integrative leagued affiliated combined" at bounding box center [280, 169] width 53 height 13
click at [344, 183] on select "which all each every" at bounding box center [346, 184] width 53 height 13
select select "each"
click at [320, 178] on select "which all each every" at bounding box center [346, 184] width 53 height 13
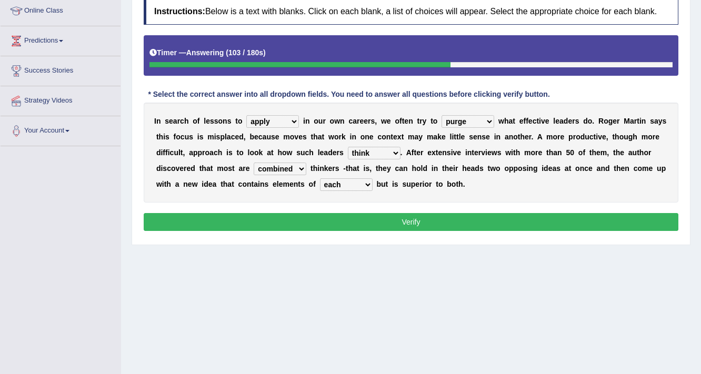
click at [361, 181] on select "which all each every" at bounding box center [346, 184] width 53 height 13
click at [333, 275] on div "Home Practice Reading & Writing: Fill In The Blanks Effective Leader « Prev Nex…" at bounding box center [411, 117] width 580 height 526
click at [360, 223] on button "Verify" at bounding box center [411, 222] width 535 height 18
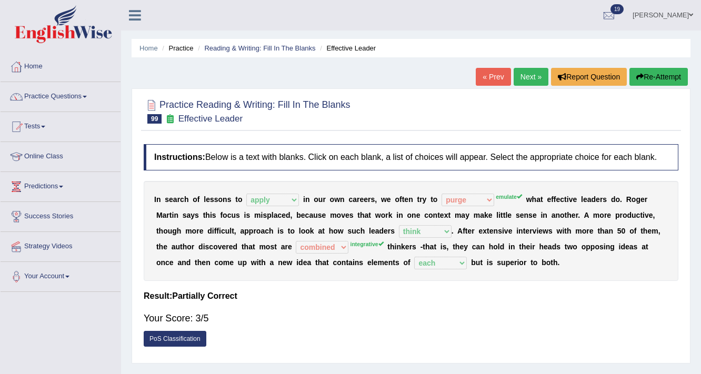
click at [532, 74] on link "Next »" at bounding box center [531, 77] width 35 height 18
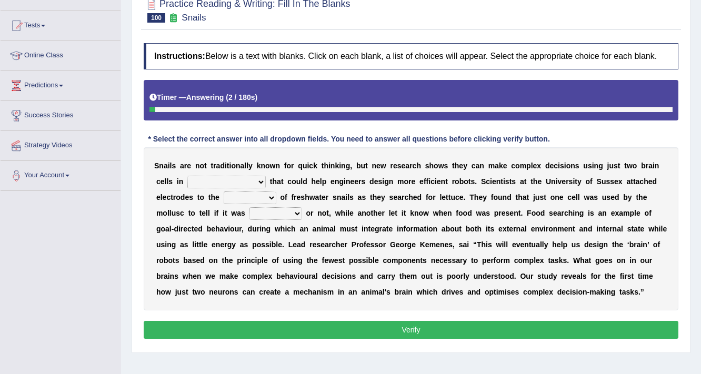
scroll to position [168, 0]
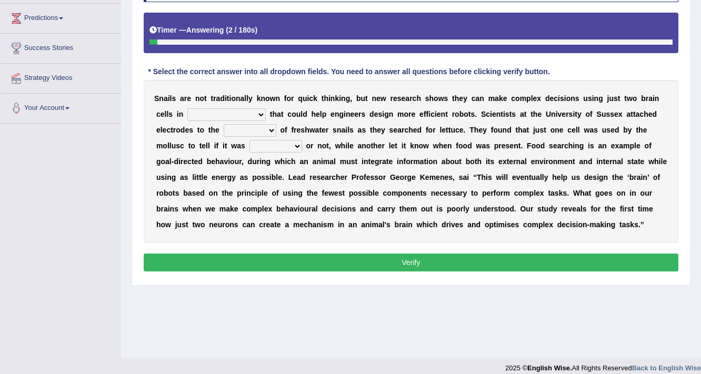
click at [227, 116] on select "decisions findings results recommendations" at bounding box center [226, 114] width 78 height 13
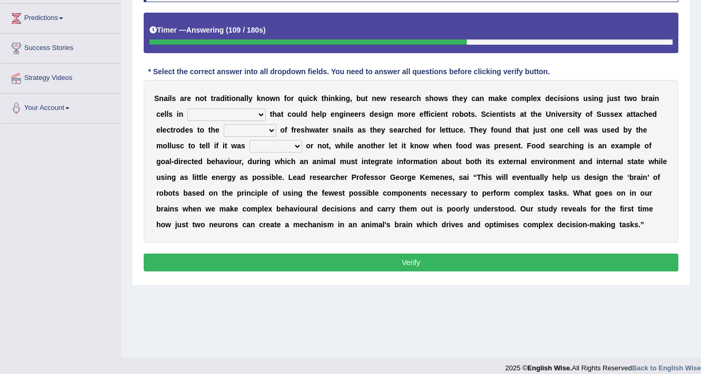
select select "decisions"
click at [187, 108] on select "decisions findings results recommendations" at bounding box center [226, 114] width 78 height 13
click at [263, 129] on select "heads brains skulls top" at bounding box center [250, 130] width 53 height 13
select select "top"
click at [224, 124] on select "heads brains skulls top" at bounding box center [250, 130] width 53 height 13
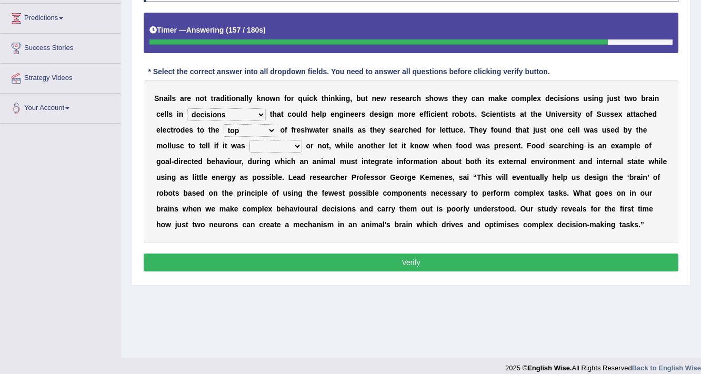
click at [289, 146] on select "empty hungry full satisfied" at bounding box center [275, 146] width 53 height 13
select select "empty"
click at [249, 140] on select "empty hungry full satisfied" at bounding box center [275, 146] width 53 height 13
click at [272, 117] on div "S n a i l s a r e n o t t r a d i t i o n a l l y k n o w n f o r q u i c k t h…" at bounding box center [411, 161] width 535 height 163
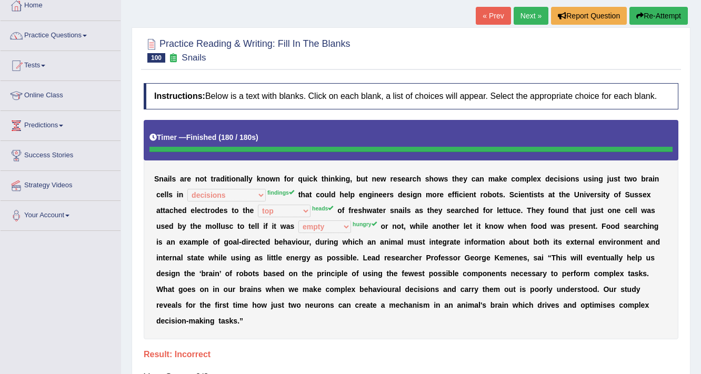
scroll to position [0, 0]
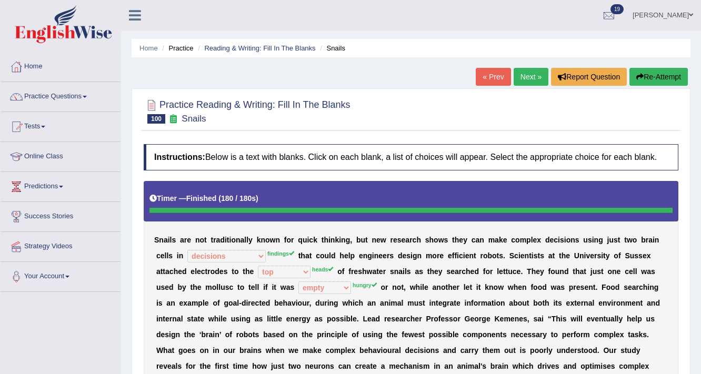
click at [682, 67] on div "Home Practice Reading & Writing: Fill In The Blanks Snails « Prev Next » Report…" at bounding box center [411, 263] width 580 height 526
click at [673, 75] on button "Re-Attempt" at bounding box center [658, 77] width 58 height 18
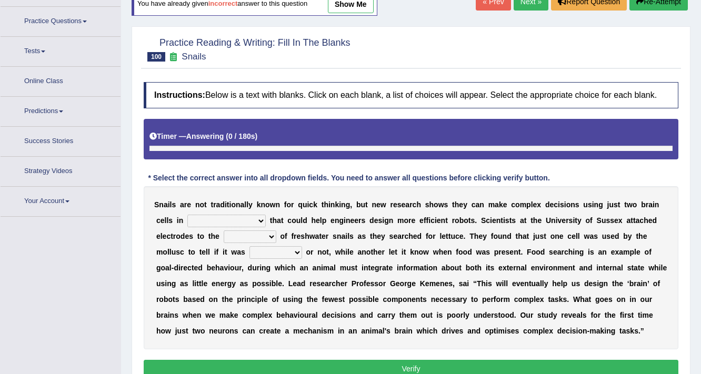
scroll to position [126, 0]
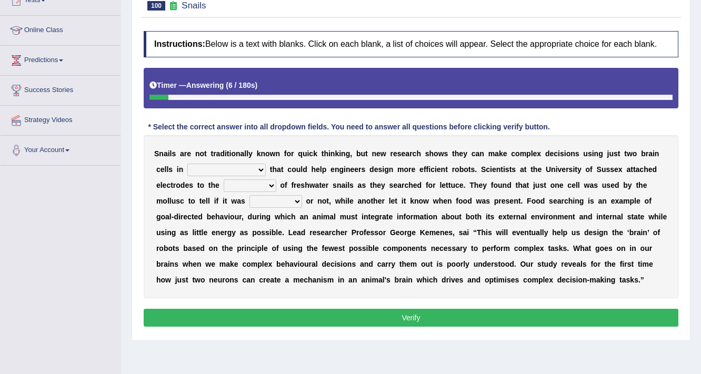
click at [258, 166] on select "decisions findings results recommendations" at bounding box center [226, 170] width 78 height 13
select select "findings"
click at [187, 164] on select "decisions findings results recommendations" at bounding box center [226, 170] width 78 height 13
click at [231, 183] on select "heads brains skulls top" at bounding box center [250, 185] width 53 height 13
select select "heads"
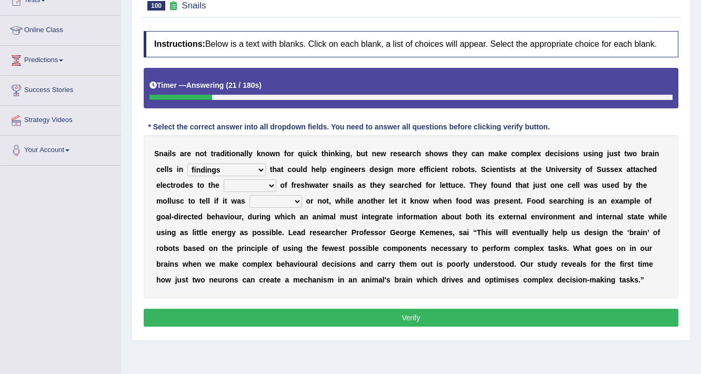
click at [224, 179] on select "heads brains skulls top" at bounding box center [250, 185] width 53 height 13
click at [272, 201] on select "empty hungry full satisfied" at bounding box center [275, 201] width 53 height 13
select select "hungry"
click at [249, 195] on select "empty hungry full satisfied" at bounding box center [275, 201] width 53 height 13
click at [428, 323] on button "Verify" at bounding box center [411, 318] width 535 height 18
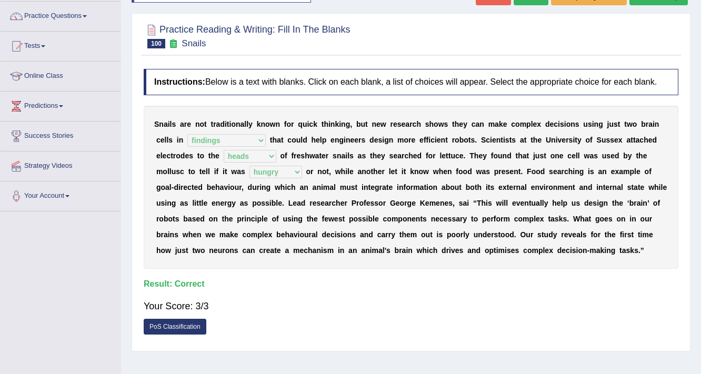
scroll to position [0, 0]
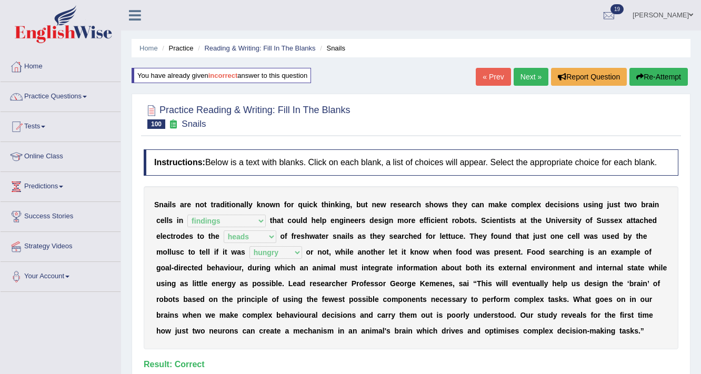
click at [539, 73] on link "Next »" at bounding box center [531, 77] width 35 height 18
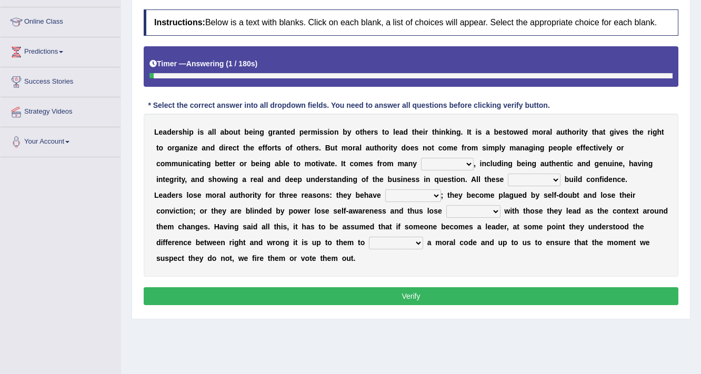
click at [469, 169] on div "L e a d e r s h i p i s a l l a b o u t b e i n g g r a n t e d p e r m i s s i…" at bounding box center [411, 195] width 535 height 163
click at [469, 164] on select "sources items stamps supports" at bounding box center [447, 164] width 53 height 13
select select "sources"
click at [421, 158] on select "sources items stamps supports" at bounding box center [447, 164] width 53 height 13
click at [535, 181] on select "faith answers factors parts" at bounding box center [534, 180] width 53 height 13
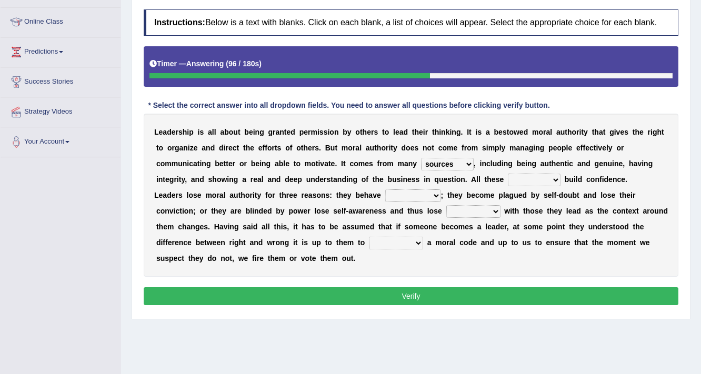
click at [461, 167] on select "sources items stamps supports" at bounding box center [447, 164] width 53 height 13
click at [520, 180] on select "faith answers factors parts" at bounding box center [534, 180] width 53 height 13
select select "answers"
click at [508, 174] on select "faith answers factors parts" at bounding box center [534, 180] width 53 height 13
click at [415, 194] on select "usually unethically falsely unexpected" at bounding box center [413, 195] width 56 height 13
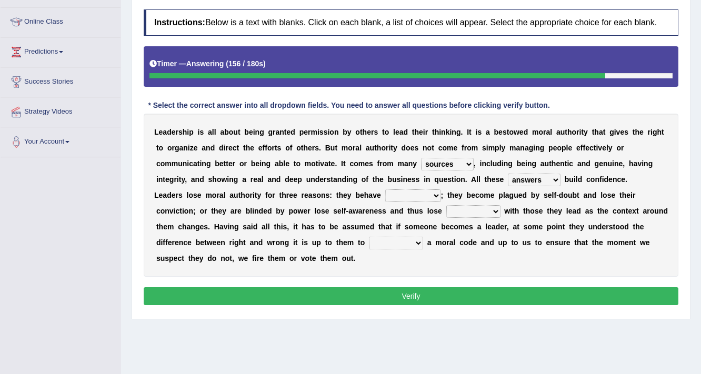
select select "usually"
click at [385, 189] on select "usually unethically falsely unexpected" at bounding box center [413, 195] width 56 height 13
click at [469, 205] on select "connect connected disconnect connection" at bounding box center [473, 211] width 54 height 13
select select "disconnect"
click at [446, 205] on select "connect connected disconnect connection" at bounding box center [473, 211] width 54 height 13
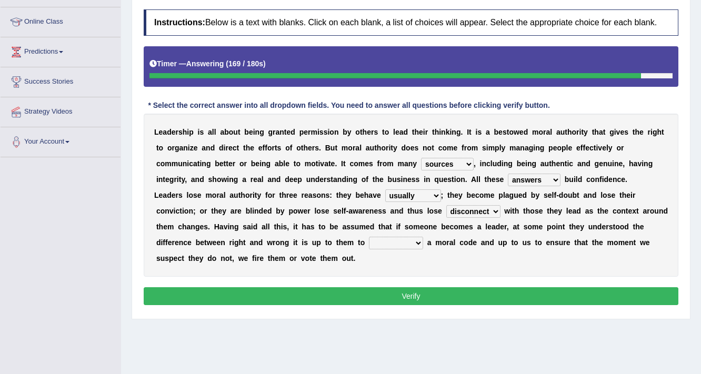
click at [477, 213] on select "connect connected disconnect connection" at bounding box center [473, 211] width 54 height 13
click at [415, 240] on select "abide in abide by abide to connection" at bounding box center [396, 243] width 54 height 13
select select "connection"
click at [369, 237] on select "abide in abide by abide to connection" at bounding box center [396, 243] width 54 height 13
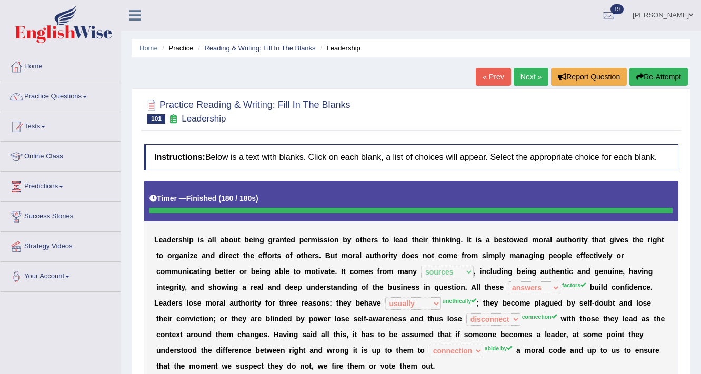
click at [659, 79] on button "Re-Attempt" at bounding box center [658, 77] width 58 height 18
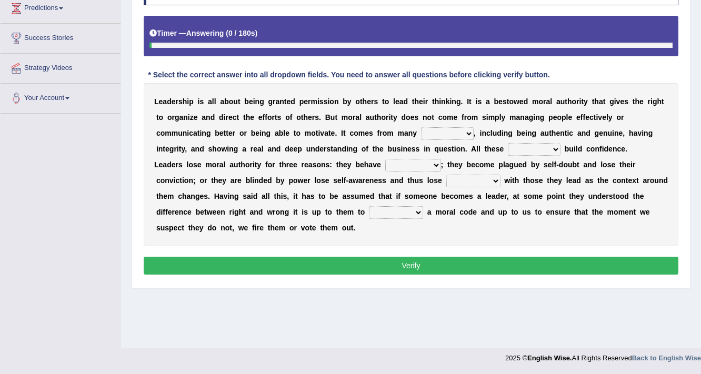
click at [436, 127] on select "sources items stamps supports" at bounding box center [447, 133] width 53 height 13
click at [421, 127] on select "sources items stamps supports" at bounding box center [447, 133] width 53 height 13
click at [449, 129] on select "sources items stamps supports" at bounding box center [447, 133] width 53 height 13
select select "sources"
click at [421, 127] on select "sources items stamps supports" at bounding box center [447, 133] width 53 height 13
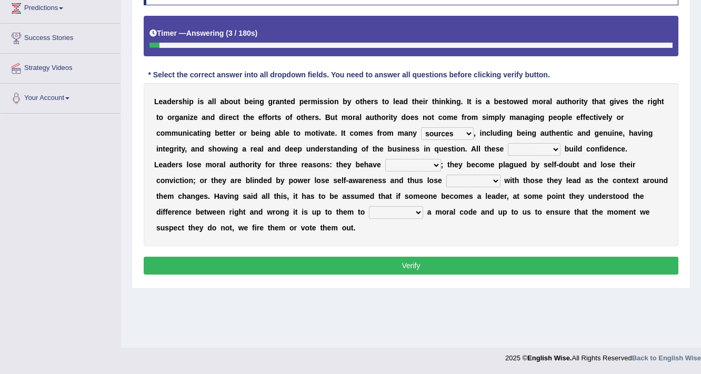
click at [417, 217] on select "abide in abide by abide to connection" at bounding box center [396, 212] width 54 height 13
select select "abide by"
click at [369, 206] on select "abide in abide by abide to connection" at bounding box center [396, 212] width 54 height 13
click at [458, 176] on select "connect connected disconnect connection" at bounding box center [473, 181] width 54 height 13
select select "connection"
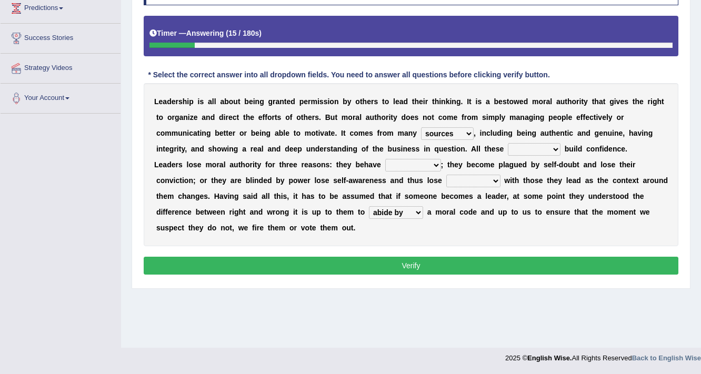
click at [446, 175] on select "connect connected disconnect connection" at bounding box center [473, 181] width 54 height 13
click at [532, 152] on select "faith answers factors parts" at bounding box center [534, 149] width 53 height 13
select select "factors"
click at [508, 143] on select "faith answers factors parts" at bounding box center [534, 149] width 53 height 13
click at [422, 164] on select "usually unethically falsely unexpected" at bounding box center [413, 165] width 56 height 13
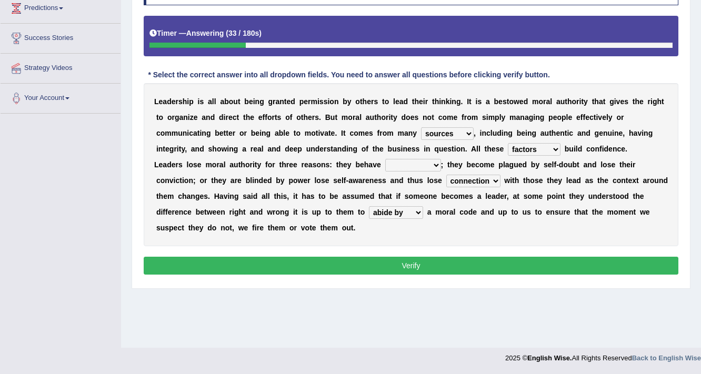
select select "unexpected"
click at [385, 159] on select "usually unethically falsely unexpected" at bounding box center [413, 165] width 56 height 13
click at [431, 260] on button "Verify" at bounding box center [411, 266] width 535 height 18
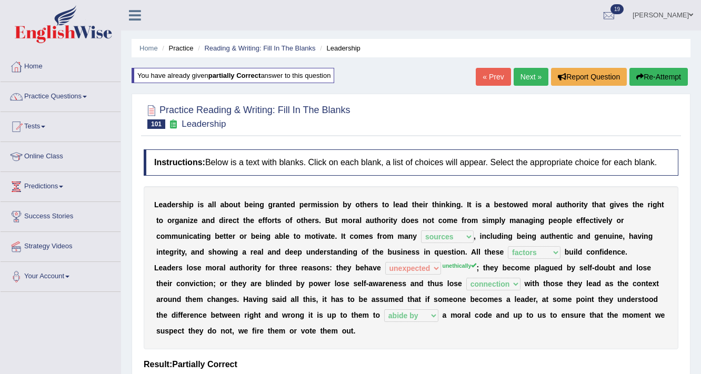
click at [525, 79] on link "Next »" at bounding box center [531, 77] width 35 height 18
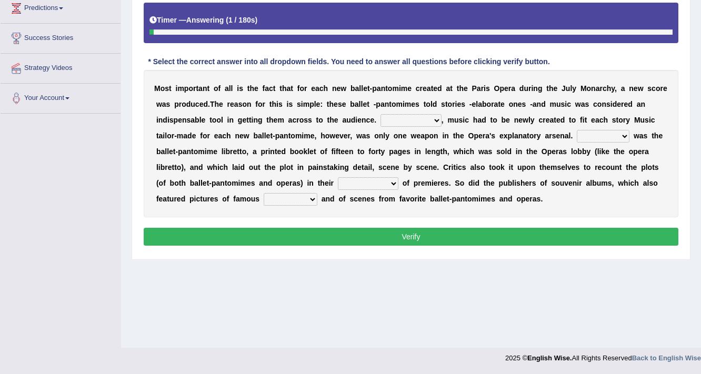
click at [407, 122] on select "However Nevertheless In fact Therefore" at bounding box center [411, 120] width 61 height 13
click at [381, 114] on select "However Nevertheless In fact Therefore" at bounding box center [411, 120] width 61 height 13
click at [422, 123] on select "However Nevertheless In fact Therefore" at bounding box center [411, 120] width 61 height 13
select select "In fact"
click at [381, 114] on select "However Nevertheless In fact Therefore" at bounding box center [411, 120] width 61 height 13
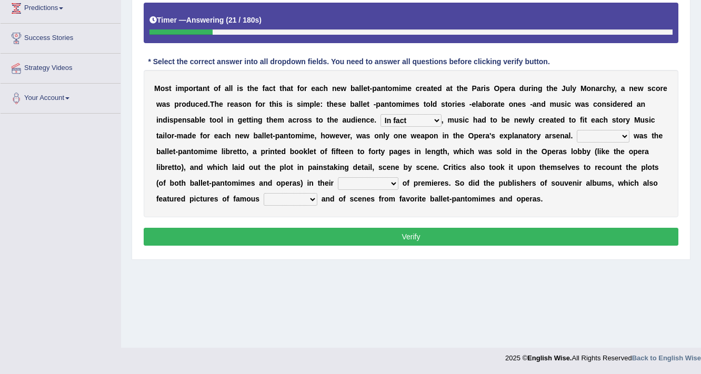
click at [621, 136] on select "Another Others It Also" at bounding box center [603, 136] width 53 height 13
select select "It"
click at [577, 130] on select "Another Others It Also" at bounding box center [603, 136] width 53 height 13
click at [619, 134] on select "Another Others It Also" at bounding box center [603, 136] width 53 height 13
click at [653, 187] on div "M o s t i m p o r t a n t o f a l l i s t h e f a c t t h a t f o r e a c h n e…" at bounding box center [411, 143] width 535 height 147
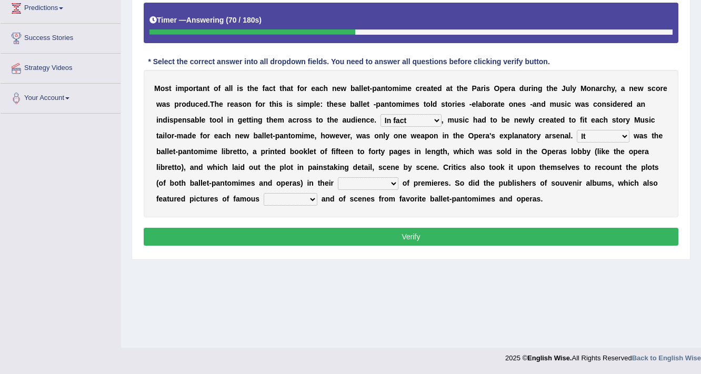
click at [388, 179] on select "views reviews overviews supervisions" at bounding box center [368, 183] width 61 height 13
select select "overviews"
click at [338, 177] on select "views reviews overviews supervisions" at bounding box center [368, 183] width 61 height 13
click at [357, 188] on select "views reviews overviews supervisions" at bounding box center [368, 183] width 61 height 13
click at [311, 201] on select "teachers students performers drivers" at bounding box center [291, 199] width 54 height 13
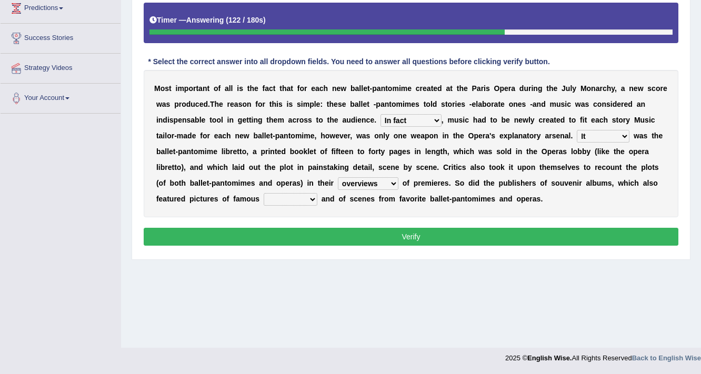
select select "performers"
click at [264, 193] on select "teachers students performers drivers" at bounding box center [291, 199] width 54 height 13
click at [483, 234] on button "Verify" at bounding box center [411, 237] width 535 height 18
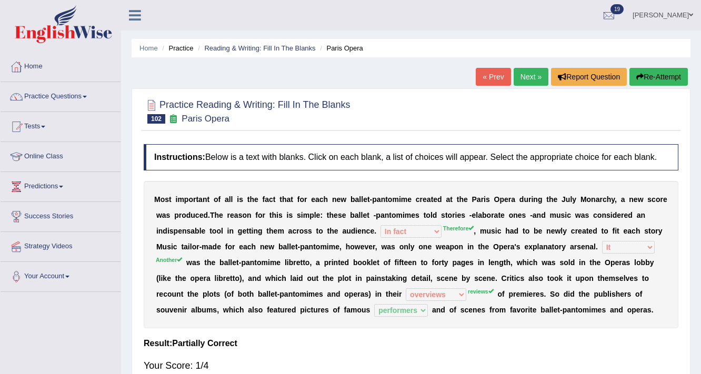
click at [655, 85] on button "Re-Attempt" at bounding box center [658, 77] width 58 height 18
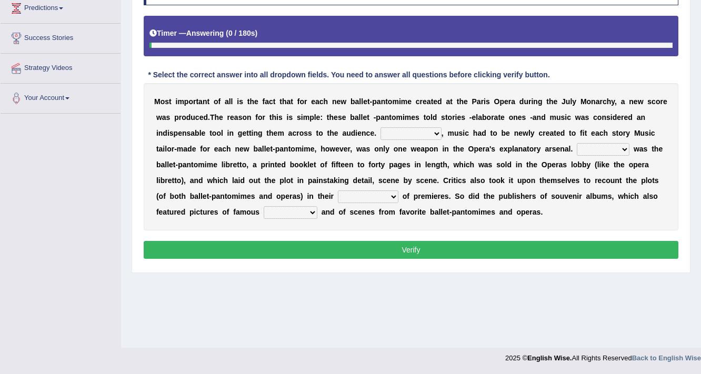
click at [426, 111] on div "M o s t i m p o r t a n t o f a l l i s t h e f a c t t h a t f o r e a c h n e…" at bounding box center [411, 156] width 535 height 147
click at [425, 128] on select "However Nevertheless In fact Therefore" at bounding box center [411, 133] width 61 height 13
select select "Therefore"
click at [381, 127] on select "However Nevertheless In fact Therefore" at bounding box center [411, 133] width 61 height 13
click at [601, 146] on select "Another Others It Also" at bounding box center [603, 149] width 53 height 13
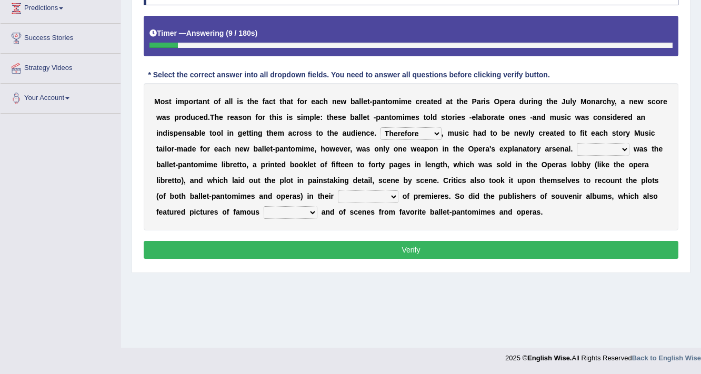
select select "Others"
click at [577, 143] on select "Another Others It Also" at bounding box center [603, 149] width 53 height 13
click at [343, 194] on select "views reviews overviews supervisions" at bounding box center [368, 197] width 61 height 13
select select "views"
click at [338, 191] on select "views reviews overviews supervisions" at bounding box center [368, 197] width 61 height 13
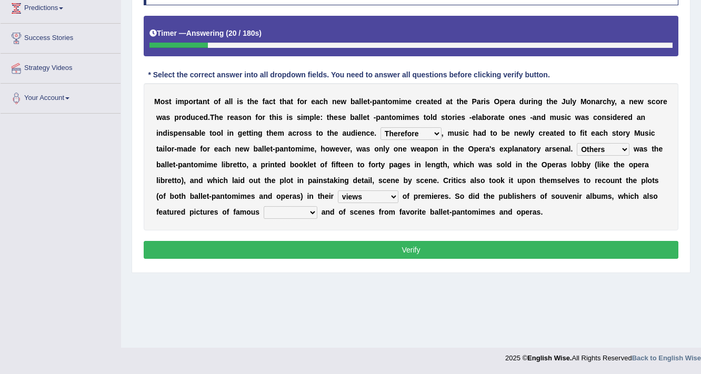
click at [283, 217] on select "teachers students performers drivers" at bounding box center [291, 212] width 54 height 13
select select "performers"
click at [264, 206] on select "teachers students performers drivers" at bounding box center [291, 212] width 54 height 13
click at [374, 253] on button "Verify" at bounding box center [411, 250] width 535 height 18
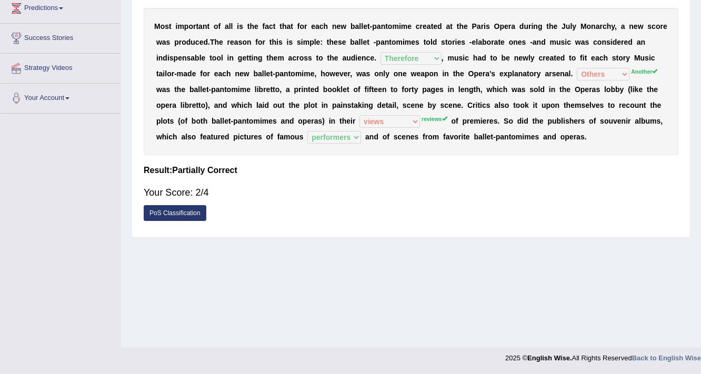
click at [176, 211] on link "PoS Classification" at bounding box center [175, 213] width 63 height 16
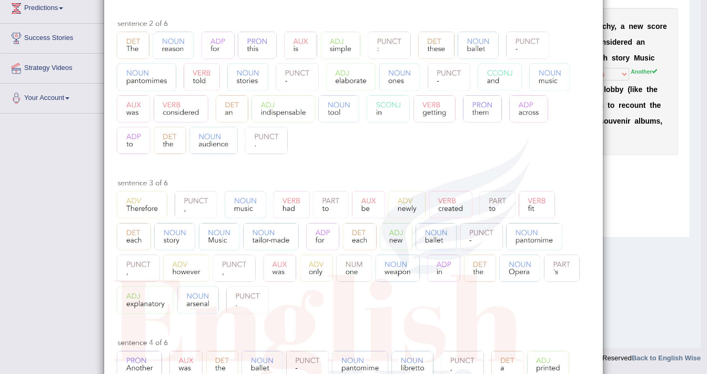
scroll to position [79, 0]
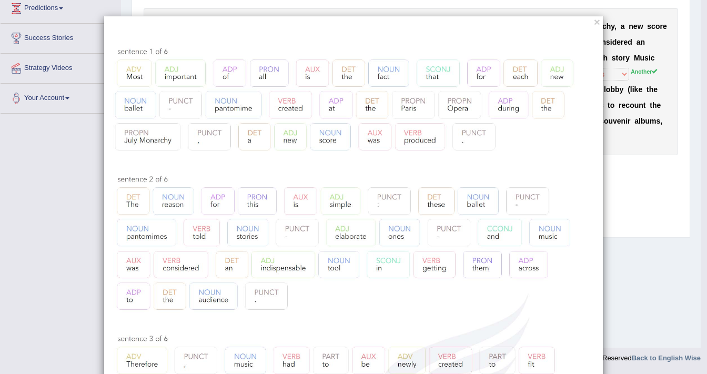
click at [594, 21] on button "×" at bounding box center [597, 21] width 6 height 11
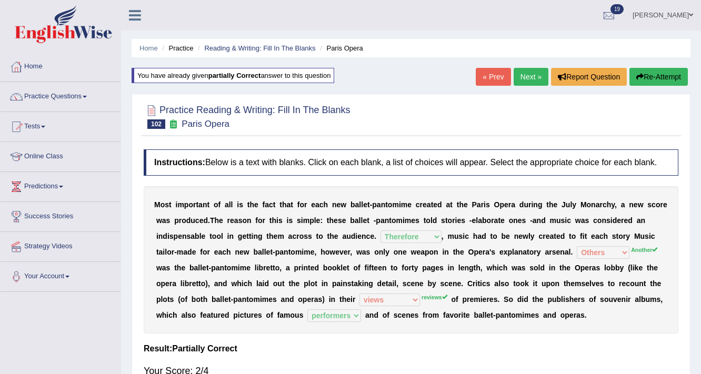
click at [516, 86] on div "« Prev Next » Report Question Re-Attempt" at bounding box center [583, 78] width 215 height 21
click at [520, 80] on link "Next »" at bounding box center [531, 77] width 35 height 18
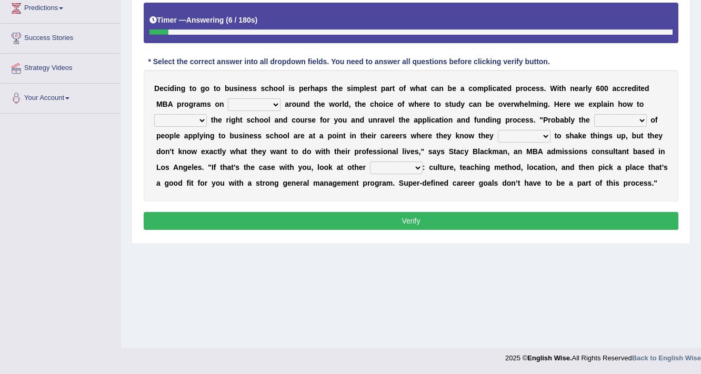
click at [269, 98] on select "offer provide give take" at bounding box center [254, 104] width 53 height 13
click at [228, 98] on select "offer provide give take" at bounding box center [254, 104] width 53 height 13
click at [246, 99] on select "offer provide give take" at bounding box center [254, 104] width 53 height 13
select select "give"
click at [228, 98] on select "offer provide give take" at bounding box center [254, 104] width 53 height 13
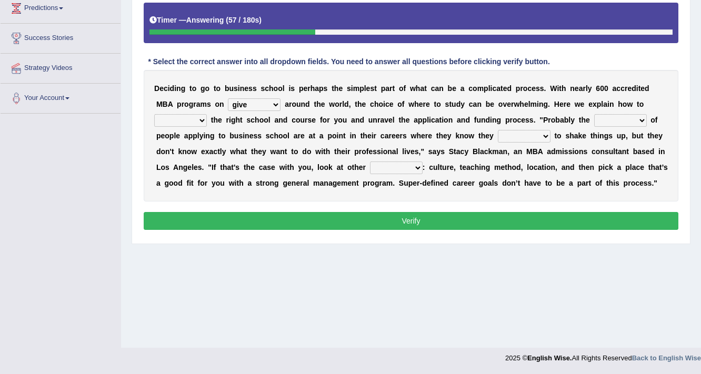
click at [249, 99] on select "offer provide give take" at bounding box center [254, 104] width 53 height 13
click at [181, 116] on select "recognize select choose identify" at bounding box center [180, 120] width 53 height 13
select select "identify"
click at [154, 114] on select "recognize select choose identify" at bounding box center [180, 120] width 53 height 13
click at [613, 121] on select "few many majority minority" at bounding box center [620, 120] width 53 height 13
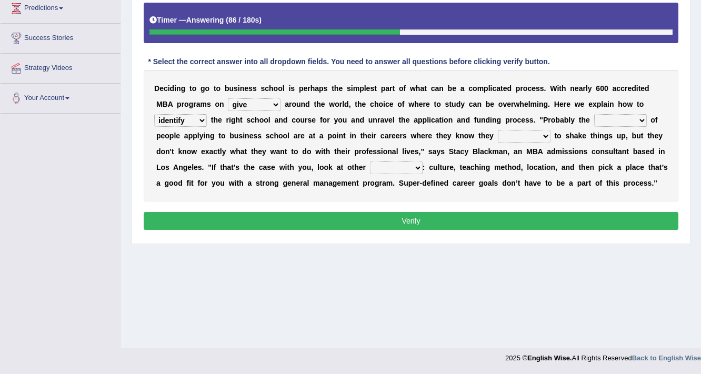
select select "majority"
click at [594, 114] on select "few many majority minority" at bounding box center [620, 120] width 53 height 13
click at [511, 137] on select "expect plan want choose" at bounding box center [524, 136] width 53 height 13
select select "expect"
click at [498, 130] on select "expect plan want choose" at bounding box center [524, 136] width 53 height 13
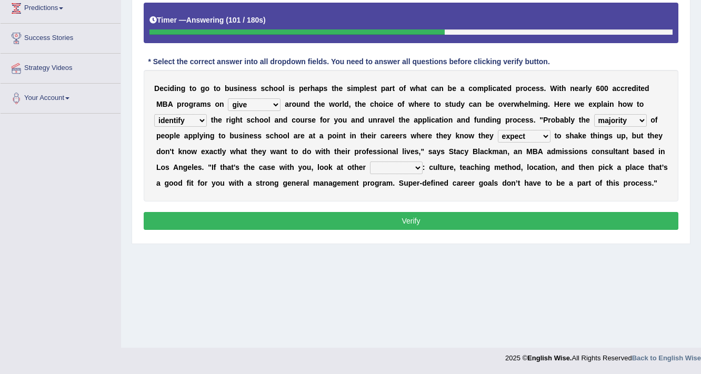
click at [519, 131] on select "expect plan want choose" at bounding box center [524, 136] width 53 height 13
click at [246, 103] on select "offer provide give take" at bounding box center [254, 104] width 53 height 13
click at [305, 121] on b "r" at bounding box center [306, 120] width 3 height 8
click at [255, 98] on select "offer provide give take" at bounding box center [254, 104] width 53 height 13
click at [317, 139] on div "D e c i d i n g t o g o t o b u s i n e s s s c h o o l i s p e r h a p s t h e…" at bounding box center [411, 136] width 535 height 132
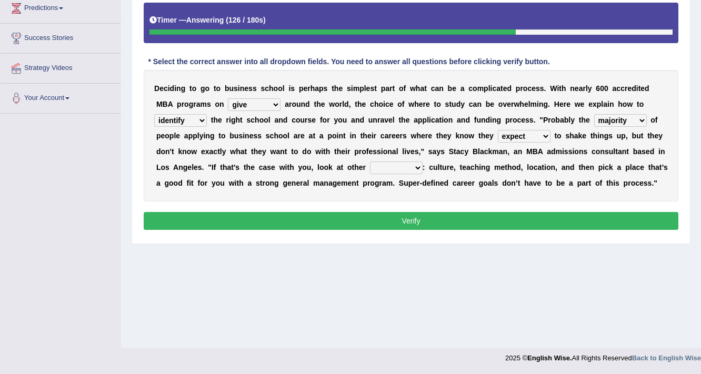
click at [400, 164] on select "standards factors rules criteria" at bounding box center [396, 168] width 53 height 13
select select "criteria"
click at [370, 162] on select "standards factors rules criteria" at bounding box center [396, 168] width 53 height 13
click at [524, 135] on select "expect plan want choose" at bounding box center [524, 136] width 53 height 13
select select "choose"
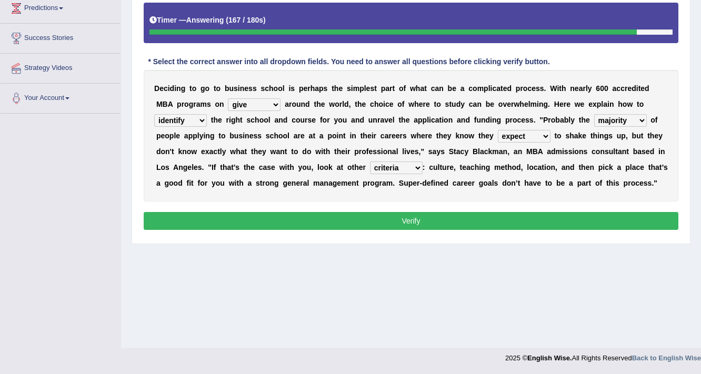
click at [498, 130] on select "expect plan want choose" at bounding box center [524, 136] width 53 height 13
click at [525, 134] on select "expect plan want choose" at bounding box center [524, 136] width 53 height 13
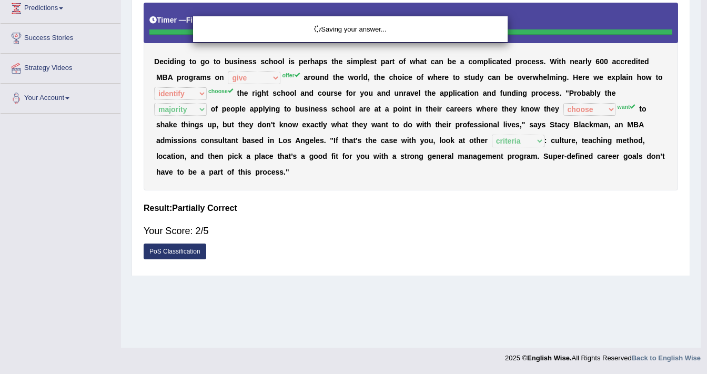
click at [585, 154] on body "Toggle navigation Home Practice Questions Speaking Practice Read Aloud Repeat S…" at bounding box center [353, 9] width 707 height 374
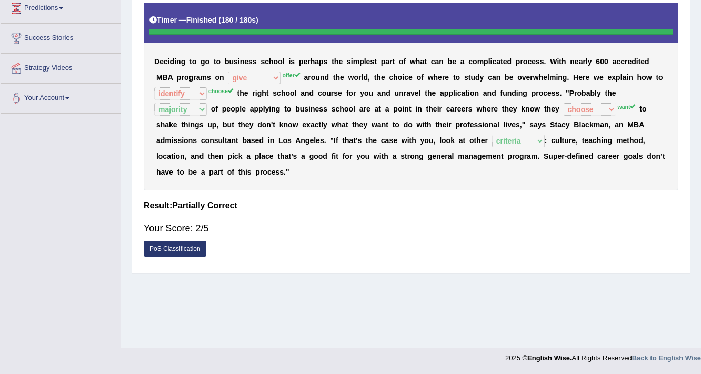
click at [118, 221] on div "Toggle navigation Home Practice Questions Speaking Practice Read Aloud Repeat S…" at bounding box center [350, 95] width 701 height 547
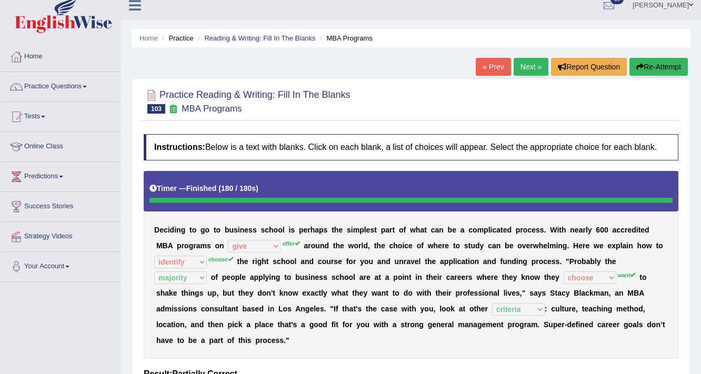
click at [521, 65] on link "Next »" at bounding box center [531, 67] width 35 height 18
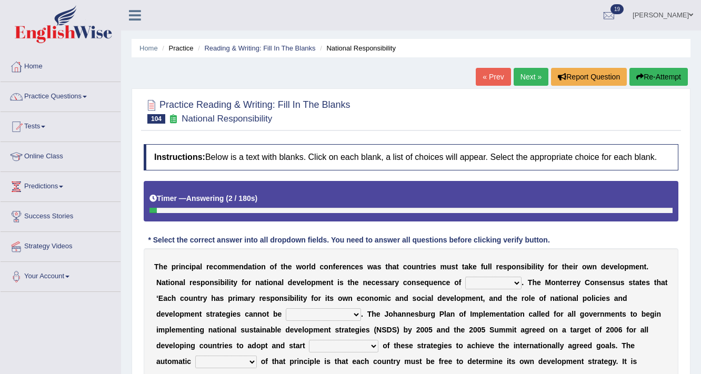
scroll to position [84, 0]
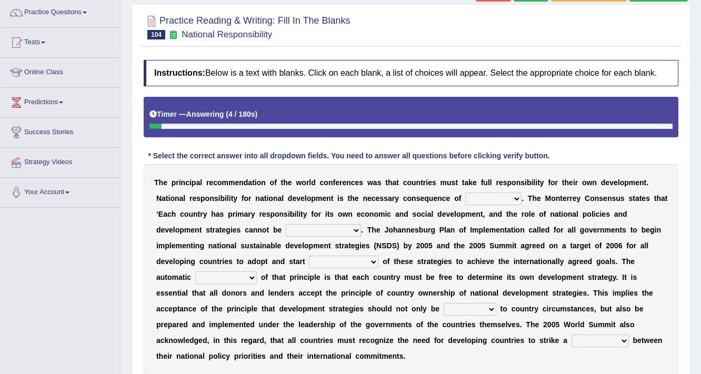
click at [491, 194] on select "hospitality sovereignty punctuality curiosity" at bounding box center [493, 199] width 56 height 13
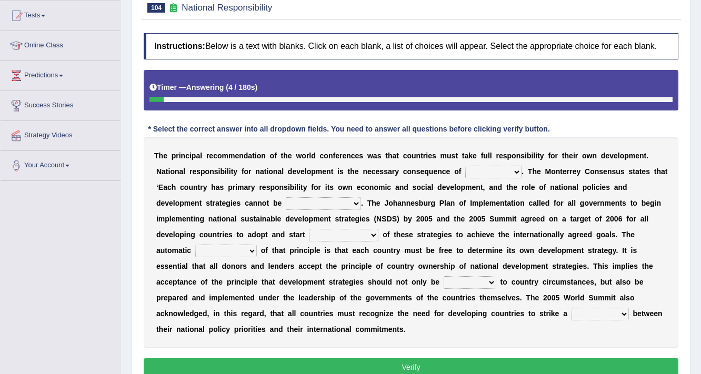
scroll to position [126, 0]
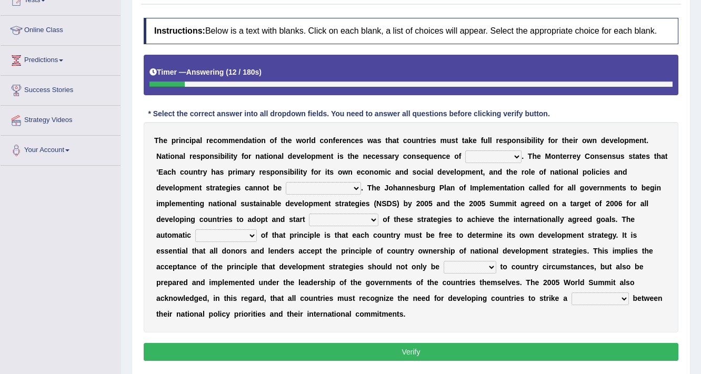
click at [486, 157] on select "hospitality sovereignty punctuality curiosity" at bounding box center [493, 157] width 56 height 13
select select "sovereignty"
click at [465, 151] on select "hospitality sovereignty punctuality curiosity" at bounding box center [493, 157] width 56 height 13
click at [320, 190] on select "employed enquired explored over-emphasized" at bounding box center [323, 188] width 75 height 13
select select "over-emphasized"
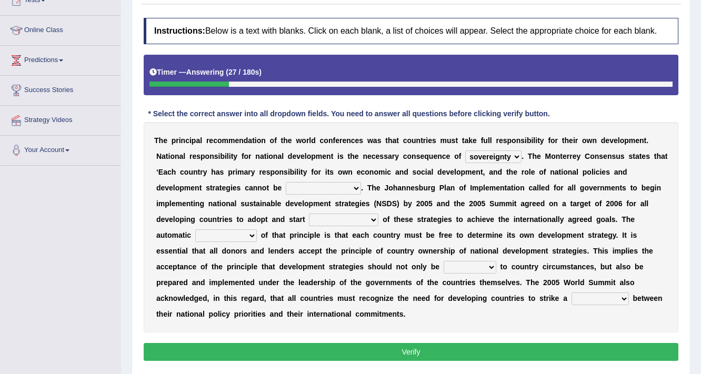
click at [286, 182] on select "employed enquired explored over-emphasized" at bounding box center [323, 188] width 75 height 13
click at [347, 221] on select "implementation policy implication implant" at bounding box center [343, 220] width 69 height 13
select select "implementation"
click at [309, 214] on select "implementation policy implication implant" at bounding box center [343, 220] width 69 height 13
click at [240, 232] on select "reason contradiction corollary collocation" at bounding box center [226, 235] width 62 height 13
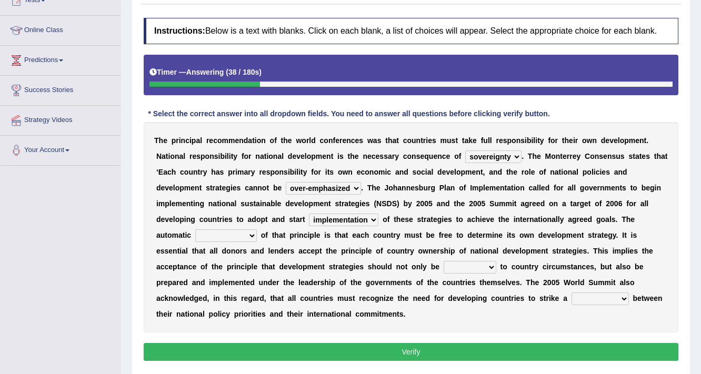
select select "reason"
click at [195, 229] on select "reason contradiction corollary collocation" at bounding box center [226, 235] width 62 height 13
click at [478, 263] on select "against adopted attended attuned" at bounding box center [470, 267] width 53 height 13
select select "attended"
click at [444, 261] on select "against adopted attended attuned" at bounding box center [470, 267] width 53 height 13
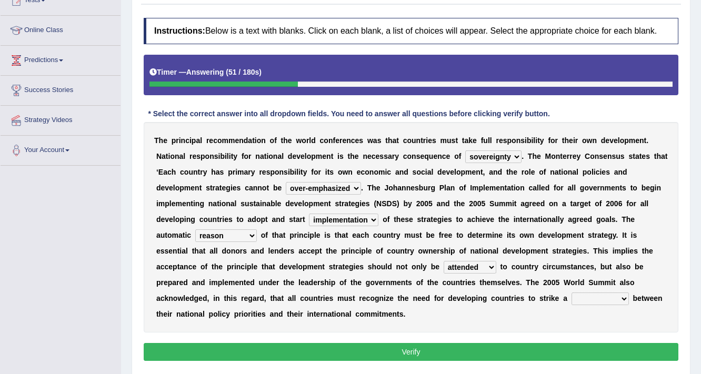
click at [598, 301] on select "difference surveillance balance patience" at bounding box center [600, 299] width 57 height 13
click at [572, 293] on select "difference surveillance balance patience" at bounding box center [600, 299] width 57 height 13
click at [606, 293] on select "difference surveillance balance patience" at bounding box center [600, 299] width 57 height 13
select select "difference"
click at [572, 293] on select "difference surveillance balance patience" at bounding box center [600, 299] width 57 height 13
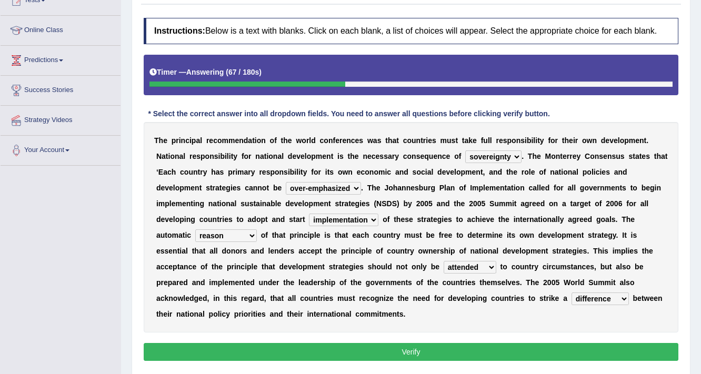
click at [600, 352] on button "Verify" at bounding box center [411, 352] width 535 height 18
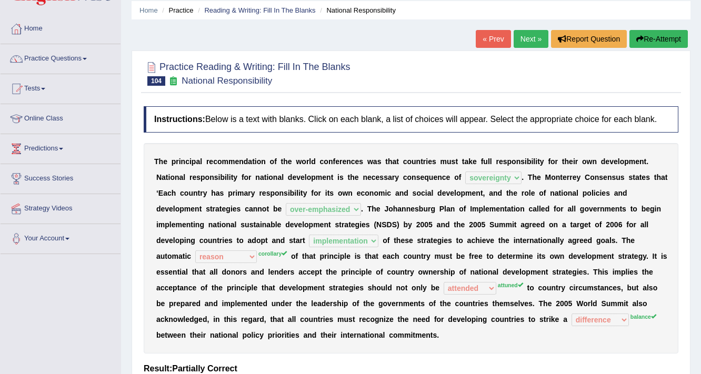
scroll to position [0, 0]
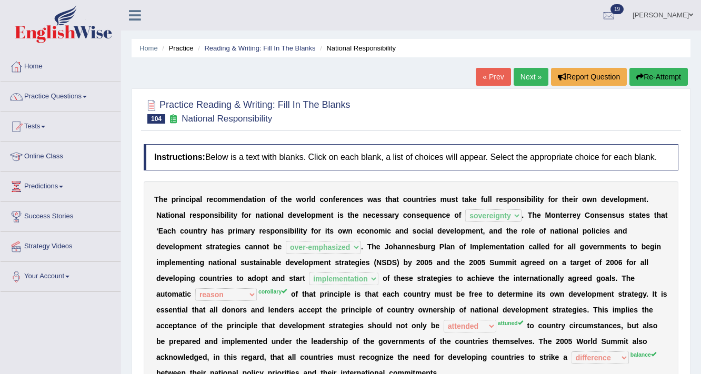
click at [535, 80] on link "Next »" at bounding box center [531, 77] width 35 height 18
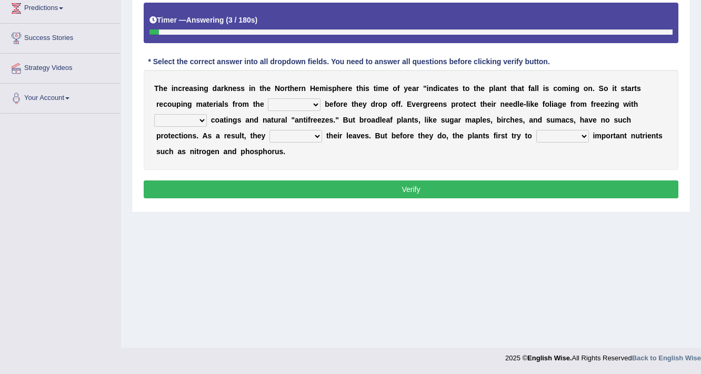
click at [302, 108] on select "trunks leaves branches roots" at bounding box center [294, 104] width 53 height 13
select select "leaves"
click at [268, 98] on select "trunks leaves branches roots" at bounding box center [294, 104] width 53 height 13
click at [199, 120] on select "watery sticky waxy booty" at bounding box center [180, 120] width 53 height 13
select select "watery"
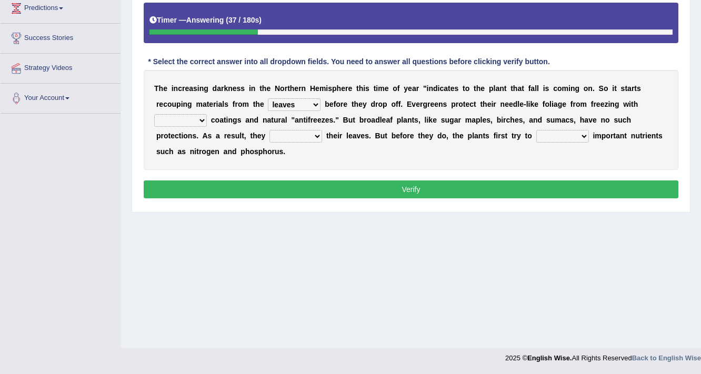
click at [154, 114] on select "watery sticky waxy booty" at bounding box center [180, 120] width 53 height 13
click at [293, 134] on select "brought beat shed collected" at bounding box center [295, 136] width 53 height 13
select select "brought"
click at [269, 130] on select "brought beat shed collected" at bounding box center [295, 136] width 53 height 13
click at [573, 133] on select "save convene salvage call" at bounding box center [562, 136] width 53 height 13
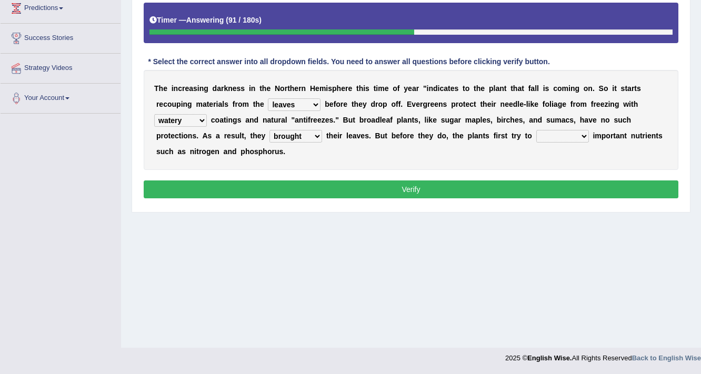
select select "save"
click at [536, 130] on select "save convene salvage call" at bounding box center [562, 136] width 53 height 13
click at [287, 101] on select "trunks leaves branches roots" at bounding box center [294, 104] width 53 height 13
click at [368, 163] on div "T h e i n c r e a s i n g d a r k n e s s i n t h e N o r t h e r n H e m i s p…" at bounding box center [411, 120] width 535 height 100
click at [379, 184] on button "Verify" at bounding box center [411, 190] width 535 height 18
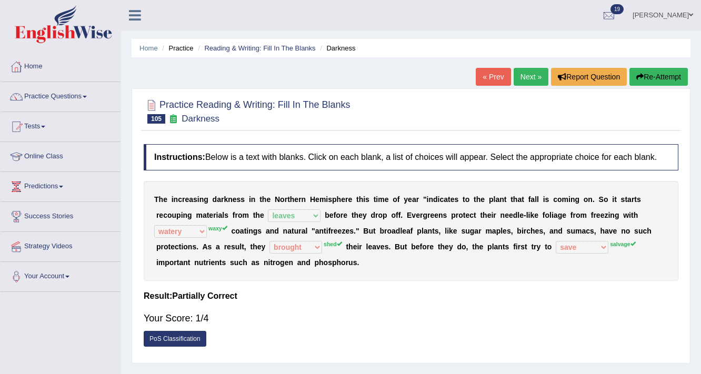
click at [528, 75] on link "Next »" at bounding box center [531, 77] width 35 height 18
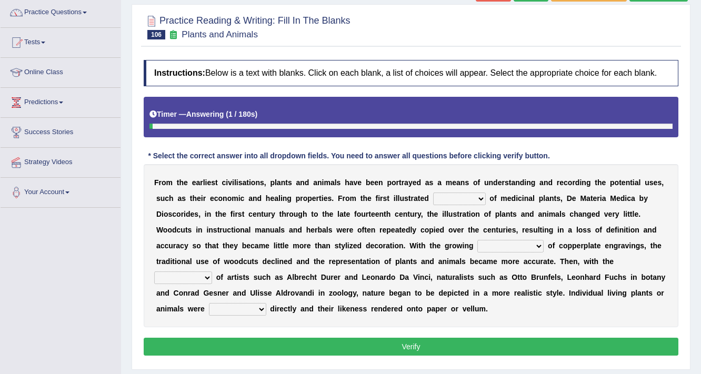
click at [454, 199] on select "seperate deletion catalogue segregate" at bounding box center [459, 199] width 53 height 13
select select "catalogue"
click at [433, 193] on select "seperate deletion catalogue segregate" at bounding box center [459, 199] width 53 height 13
click at [538, 246] on select "understanding popularity options unusualness" at bounding box center [510, 246] width 66 height 13
select select "popularity"
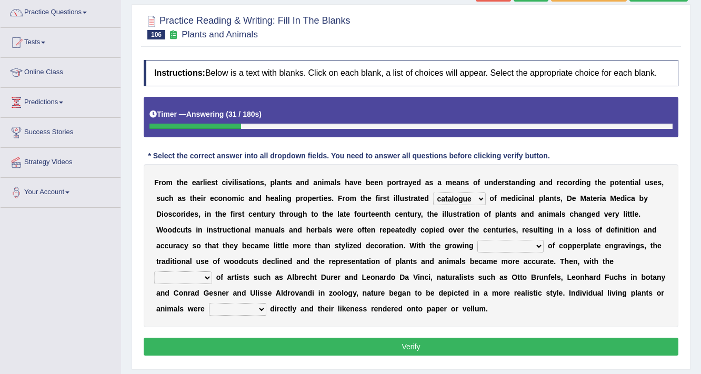
click at [477, 240] on select "understanding popularity options unusualness" at bounding box center [510, 246] width 66 height 13
click at [197, 276] on select "deactivation outgrowth emergence abandon" at bounding box center [183, 278] width 58 height 13
select select "abandon"
click at [154, 272] on select "deactivation outgrowth emergence abandon" at bounding box center [183, 278] width 58 height 13
click at [244, 307] on select "observed overlooked disregarded ignorant" at bounding box center [237, 309] width 57 height 13
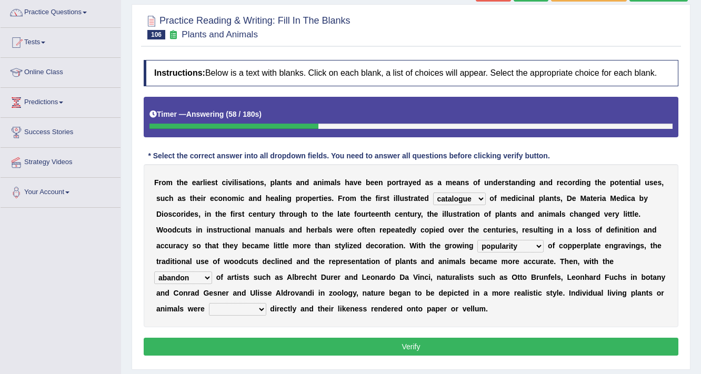
select select "overlooked"
click at [209, 303] on select "observed overlooked disregarded ignorant" at bounding box center [237, 309] width 57 height 13
click at [434, 346] on button "Verify" at bounding box center [411, 347] width 535 height 18
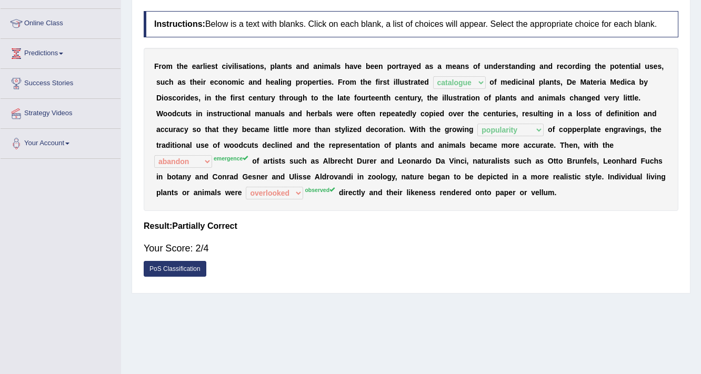
scroll to position [10, 0]
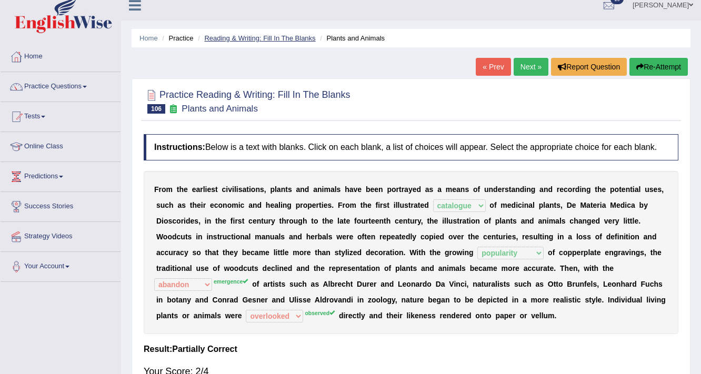
click at [296, 39] on link "Reading & Writing: Fill In The Blanks" at bounding box center [259, 38] width 111 height 8
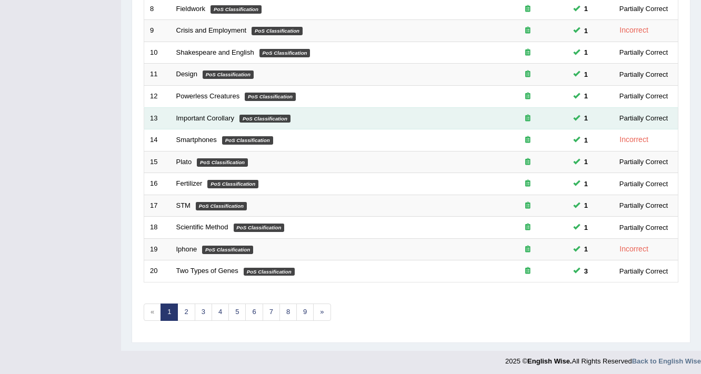
scroll to position [319, 0]
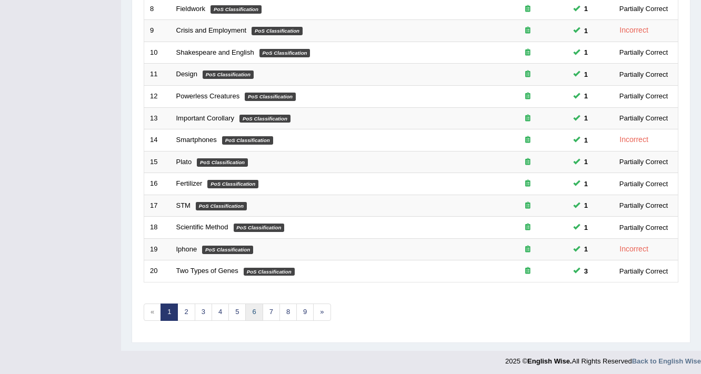
click at [253, 304] on link "6" at bounding box center [253, 312] width 17 height 17
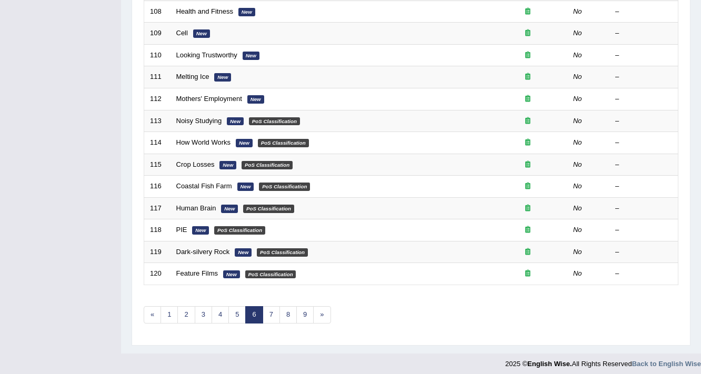
scroll to position [319, 0]
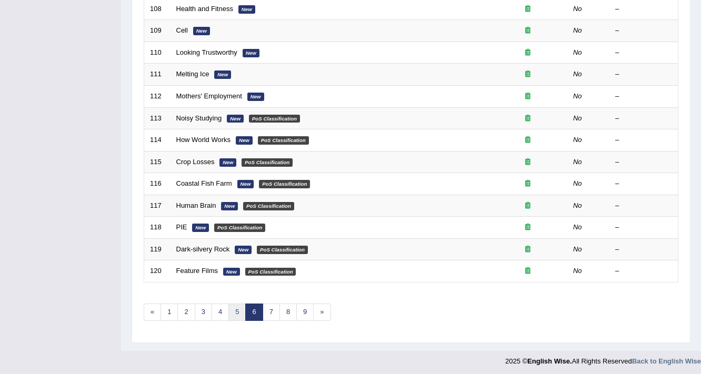
click at [238, 310] on link "5" at bounding box center [236, 312] width 17 height 17
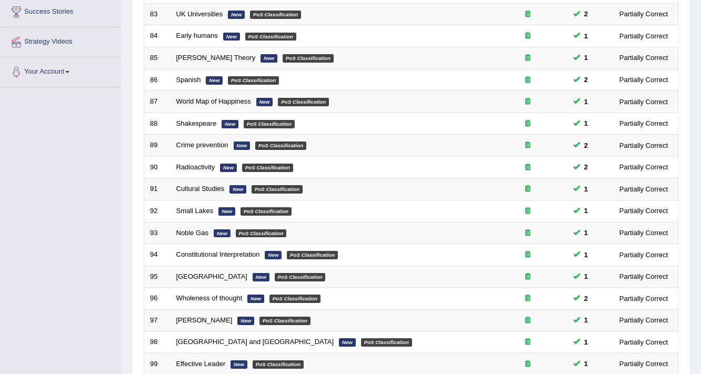
scroll to position [193, 0]
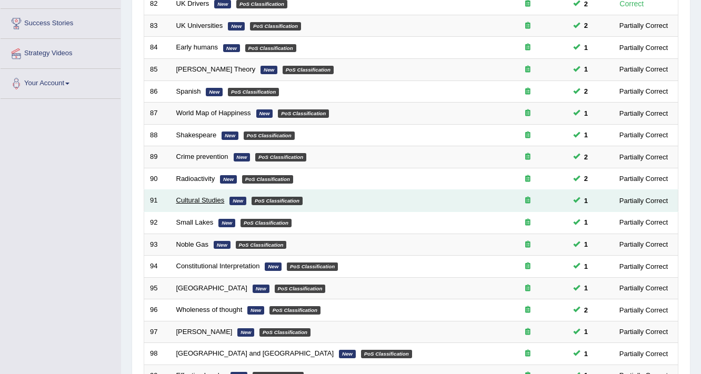
click at [205, 197] on link "Cultural Studies" at bounding box center [200, 200] width 48 height 8
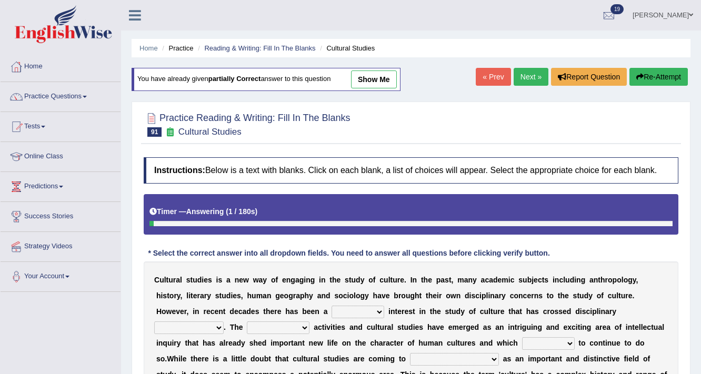
click at [379, 78] on link "show me" at bounding box center [374, 80] width 46 height 18
select select "renewed"
select select "boundaries"
select select "spontaneous"
select select "responds"
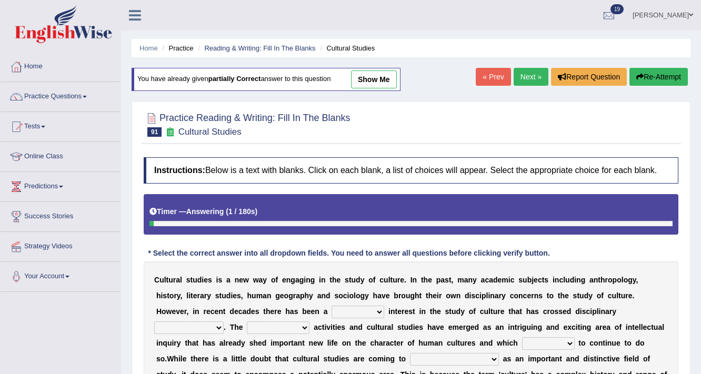
select select "pull together"
select select "focus"
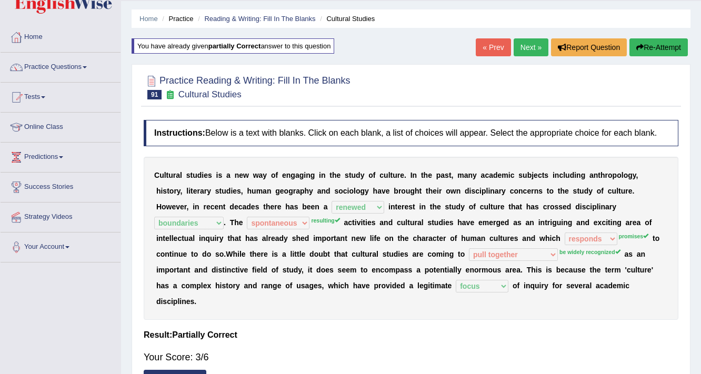
scroll to position [42, 0]
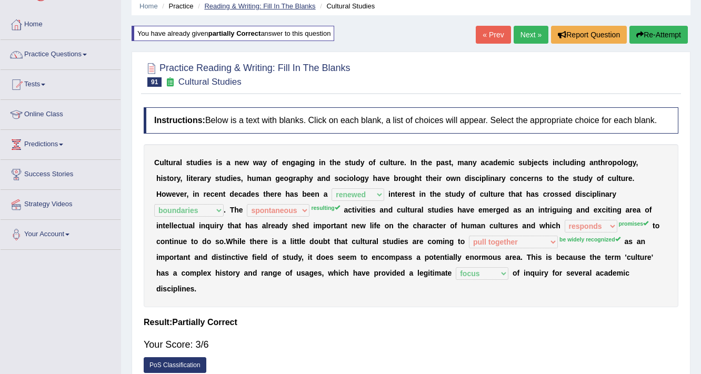
click at [215, 2] on link "Reading & Writing: Fill In The Blanks" at bounding box center [259, 6] width 111 height 8
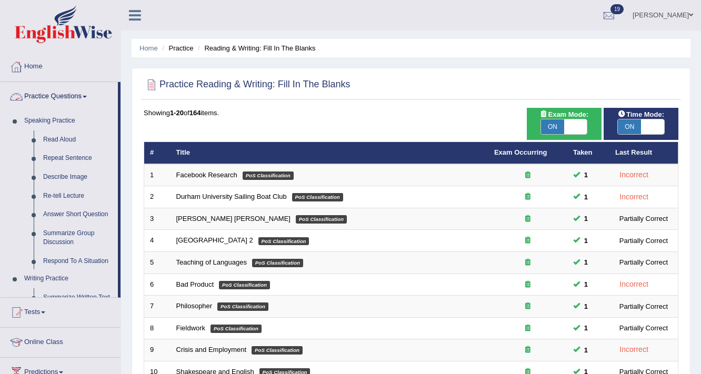
scroll to position [253, 0]
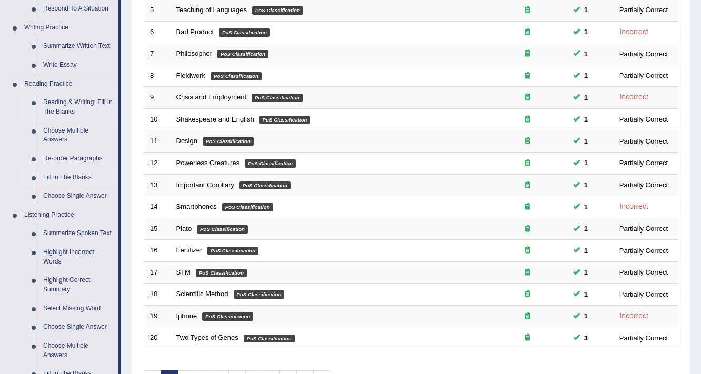
click at [62, 179] on link "Fill In The Blanks" at bounding box center [77, 177] width 79 height 19
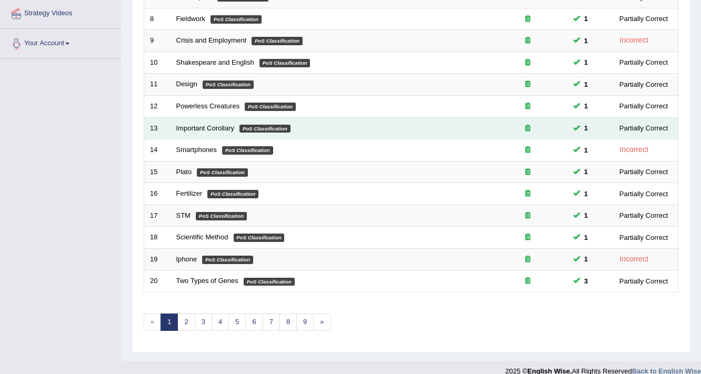
scroll to position [319, 0]
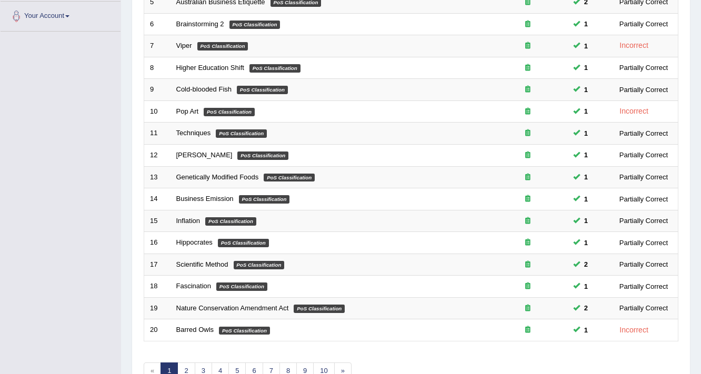
scroll to position [319, 0]
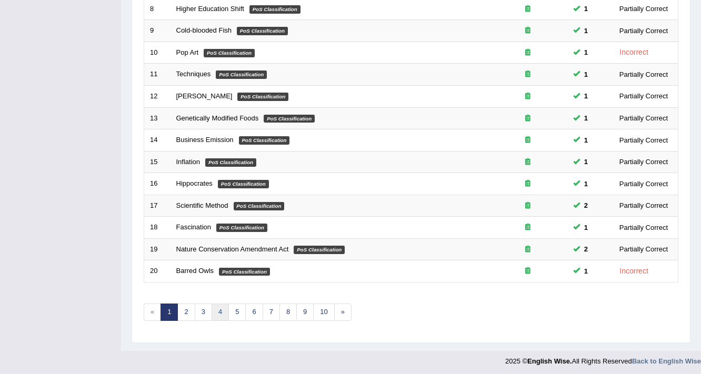
click at [222, 308] on link "4" at bounding box center [220, 312] width 17 height 17
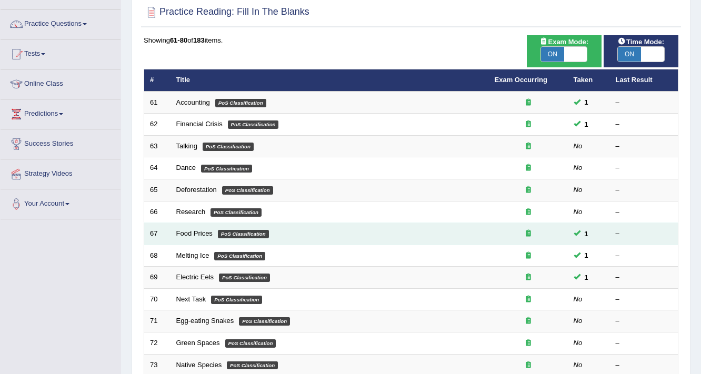
scroll to position [84, 0]
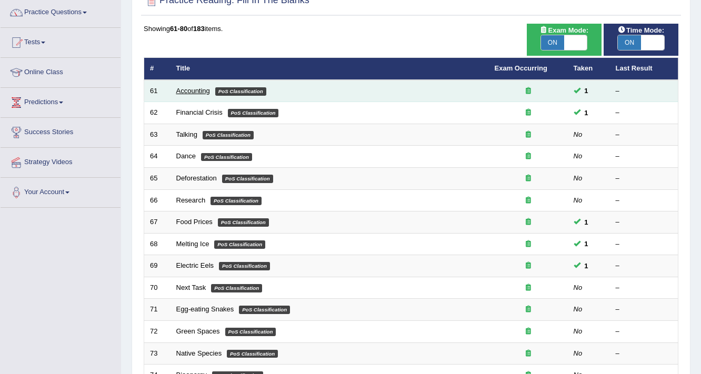
click at [185, 90] on link "Accounting" at bounding box center [193, 91] width 34 height 8
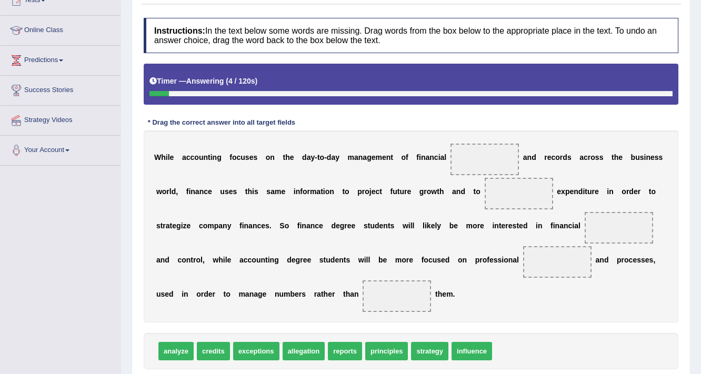
scroll to position [197, 0]
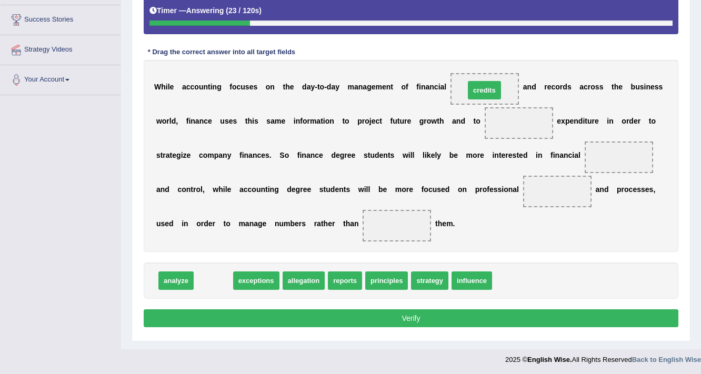
drag, startPoint x: 207, startPoint y: 283, endPoint x: 478, endPoint y: 93, distance: 331.3
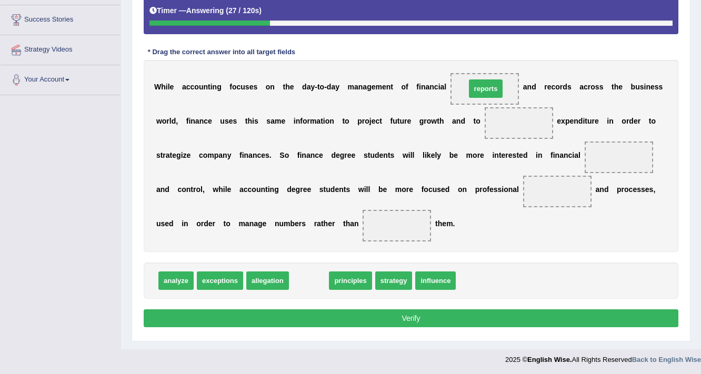
drag, startPoint x: 307, startPoint y: 282, endPoint x: 484, endPoint y: 90, distance: 261.1
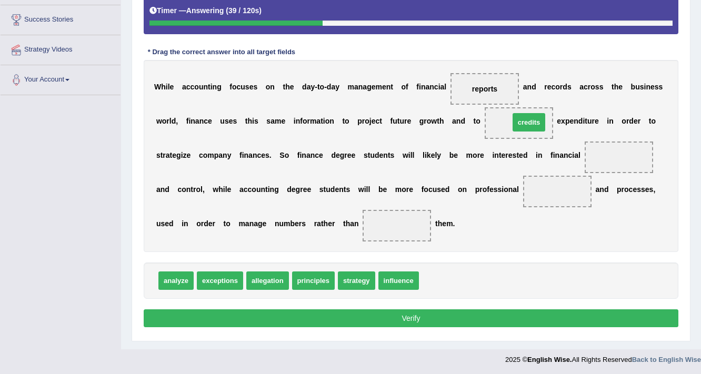
drag, startPoint x: 436, startPoint y: 279, endPoint x: 526, endPoint y: 121, distance: 182.9
drag, startPoint x: 395, startPoint y: 282, endPoint x: 533, endPoint y: 121, distance: 212.0
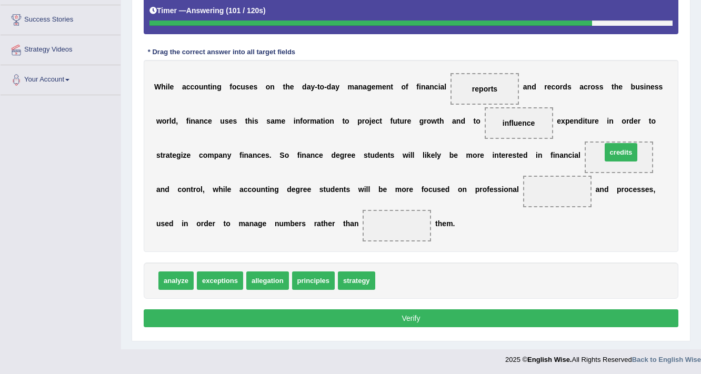
drag, startPoint x: 388, startPoint y: 281, endPoint x: 615, endPoint y: 153, distance: 260.2
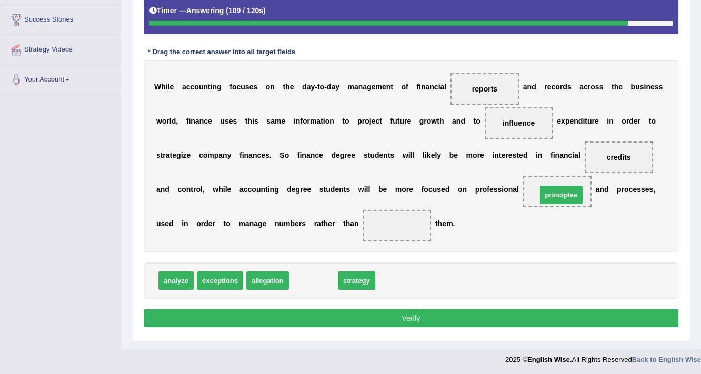
drag, startPoint x: 317, startPoint y: 279, endPoint x: 565, endPoint y: 194, distance: 262.3
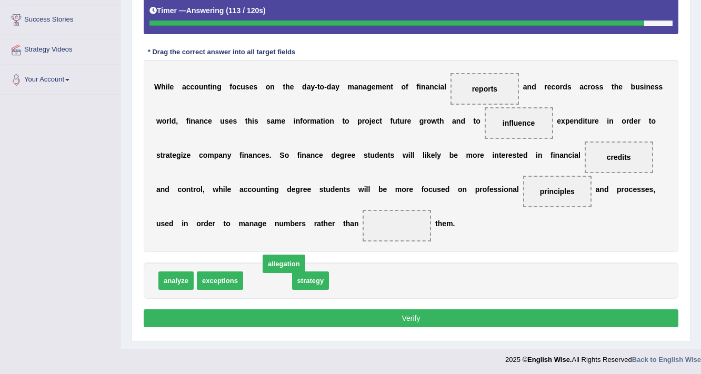
drag, startPoint x: 262, startPoint y: 279, endPoint x: 273, endPoint y: 269, distance: 14.5
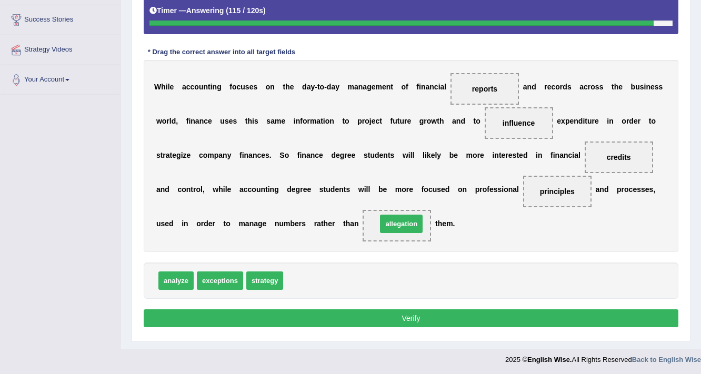
drag, startPoint x: 310, startPoint y: 276, endPoint x: 403, endPoint y: 220, distance: 108.4
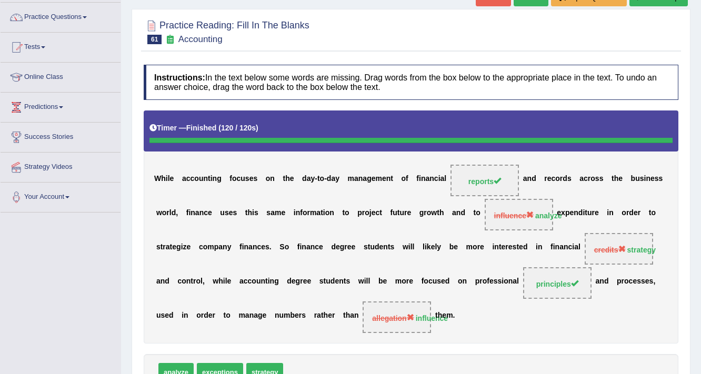
scroll to position [1, 0]
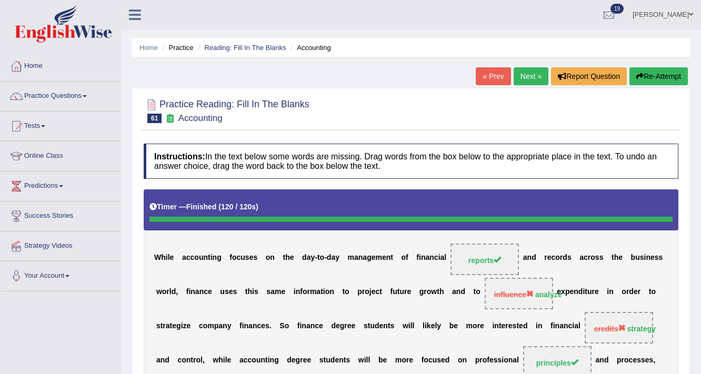
click at [519, 66] on div "Home Practice Reading: Fill In The Blanks Accounting « Prev Next » Report Quest…" at bounding box center [411, 279] width 580 height 561
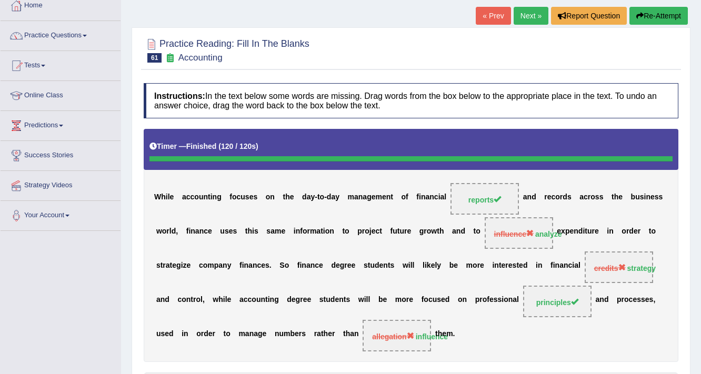
scroll to position [0, 0]
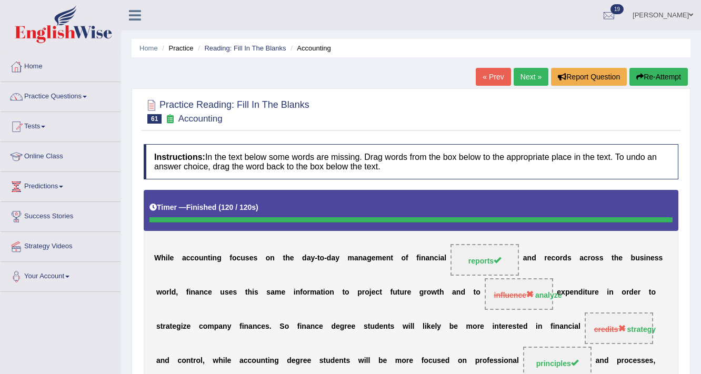
click at [535, 72] on link "Next »" at bounding box center [531, 77] width 35 height 18
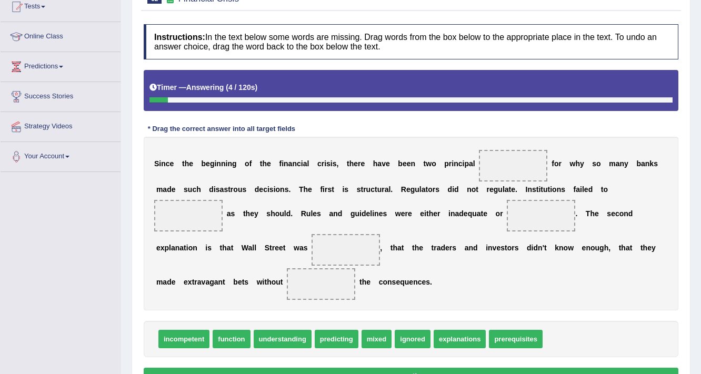
scroll to position [177, 0]
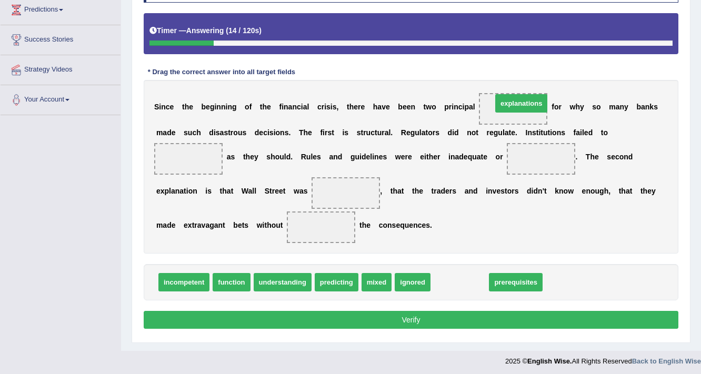
drag, startPoint x: 473, startPoint y: 278, endPoint x: 534, endPoint y: 104, distance: 184.3
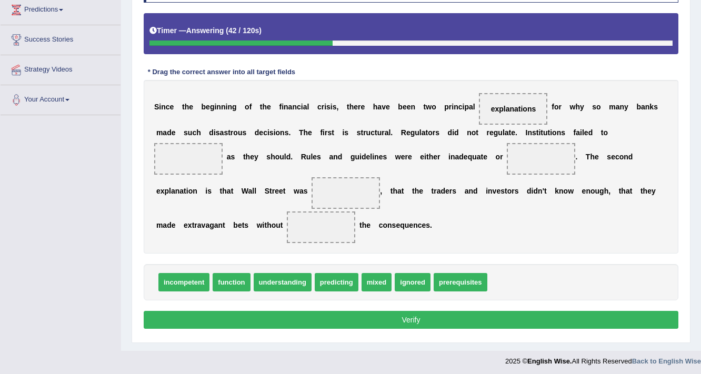
drag, startPoint x: 198, startPoint y: 291, endPoint x: 198, endPoint y: 276, distance: 14.7
click at [198, 276] on div "incompetent function understanding predicting mixed ignored prerequisites" at bounding box center [411, 282] width 535 height 36
drag, startPoint x: 194, startPoint y: 286, endPoint x: 206, endPoint y: 163, distance: 123.7
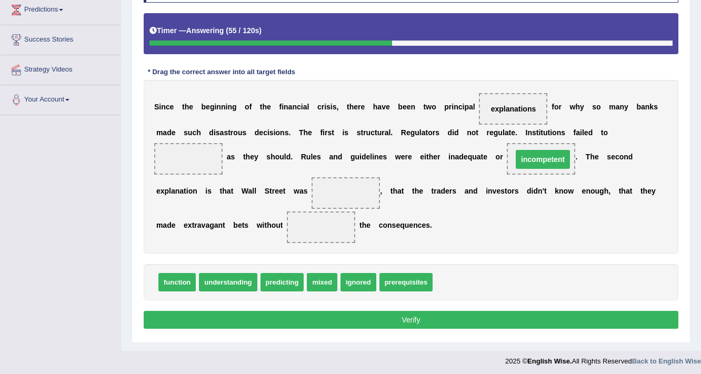
drag, startPoint x: 195, startPoint y: 161, endPoint x: 547, endPoint y: 162, distance: 352.1
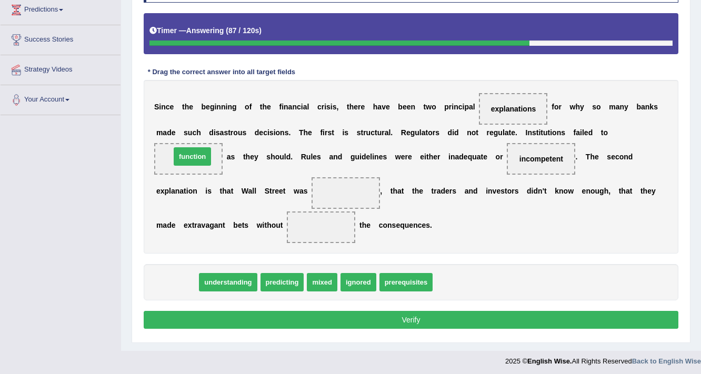
drag, startPoint x: 175, startPoint y: 286, endPoint x: 190, endPoint y: 160, distance: 126.7
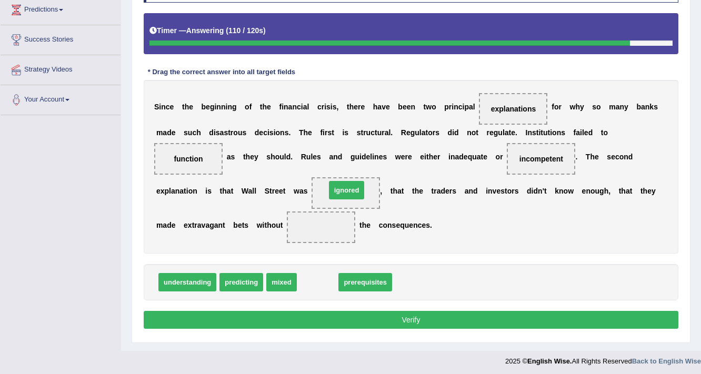
drag, startPoint x: 326, startPoint y: 284, endPoint x: 355, endPoint y: 192, distance: 96.5
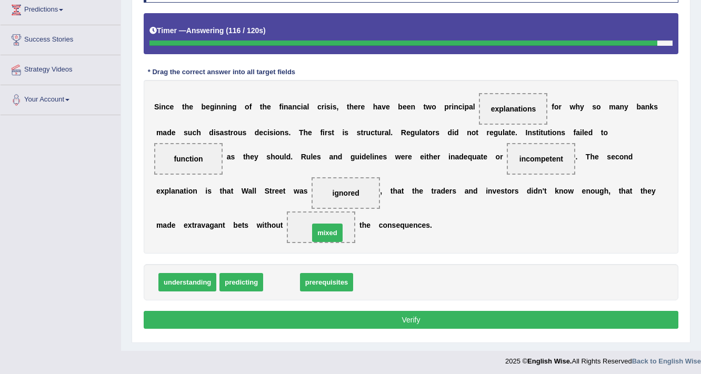
drag, startPoint x: 279, startPoint y: 284, endPoint x: 325, endPoint y: 235, distance: 67.4
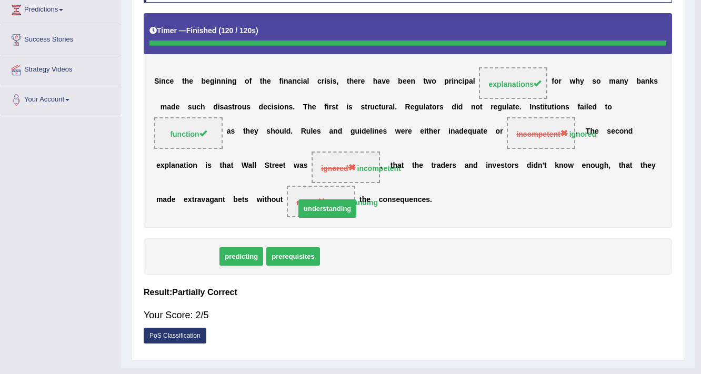
drag, startPoint x: 182, startPoint y: 280, endPoint x: 322, endPoint y: 232, distance: 148.0
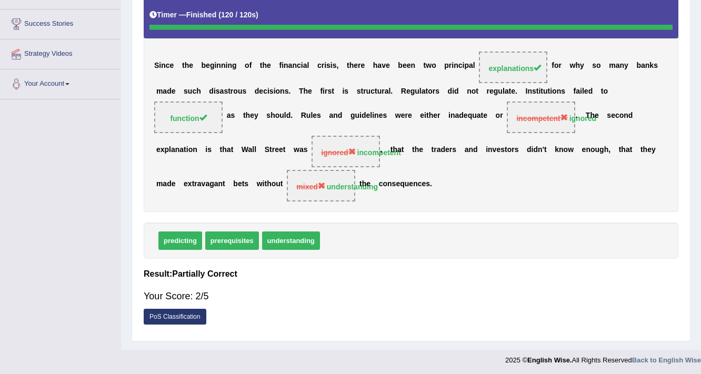
scroll to position [66, 0]
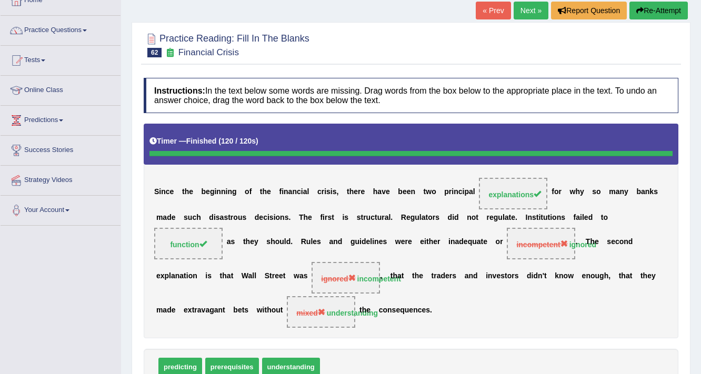
click at [529, 9] on link "Next »" at bounding box center [531, 11] width 35 height 18
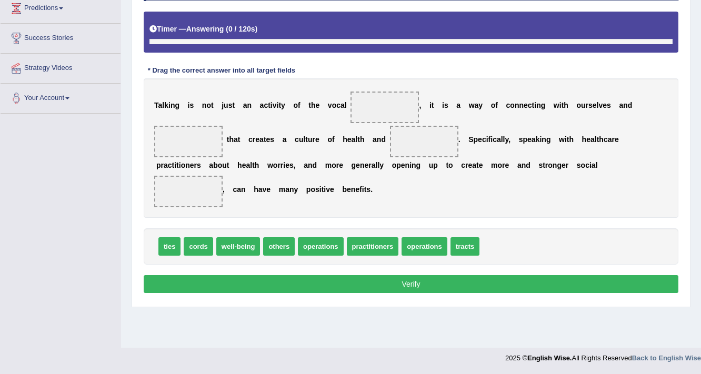
scroll to position [178, 0]
drag, startPoint x: 198, startPoint y: 243, endPoint x: 384, endPoint y: 111, distance: 227.5
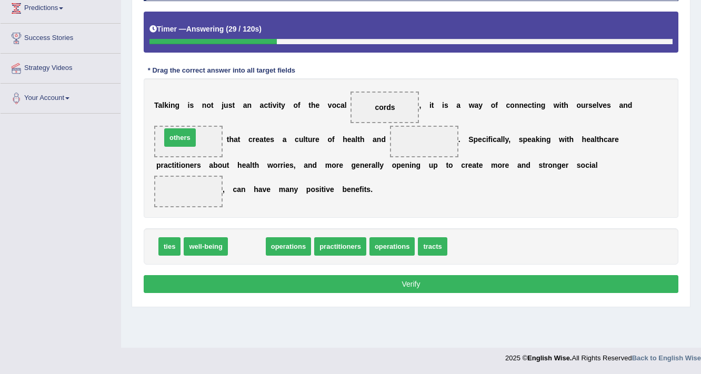
drag, startPoint x: 246, startPoint y: 251, endPoint x: 179, endPoint y: 141, distance: 128.3
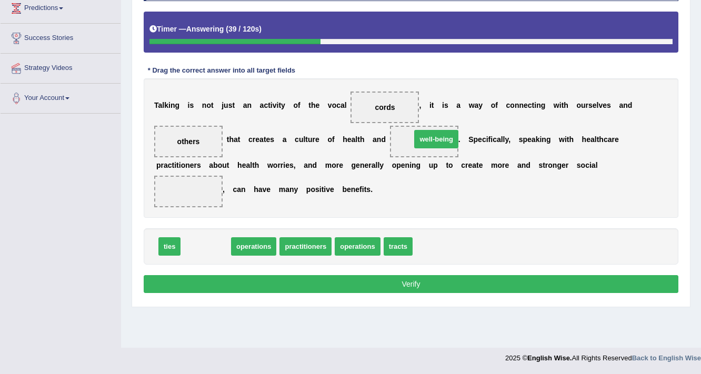
drag, startPoint x: 199, startPoint y: 247, endPoint x: 430, endPoint y: 140, distance: 254.3
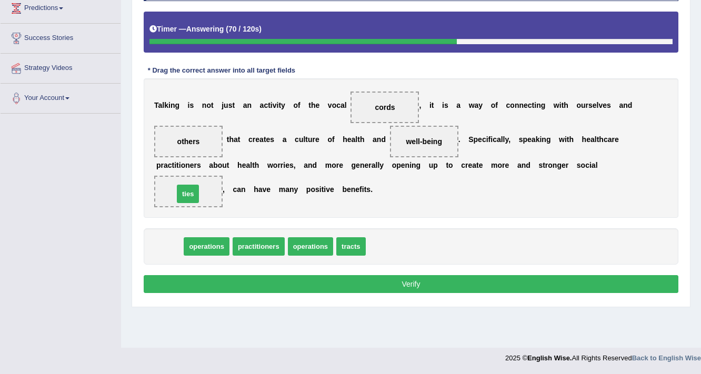
drag, startPoint x: 172, startPoint y: 246, endPoint x: 191, endPoint y: 194, distance: 55.8
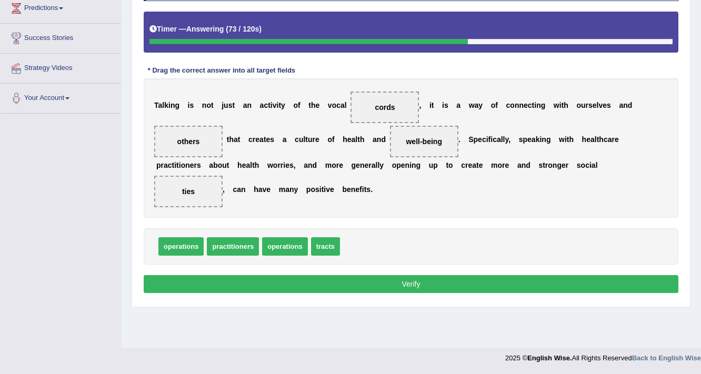
click at [370, 293] on div "Instructions: In the text below some words are missing. Drag words from the box…" at bounding box center [411, 131] width 540 height 341
click at [373, 291] on button "Verify" at bounding box center [411, 284] width 535 height 18
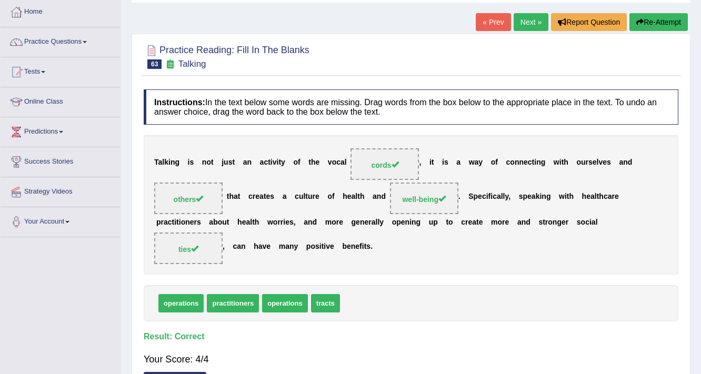
scroll to position [52, 0]
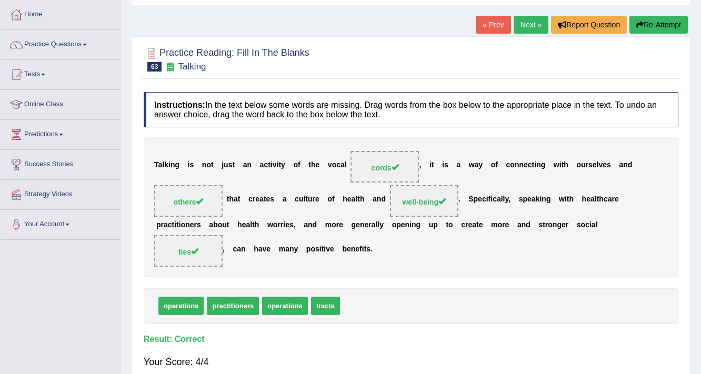
click at [528, 27] on link "Next »" at bounding box center [531, 25] width 35 height 18
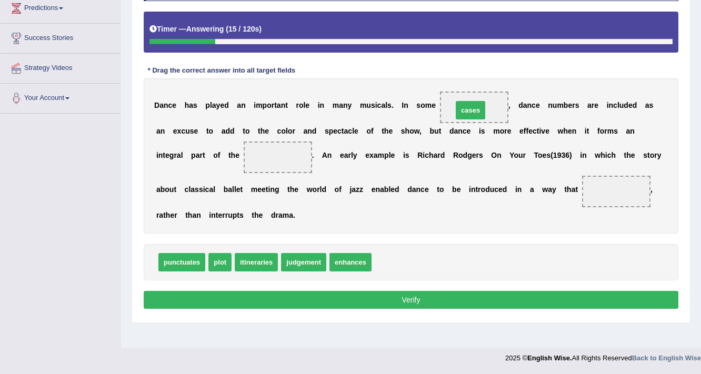
drag, startPoint x: 379, startPoint y: 262, endPoint x: 461, endPoint y: 110, distance: 172.3
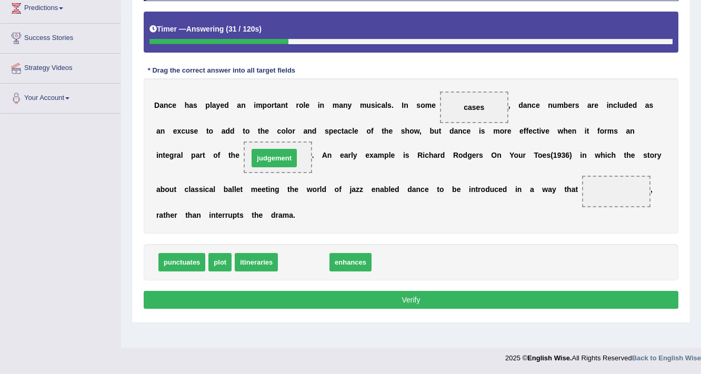
drag, startPoint x: 303, startPoint y: 265, endPoint x: 274, endPoint y: 162, distance: 107.3
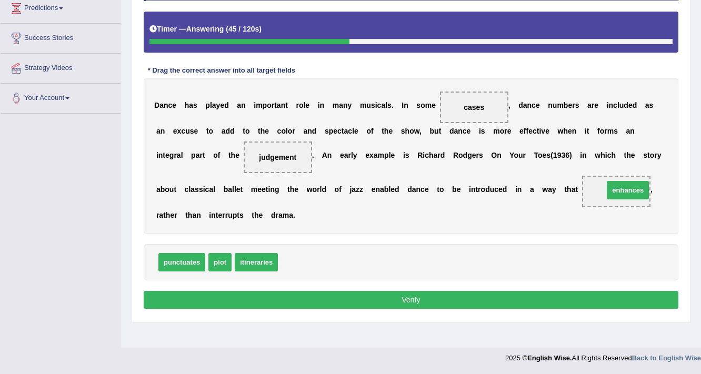
drag, startPoint x: 314, startPoint y: 260, endPoint x: 627, endPoint y: 188, distance: 321.9
click at [323, 299] on button "Verify" at bounding box center [411, 300] width 535 height 18
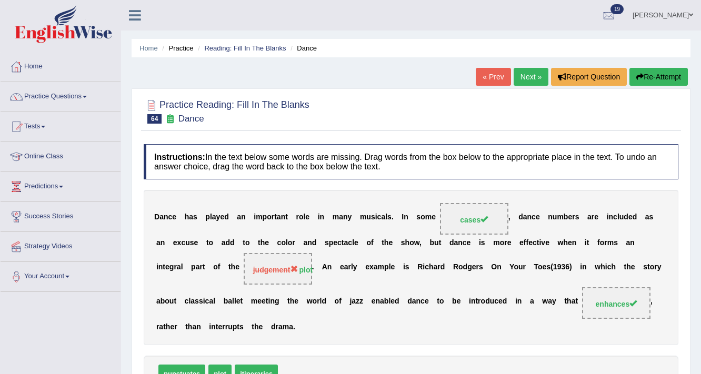
click at [543, 82] on link "Next »" at bounding box center [531, 77] width 35 height 18
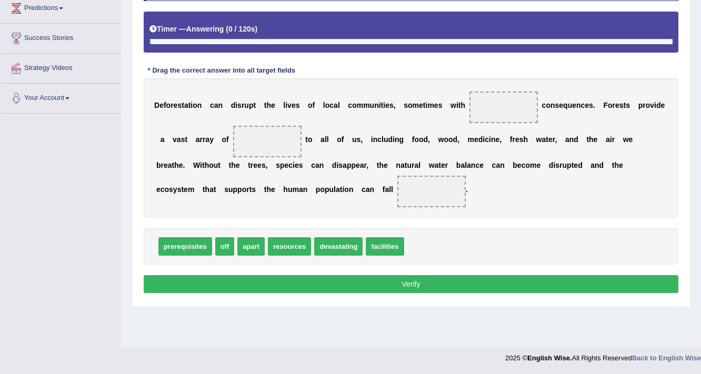
scroll to position [178, 0]
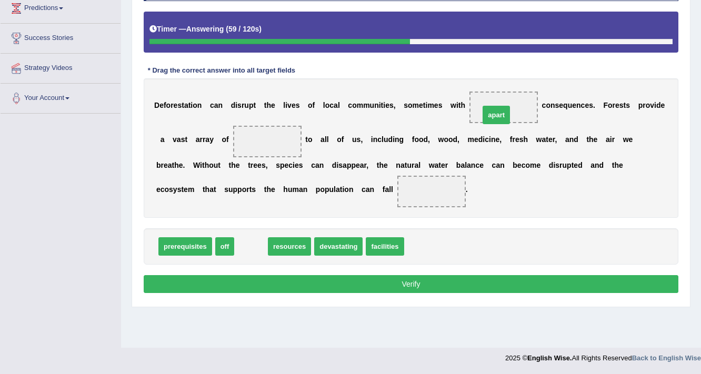
drag, startPoint x: 251, startPoint y: 247, endPoint x: 496, endPoint y: 115, distance: 278.3
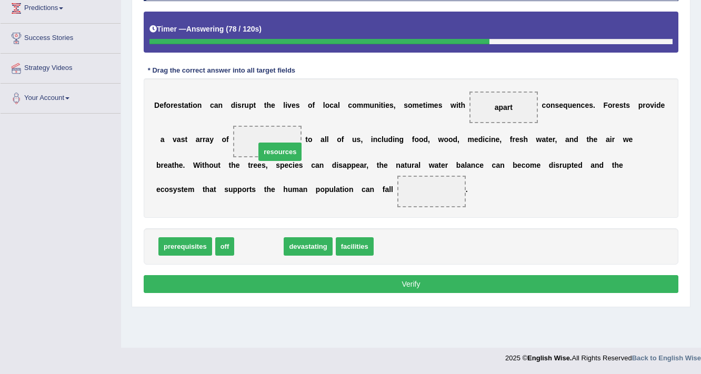
drag, startPoint x: 271, startPoint y: 246, endPoint x: 292, endPoint y: 152, distance: 97.0
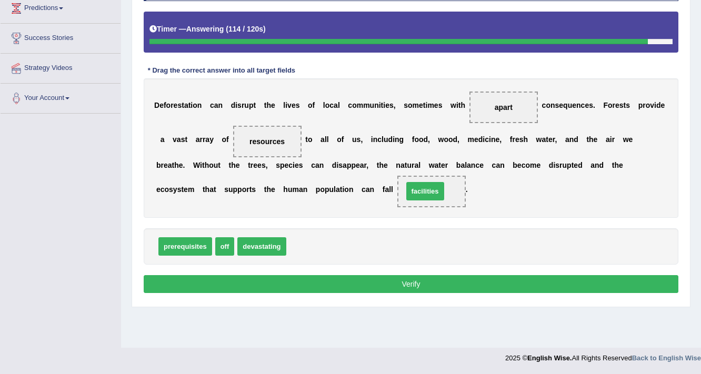
drag, startPoint x: 297, startPoint y: 244, endPoint x: 414, endPoint y: 189, distance: 129.0
click at [339, 288] on button "Verify" at bounding box center [411, 284] width 535 height 18
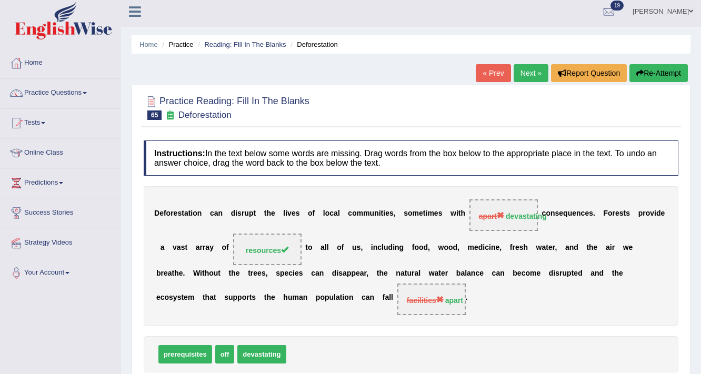
scroll to position [0, 0]
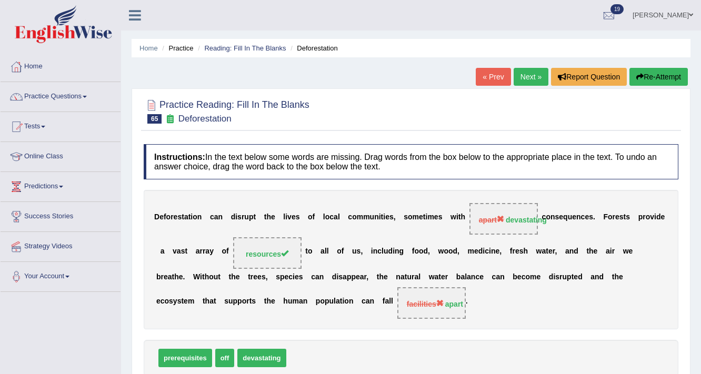
click at [516, 84] on link "Next »" at bounding box center [531, 77] width 35 height 18
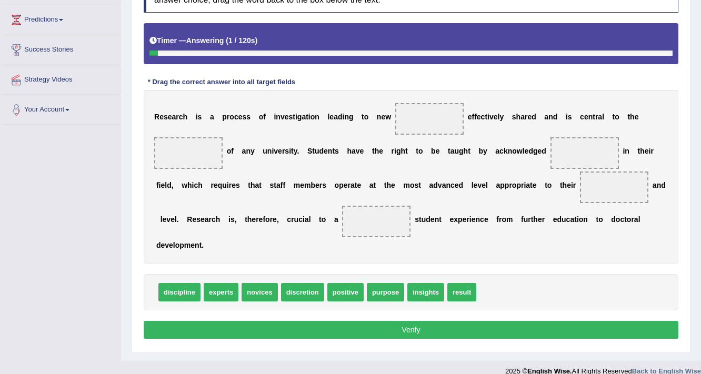
scroll to position [168, 0]
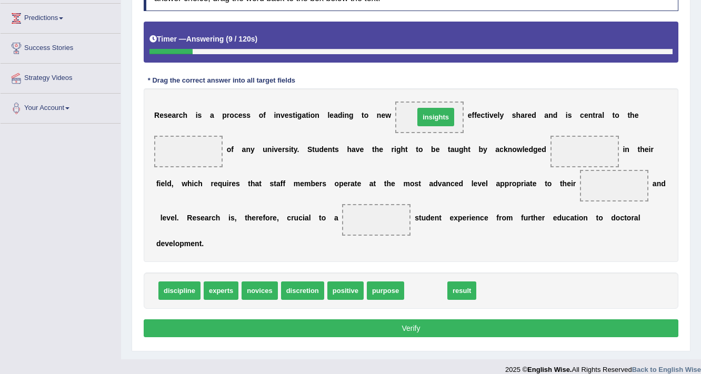
drag, startPoint x: 424, startPoint y: 291, endPoint x: 434, endPoint y: 118, distance: 172.9
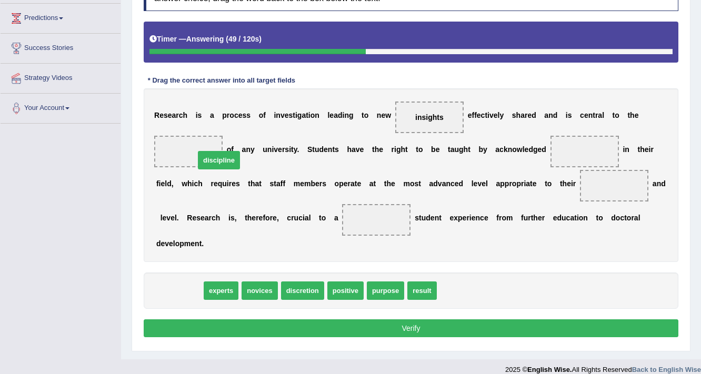
drag, startPoint x: 173, startPoint y: 288, endPoint x: 194, endPoint y: 154, distance: 135.3
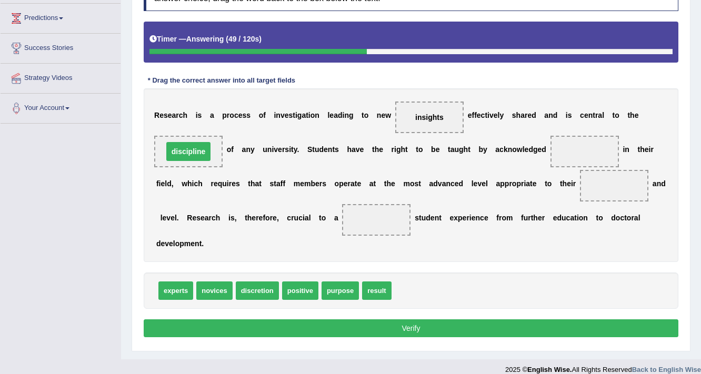
click at [194, 154] on span "discipline" at bounding box center [188, 151] width 45 height 19
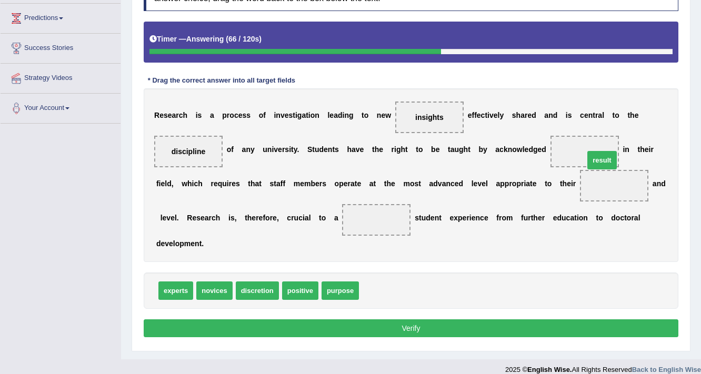
drag, startPoint x: 377, startPoint y: 293, endPoint x: 602, endPoint y: 162, distance: 260.3
drag, startPoint x: 170, startPoint y: 289, endPoint x: 594, endPoint y: 154, distance: 444.7
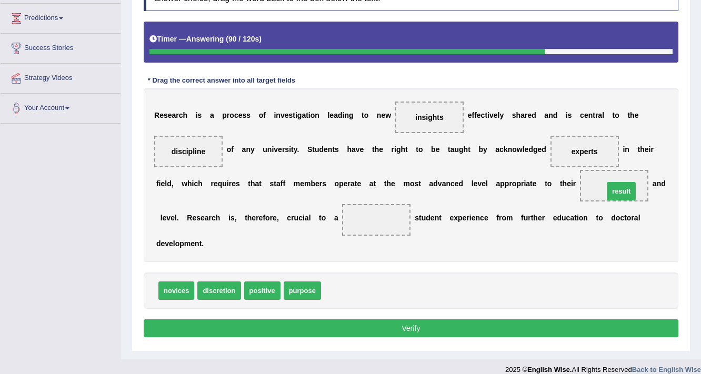
drag, startPoint x: 341, startPoint y: 288, endPoint x: 623, endPoint y: 189, distance: 299.1
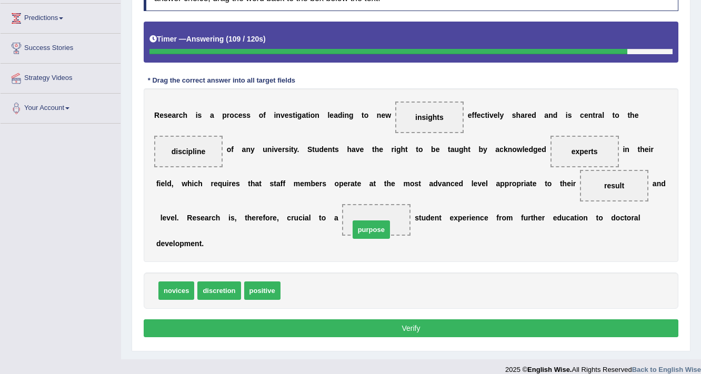
drag, startPoint x: 295, startPoint y: 290, endPoint x: 364, endPoint y: 229, distance: 92.1
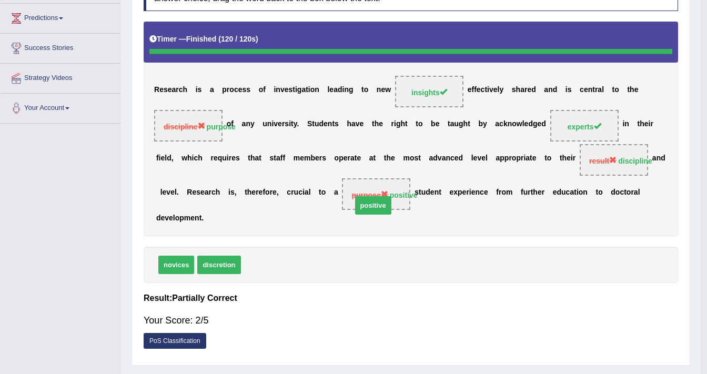
drag, startPoint x: 249, startPoint y: 289, endPoint x: 360, endPoint y: 229, distance: 126.0
click at [360, 229] on div "Instructions: In the text below some words are missing. Drag words from the box…" at bounding box center [411, 165] width 540 height 389
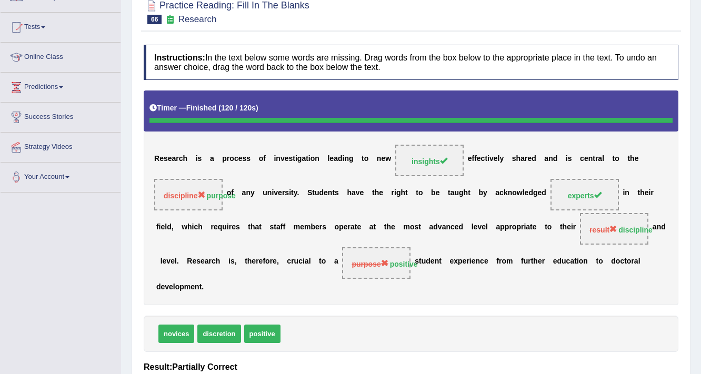
scroll to position [0, 0]
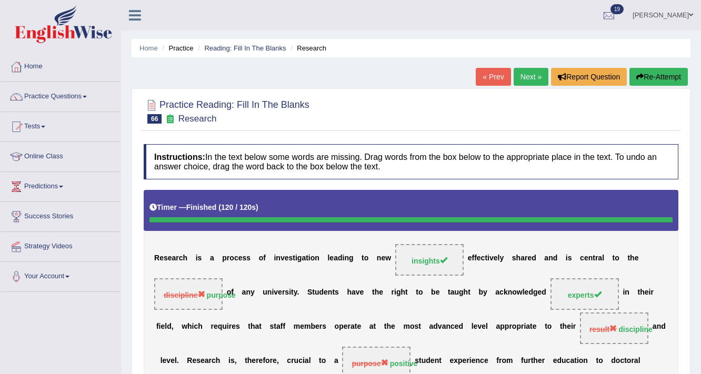
click at [525, 78] on link "Next »" at bounding box center [531, 77] width 35 height 18
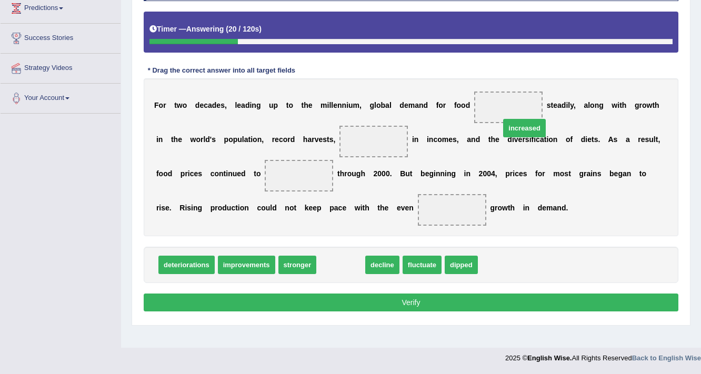
drag, startPoint x: 342, startPoint y: 267, endPoint x: 513, endPoint y: 114, distance: 229.2
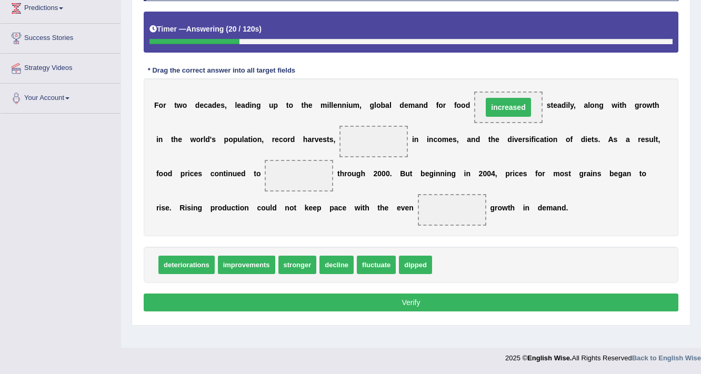
click at [511, 109] on span "increased" at bounding box center [508, 107] width 45 height 19
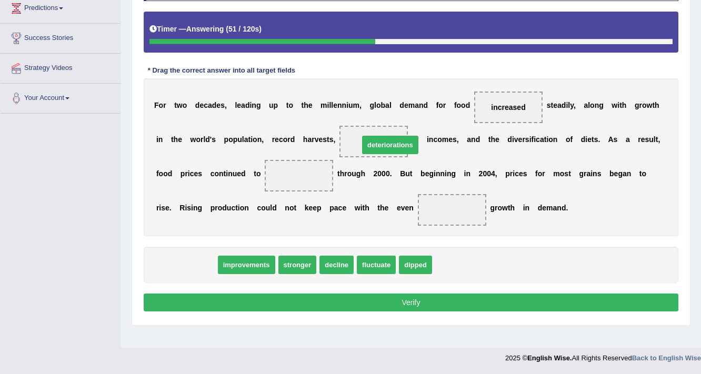
drag, startPoint x: 196, startPoint y: 265, endPoint x: 400, endPoint y: 145, distance: 236.4
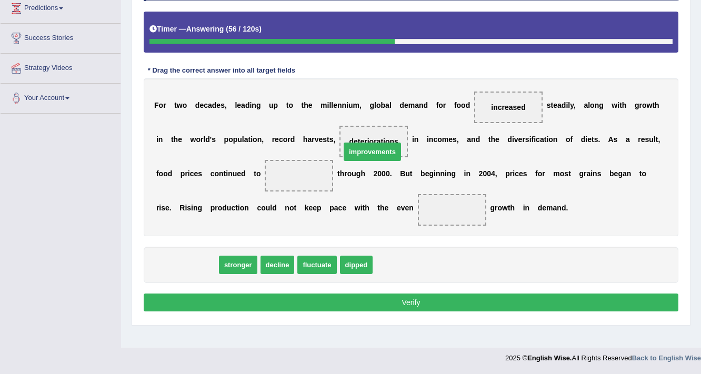
drag, startPoint x: 198, startPoint y: 267, endPoint x: 383, endPoint y: 154, distance: 217.4
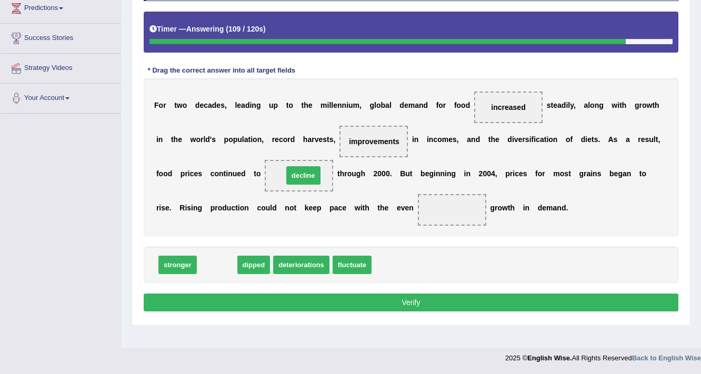
drag, startPoint x: 211, startPoint y: 264, endPoint x: 297, endPoint y: 175, distance: 124.3
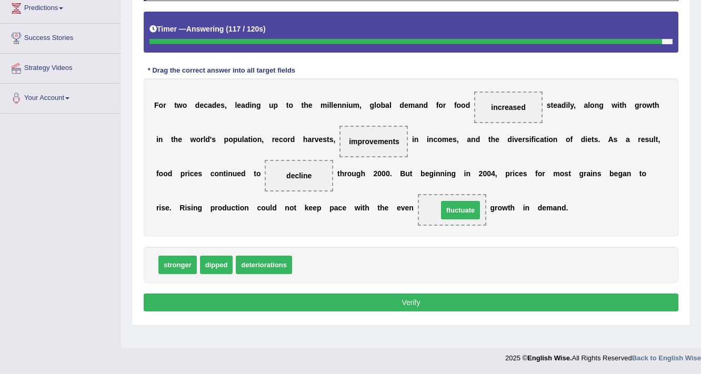
drag, startPoint x: 313, startPoint y: 264, endPoint x: 455, endPoint y: 213, distance: 151.0
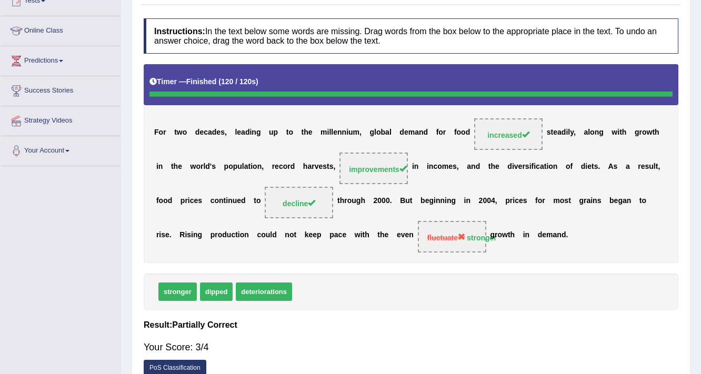
scroll to position [52, 0]
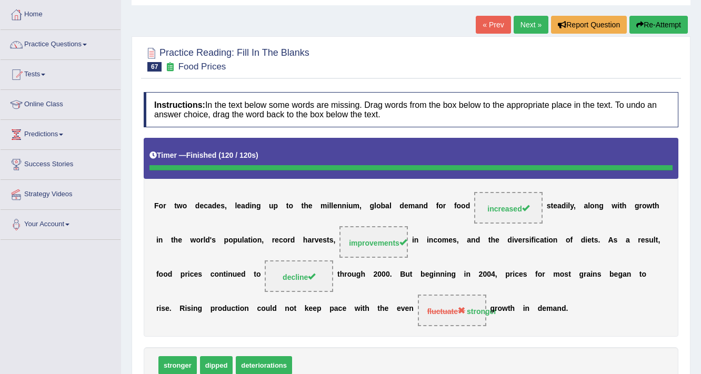
click at [524, 27] on link "Next »" at bounding box center [531, 25] width 35 height 18
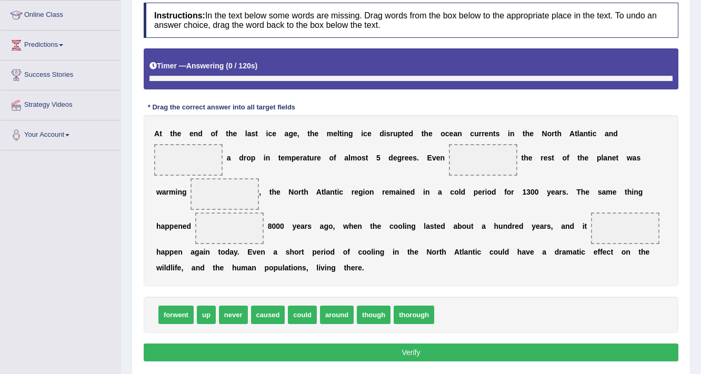
scroll to position [178, 0]
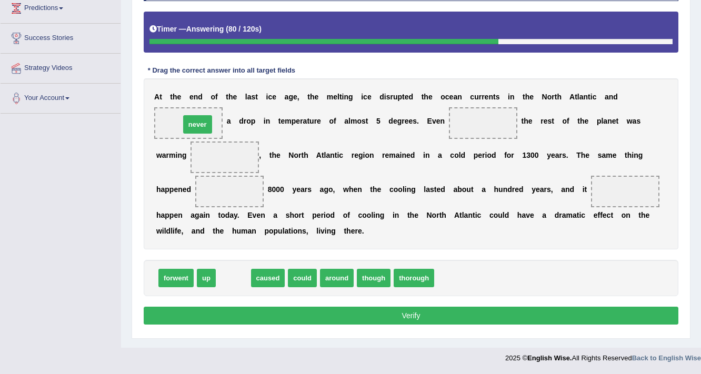
drag, startPoint x: 232, startPoint y: 280, endPoint x: 196, endPoint y: 126, distance: 157.8
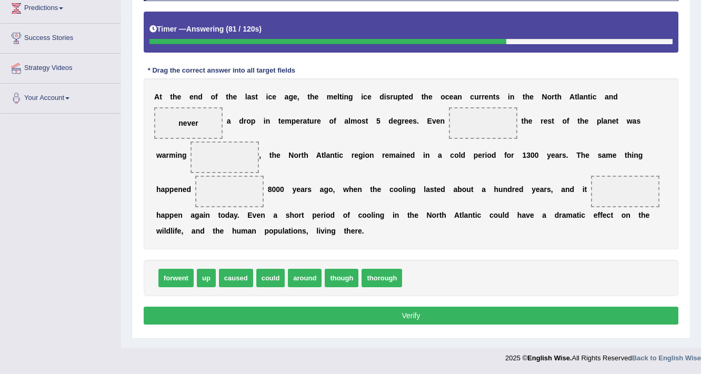
click at [465, 121] on span at bounding box center [483, 123] width 68 height 32
drag, startPoint x: 177, startPoint y: 123, endPoint x: 336, endPoint y: 124, distance: 159.5
click at [336, 124] on div "A t t h e e n d o f t h e l a s t i c e a g e , t h e m e l t i n g i c e d i s…" at bounding box center [411, 163] width 535 height 171
drag, startPoint x: 340, startPoint y: 278, endPoint x: 487, endPoint y: 125, distance: 212.5
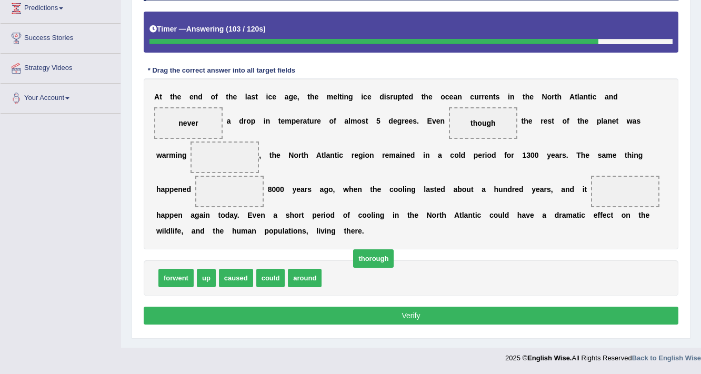
drag, startPoint x: 349, startPoint y: 280, endPoint x: 359, endPoint y: 279, distance: 10.6
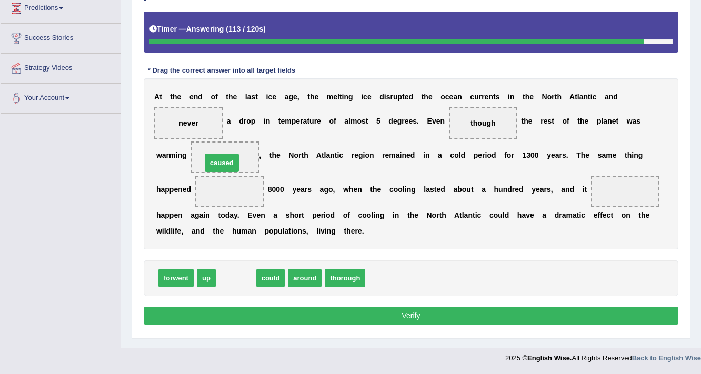
drag, startPoint x: 229, startPoint y: 276, endPoint x: 215, endPoint y: 161, distance: 116.1
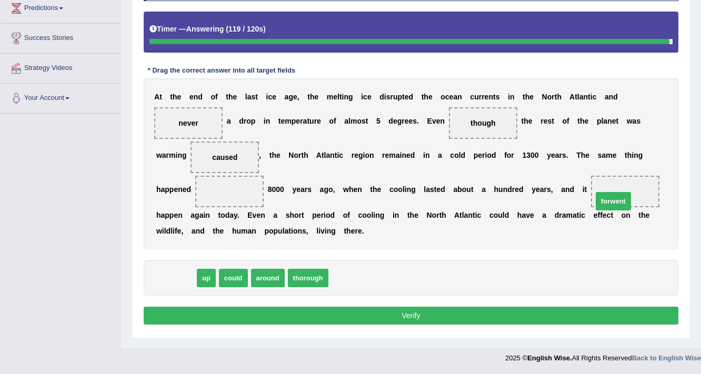
drag, startPoint x: 183, startPoint y: 280, endPoint x: 627, endPoint y: 197, distance: 451.8
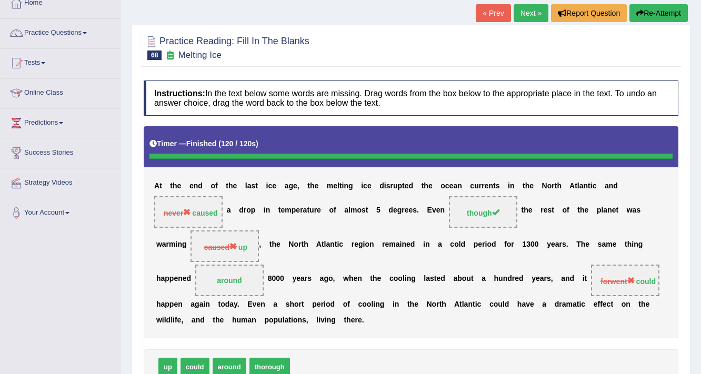
scroll to position [52, 0]
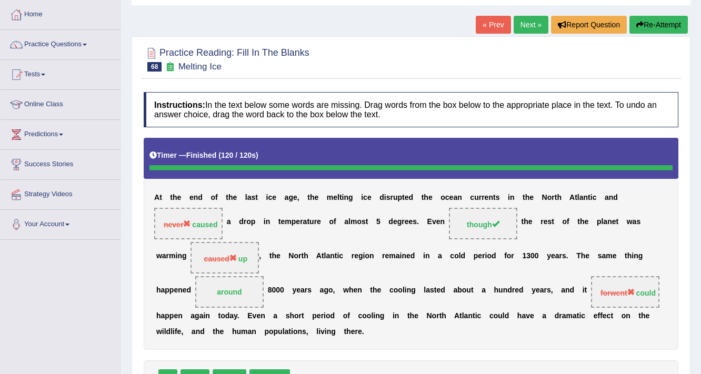
click at [662, 29] on button "Re-Attempt" at bounding box center [658, 25] width 58 height 18
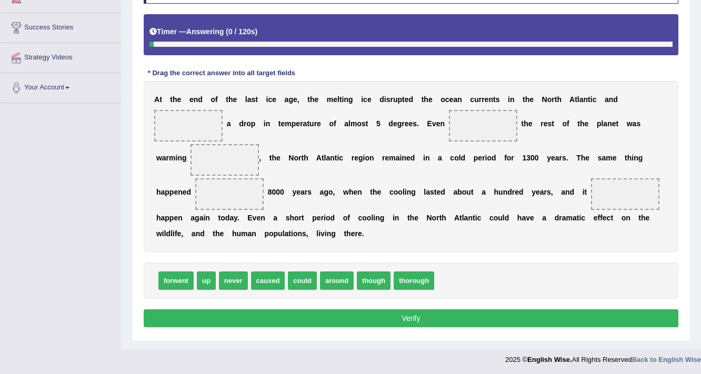
click at [471, 120] on span at bounding box center [483, 126] width 68 height 32
drag, startPoint x: 369, startPoint y: 279, endPoint x: 477, endPoint y: 131, distance: 183.2
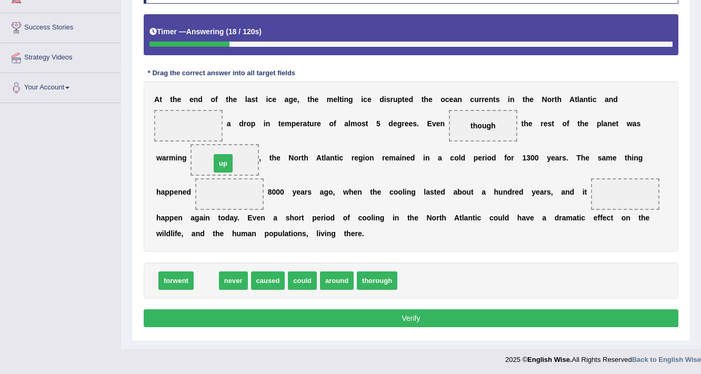
drag, startPoint x: 205, startPoint y: 277, endPoint x: 222, endPoint y: 159, distance: 118.6
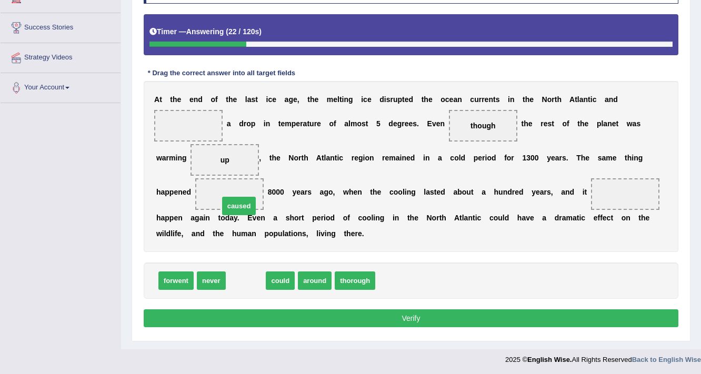
drag, startPoint x: 247, startPoint y: 281, endPoint x: 240, endPoint y: 206, distance: 75.0
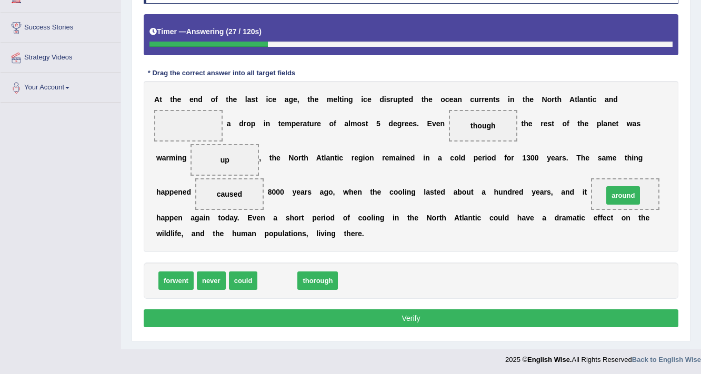
drag, startPoint x: 272, startPoint y: 276, endPoint x: 617, endPoint y: 191, distance: 356.1
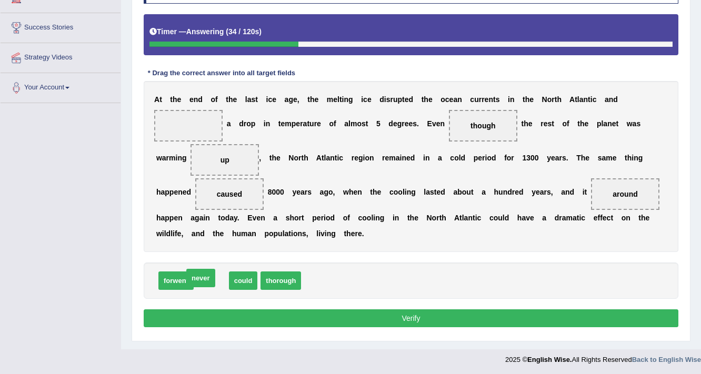
drag, startPoint x: 208, startPoint y: 283, endPoint x: 198, endPoint y: 280, distance: 11.0
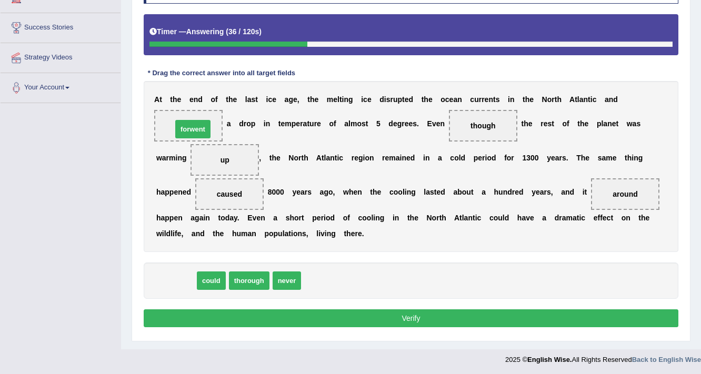
drag, startPoint x: 176, startPoint y: 272, endPoint x: 193, endPoint y: 120, distance: 153.0
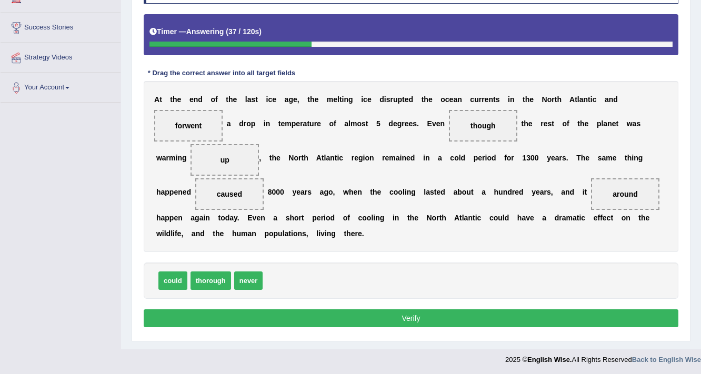
click at [274, 316] on button "Verify" at bounding box center [411, 318] width 535 height 18
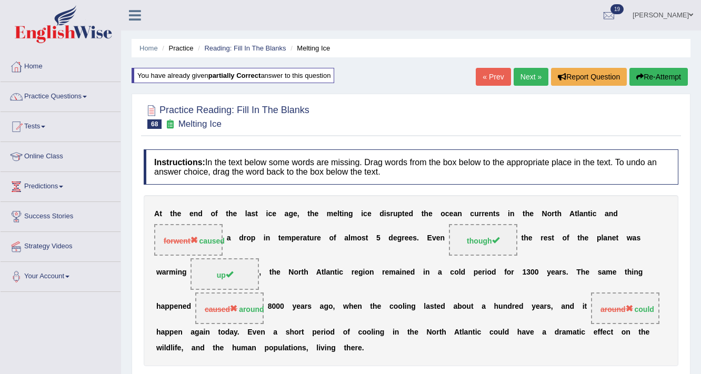
click at [527, 77] on link "Next »" at bounding box center [531, 77] width 35 height 18
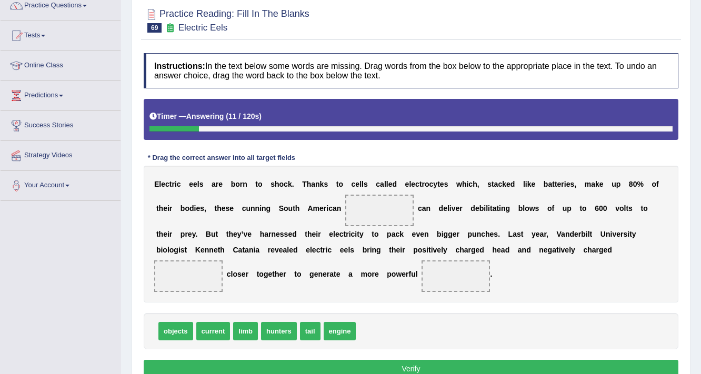
scroll to position [136, 0]
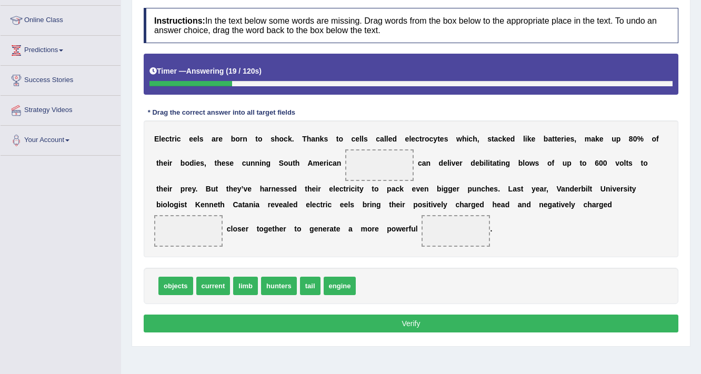
click at [372, 168] on span at bounding box center [379, 165] width 68 height 32
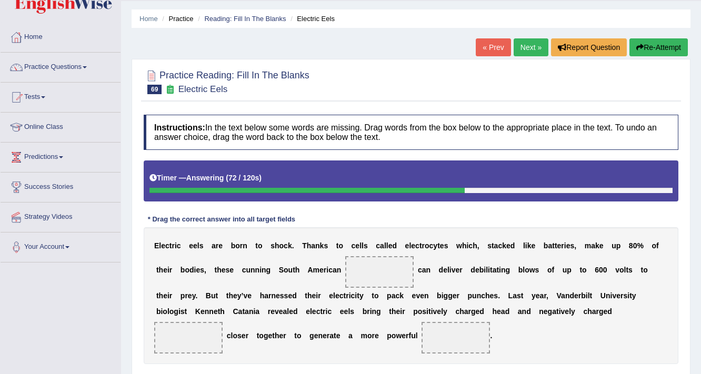
scroll to position [42, 0]
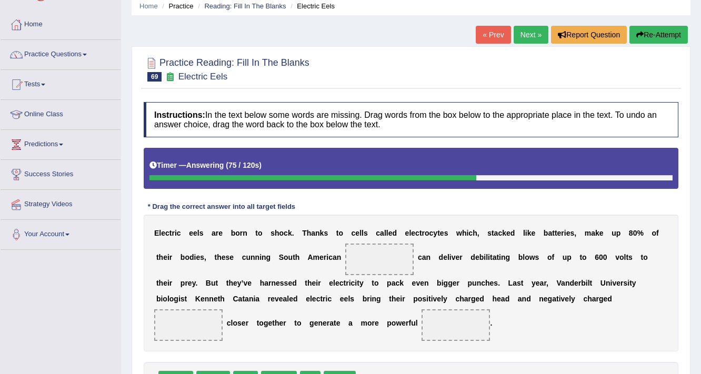
click at [661, 39] on button "Re-Attempt" at bounding box center [658, 35] width 58 height 18
click at [654, 42] on button "Re-Attempt" at bounding box center [658, 35] width 58 height 18
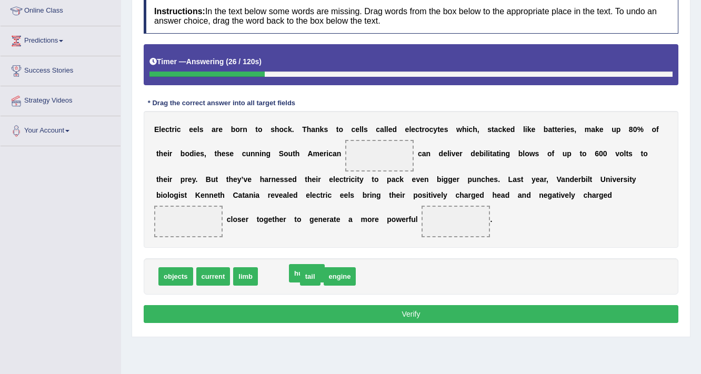
drag, startPoint x: 275, startPoint y: 274, endPoint x: 303, endPoint y: 272, distance: 28.0
drag, startPoint x: 304, startPoint y: 273, endPoint x: 385, endPoint y: 160, distance: 139.1
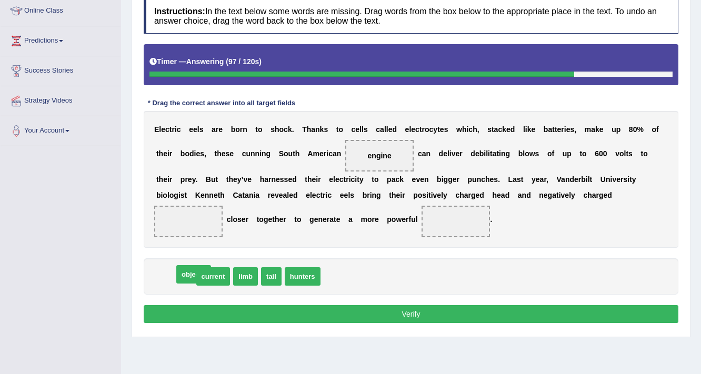
drag, startPoint x: 176, startPoint y: 276, endPoint x: 193, endPoint y: 284, distance: 18.6
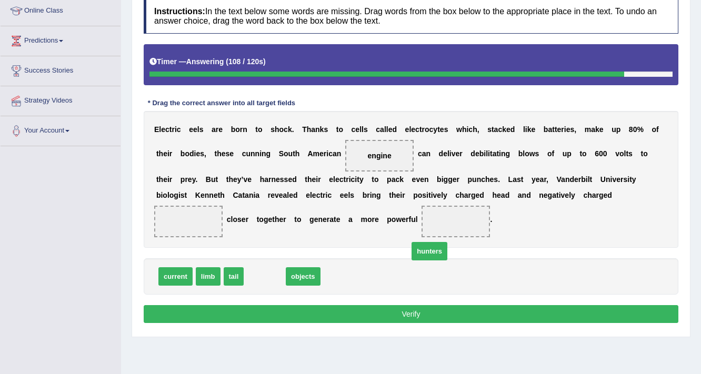
drag, startPoint x: 265, startPoint y: 276, endPoint x: 434, endPoint y: 243, distance: 172.2
click at [432, 247] on span "hunters" at bounding box center [430, 251] width 36 height 18
drag, startPoint x: 264, startPoint y: 276, endPoint x: 461, endPoint y: 230, distance: 202.2
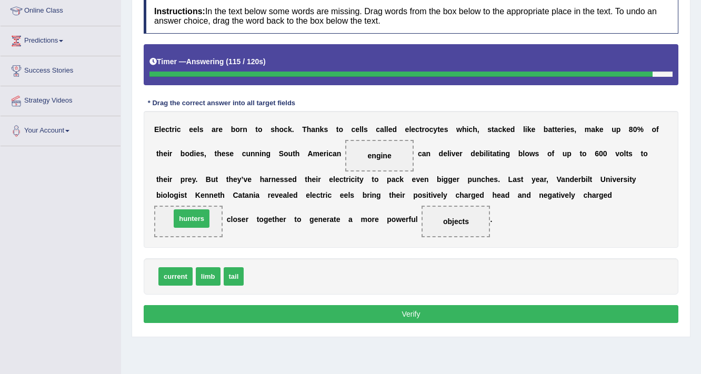
drag, startPoint x: 252, startPoint y: 280, endPoint x: 177, endPoint y: 226, distance: 92.3
click at [389, 308] on button "Verify" at bounding box center [411, 314] width 535 height 18
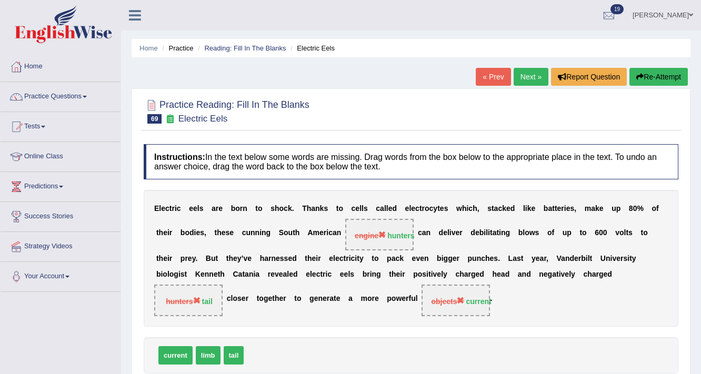
click at [665, 75] on button "Re-Attempt" at bounding box center [658, 77] width 58 height 18
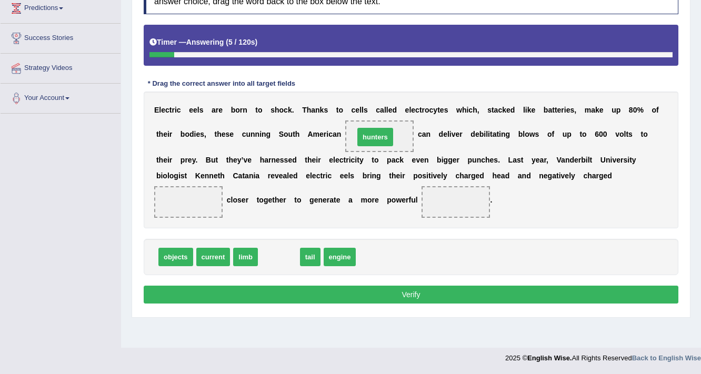
drag, startPoint x: 280, startPoint y: 257, endPoint x: 377, endPoint y: 137, distance: 154.2
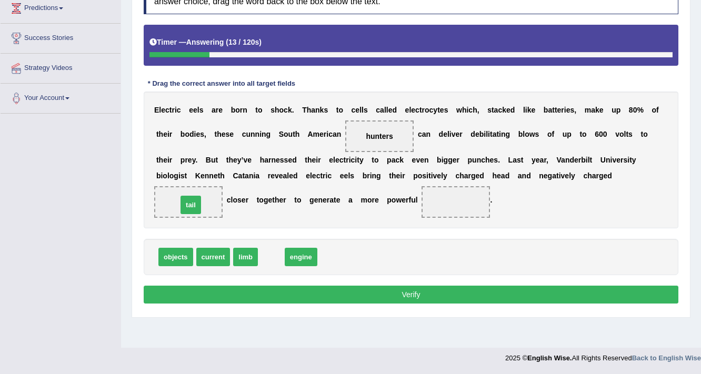
drag, startPoint x: 268, startPoint y: 253, endPoint x: 187, endPoint y: 200, distance: 96.2
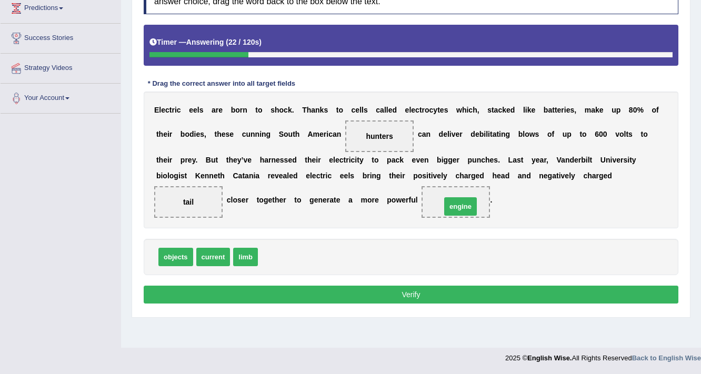
drag, startPoint x: 282, startPoint y: 256, endPoint x: 465, endPoint y: 206, distance: 190.0
click at [453, 294] on button "Verify" at bounding box center [411, 295] width 535 height 18
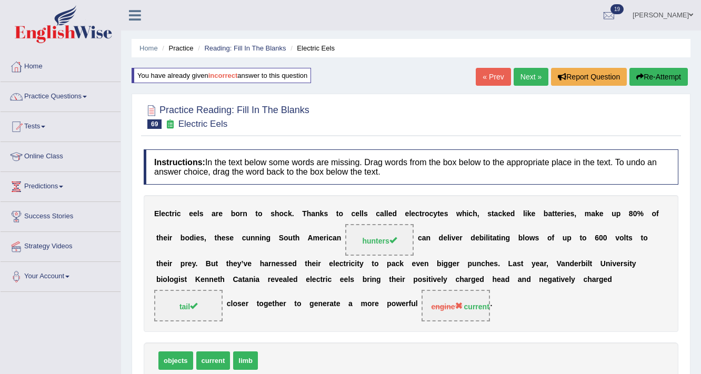
click at [529, 77] on link "Next »" at bounding box center [531, 77] width 35 height 18
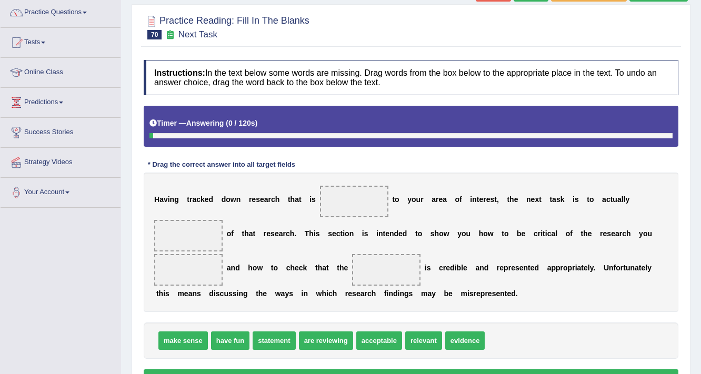
scroll to position [126, 0]
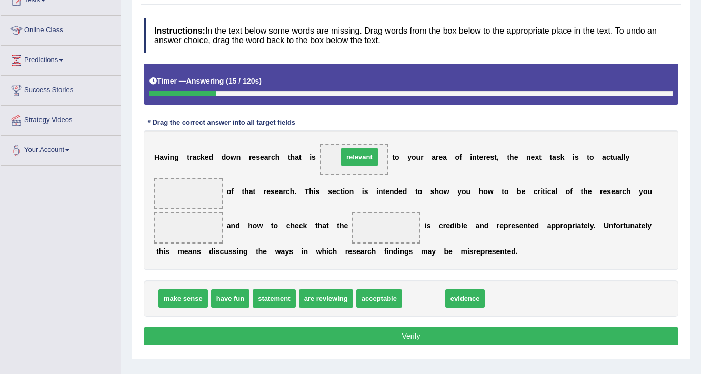
drag, startPoint x: 422, startPoint y: 299, endPoint x: 358, endPoint y: 157, distance: 155.5
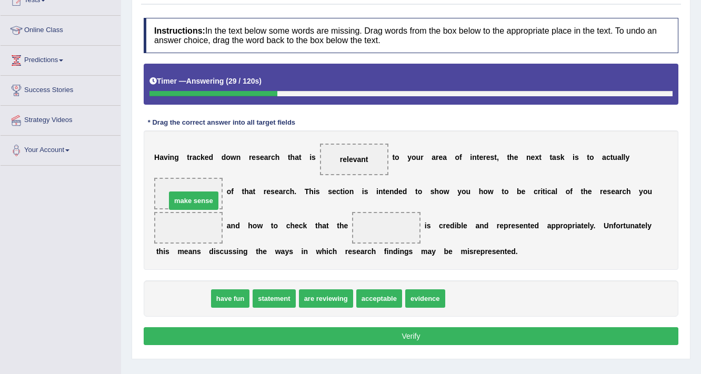
drag, startPoint x: 180, startPoint y: 295, endPoint x: 191, endPoint y: 197, distance: 98.5
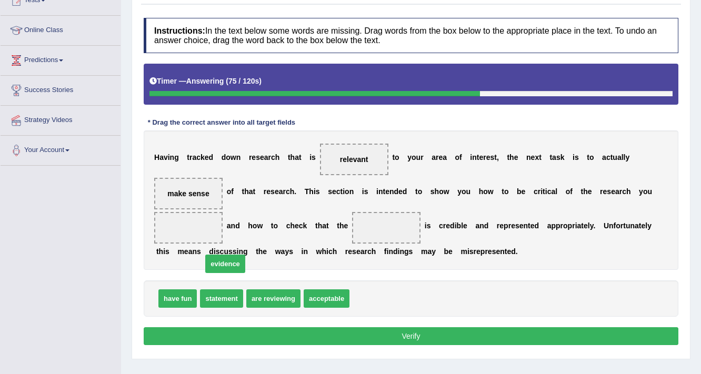
drag, startPoint x: 377, startPoint y: 299, endPoint x: 161, endPoint y: 246, distance: 222.2
click at [213, 263] on span "evidence" at bounding box center [225, 264] width 40 height 18
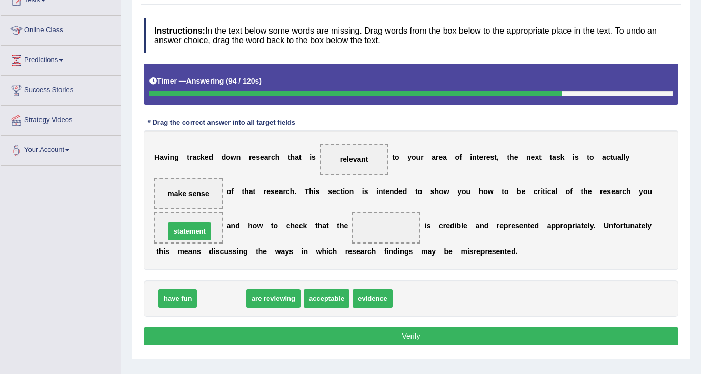
drag, startPoint x: 222, startPoint y: 301, endPoint x: 190, endPoint y: 234, distance: 74.6
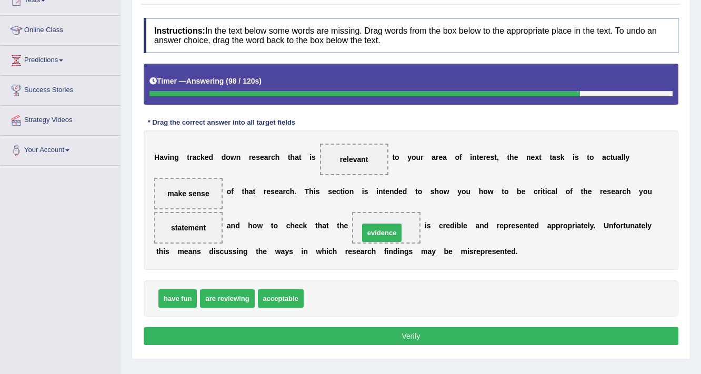
drag, startPoint x: 321, startPoint y: 299, endPoint x: 376, endPoint y: 233, distance: 85.9
click at [439, 336] on button "Verify" at bounding box center [411, 336] width 535 height 18
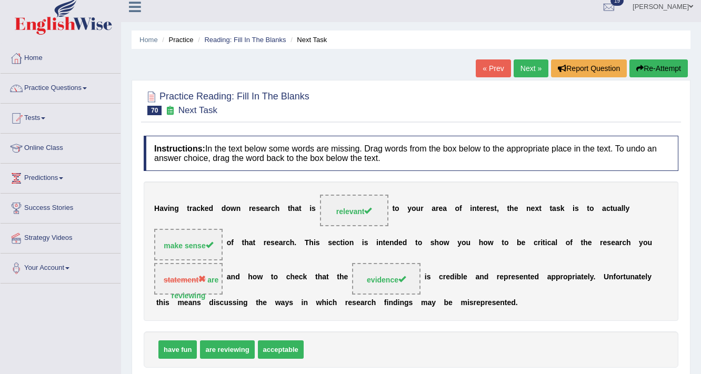
scroll to position [0, 0]
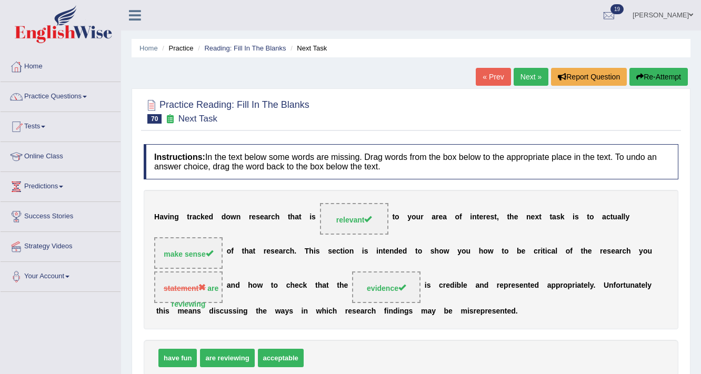
click at [518, 74] on link "Next »" at bounding box center [531, 77] width 35 height 18
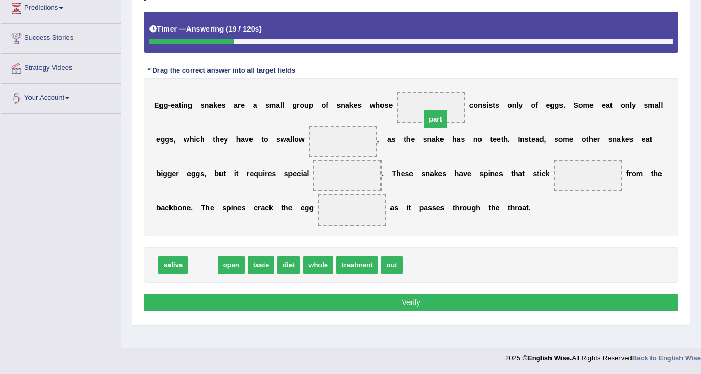
drag, startPoint x: 201, startPoint y: 265, endPoint x: 433, endPoint y: 119, distance: 273.8
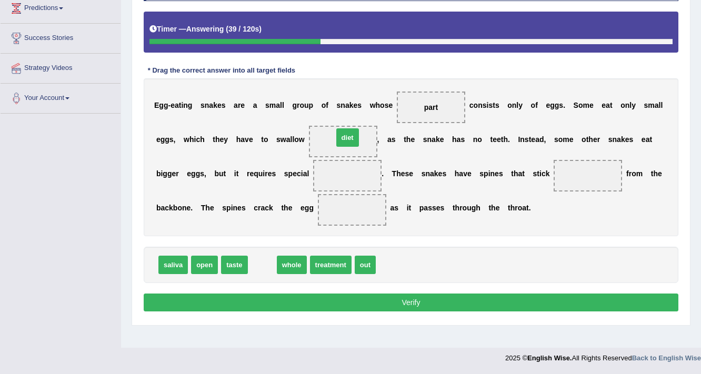
drag, startPoint x: 263, startPoint y: 267, endPoint x: 349, endPoint y: 139, distance: 154.4
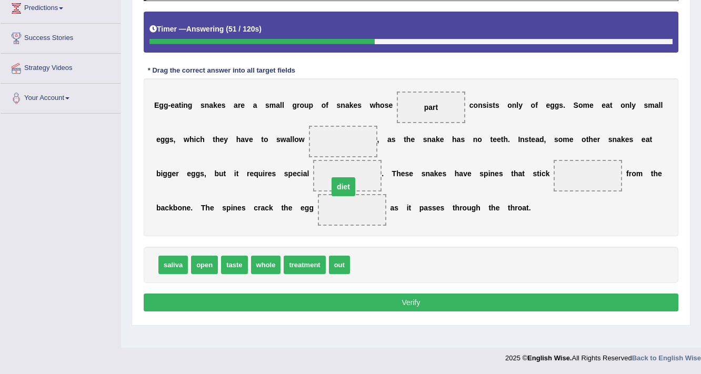
drag, startPoint x: 344, startPoint y: 142, endPoint x: 345, endPoint y: 187, distance: 45.3
drag, startPoint x: 345, startPoint y: 210, endPoint x: 346, endPoint y: 178, distance: 31.6
drag, startPoint x: 175, startPoint y: 267, endPoint x: 340, endPoint y: 145, distance: 205.2
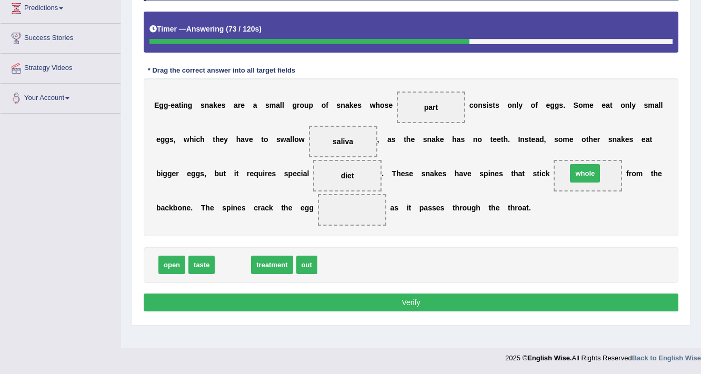
drag, startPoint x: 235, startPoint y: 263, endPoint x: 587, endPoint y: 172, distance: 363.7
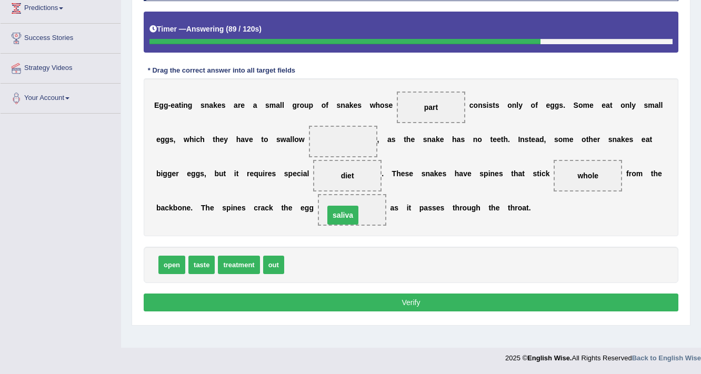
drag, startPoint x: 337, startPoint y: 141, endPoint x: 339, endPoint y: 205, distance: 64.2
click at [312, 164] on div "E g g - e a t i n g s n a k e s a r e a s m a l l g r o u p o f s n a k e s w h…" at bounding box center [411, 157] width 535 height 158
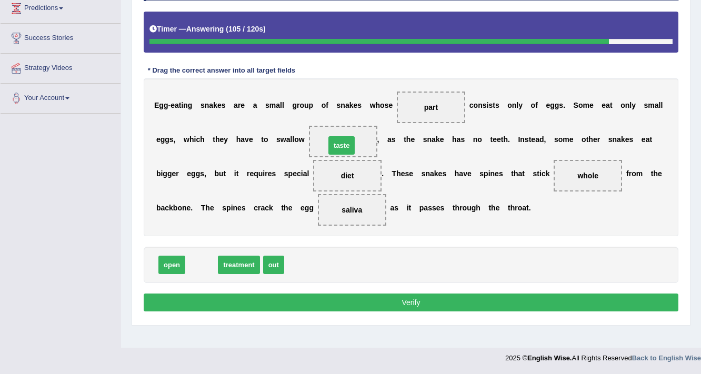
drag, startPoint x: 194, startPoint y: 265, endPoint x: 334, endPoint y: 146, distance: 184.0
click at [431, 305] on button "Verify" at bounding box center [411, 303] width 535 height 18
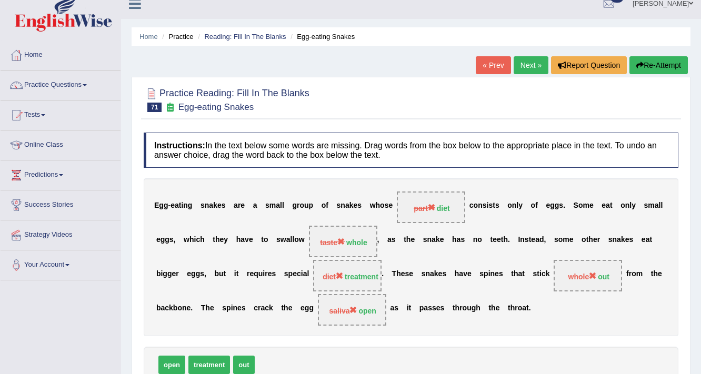
scroll to position [10, 0]
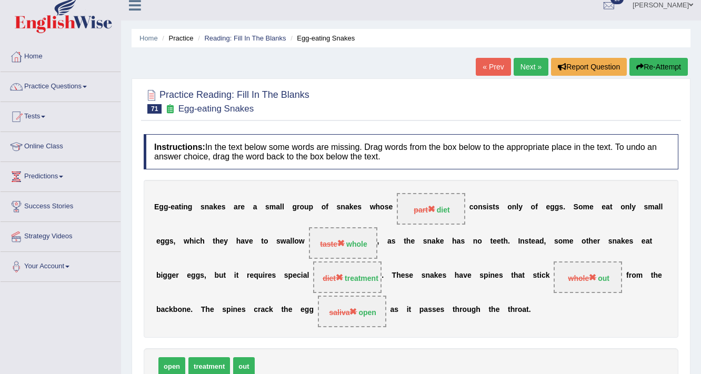
click at [666, 65] on button "Re-Attempt" at bounding box center [658, 67] width 58 height 18
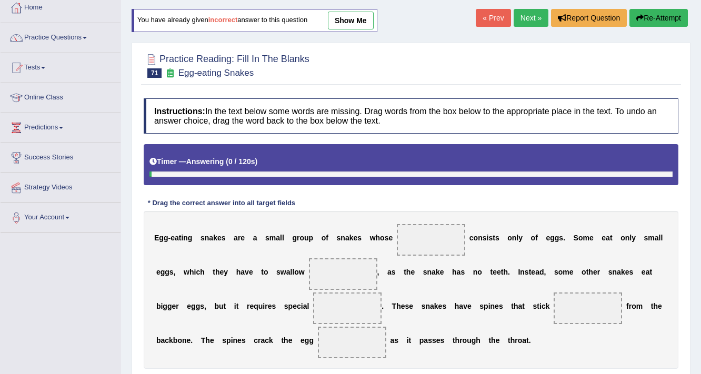
scroll to position [178, 0]
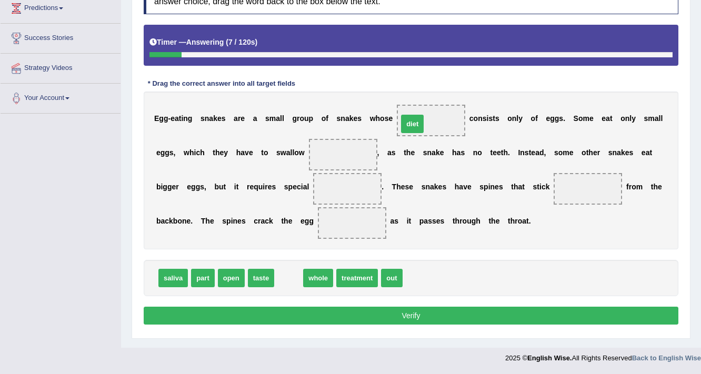
drag, startPoint x: 294, startPoint y: 277, endPoint x: 418, endPoint y: 123, distance: 197.7
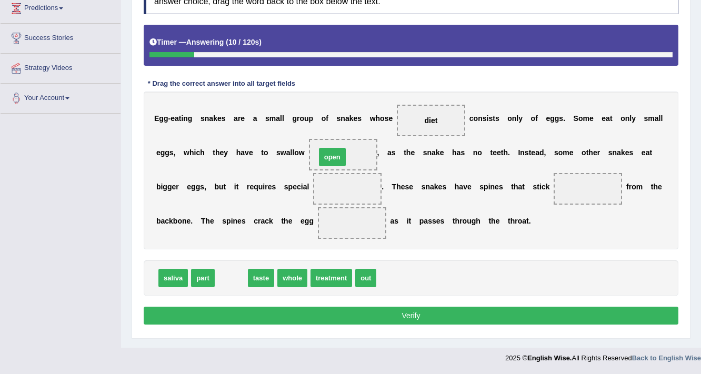
drag, startPoint x: 228, startPoint y: 279, endPoint x: 329, endPoint y: 158, distance: 157.7
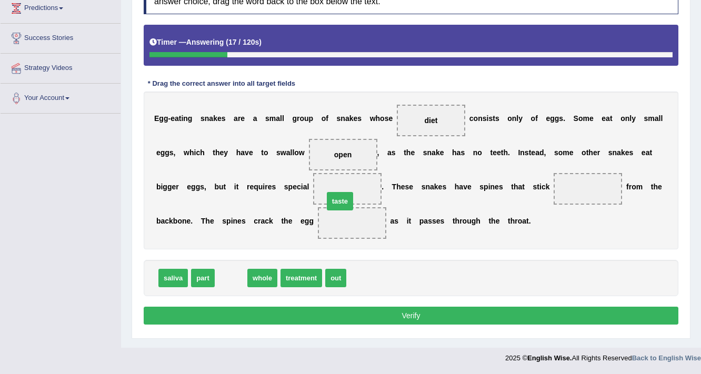
drag, startPoint x: 224, startPoint y: 273, endPoint x: 337, endPoint y: 190, distance: 140.4
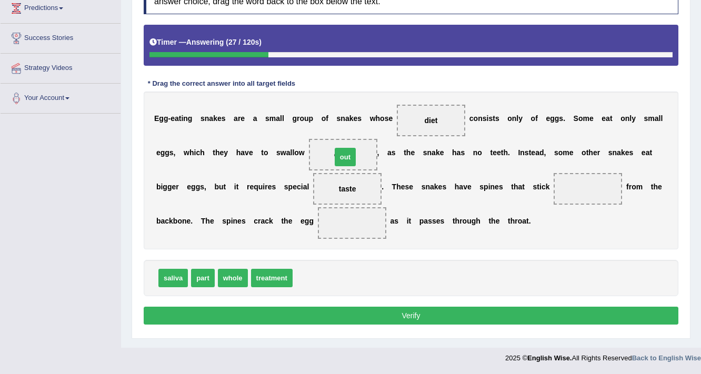
drag, startPoint x: 304, startPoint y: 279, endPoint x: 343, endPoint y: 158, distance: 127.7
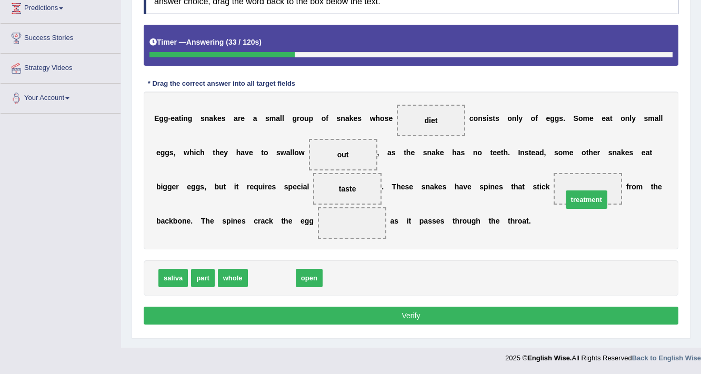
drag, startPoint x: 262, startPoint y: 281, endPoint x: 577, endPoint y: 202, distance: 324.5
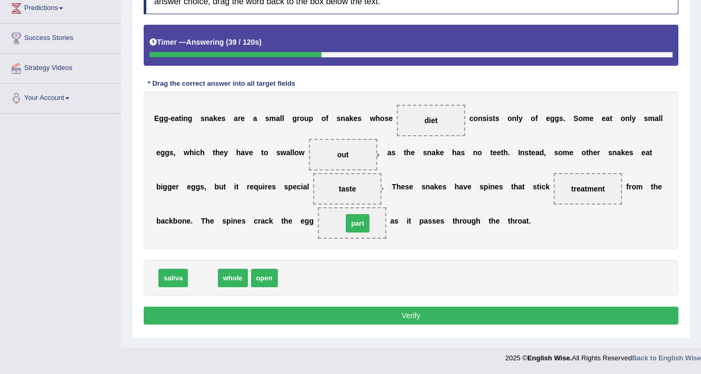
drag, startPoint x: 199, startPoint y: 276, endPoint x: 354, endPoint y: 221, distance: 164.1
drag, startPoint x: 205, startPoint y: 277, endPoint x: 361, endPoint y: 223, distance: 164.9
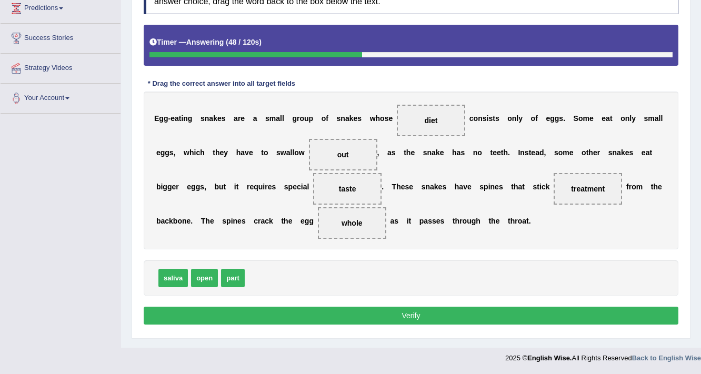
click at [451, 314] on button "Verify" at bounding box center [411, 316] width 535 height 18
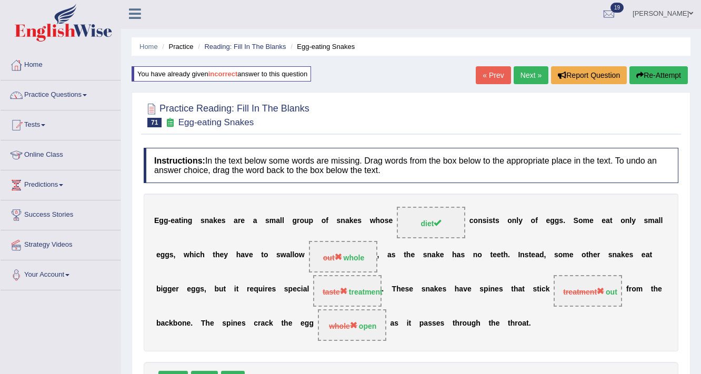
scroll to position [0, 0]
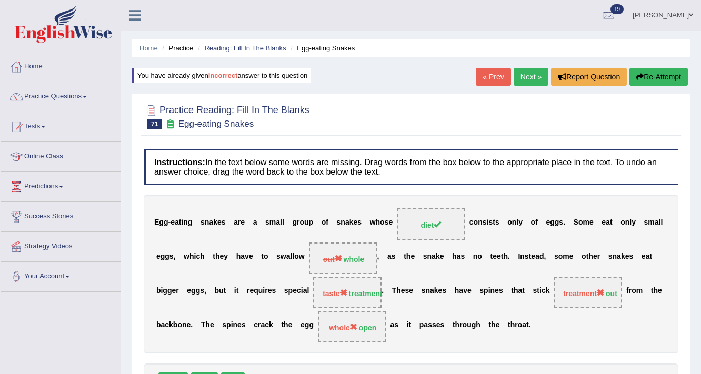
click at [518, 75] on link "Next »" at bounding box center [531, 77] width 35 height 18
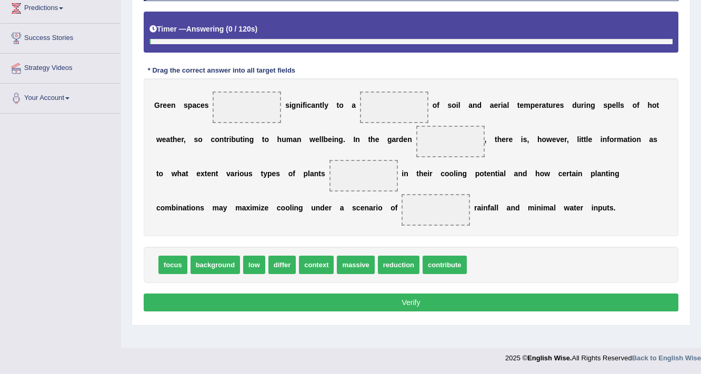
scroll to position [178, 0]
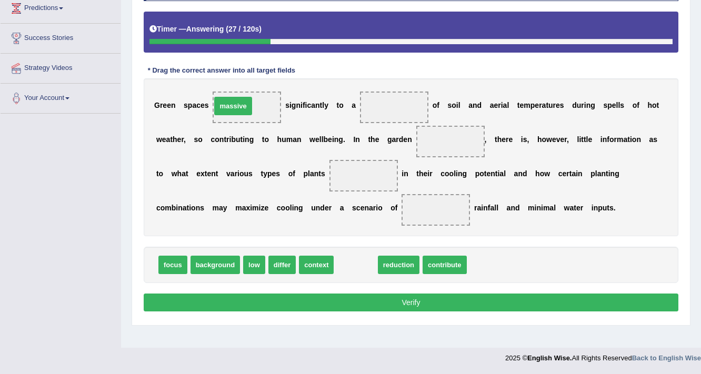
drag, startPoint x: 358, startPoint y: 266, endPoint x: 235, endPoint y: 107, distance: 200.8
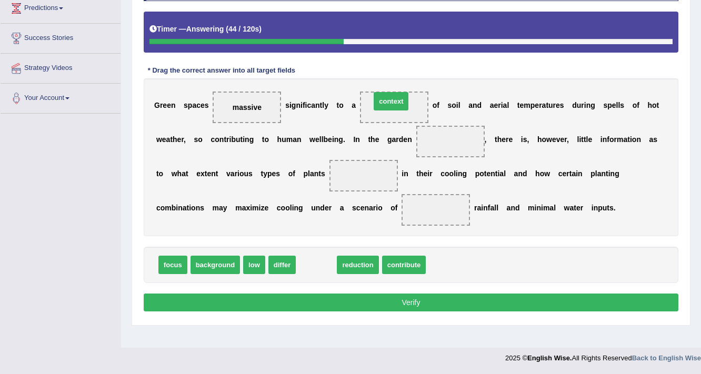
drag, startPoint x: 320, startPoint y: 261, endPoint x: 395, endPoint y: 97, distance: 179.9
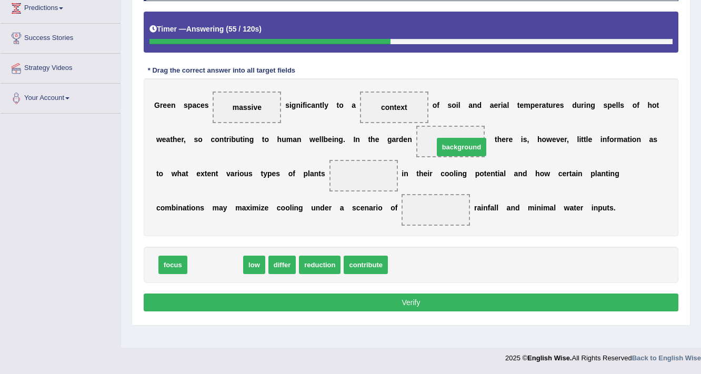
drag, startPoint x: 202, startPoint y: 259, endPoint x: 448, endPoint y: 142, distance: 273.1
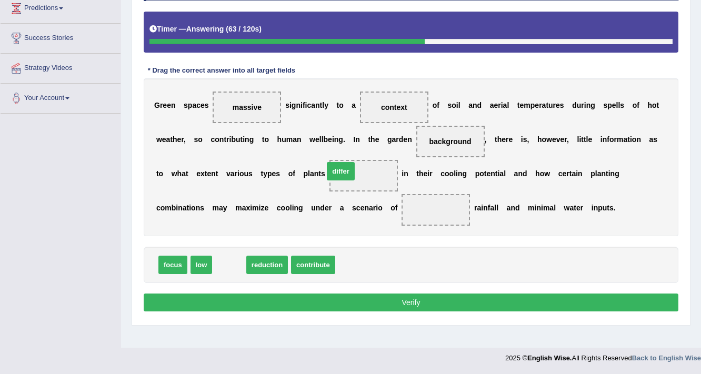
drag, startPoint x: 223, startPoint y: 264, endPoint x: 344, endPoint y: 171, distance: 152.3
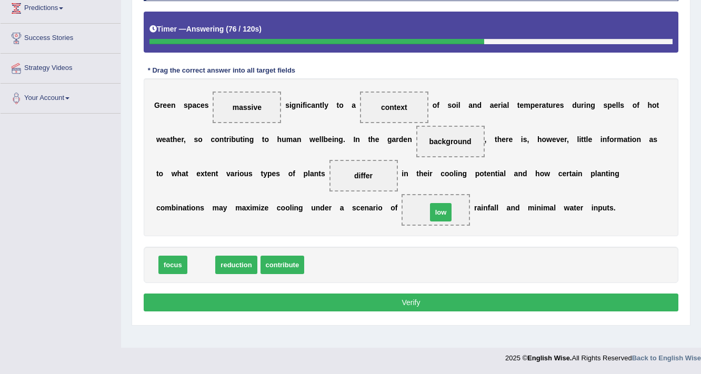
drag, startPoint x: 196, startPoint y: 263, endPoint x: 436, endPoint y: 211, distance: 245.2
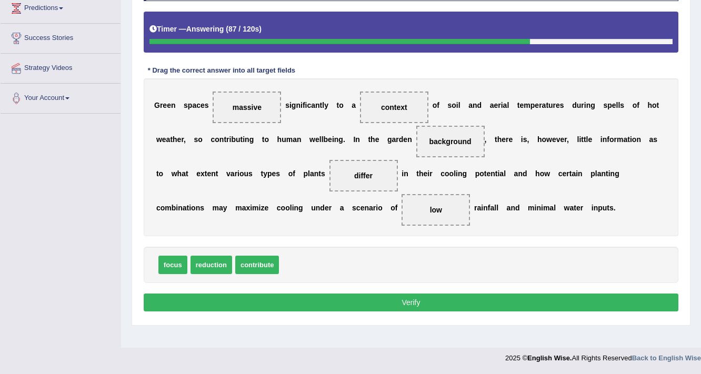
drag, startPoint x: 248, startPoint y: 111, endPoint x: 407, endPoint y: 100, distance: 158.8
click at [407, 100] on div "G r e e n s p a c e s massive s i g n i f i c a n t l y t o a context o f s o i…" at bounding box center [411, 157] width 535 height 158
drag, startPoint x: 402, startPoint y: 106, endPoint x: 236, endPoint y: 112, distance: 165.9
drag, startPoint x: 293, startPoint y: 263, endPoint x: 395, endPoint y: 113, distance: 181.0
click at [456, 303] on button "Verify" at bounding box center [411, 303] width 535 height 18
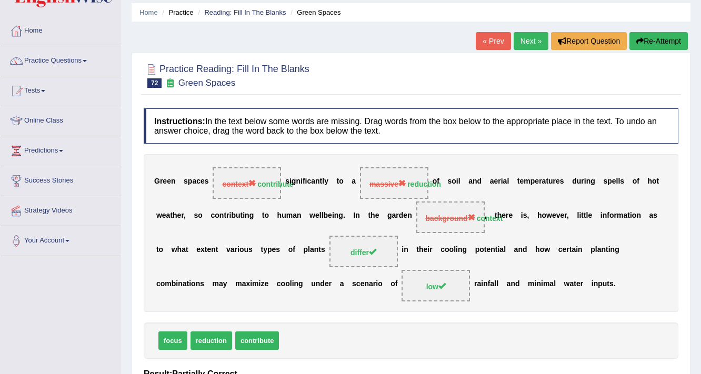
scroll to position [0, 0]
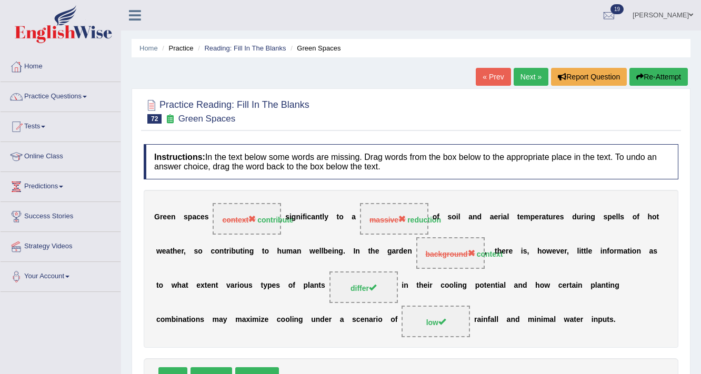
click at [541, 85] on link "Next »" at bounding box center [531, 77] width 35 height 18
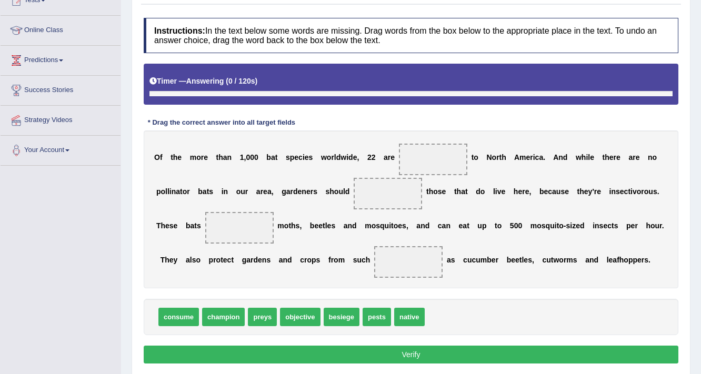
scroll to position [126, 0]
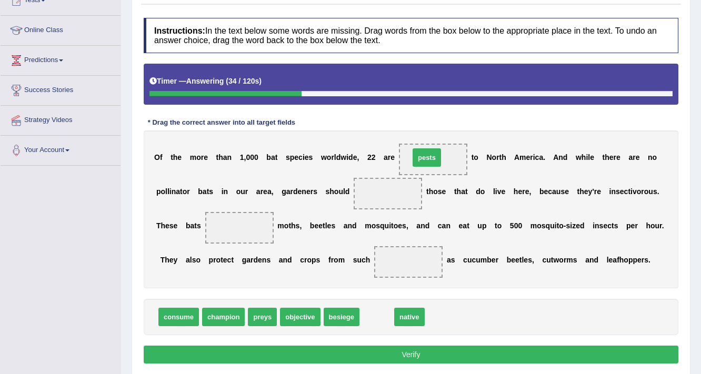
drag, startPoint x: 379, startPoint y: 318, endPoint x: 429, endPoint y: 158, distance: 167.1
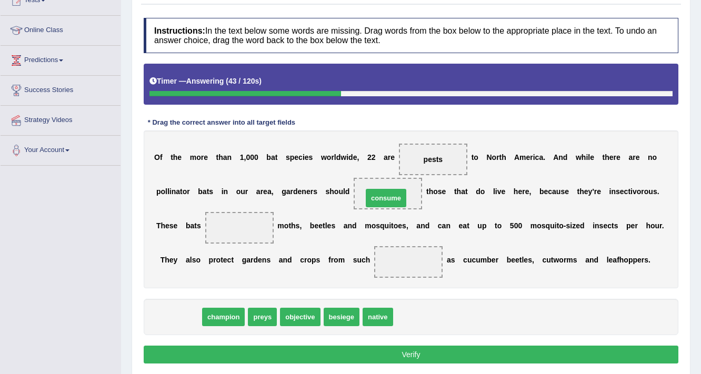
drag, startPoint x: 179, startPoint y: 316, endPoint x: 386, endPoint y: 197, distance: 239.1
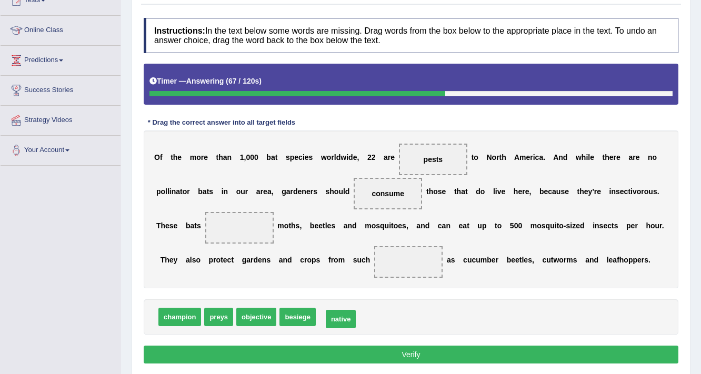
drag, startPoint x: 339, startPoint y: 315, endPoint x: 343, endPoint y: 325, distance: 11.3
click at [255, 283] on div "O f t h e m o r e t h a n 1 , 0 0 0 b a t s p e c i e s w o r l d w i d e , 2 2…" at bounding box center [411, 210] width 535 height 158
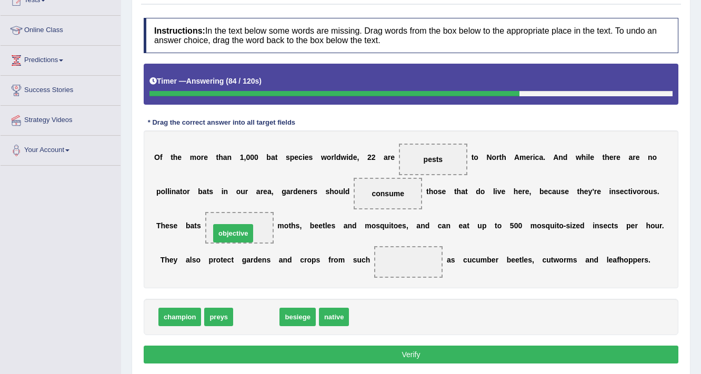
drag, startPoint x: 252, startPoint y: 319, endPoint x: 228, endPoint y: 235, distance: 86.8
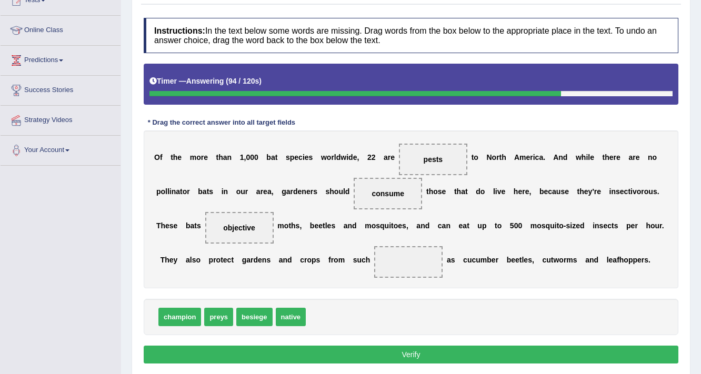
drag, startPoint x: 245, startPoint y: 234, endPoint x: 351, endPoint y: 245, distance: 106.4
click at [351, 245] on div "O f t h e m o r e t h a n 1 , 0 0 0 b a t s p e c i e s w o r l d w i d e , 2 2…" at bounding box center [411, 210] width 535 height 158
drag, startPoint x: 225, startPoint y: 226, endPoint x: 387, endPoint y: 262, distance: 165.6
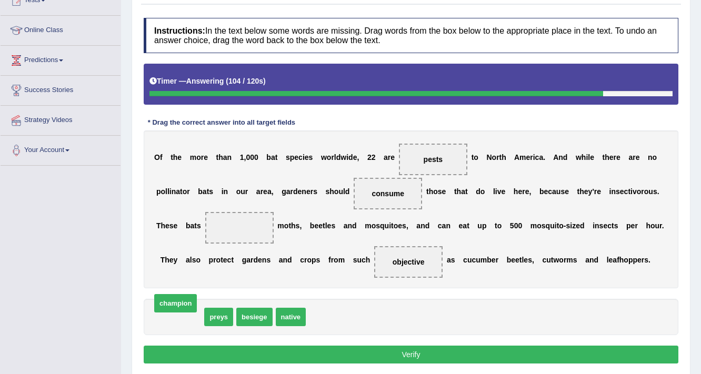
drag, startPoint x: 190, startPoint y: 316, endPoint x: 186, endPoint y: 302, distance: 14.3
drag, startPoint x: 298, startPoint y: 323, endPoint x: 298, endPoint y: 317, distance: 5.8
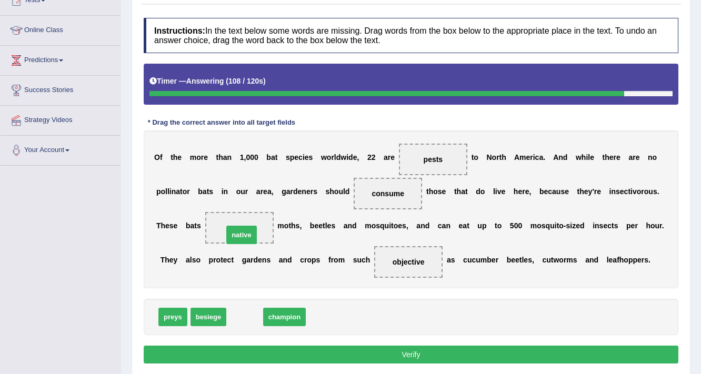
drag, startPoint x: 236, startPoint y: 312, endPoint x: 233, endPoint y: 229, distance: 82.2
click at [377, 347] on button "Verify" at bounding box center [411, 355] width 535 height 18
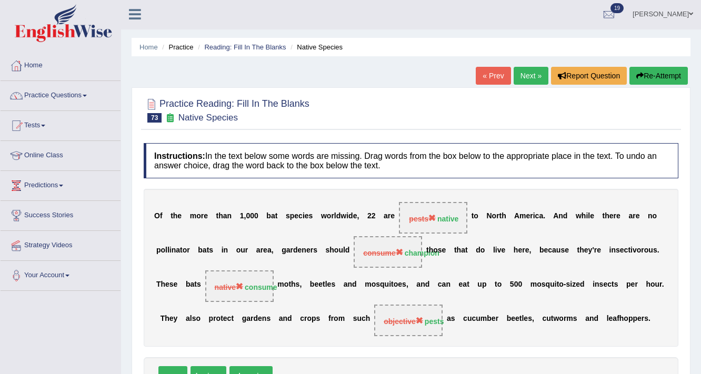
scroll to position [0, 0]
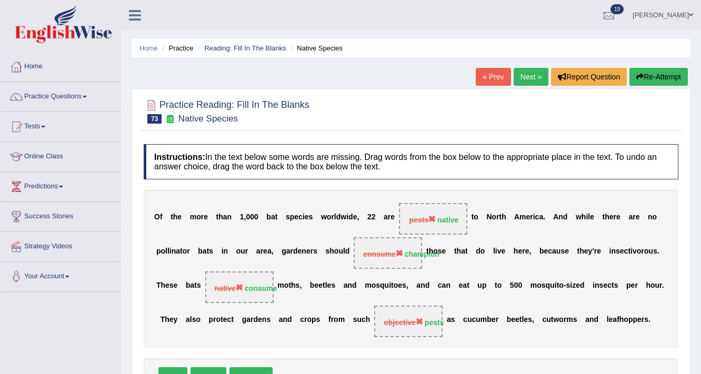
click at [671, 78] on button "Re-Attempt" at bounding box center [658, 77] width 58 height 18
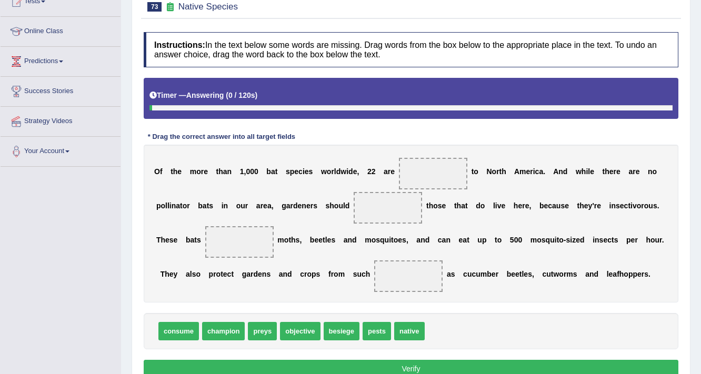
scroll to position [126, 0]
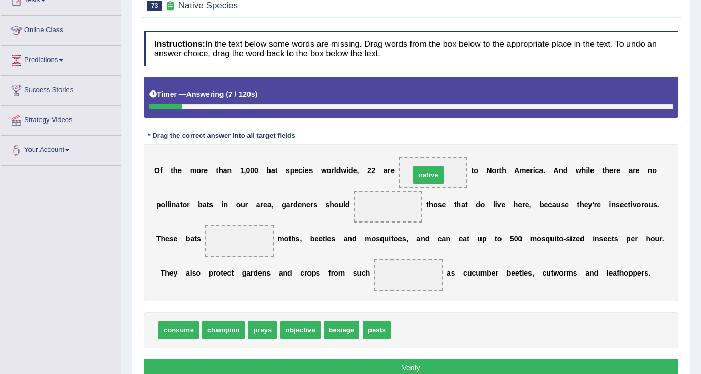
drag, startPoint x: 417, startPoint y: 327, endPoint x: 436, endPoint y: 172, distance: 156.4
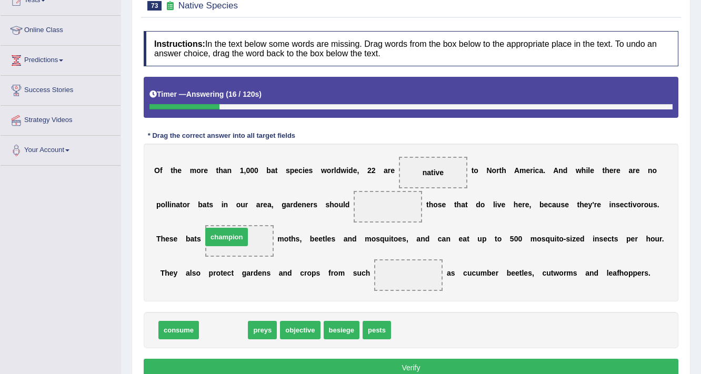
drag, startPoint x: 219, startPoint y: 326, endPoint x: 225, endPoint y: 233, distance: 93.3
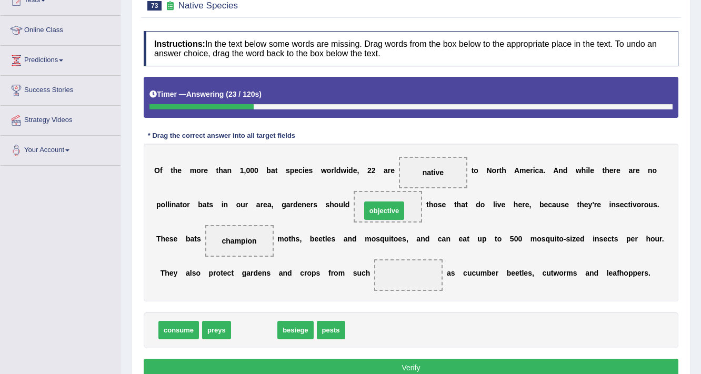
drag, startPoint x: 262, startPoint y: 322, endPoint x: 392, endPoint y: 201, distance: 177.6
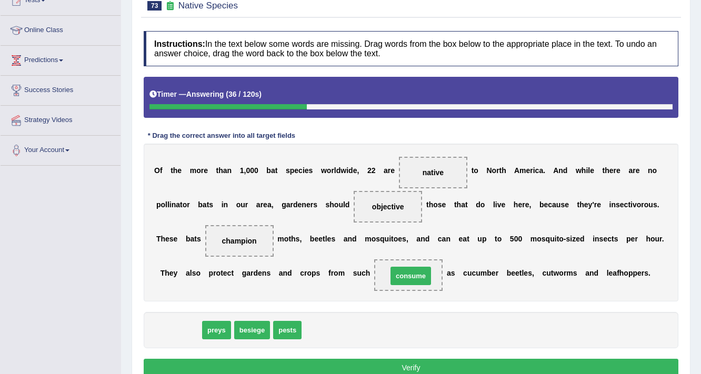
drag, startPoint x: 182, startPoint y: 328, endPoint x: 414, endPoint y: 274, distance: 238.3
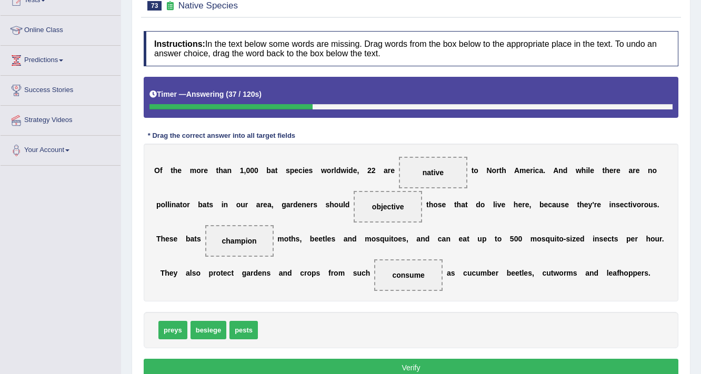
click at [425, 362] on button "Verify" at bounding box center [411, 368] width 535 height 18
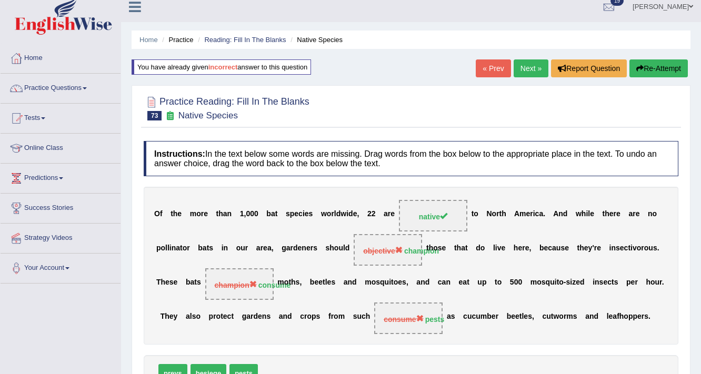
scroll to position [0, 0]
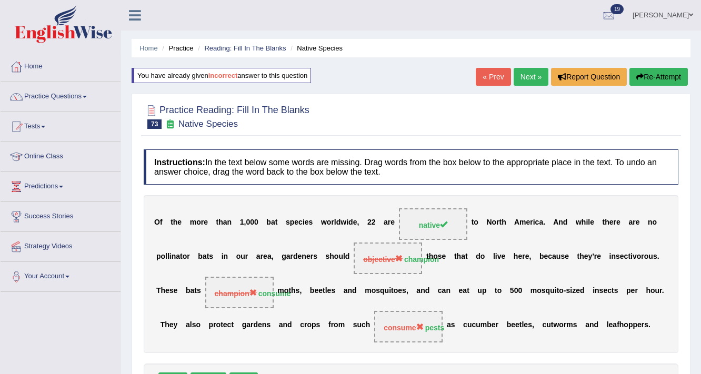
click at [529, 78] on link "Next »" at bounding box center [531, 77] width 35 height 18
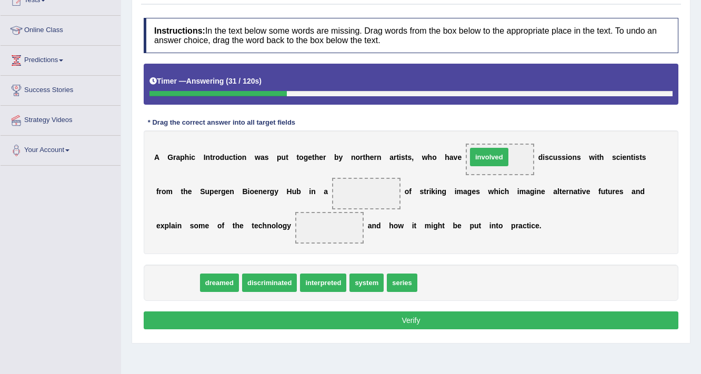
drag, startPoint x: 185, startPoint y: 283, endPoint x: 497, endPoint y: 157, distance: 336.0
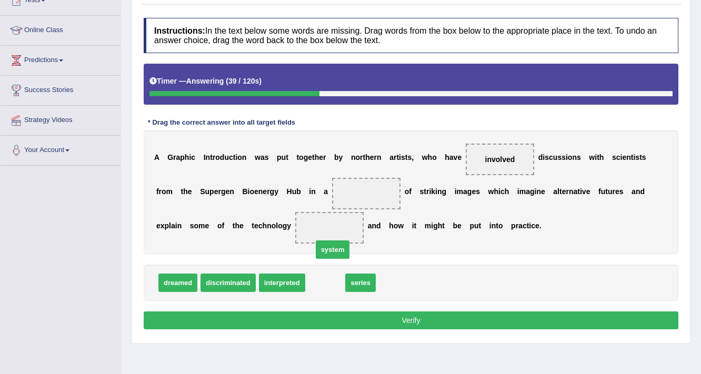
drag, startPoint x: 321, startPoint y: 282, endPoint x: 324, endPoint y: 268, distance: 14.2
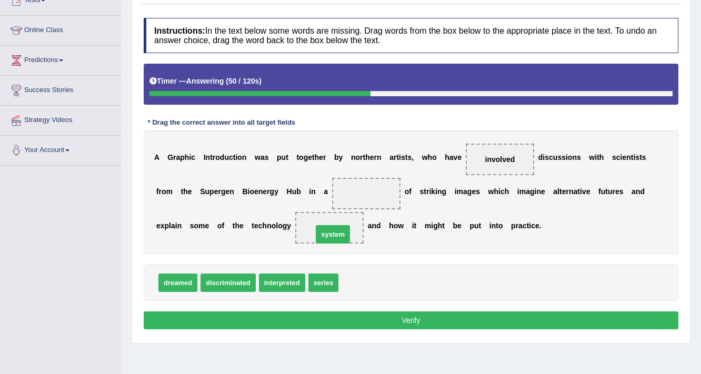
drag, startPoint x: 365, startPoint y: 284, endPoint x: 339, endPoint y: 236, distance: 54.9
drag, startPoint x: 312, startPoint y: 284, endPoint x: 354, endPoint y: 199, distance: 94.6
click at [434, 317] on button "Verify" at bounding box center [411, 321] width 535 height 18
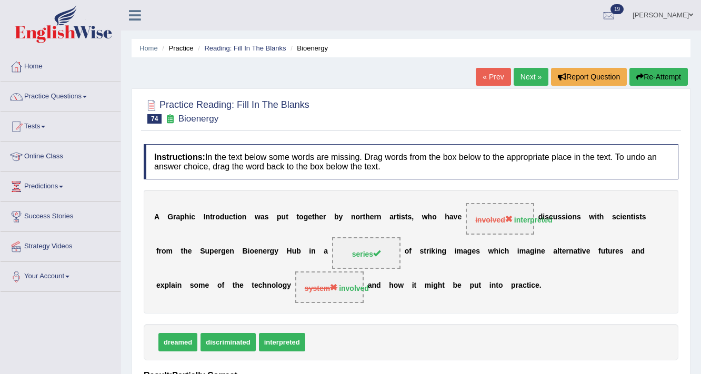
click at [519, 79] on link "Next »" at bounding box center [531, 77] width 35 height 18
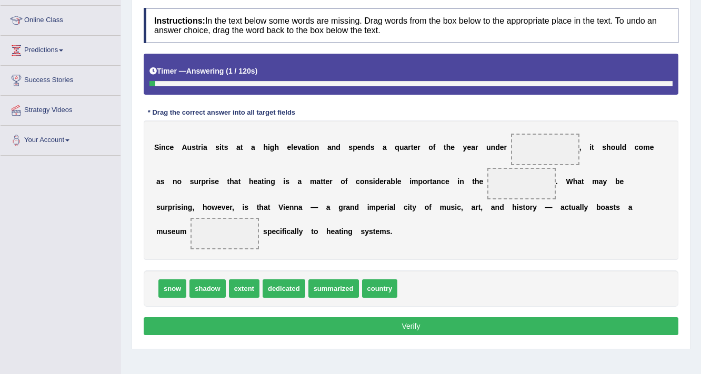
scroll to position [94, 0]
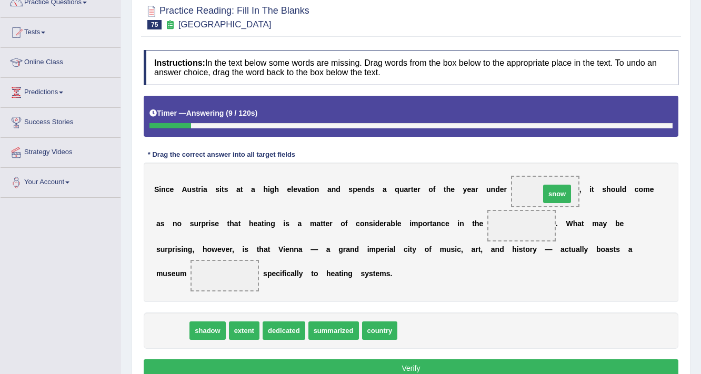
drag, startPoint x: 166, startPoint y: 329, endPoint x: 551, endPoint y: 193, distance: 408.3
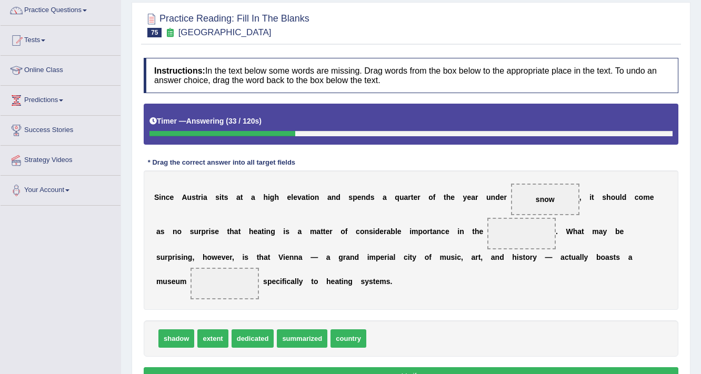
scroll to position [136, 0]
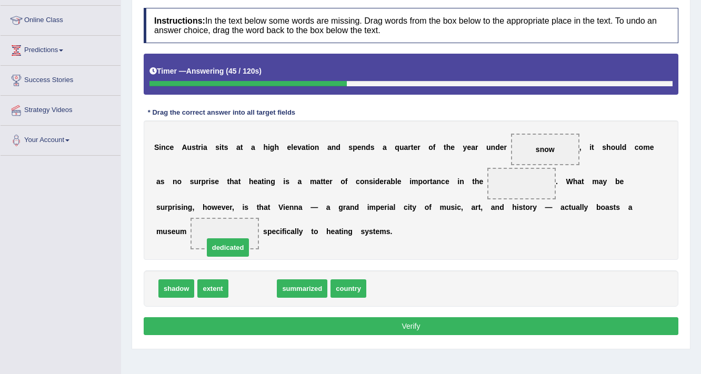
drag, startPoint x: 248, startPoint y: 284, endPoint x: 224, endPoint y: 241, distance: 49.7
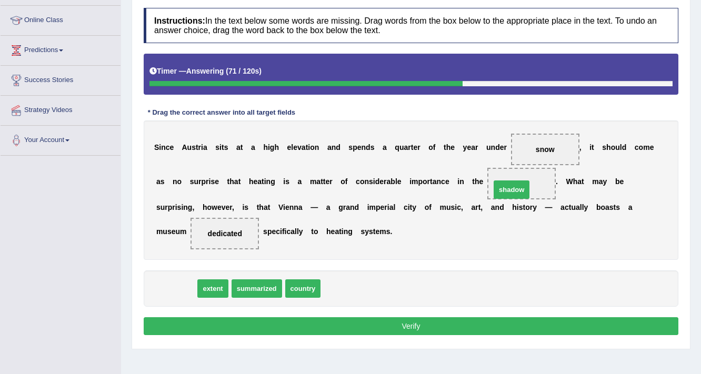
drag, startPoint x: 174, startPoint y: 291, endPoint x: 509, endPoint y: 192, distance: 349.4
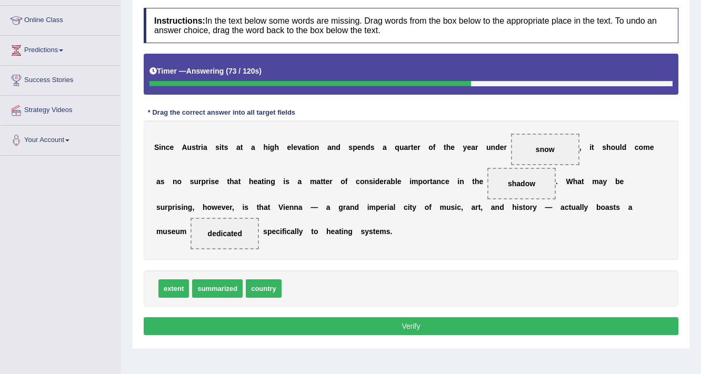
click at [467, 329] on button "Verify" at bounding box center [411, 326] width 535 height 18
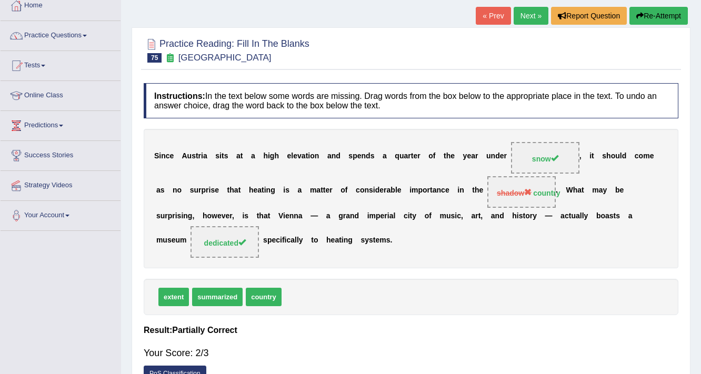
scroll to position [0, 0]
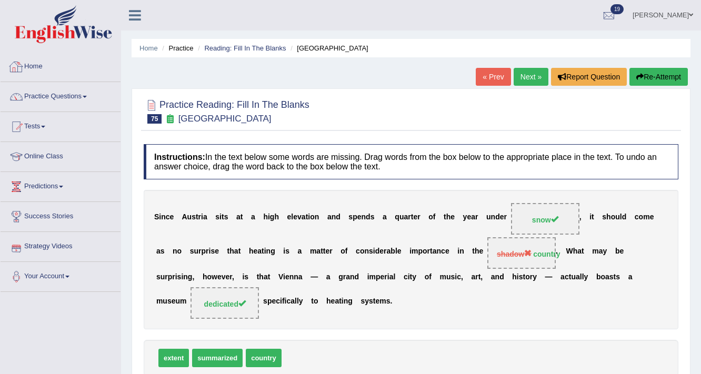
click at [36, 78] on li "Home" at bounding box center [61, 67] width 120 height 30
click at [32, 60] on link "Home" at bounding box center [59, 65] width 117 height 26
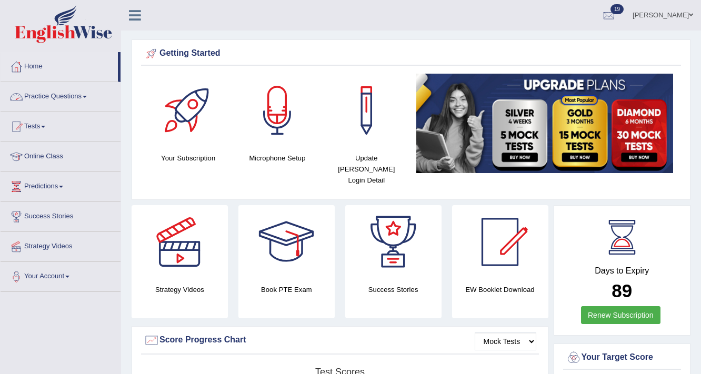
click at [51, 95] on link "Practice Questions" at bounding box center [61, 95] width 120 height 26
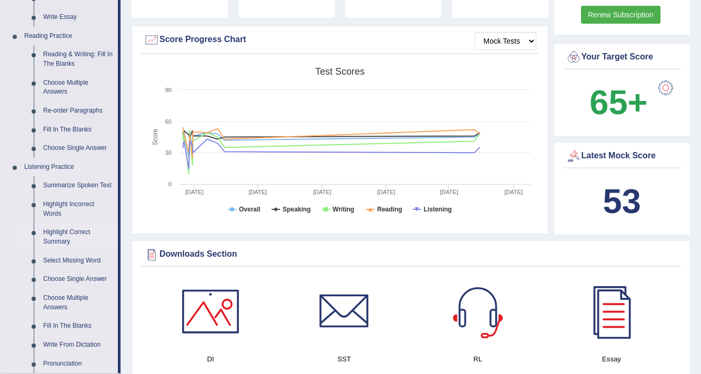
scroll to position [253, 0]
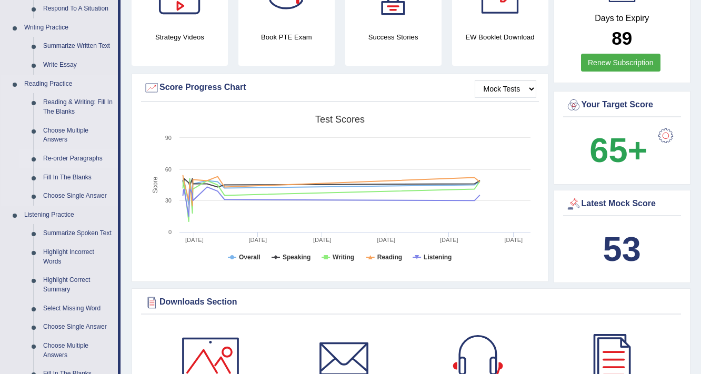
click at [68, 156] on link "Re-order Paragraphs" at bounding box center [77, 158] width 79 height 19
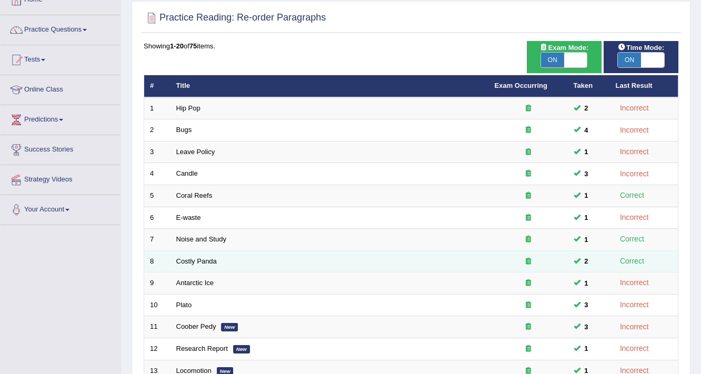
scroll to position [319, 0]
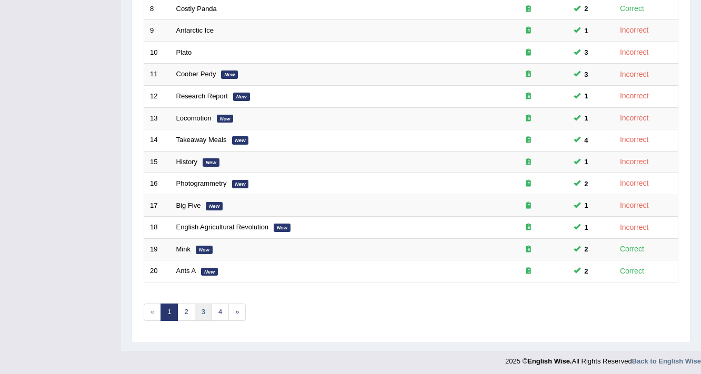
click at [204, 304] on link "3" at bounding box center [203, 312] width 17 height 17
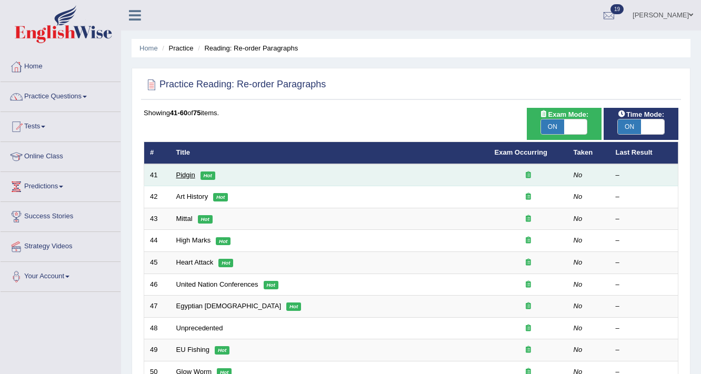
click at [182, 174] on link "Pidgin" at bounding box center [185, 175] width 19 height 8
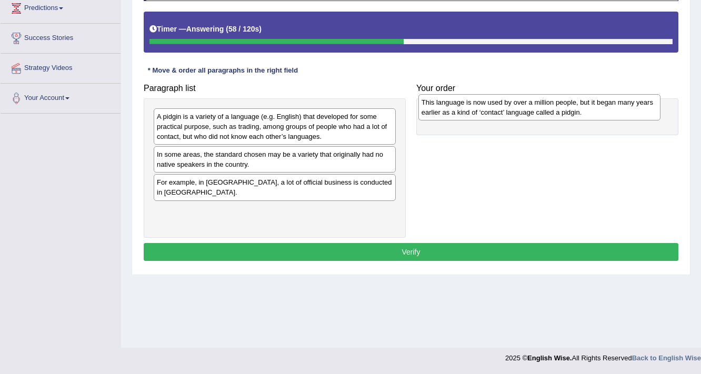
drag, startPoint x: 251, startPoint y: 189, endPoint x: 516, endPoint y: 109, distance: 276.4
click at [516, 109] on div "This language is now used by over a million people, but it began many years ear…" at bounding box center [539, 107] width 243 height 26
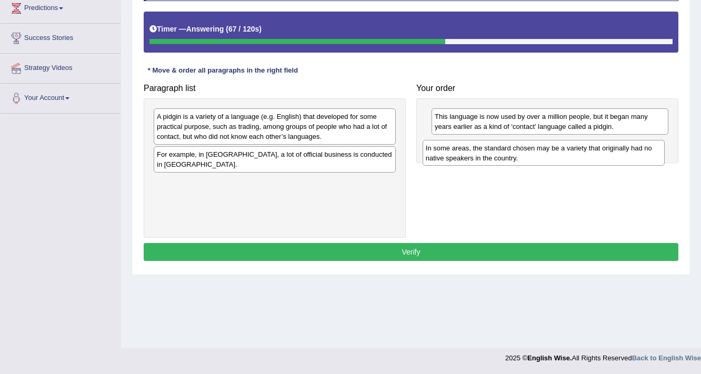
drag, startPoint x: 201, startPoint y: 160, endPoint x: 469, endPoint y: 152, distance: 269.1
click at [469, 152] on div "In some areas, the standard chosen may be a variety that originally had no nati…" at bounding box center [544, 153] width 243 height 26
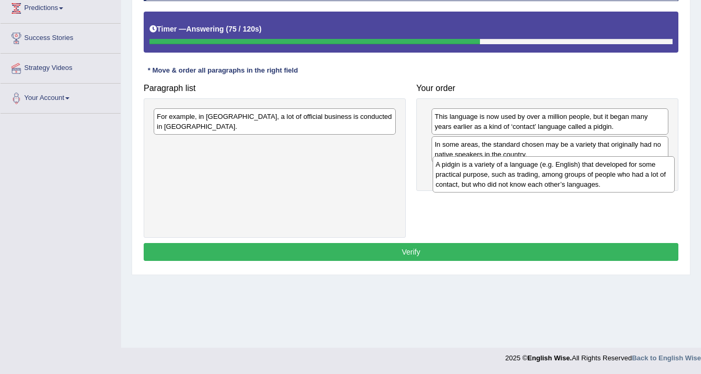
drag, startPoint x: 226, startPoint y: 135, endPoint x: 505, endPoint y: 183, distance: 283.0
click at [505, 183] on div "A pidgin is a variety of a language (e.g. English) that developed for some prac…" at bounding box center [554, 174] width 243 height 36
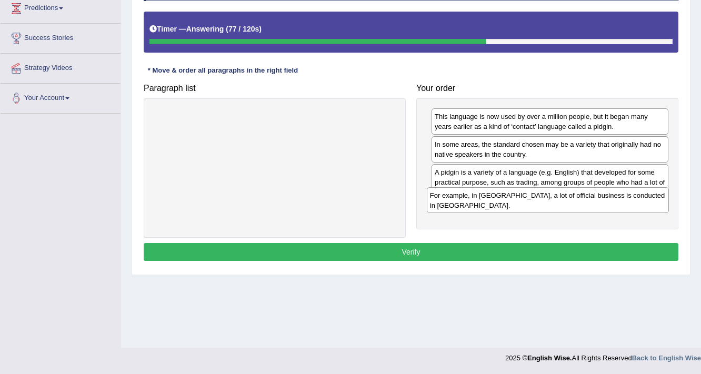
drag, startPoint x: 304, startPoint y: 122, endPoint x: 578, endPoint y: 208, distance: 288.0
click at [577, 202] on div "For example, in Papua New Guinea, a lot of official business is conducted in To…" at bounding box center [548, 200] width 243 height 26
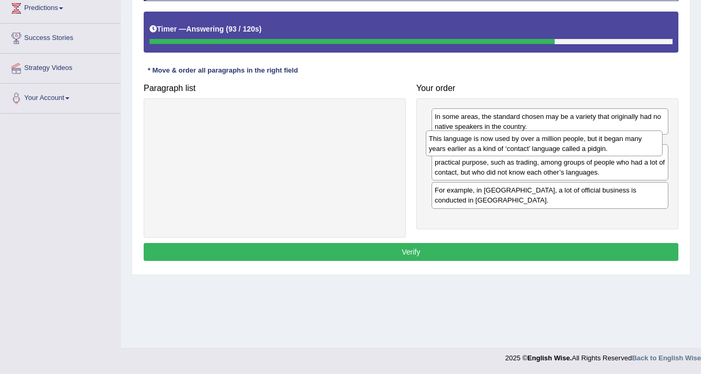
drag, startPoint x: 566, startPoint y: 126, endPoint x: 560, endPoint y: 148, distance: 22.9
click at [560, 148] on div "This language is now used by over a million people, but it began many years ear…" at bounding box center [544, 144] width 237 height 26
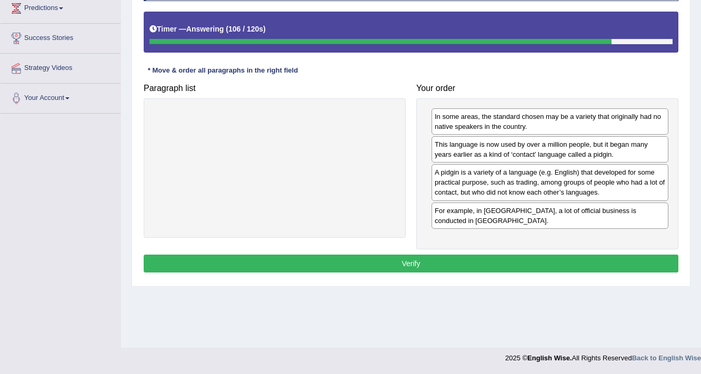
click at [438, 263] on button "Verify" at bounding box center [411, 264] width 535 height 18
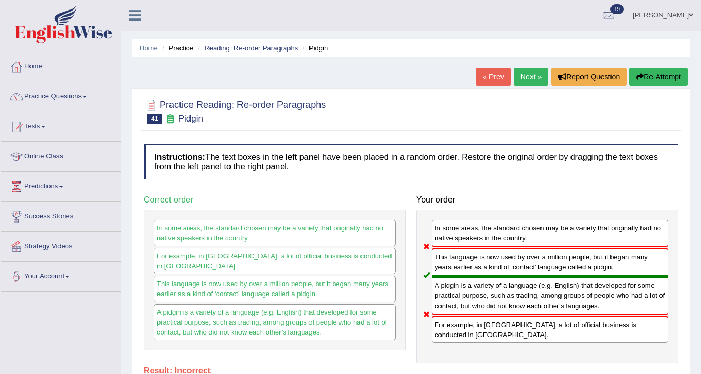
click at [532, 78] on link "Next »" at bounding box center [531, 77] width 35 height 18
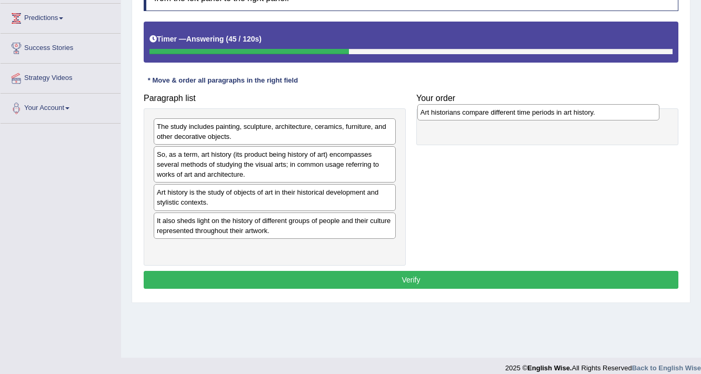
drag, startPoint x: 273, startPoint y: 194, endPoint x: 537, endPoint y: 116, distance: 274.9
click at [537, 116] on div "Art historians compare different time periods in art history." at bounding box center [538, 112] width 243 height 16
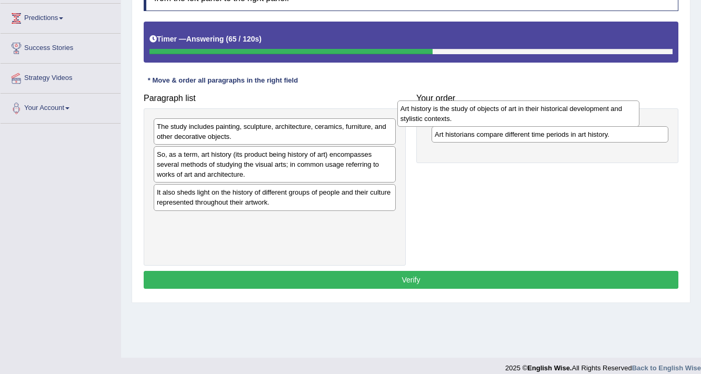
drag, startPoint x: 248, startPoint y: 198, endPoint x: 492, endPoint y: 115, distance: 257.5
click at [492, 115] on div "Art history is the study of objects of art in their historical development and …" at bounding box center [518, 114] width 243 height 26
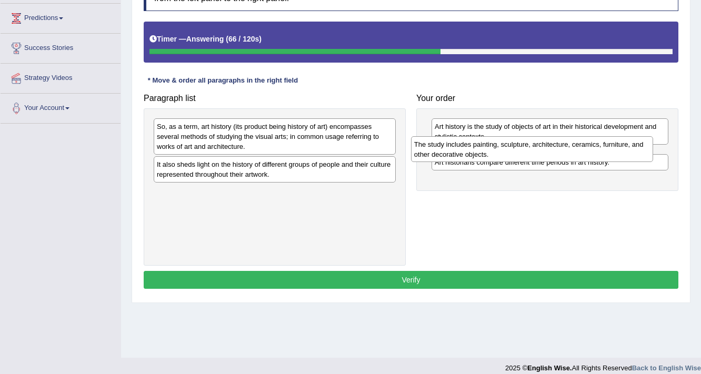
drag, startPoint x: 244, startPoint y: 134, endPoint x: 502, endPoint y: 152, distance: 258.0
click at [502, 152] on div "The study includes painting, sculpture, architecture, ceramics, furniture, and …" at bounding box center [532, 149] width 243 height 26
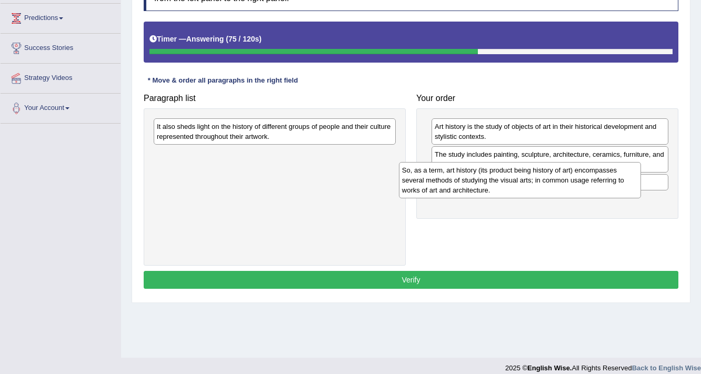
drag, startPoint x: 241, startPoint y: 140, endPoint x: 486, endPoint y: 184, distance: 249.1
click at [486, 184] on div "So, as a term, art history (its product being history of art) encompasses sever…" at bounding box center [520, 180] width 243 height 36
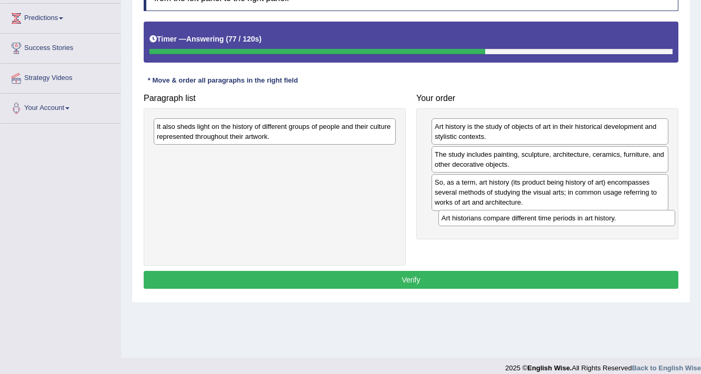
drag, startPoint x: 475, startPoint y: 185, endPoint x: 481, endPoint y: 213, distance: 28.5
click at [481, 213] on div "Art historians compare different time periods in art history." at bounding box center [556, 218] width 237 height 16
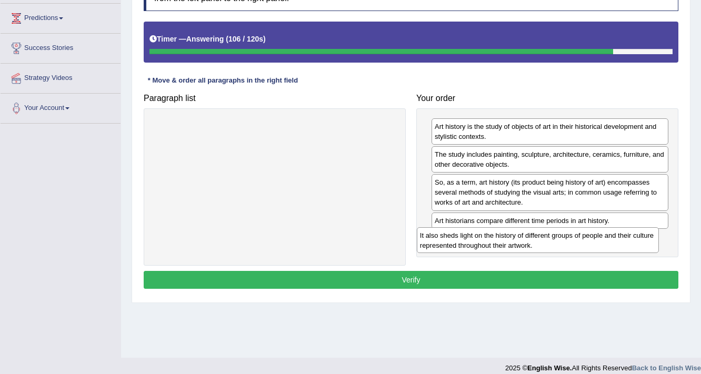
drag, startPoint x: 284, startPoint y: 135, endPoint x: 547, endPoint y: 244, distance: 284.8
click at [547, 244] on div "It also sheds light on the history of different groups of people and their cult…" at bounding box center [538, 240] width 243 height 26
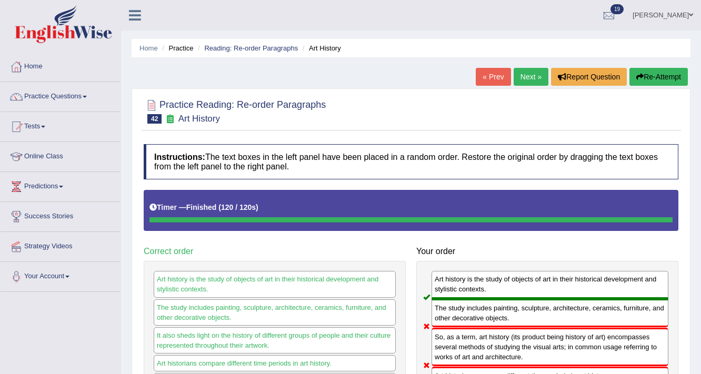
click at [526, 81] on link "Next »" at bounding box center [531, 77] width 35 height 18
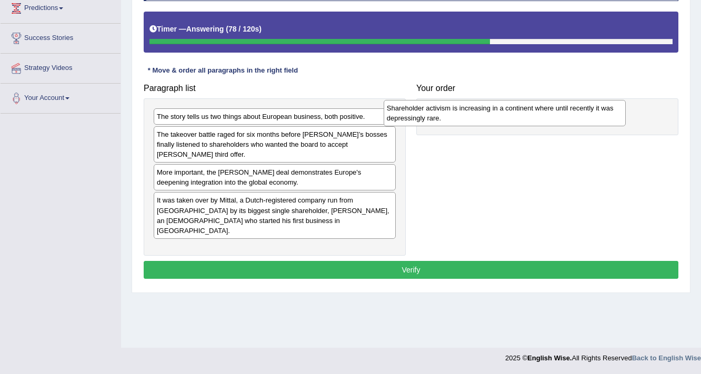
drag, startPoint x: 194, startPoint y: 198, endPoint x: 429, endPoint y: 116, distance: 249.5
click at [429, 116] on div "Shareholder activism is increasing in a continent where until recently it was d…" at bounding box center [505, 113] width 243 height 26
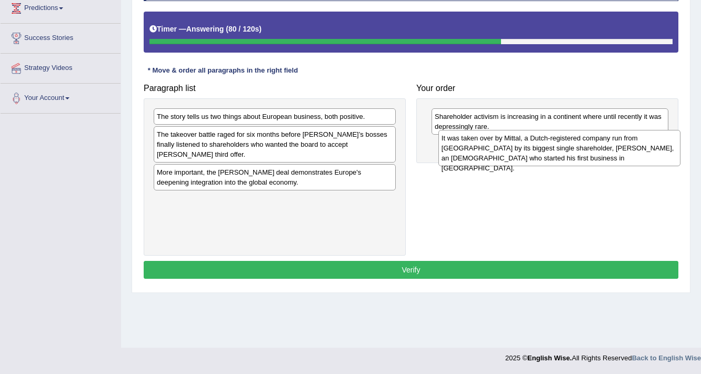
drag, startPoint x: 297, startPoint y: 195, endPoint x: 582, endPoint y: 143, distance: 289.5
click at [582, 143] on div "It was taken over by Mittal, a Dutch-registered company run from [GEOGRAPHIC_DA…" at bounding box center [559, 148] width 243 height 36
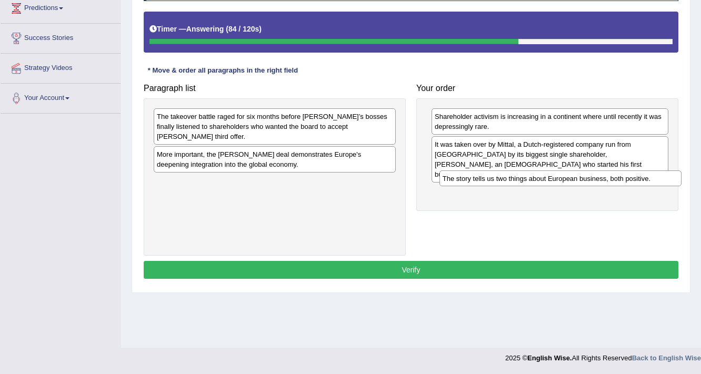
drag, startPoint x: 213, startPoint y: 117, endPoint x: 498, endPoint y: 179, distance: 292.5
click at [498, 179] on div "The story tells us two things about European business, both positive." at bounding box center [560, 179] width 243 height 16
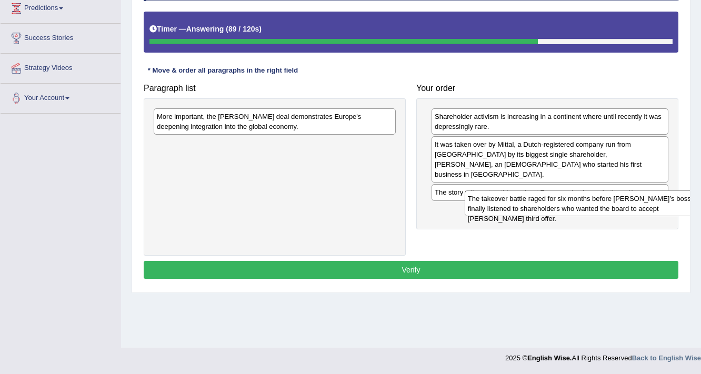
drag, startPoint x: 300, startPoint y: 122, endPoint x: 611, endPoint y: 204, distance: 321.7
click at [611, 204] on div "The takeover battle raged for six months before [PERSON_NAME]’s bosses finally …" at bounding box center [586, 204] width 243 height 26
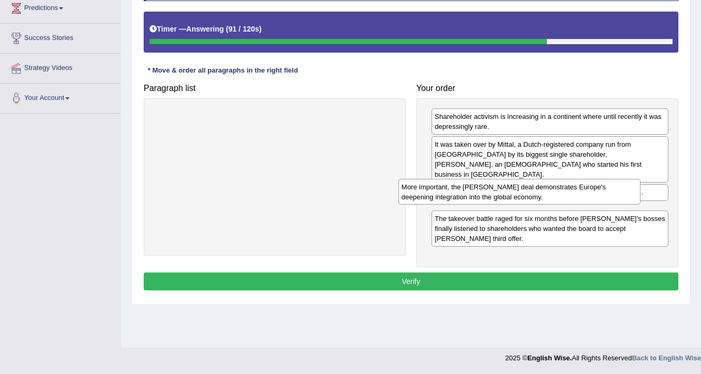
drag, startPoint x: 325, startPoint y: 122, endPoint x: 570, endPoint y: 192, distance: 254.7
click at [570, 192] on div "More important, the [PERSON_NAME] deal demonstrates Europe's deepening integrat…" at bounding box center [519, 192] width 243 height 26
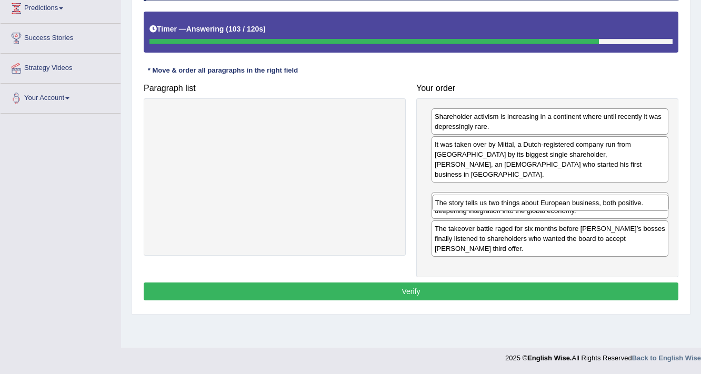
drag, startPoint x: 527, startPoint y: 182, endPoint x: 527, endPoint y: 203, distance: 21.1
click at [527, 203] on div "The story tells us two things about European business, both positive." at bounding box center [550, 203] width 237 height 16
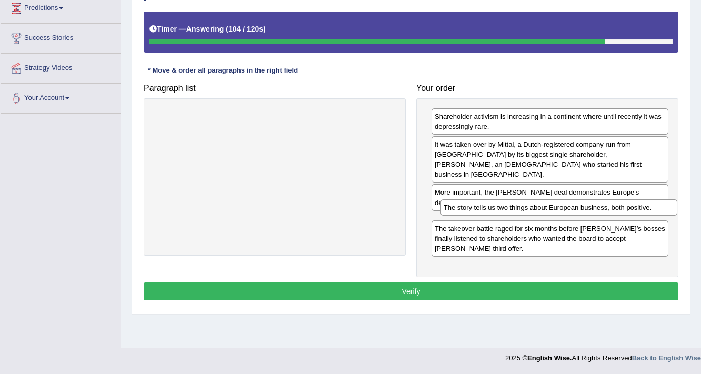
drag, startPoint x: 513, startPoint y: 181, endPoint x: 522, endPoint y: 206, distance: 26.8
click at [522, 206] on div "The story tells us two things about European business, both positive." at bounding box center [559, 207] width 237 height 16
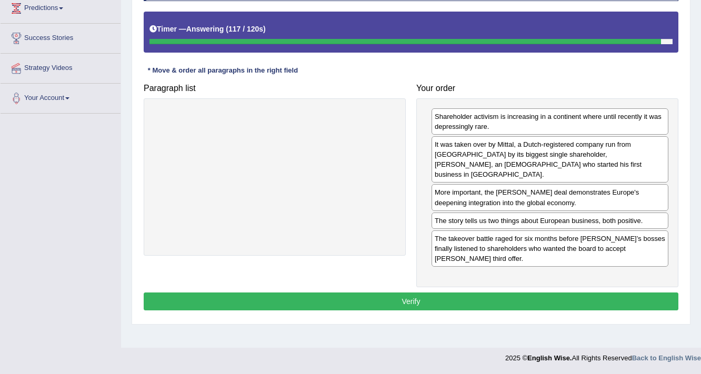
click at [482, 293] on button "Verify" at bounding box center [411, 302] width 535 height 18
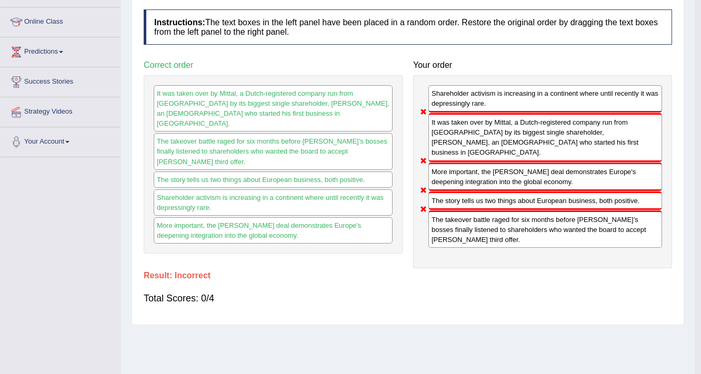
scroll to position [52, 0]
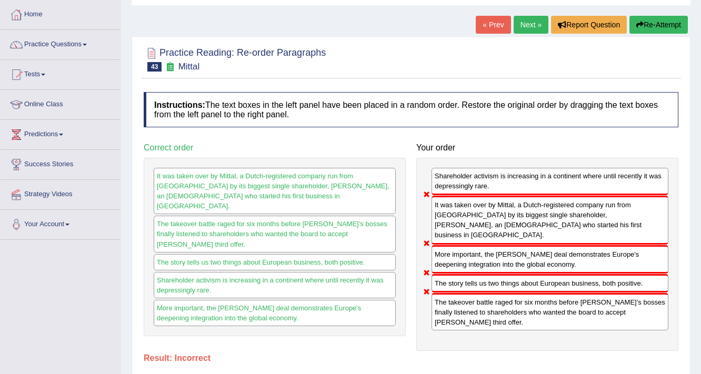
click at [642, 32] on button "Re-Attempt" at bounding box center [658, 25] width 58 height 18
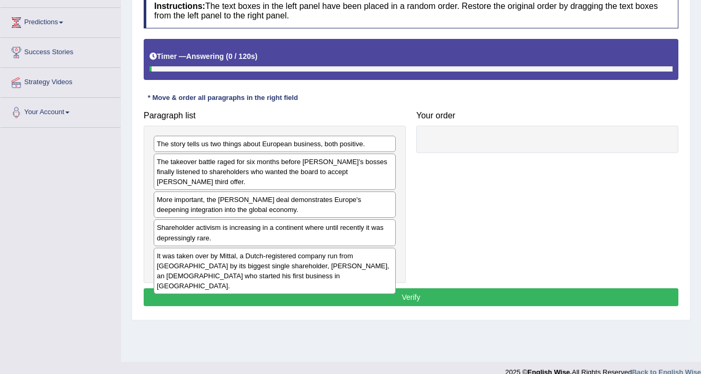
scroll to position [178, 0]
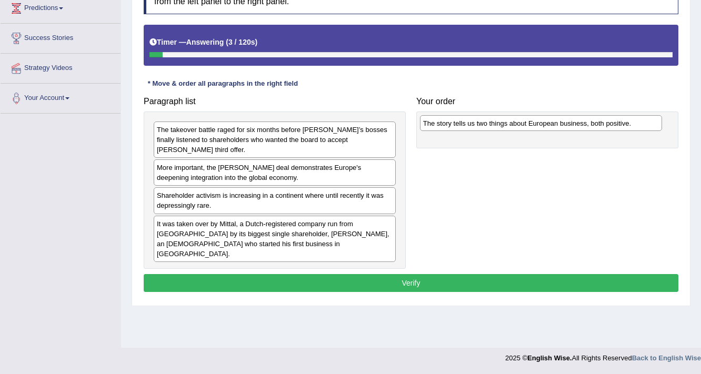
drag, startPoint x: 188, startPoint y: 129, endPoint x: 454, endPoint y: 123, distance: 266.4
click at [454, 123] on div "The story tells us two things about European business, both positive." at bounding box center [541, 123] width 243 height 16
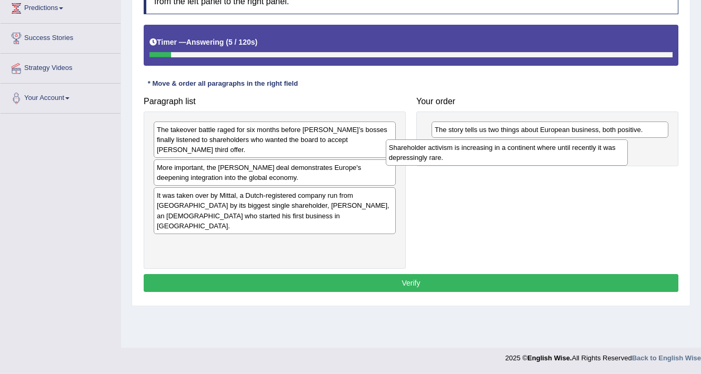
drag, startPoint x: 204, startPoint y: 188, endPoint x: 453, endPoint y: 142, distance: 253.1
click at [453, 142] on div "Shareholder activism is increasing in a continent where until recently it was d…" at bounding box center [507, 152] width 243 height 26
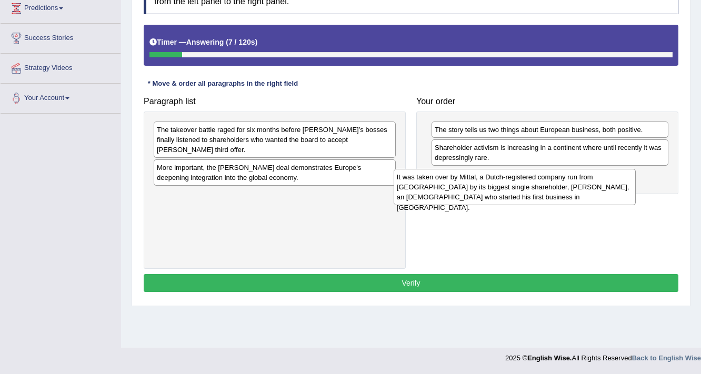
drag, startPoint x: 225, startPoint y: 204, endPoint x: 463, endPoint y: 197, distance: 238.0
click at [463, 197] on div "It was taken over by Mittal, a Dutch-registered company run from [GEOGRAPHIC_DA…" at bounding box center [515, 187] width 243 height 36
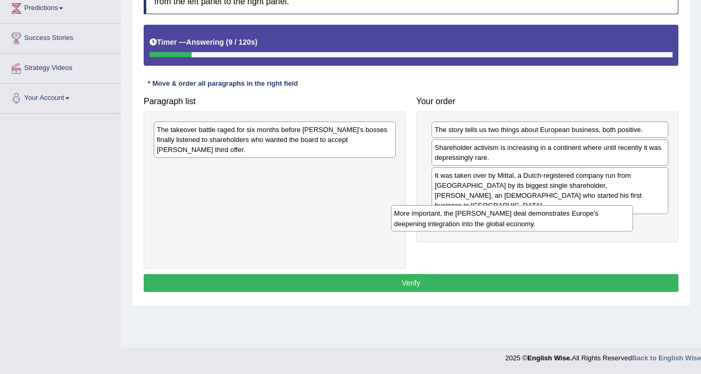
drag, startPoint x: 275, startPoint y: 158, endPoint x: 518, endPoint y: 212, distance: 249.1
click at [518, 212] on div "More important, the [PERSON_NAME] deal demonstrates Europe's deepening integrat…" at bounding box center [512, 218] width 243 height 26
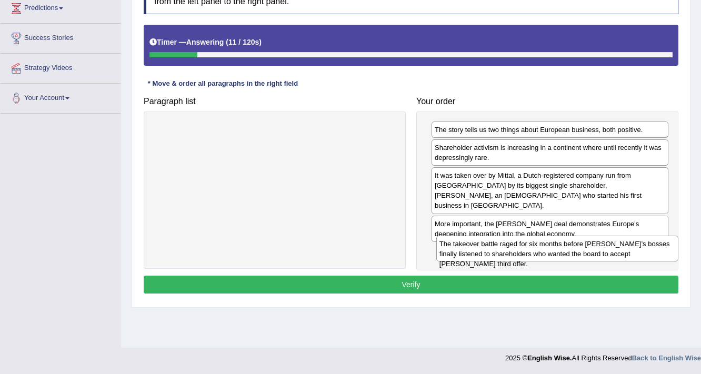
drag, startPoint x: 221, startPoint y: 125, endPoint x: 505, endPoint y: 229, distance: 302.2
click at [505, 236] on div "The takeover battle raged for six months before [PERSON_NAME]’s bosses finally …" at bounding box center [557, 249] width 243 height 26
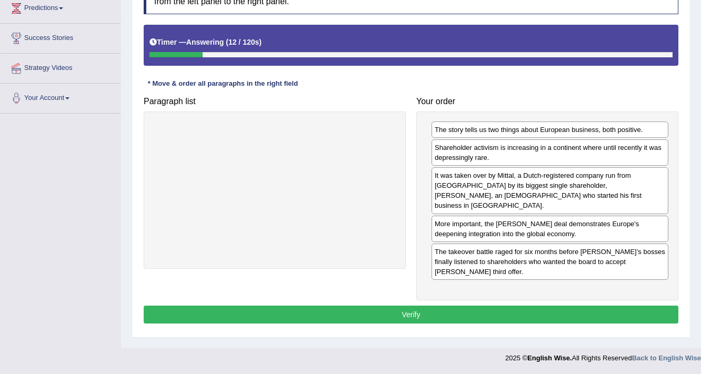
click at [498, 306] on button "Verify" at bounding box center [411, 315] width 535 height 18
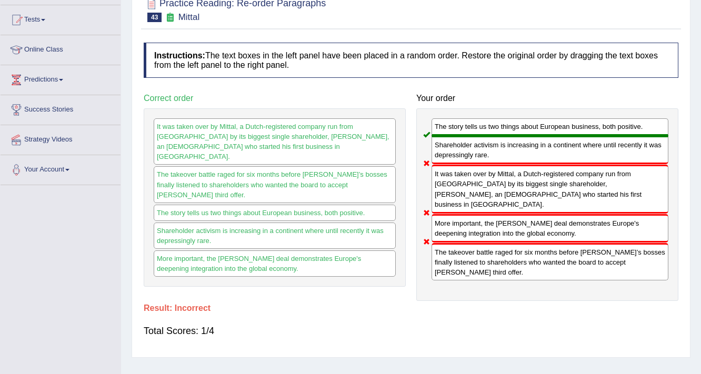
scroll to position [52, 0]
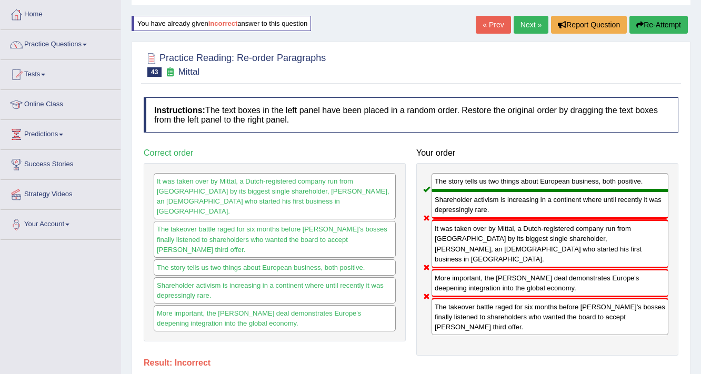
click at [645, 23] on button "Re-Attempt" at bounding box center [658, 25] width 58 height 18
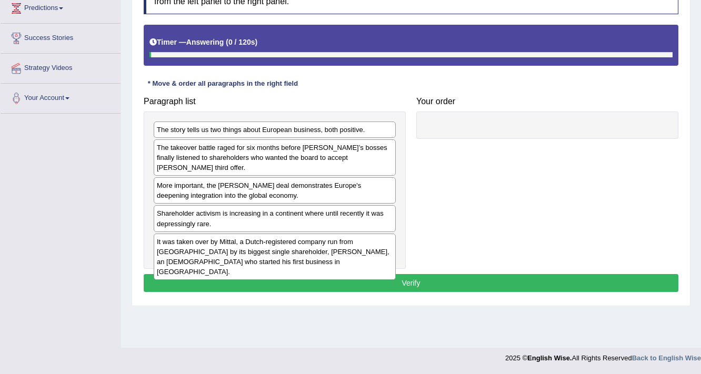
scroll to position [178, 0]
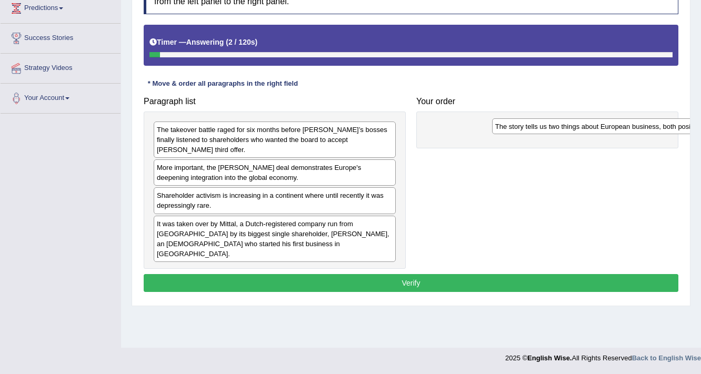
drag, startPoint x: 187, startPoint y: 132, endPoint x: 479, endPoint y: 128, distance: 291.6
click at [492, 128] on div "The story tells us two things about European business, both positive." at bounding box center [613, 126] width 243 height 16
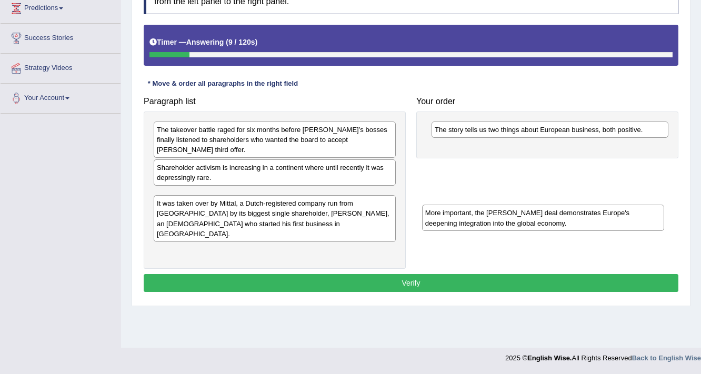
drag, startPoint x: 329, startPoint y: 157, endPoint x: 597, endPoint y: 213, distance: 274.2
click at [597, 213] on div "More important, the [PERSON_NAME] deal demonstrates Europe's deepening integrat…" at bounding box center [543, 218] width 243 height 26
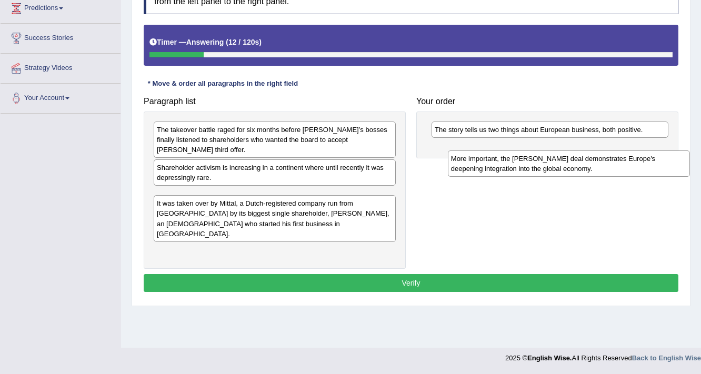
drag, startPoint x: 203, startPoint y: 190, endPoint x: 497, endPoint y: 164, distance: 295.4
click at [497, 164] on div "More important, the [PERSON_NAME] deal demonstrates Europe's deepening integrat…" at bounding box center [569, 164] width 243 height 26
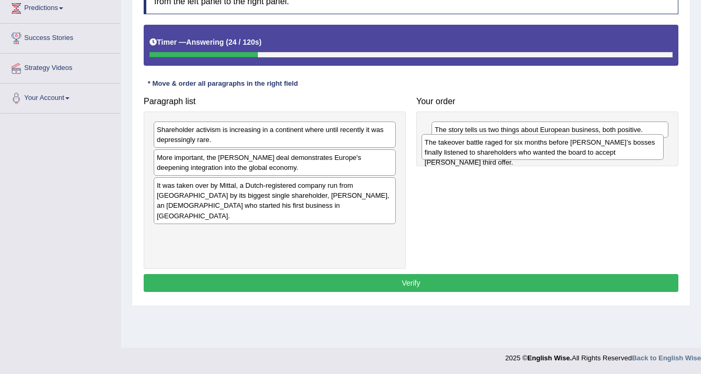
drag, startPoint x: 304, startPoint y: 136, endPoint x: 572, endPoint y: 149, distance: 268.2
click at [572, 149] on div "The takeover battle raged for six months before [PERSON_NAME]’s bosses finally …" at bounding box center [543, 147] width 243 height 26
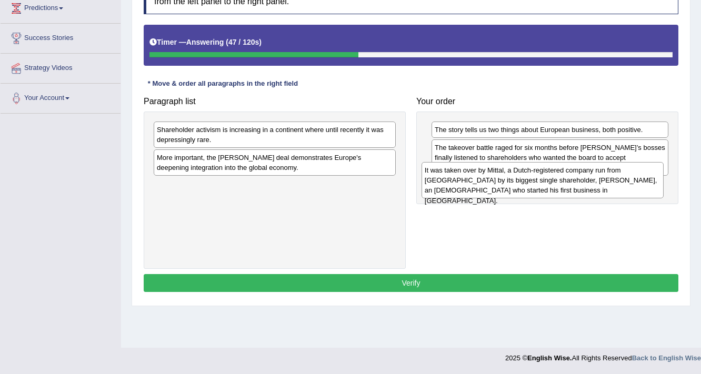
drag, startPoint x: 249, startPoint y: 198, endPoint x: 517, endPoint y: 183, distance: 268.3
click at [517, 183] on div "It was taken over by Mittal, a Dutch-registered company run from [GEOGRAPHIC_DA…" at bounding box center [543, 180] width 243 height 36
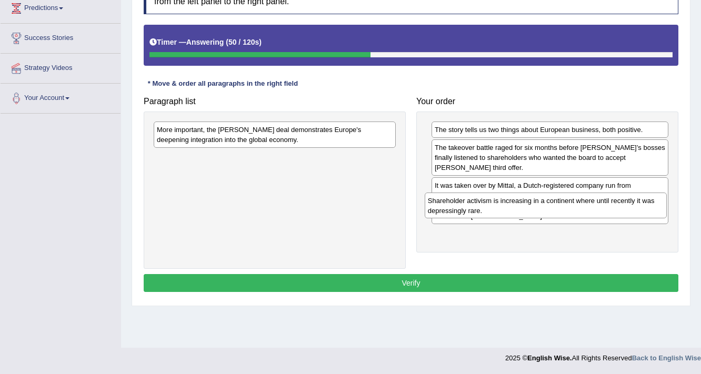
drag, startPoint x: 198, startPoint y: 137, endPoint x: 472, endPoint y: 208, distance: 282.9
click at [472, 208] on div "Shareholder activism is increasing in a continent where until recently it was d…" at bounding box center [546, 206] width 243 height 26
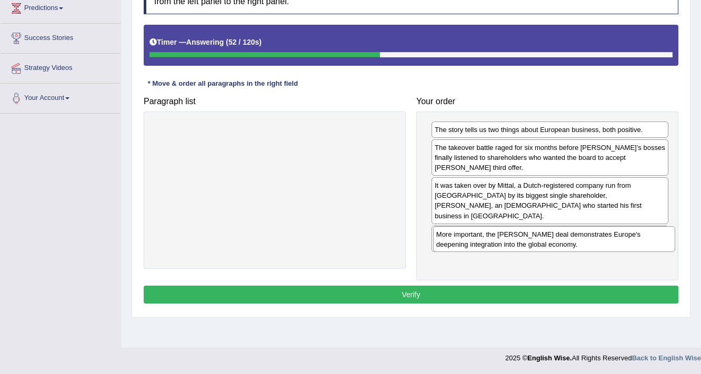
drag, startPoint x: 286, startPoint y: 140, endPoint x: 565, endPoint y: 244, distance: 298.3
click at [565, 244] on div "More important, the [PERSON_NAME] deal demonstrates Europe's deepening integrat…" at bounding box center [554, 239] width 243 height 26
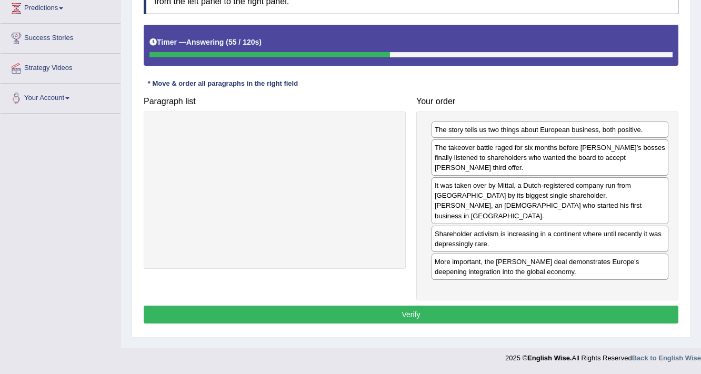
click at [469, 306] on button "Verify" at bounding box center [411, 315] width 535 height 18
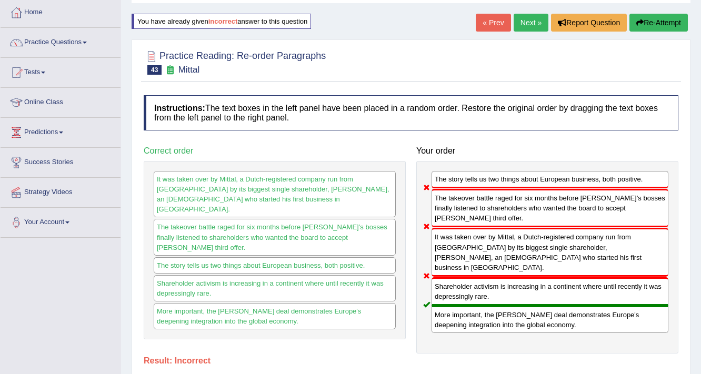
scroll to position [52, 0]
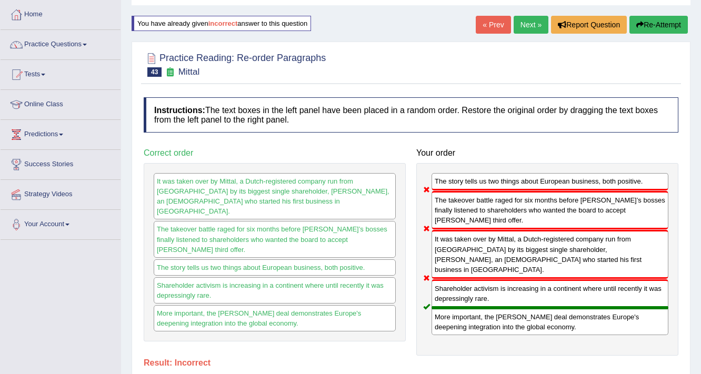
click at [663, 25] on button "Re-Attempt" at bounding box center [658, 25] width 58 height 18
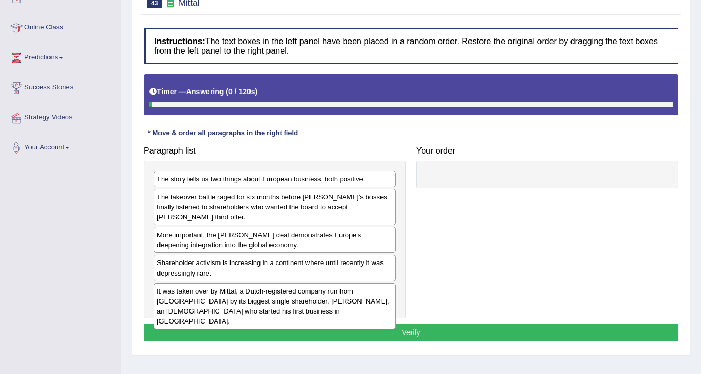
scroll to position [178, 0]
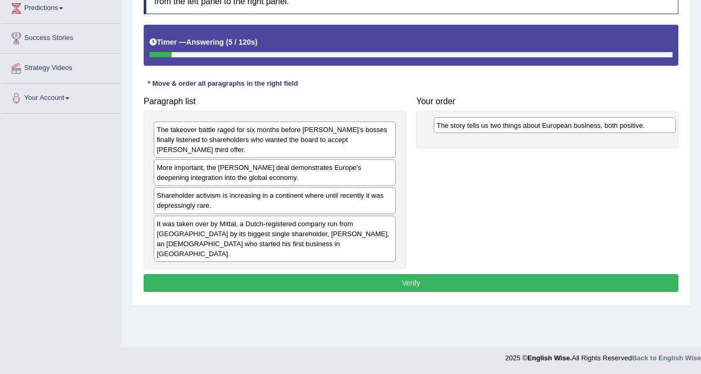
drag, startPoint x: 205, startPoint y: 129, endPoint x: 485, endPoint y: 125, distance: 280.0
click at [485, 125] on div "The story tells us two things about European business, both positive." at bounding box center [555, 125] width 243 height 16
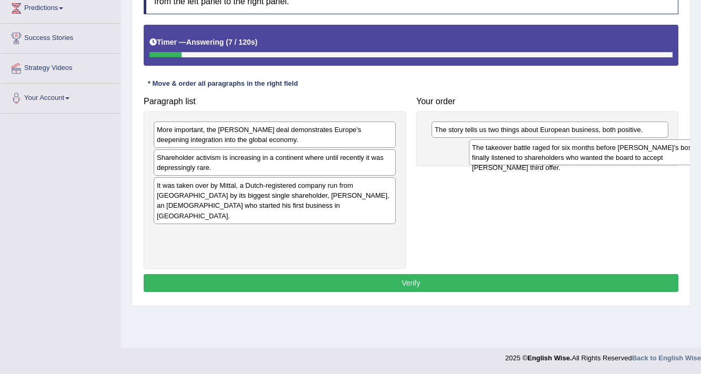
drag, startPoint x: 276, startPoint y: 141, endPoint x: 591, endPoint y: 158, distance: 315.8
click at [591, 158] on div "The takeover battle raged for six months before [PERSON_NAME]’s bosses finally …" at bounding box center [590, 152] width 243 height 26
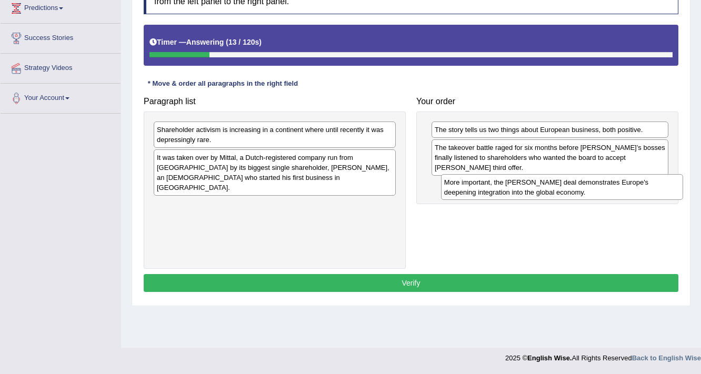
drag, startPoint x: 229, startPoint y: 133, endPoint x: 516, endPoint y: 183, distance: 291.8
click at [516, 183] on div "More important, the [PERSON_NAME] deal demonstrates Europe's deepening integrat…" at bounding box center [562, 187] width 243 height 26
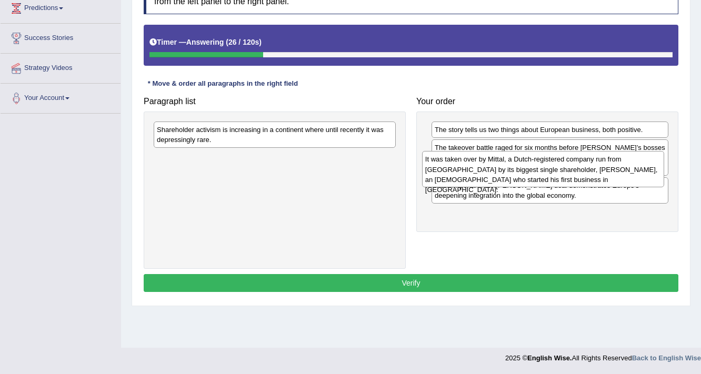
drag, startPoint x: 252, startPoint y: 168, endPoint x: 520, endPoint y: 170, distance: 268.4
click at [520, 170] on div "It was taken over by Mittal, a Dutch-registered company run from [GEOGRAPHIC_DA…" at bounding box center [543, 169] width 243 height 36
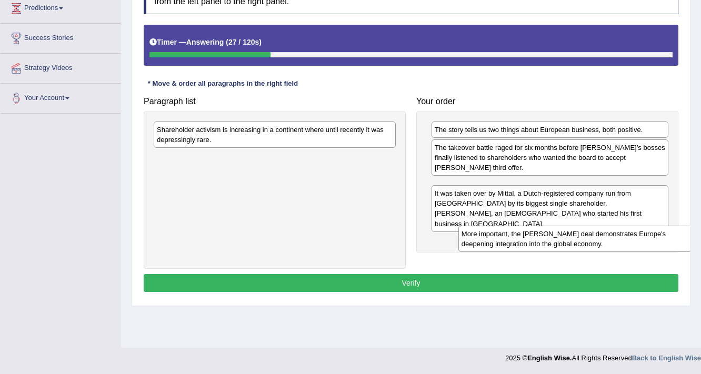
drag, startPoint x: 485, startPoint y: 185, endPoint x: 508, endPoint y: 238, distance: 57.7
click at [512, 244] on div "More important, the [PERSON_NAME] deal demonstrates Europe's deepening integrat…" at bounding box center [576, 239] width 237 height 26
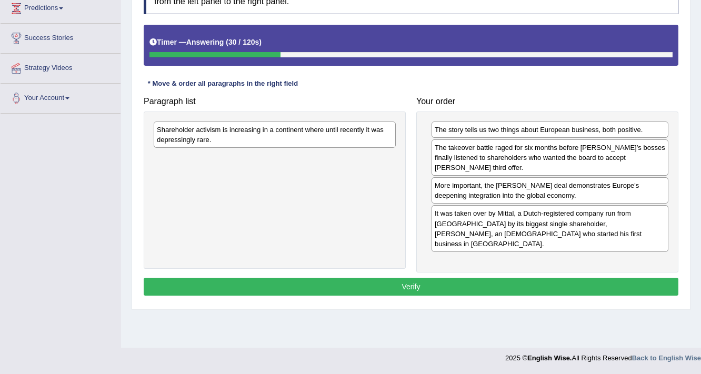
click at [505, 192] on div "The story tells us two things about European business, both positive. The takeo…" at bounding box center [547, 192] width 262 height 161
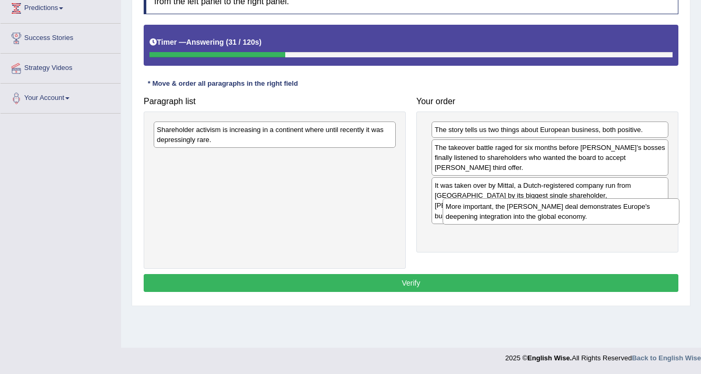
drag, startPoint x: 513, startPoint y: 189, endPoint x: 525, endPoint y: 221, distance: 33.6
click at [525, 221] on div "More important, the [PERSON_NAME] deal demonstrates Europe's deepening integrat…" at bounding box center [561, 211] width 237 height 26
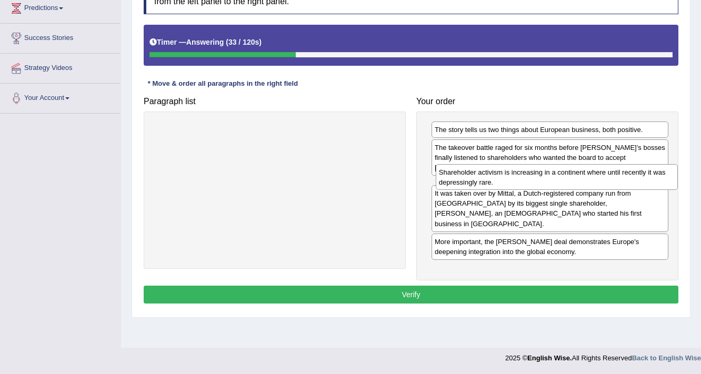
drag, startPoint x: 309, startPoint y: 137, endPoint x: 591, endPoint y: 179, distance: 285.3
click at [591, 179] on div "Shareholder activism is increasing in a continent where until recently it was d…" at bounding box center [557, 177] width 243 height 26
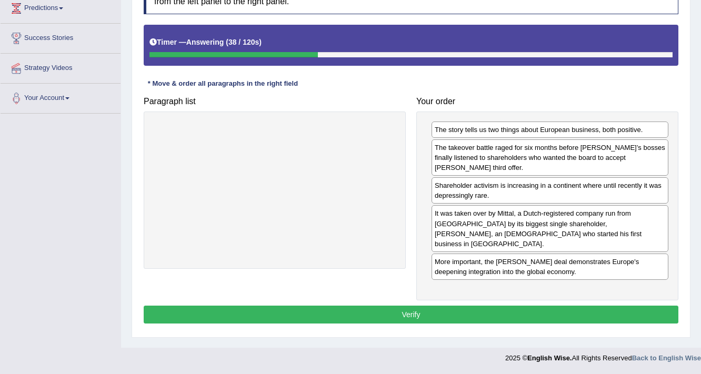
click at [504, 306] on button "Verify" at bounding box center [411, 315] width 535 height 18
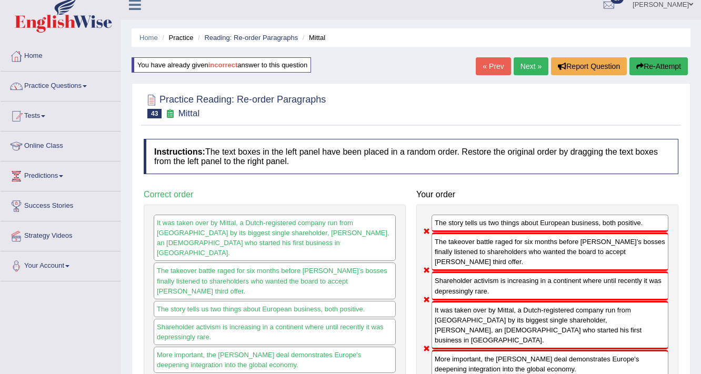
scroll to position [0, 0]
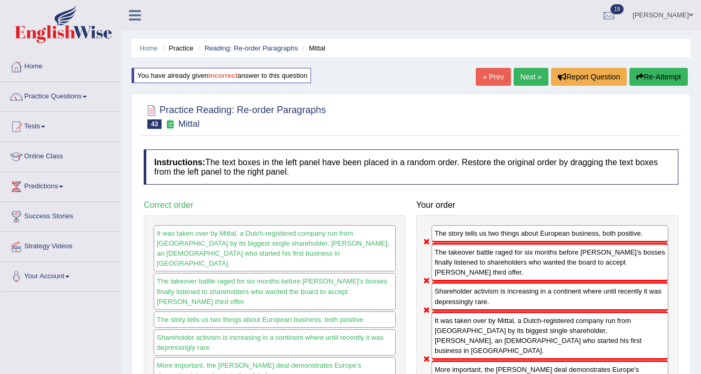
click at [653, 72] on button "Re-Attempt" at bounding box center [658, 77] width 58 height 18
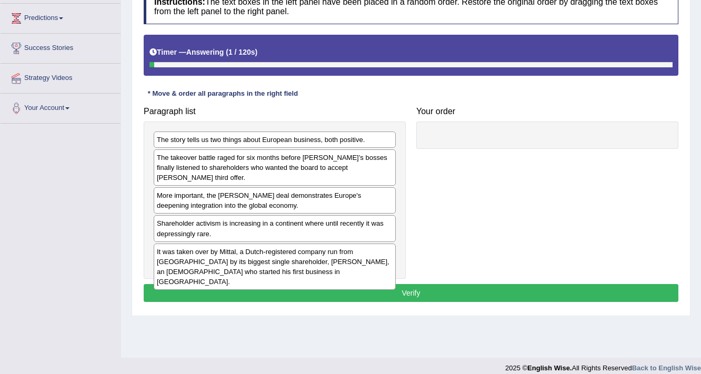
scroll to position [178, 0]
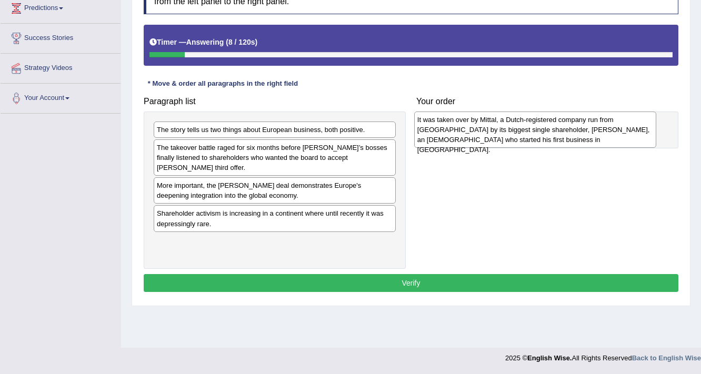
drag, startPoint x: 223, startPoint y: 241, endPoint x: 484, endPoint y: 130, distance: 283.2
click at [484, 130] on div "It was taken over by Mittal, a Dutch-registered company run from London by its …" at bounding box center [535, 130] width 243 height 36
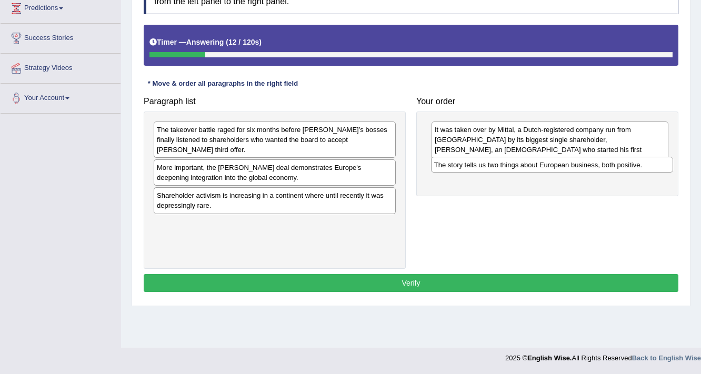
drag, startPoint x: 203, startPoint y: 133, endPoint x: 481, endPoint y: 168, distance: 279.7
click at [481, 168] on div "The story tells us two things about European business, both positive." at bounding box center [552, 165] width 243 height 16
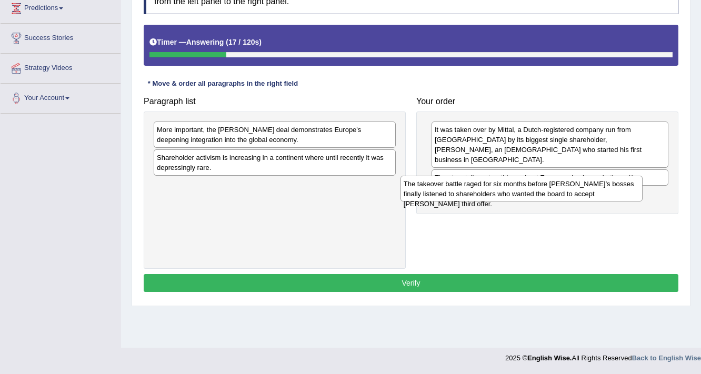
drag, startPoint x: 284, startPoint y: 142, endPoint x: 531, endPoint y: 196, distance: 252.6
click at [531, 196] on div "The takeover battle raged for six months before Arcelor’s bosses finally listen…" at bounding box center [522, 189] width 243 height 26
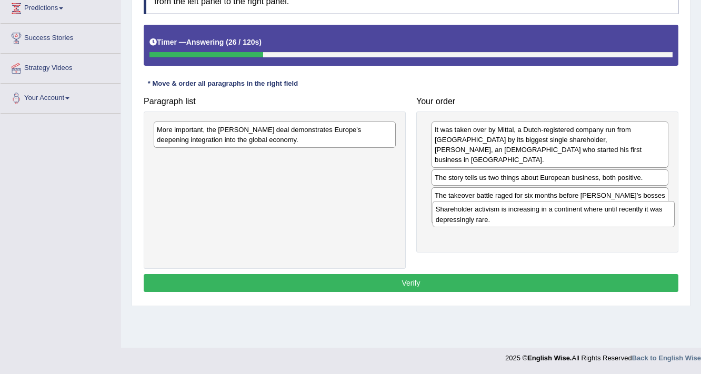
drag, startPoint x: 255, startPoint y: 164, endPoint x: 541, endPoint y: 217, distance: 290.1
click at [541, 217] on div "Shareholder activism is increasing in a continent where until recently it was d…" at bounding box center [554, 214] width 243 height 26
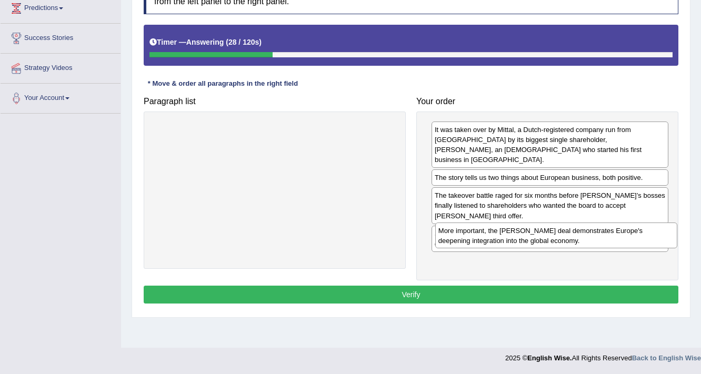
drag, startPoint x: 336, startPoint y: 156, endPoint x: 611, endPoint y: 242, distance: 287.3
click at [611, 242] on div "More important, the Arcelor Mittal deal demonstrates Europe's deepening integra…" at bounding box center [556, 236] width 243 height 26
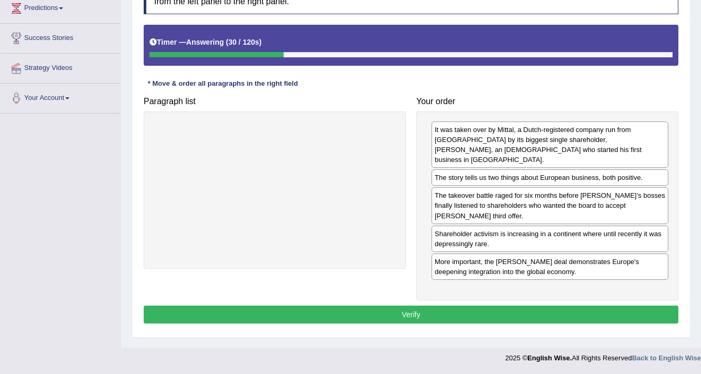
click at [613, 306] on button "Verify" at bounding box center [411, 315] width 535 height 18
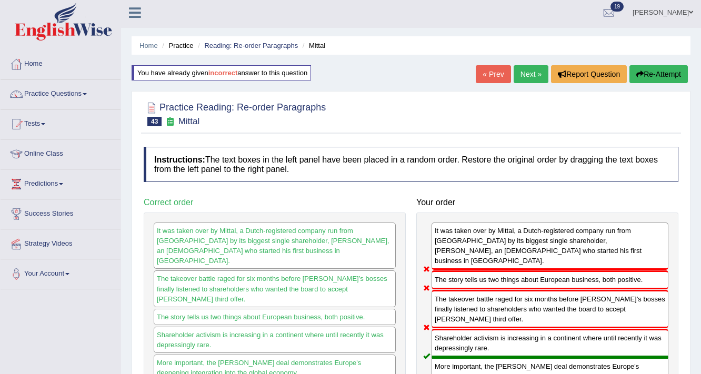
scroll to position [0, 0]
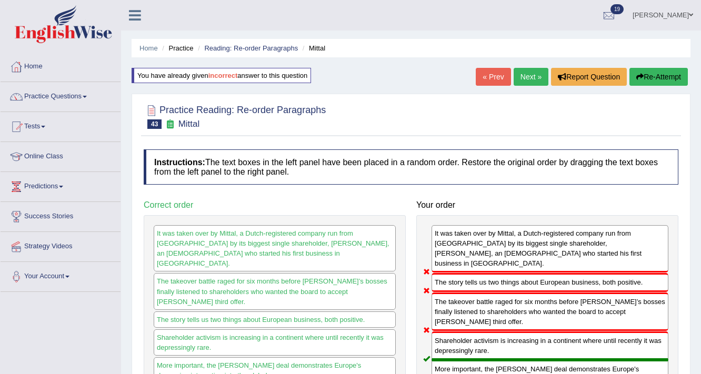
click at [526, 78] on link "Next »" at bounding box center [531, 77] width 35 height 18
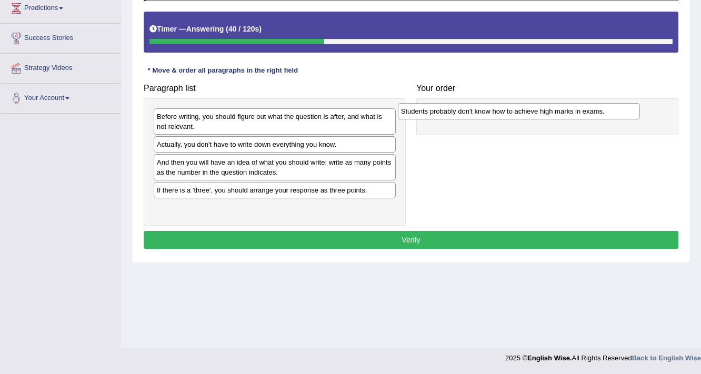
drag, startPoint x: 236, startPoint y: 189, endPoint x: 481, endPoint y: 112, distance: 256.8
click at [481, 112] on div "Students probably don't know how to achieve high marks in exams." at bounding box center [519, 111] width 243 height 16
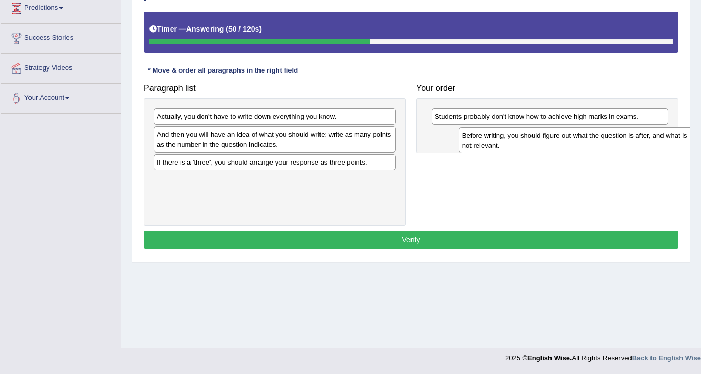
drag, startPoint x: 189, startPoint y: 126, endPoint x: 505, endPoint y: 143, distance: 315.7
click at [505, 143] on div "Before writing, you should figure out what the question is after, and what is n…" at bounding box center [580, 140] width 243 height 26
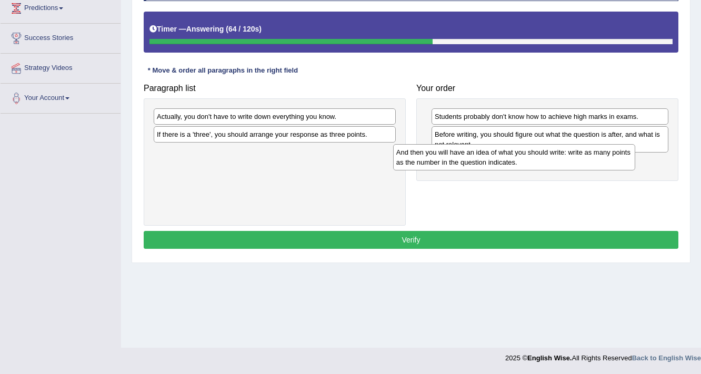
drag, startPoint x: 257, startPoint y: 146, endPoint x: 505, endPoint y: 165, distance: 249.1
click at [505, 165] on div "And then you will have an idea of what you should write: write as many points a…" at bounding box center [514, 157] width 243 height 26
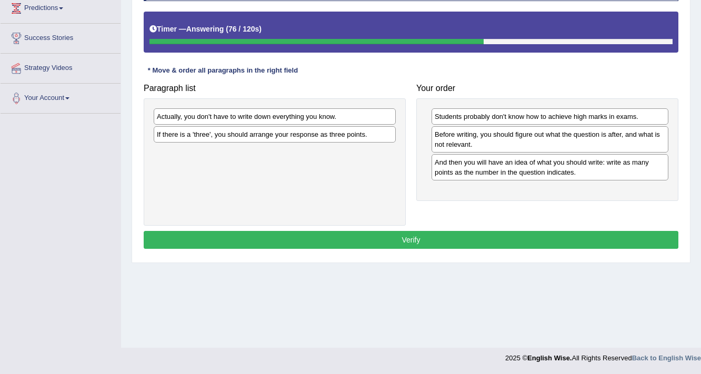
click at [177, 121] on div "Actually, you don't have to write down everything you know." at bounding box center [275, 116] width 242 height 16
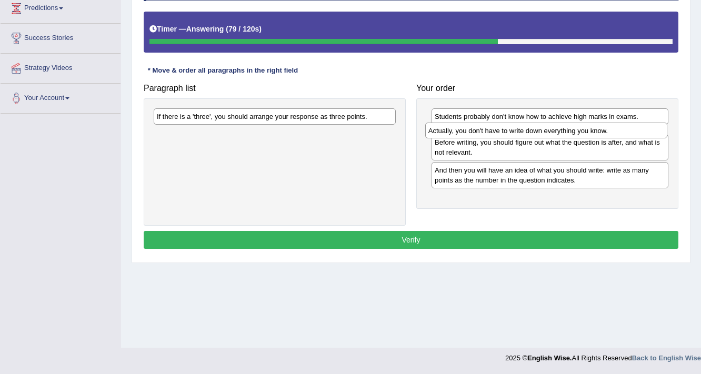
drag, startPoint x: 189, startPoint y: 115, endPoint x: 461, endPoint y: 129, distance: 271.9
click at [461, 129] on div "Actually, you don't have to write down everything you know." at bounding box center [546, 131] width 243 height 16
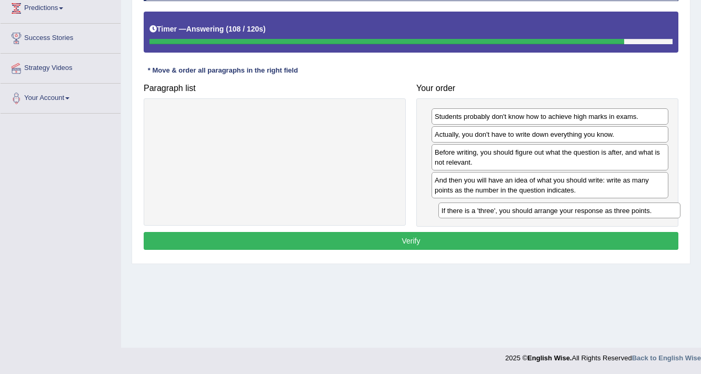
drag, startPoint x: 332, startPoint y: 120, endPoint x: 608, endPoint y: 208, distance: 290.1
click at [608, 208] on div "If there is a 'three', you should arrange your response as three points." at bounding box center [559, 211] width 243 height 16
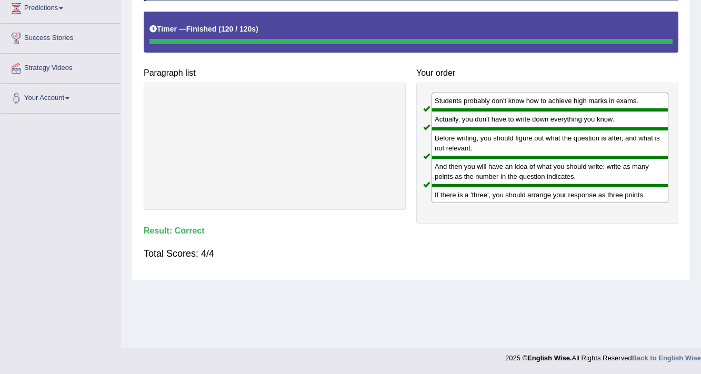
scroll to position [10, 0]
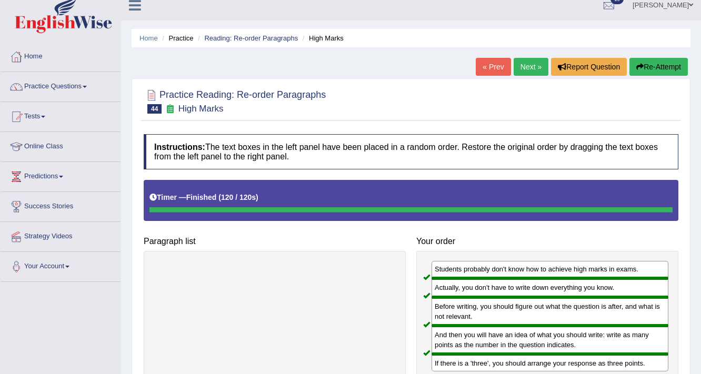
click at [519, 59] on link "Next »" at bounding box center [531, 67] width 35 height 18
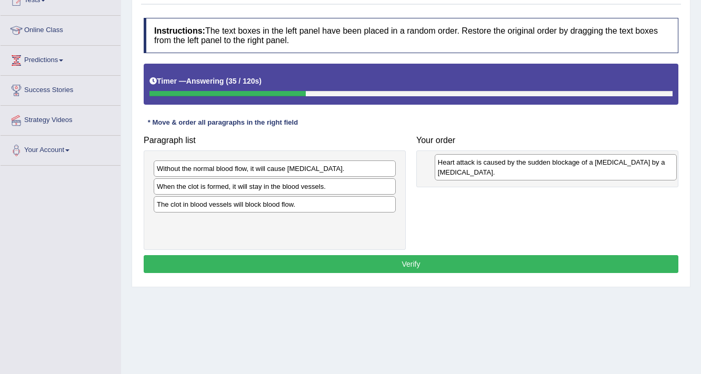
drag, startPoint x: 171, startPoint y: 212, endPoint x: 452, endPoint y: 171, distance: 284.1
click at [452, 171] on div "Heart attack is caused by the sudden blockage of a [MEDICAL_DATA] by a [MEDICAL…" at bounding box center [556, 167] width 243 height 26
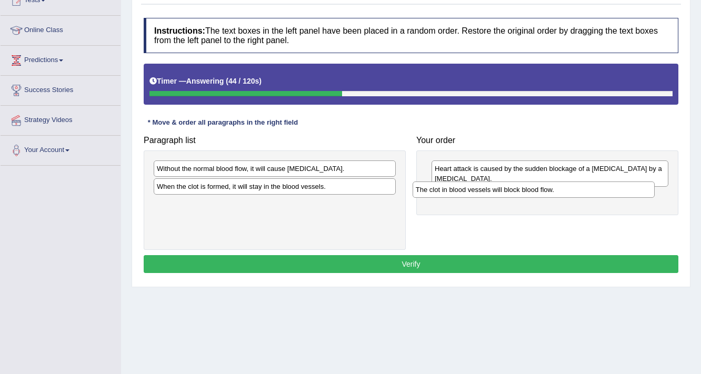
drag, startPoint x: 189, startPoint y: 206, endPoint x: 448, endPoint y: 192, distance: 259.3
click at [448, 192] on div "The clot in blood vessels will block blood flow." at bounding box center [534, 190] width 243 height 16
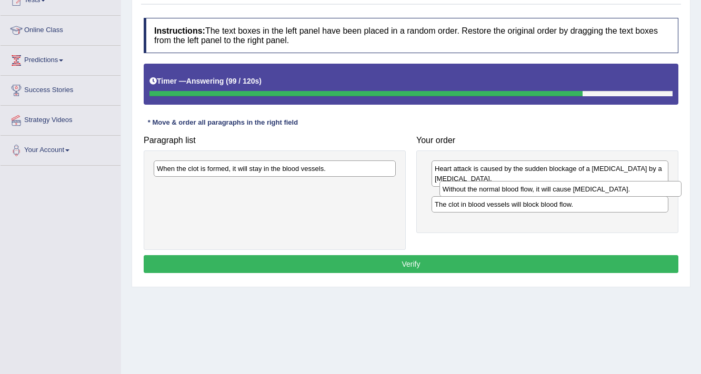
drag, startPoint x: 208, startPoint y: 173, endPoint x: 487, endPoint y: 196, distance: 280.4
click at [487, 196] on div "Without the normal blood flow, it will cause [MEDICAL_DATA]." at bounding box center [560, 189] width 243 height 16
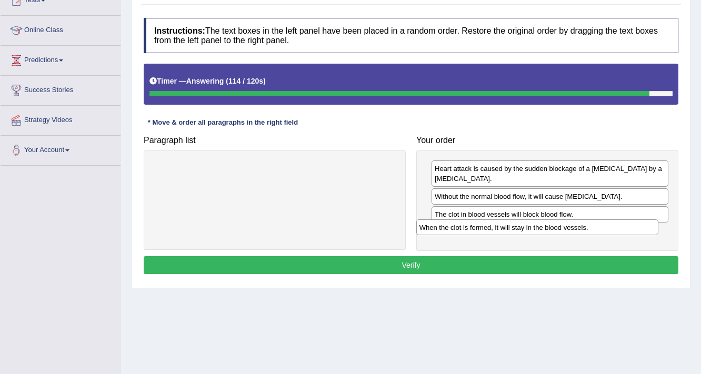
drag, startPoint x: 262, startPoint y: 171, endPoint x: 524, endPoint y: 229, distance: 269.2
click at [524, 229] on div "When the clot is formed, it will stay in the blood vessels." at bounding box center [537, 227] width 243 height 16
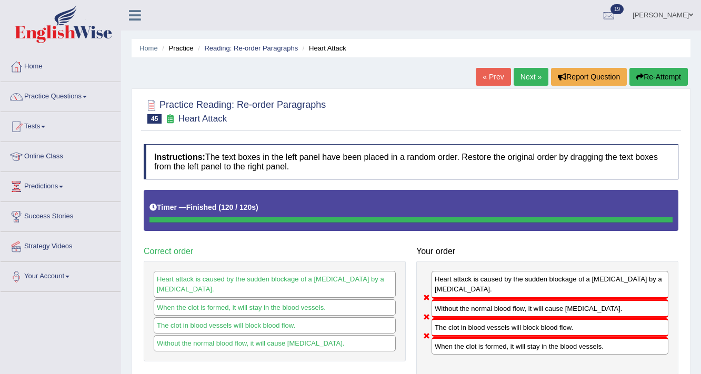
click at [665, 75] on button "Re-Attempt" at bounding box center [658, 77] width 58 height 18
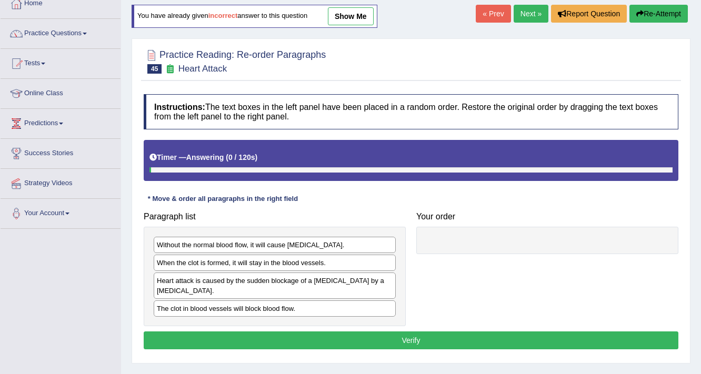
scroll to position [126, 0]
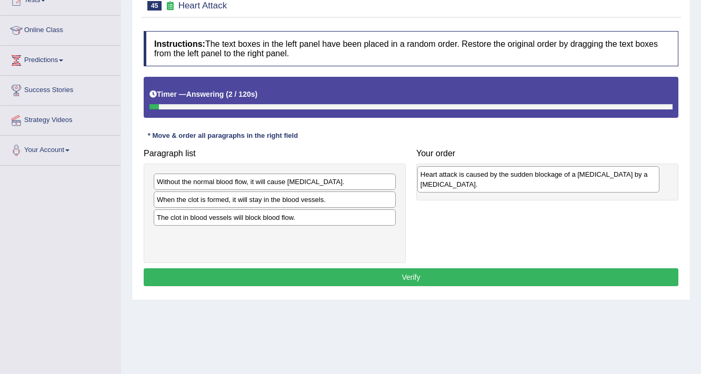
drag, startPoint x: 206, startPoint y: 225, endPoint x: 470, endPoint y: 183, distance: 267.1
click at [470, 183] on div "Heart attack is caused by the sudden blockage of a [MEDICAL_DATA] by a [MEDICAL…" at bounding box center [538, 179] width 243 height 26
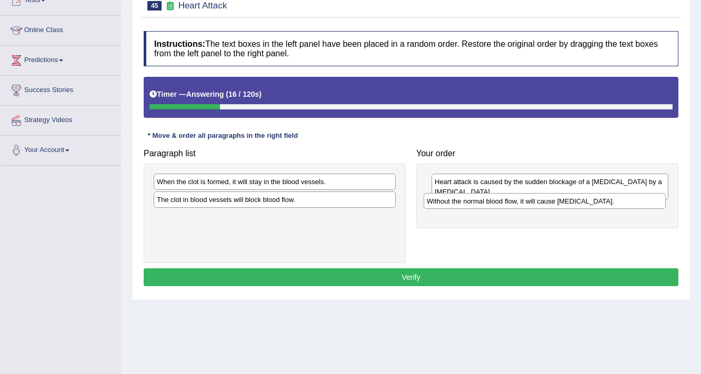
drag, startPoint x: 296, startPoint y: 185, endPoint x: 566, endPoint y: 205, distance: 270.7
click at [566, 205] on div "Without the normal blood flow, it will cause [MEDICAL_DATA]." at bounding box center [545, 201] width 243 height 16
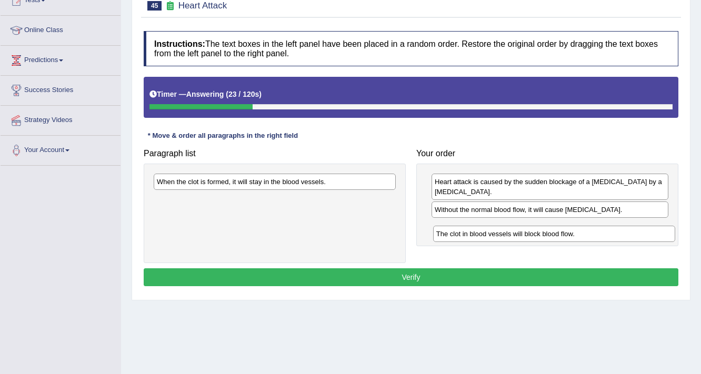
drag, startPoint x: 235, startPoint y: 199, endPoint x: 515, endPoint y: 234, distance: 281.6
click at [515, 234] on div "The clot in blood vessels will block blood flow." at bounding box center [554, 234] width 243 height 16
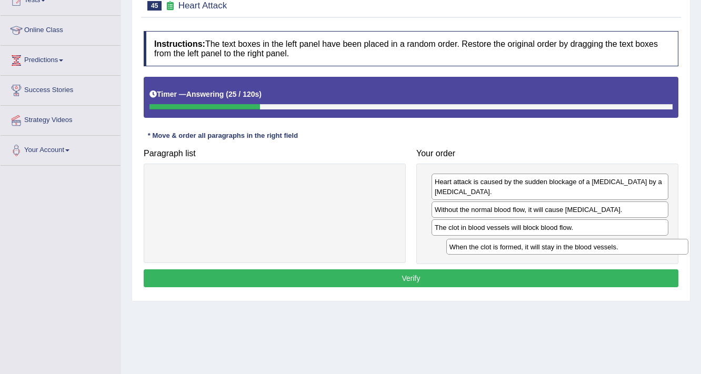
drag, startPoint x: 320, startPoint y: 183, endPoint x: 613, endPoint y: 248, distance: 299.8
click at [613, 248] on div "When the clot is formed, it will stay in the blood vessels." at bounding box center [567, 247] width 243 height 16
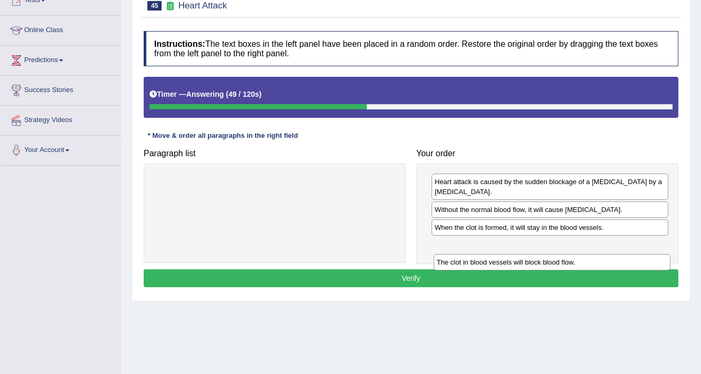
drag, startPoint x: 545, startPoint y: 232, endPoint x: 549, endPoint y: 264, distance: 32.3
click at [549, 264] on div "The clot in blood vessels will block blood flow." at bounding box center [552, 262] width 237 height 16
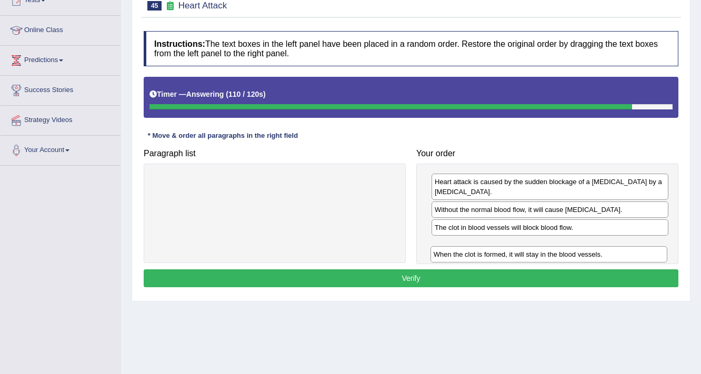
drag, startPoint x: 543, startPoint y: 230, endPoint x: 542, endPoint y: 257, distance: 27.4
click at [542, 257] on div "When the clot is formed, it will stay in the blood vessels." at bounding box center [549, 254] width 237 height 16
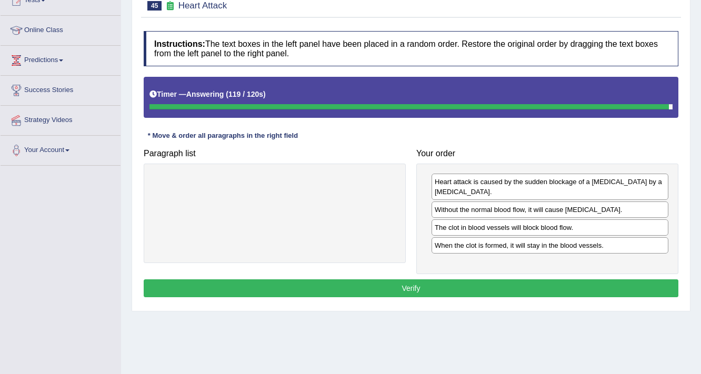
click at [532, 281] on button "Verify" at bounding box center [411, 288] width 535 height 18
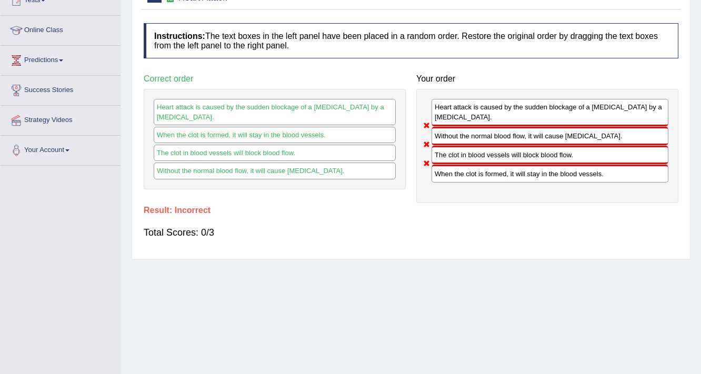
scroll to position [0, 0]
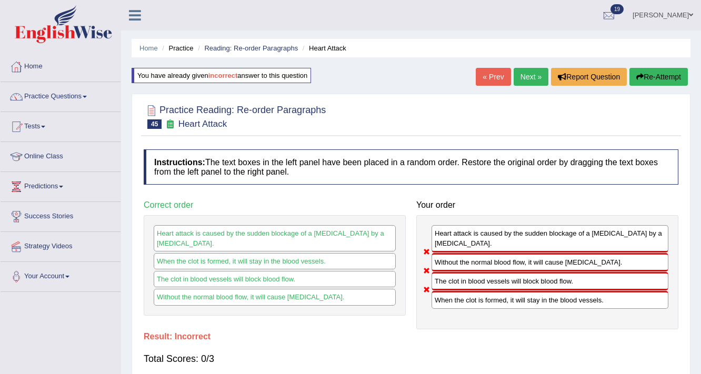
click at [665, 76] on button "Re-Attempt" at bounding box center [658, 77] width 58 height 18
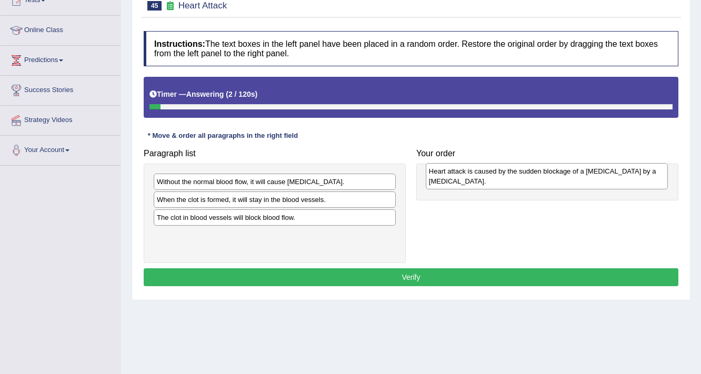
drag, startPoint x: 198, startPoint y: 221, endPoint x: 451, endPoint y: 175, distance: 256.2
click at [451, 175] on div "Heart attack is caused by the sudden blockage of a [MEDICAL_DATA] by a [MEDICAL…" at bounding box center [547, 176] width 243 height 26
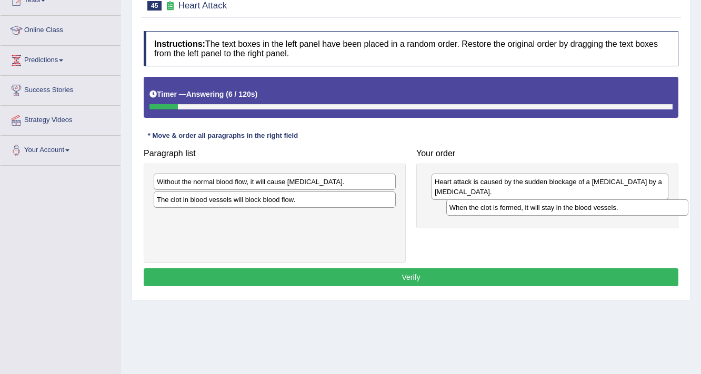
drag, startPoint x: 247, startPoint y: 199, endPoint x: 540, endPoint y: 207, distance: 292.7
click at [540, 207] on div "When the clot is formed, it will stay in the blood vessels." at bounding box center [567, 207] width 243 height 16
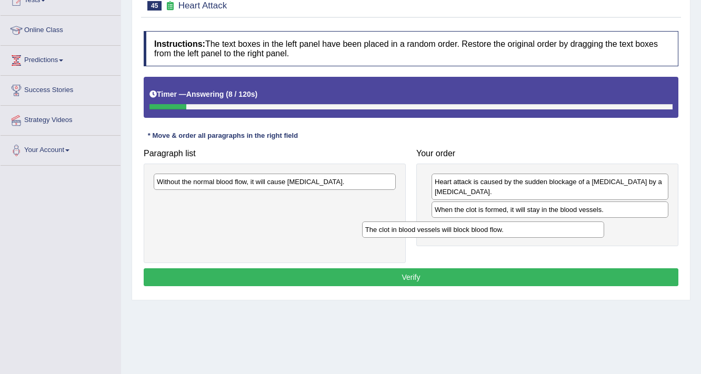
drag, startPoint x: 297, startPoint y: 198, endPoint x: 506, endPoint y: 228, distance: 211.7
click at [506, 228] on div "The clot in blood vessels will block blood flow." at bounding box center [483, 230] width 243 height 16
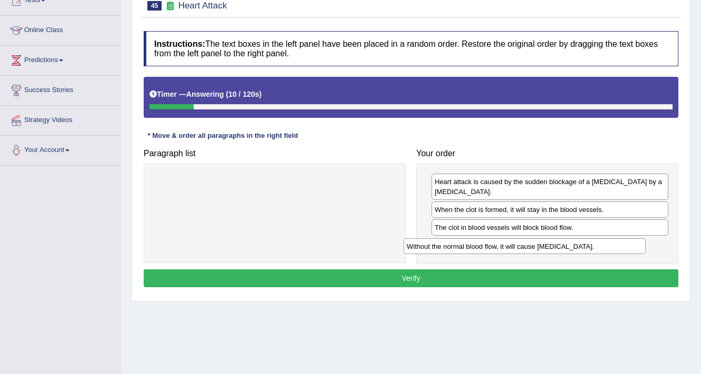
drag, startPoint x: 354, startPoint y: 181, endPoint x: 615, endPoint y: 240, distance: 268.2
click at [611, 244] on div "Without the normal blood flow, it will cause [MEDICAL_DATA]." at bounding box center [525, 246] width 243 height 16
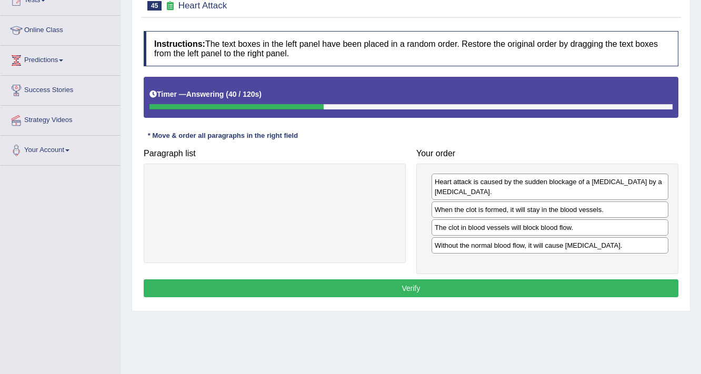
click at [571, 291] on button "Verify" at bounding box center [411, 288] width 535 height 18
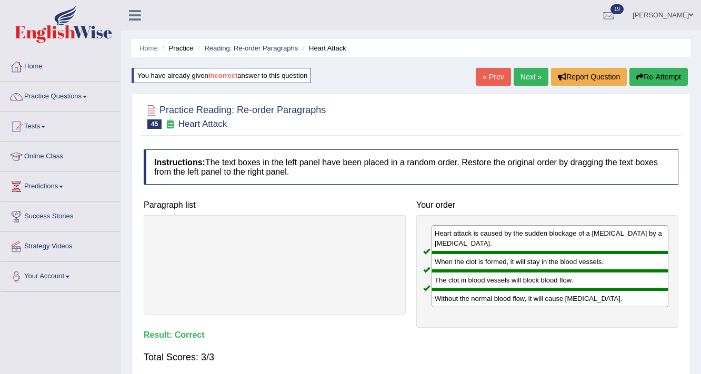
click at [524, 79] on link "Next »" at bounding box center [531, 77] width 35 height 18
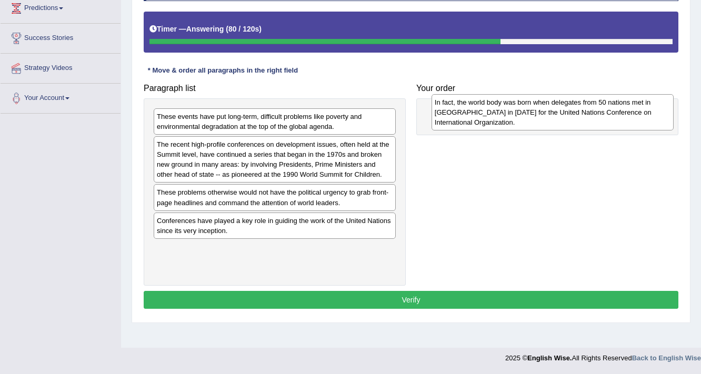
drag, startPoint x: 246, startPoint y: 128, endPoint x: 524, endPoint y: 114, distance: 278.3
click at [524, 114] on div "In fact, the world body was born when delegates from 50 nations met in San Fran…" at bounding box center [553, 112] width 243 height 36
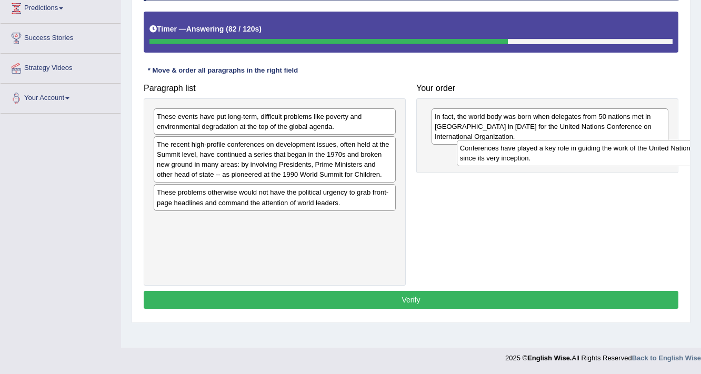
drag, startPoint x: 261, startPoint y: 232, endPoint x: 556, endPoint y: 162, distance: 303.1
click at [556, 162] on div "Conferences have played a key role in guiding the work of the United Nations si…" at bounding box center [578, 153] width 243 height 26
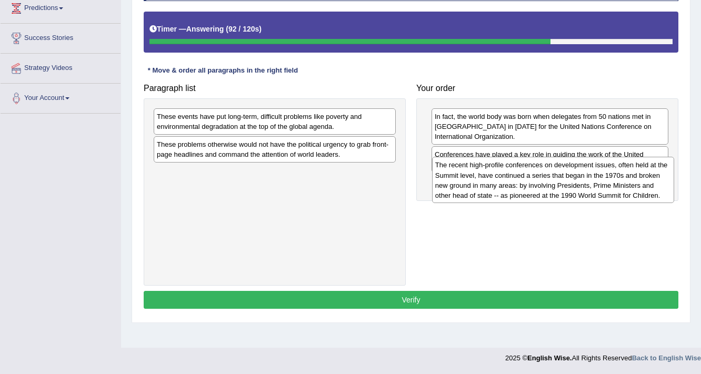
drag, startPoint x: 251, startPoint y: 171, endPoint x: 518, endPoint y: 192, distance: 268.2
click at [518, 192] on div "The recent high-profile conferences on development issues, often held at the Su…" at bounding box center [553, 180] width 243 height 46
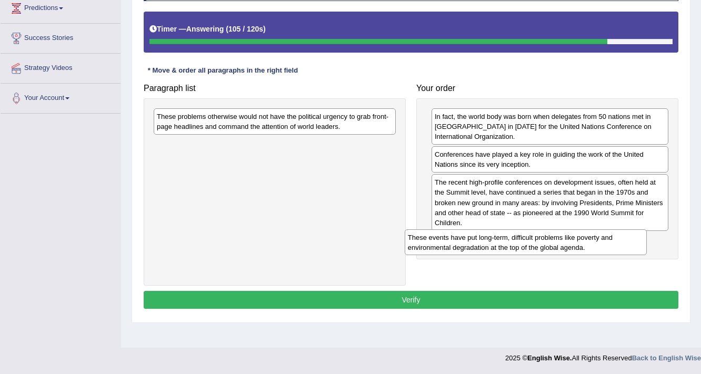
drag, startPoint x: 233, startPoint y: 121, endPoint x: 483, endPoint y: 242, distance: 277.8
click at [483, 242] on div "These events have put long-term, difficult problems like poverty and environmen…" at bounding box center [526, 242] width 243 height 26
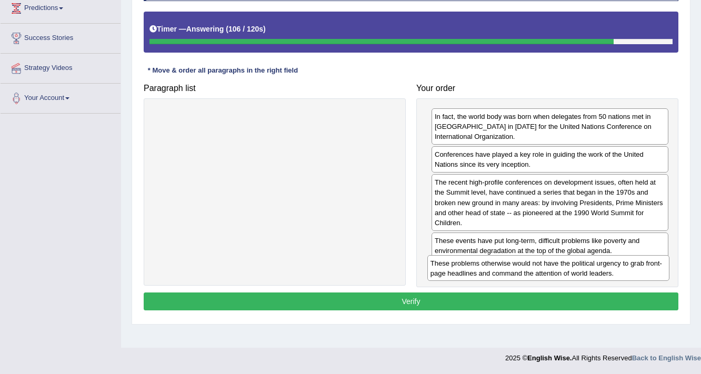
drag, startPoint x: 297, startPoint y: 128, endPoint x: 571, endPoint y: 275, distance: 310.6
click at [571, 275] on div "These problems otherwise would not have the political urgency to grab front-pag…" at bounding box center [548, 268] width 243 height 26
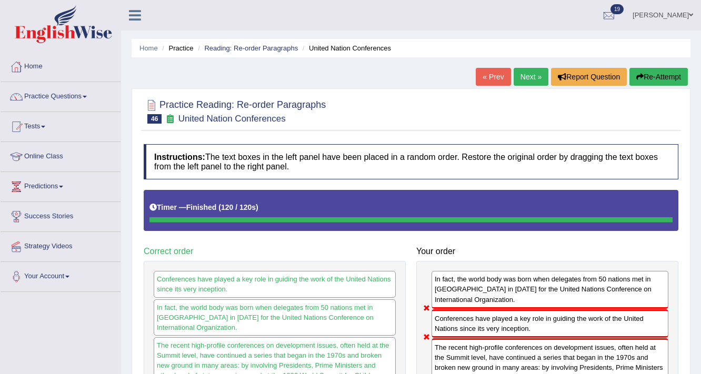
click at [541, 81] on link "Next »" at bounding box center [531, 77] width 35 height 18
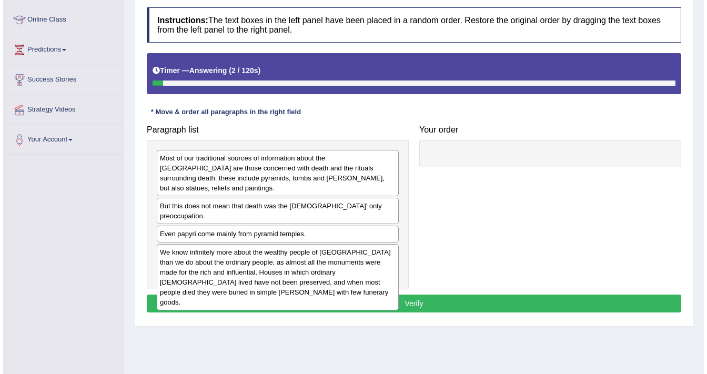
scroll to position [178, 0]
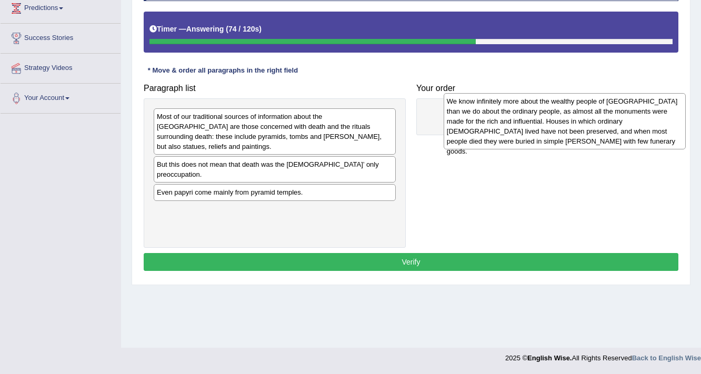
drag, startPoint x: 198, startPoint y: 206, endPoint x: 488, endPoint y: 117, distance: 303.2
click at [488, 117] on div "We know infinitely more about the wealthy people of [GEOGRAPHIC_DATA] than we d…" at bounding box center [565, 121] width 243 height 56
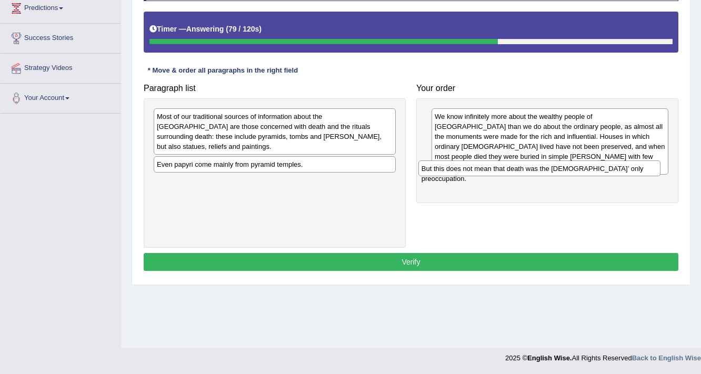
drag, startPoint x: 309, startPoint y: 160, endPoint x: 574, endPoint y: 175, distance: 265.1
click at [574, 175] on div "But this does not mean that death was the [DEMOGRAPHIC_DATA]’ only preoccupatio…" at bounding box center [539, 169] width 243 height 16
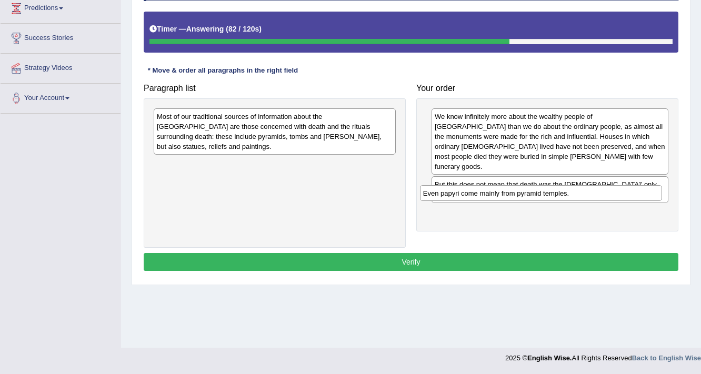
drag, startPoint x: 222, startPoint y: 161, endPoint x: 488, endPoint y: 199, distance: 269.1
click at [488, 199] on div "Even papyri come mainly from pyramid temples." at bounding box center [541, 193] width 243 height 16
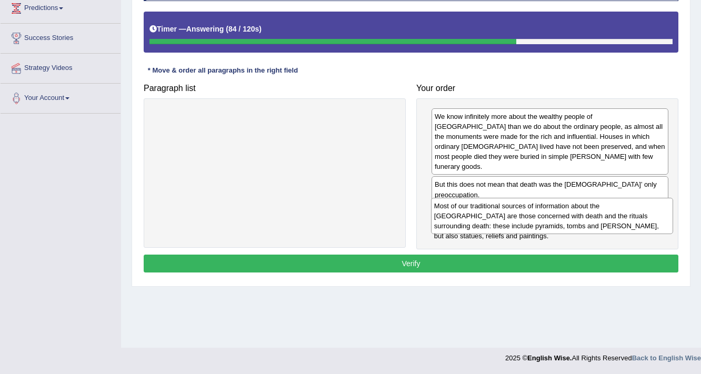
drag, startPoint x: 215, startPoint y: 127, endPoint x: 492, endPoint y: 217, distance: 291.4
click at [492, 217] on div "Most of our traditional sources of information about the [GEOGRAPHIC_DATA] are …" at bounding box center [552, 216] width 243 height 36
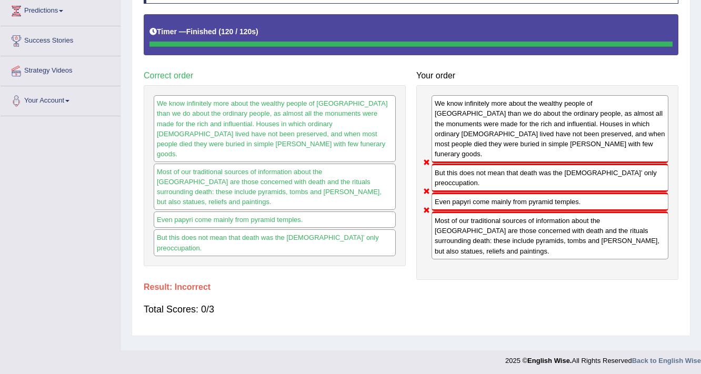
scroll to position [0, 0]
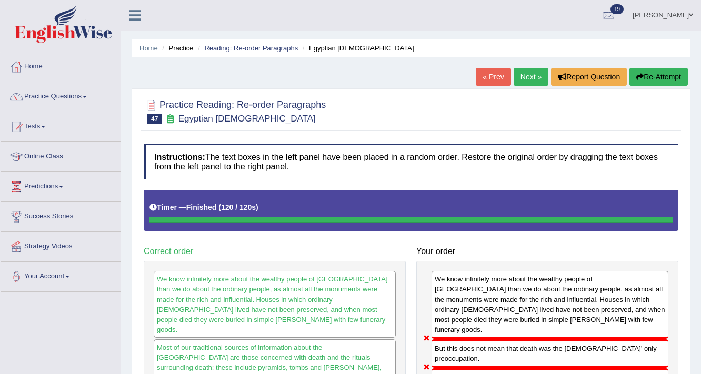
click at [638, 83] on button "Re-Attempt" at bounding box center [658, 77] width 58 height 18
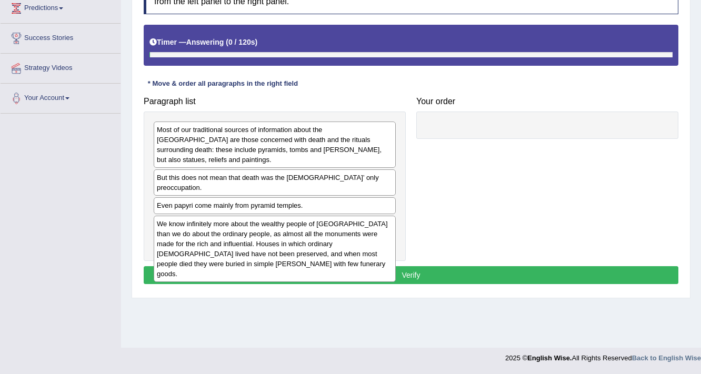
scroll to position [178, 0]
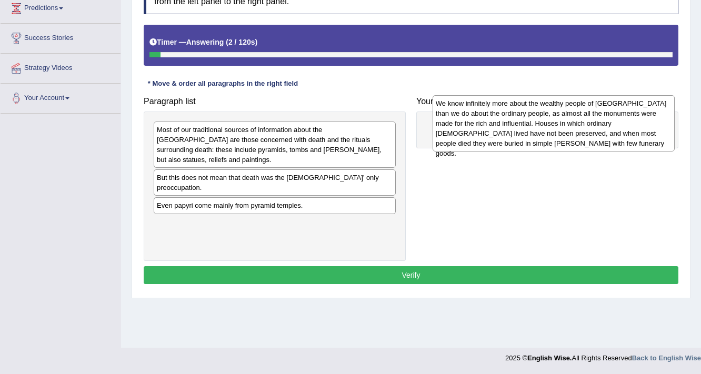
drag, startPoint x: 299, startPoint y: 224, endPoint x: 563, endPoint y: 132, distance: 279.8
click at [563, 132] on div "We know infinitely more about the wealthy people of [GEOGRAPHIC_DATA] than we d…" at bounding box center [554, 123] width 243 height 56
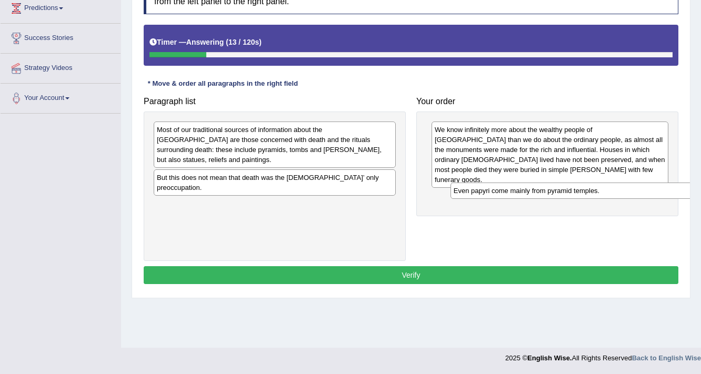
drag, startPoint x: 244, startPoint y: 189, endPoint x: 541, endPoint y: 195, distance: 296.9
click at [541, 195] on div "Even papyri come mainly from pyramid temples." at bounding box center [572, 191] width 243 height 16
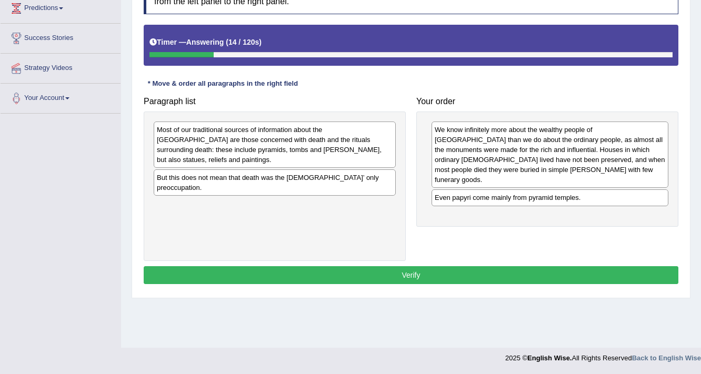
drag, startPoint x: 212, startPoint y: 174, endPoint x: 419, endPoint y: 225, distance: 213.0
click at [429, 254] on div "Paragraph list Most of our traditional sources of information about the Old Kin…" at bounding box center [410, 176] width 545 height 169
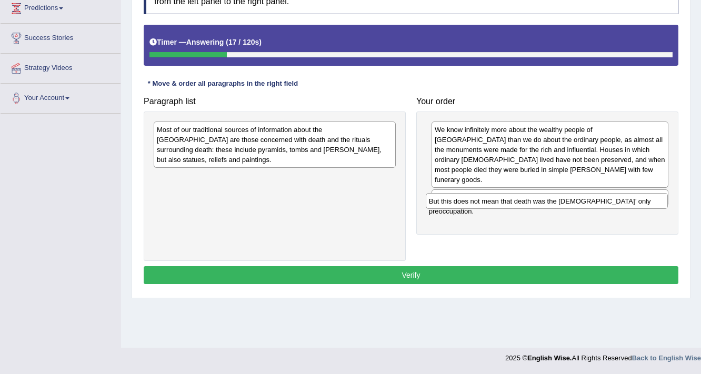
drag, startPoint x: 318, startPoint y: 166, endPoint x: 590, endPoint y: 200, distance: 273.7
click at [590, 200] on div "But this does not mean that death was the [DEMOGRAPHIC_DATA]’ only preoccupatio…" at bounding box center [547, 201] width 243 height 16
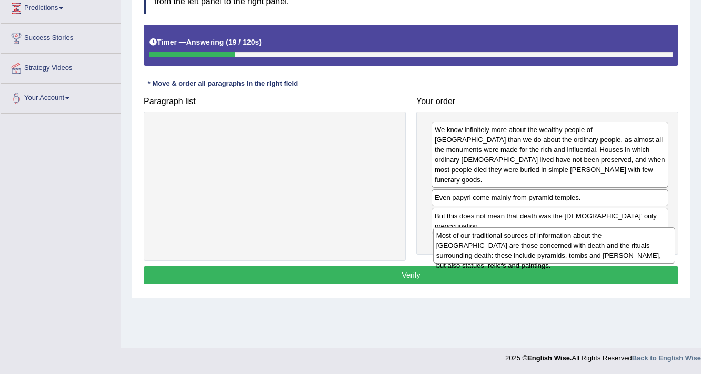
drag, startPoint x: 238, startPoint y: 142, endPoint x: 515, endPoint y: 242, distance: 294.3
click at [515, 242] on div "Most of our traditional sources of information about the Old Kingdom are those …" at bounding box center [554, 245] width 243 height 36
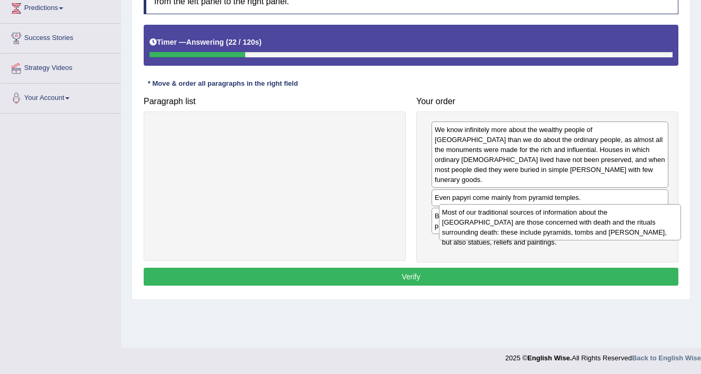
drag, startPoint x: 227, startPoint y: 126, endPoint x: 513, endPoint y: 209, distance: 297.1
click at [513, 209] on div "Most of our traditional sources of information about the Old Kingdom are those …" at bounding box center [560, 222] width 243 height 36
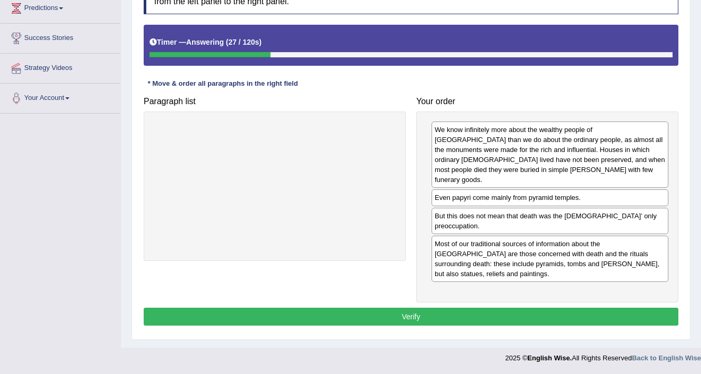
click at [461, 308] on button "Verify" at bounding box center [411, 317] width 535 height 18
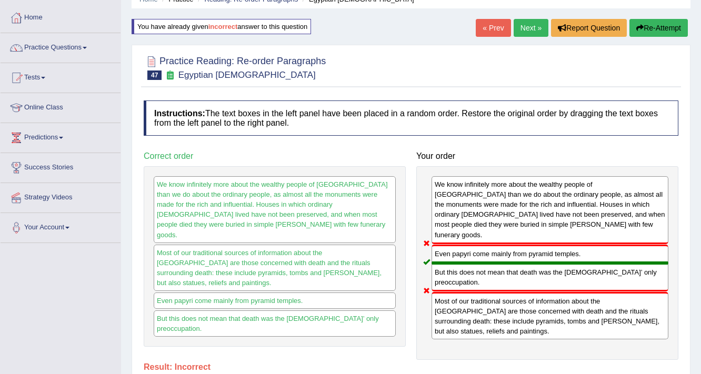
scroll to position [0, 0]
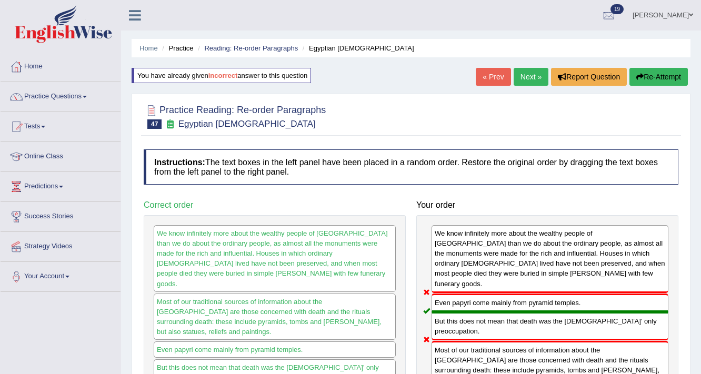
click at [540, 75] on link "Next »" at bounding box center [531, 77] width 35 height 18
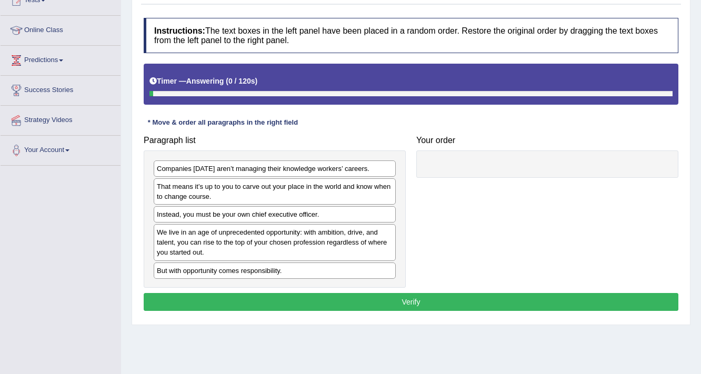
scroll to position [126, 0]
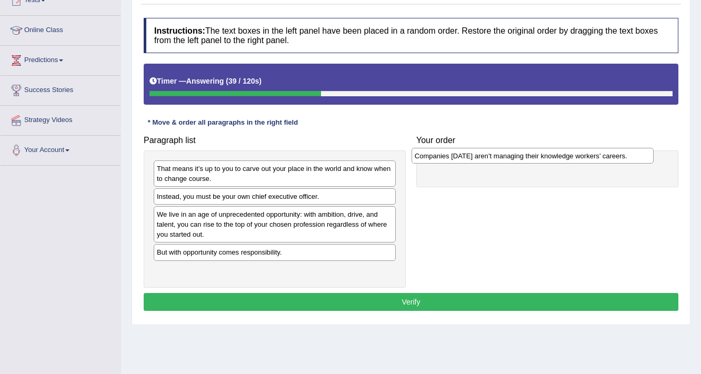
drag, startPoint x: 236, startPoint y: 167, endPoint x: 494, endPoint y: 155, distance: 258.2
click at [494, 155] on div "Companies [DATE] aren’t managing their knowledge workers’ careers." at bounding box center [533, 156] width 243 height 16
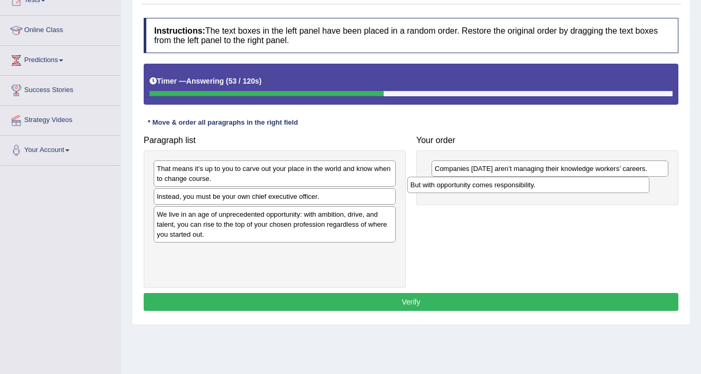
drag, startPoint x: 206, startPoint y: 256, endPoint x: 459, endPoint y: 189, distance: 262.3
click at [459, 189] on div "But with opportunity comes responsibility." at bounding box center [528, 185] width 243 height 16
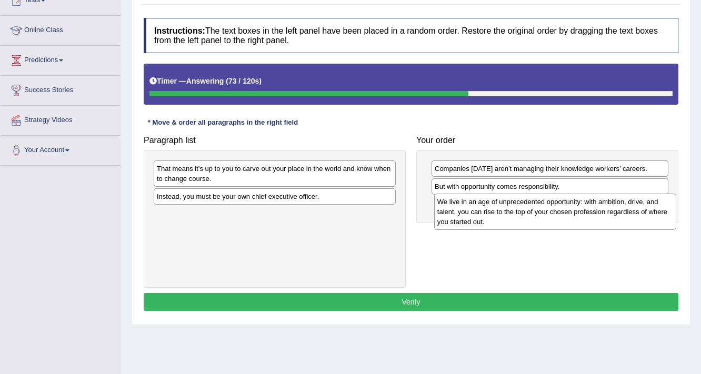
drag, startPoint x: 292, startPoint y: 219, endPoint x: 573, endPoint y: 207, distance: 280.8
click at [573, 207] on div "We live in an age of unprecedented opportunity: with ambition, drive, and talen…" at bounding box center [555, 212] width 243 height 36
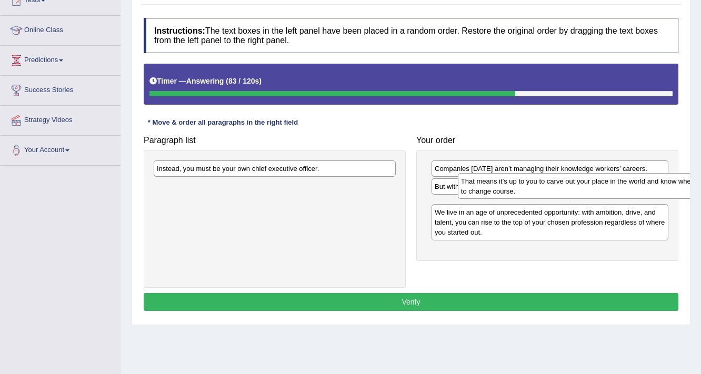
drag, startPoint x: 199, startPoint y: 177, endPoint x: 503, endPoint y: 189, distance: 304.5
click at [503, 189] on div "That means it’s up to you to carve out your place in the world and know when to…" at bounding box center [579, 186] width 243 height 26
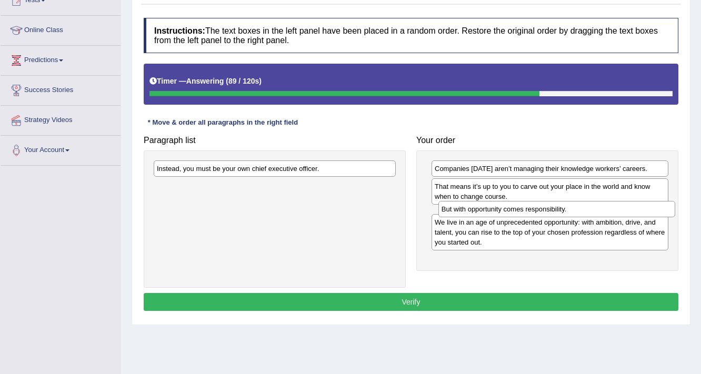
drag, startPoint x: 494, startPoint y: 184, endPoint x: 504, endPoint y: 204, distance: 23.1
click at [504, 204] on div "But with opportunity comes responsibility." at bounding box center [556, 209] width 237 height 16
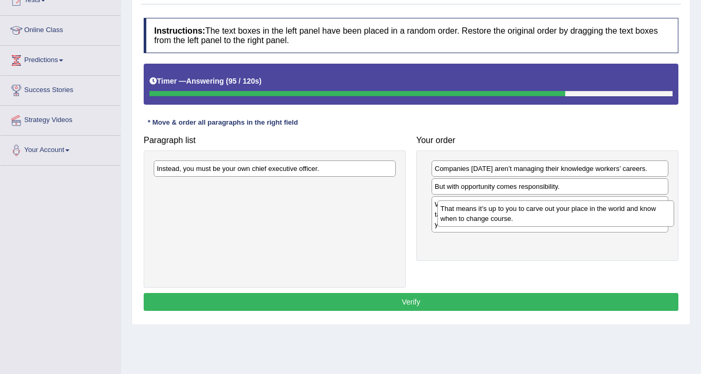
drag, startPoint x: 522, startPoint y: 197, endPoint x: 527, endPoint y: 220, distance: 23.4
click at [527, 220] on div "That means it’s up to you to carve out your place in the world and know when to…" at bounding box center [555, 214] width 237 height 26
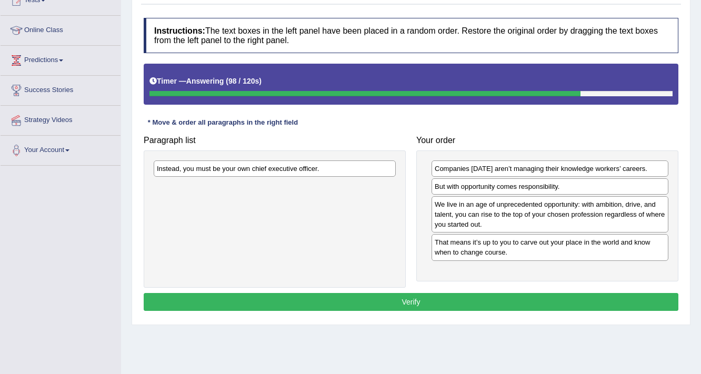
drag, startPoint x: 224, startPoint y: 181, endPoint x: 377, endPoint y: 235, distance: 163.0
click at [377, 235] on div "Instead, you must be your own chief executive officer." at bounding box center [275, 219] width 262 height 137
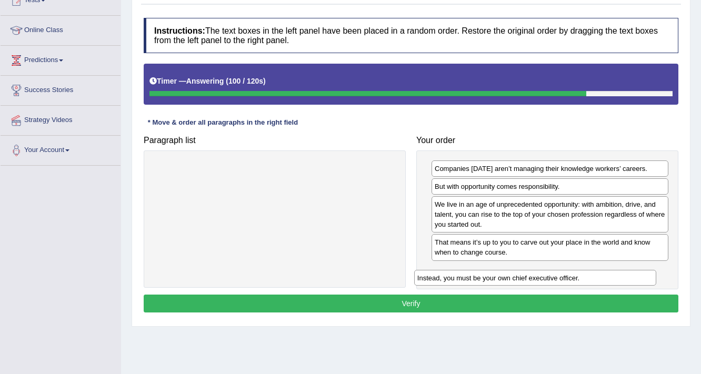
drag, startPoint x: 301, startPoint y: 171, endPoint x: 562, endPoint y: 274, distance: 281.4
click at [562, 274] on div "Instead, you must be your own chief executive officer." at bounding box center [535, 278] width 243 height 16
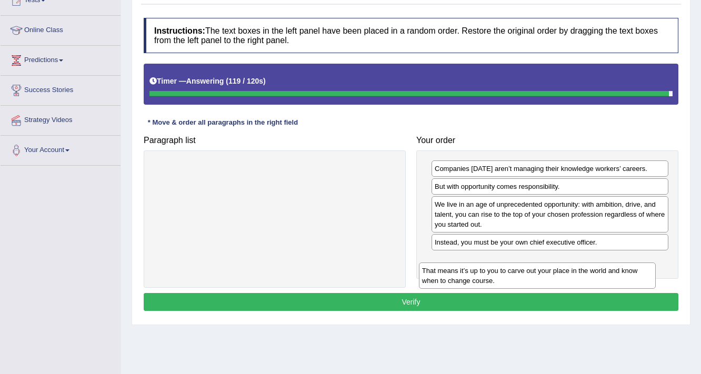
drag, startPoint x: 552, startPoint y: 253, endPoint x: 548, endPoint y: 273, distance: 20.9
click at [548, 274] on div "That means it’s up to you to carve out your place in the world and know when to…" at bounding box center [537, 276] width 237 height 26
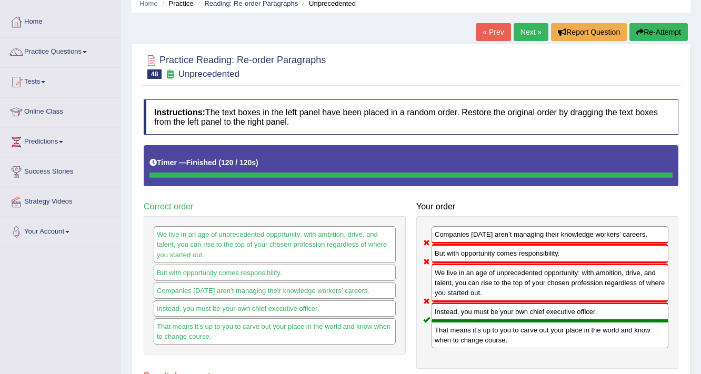
scroll to position [0, 0]
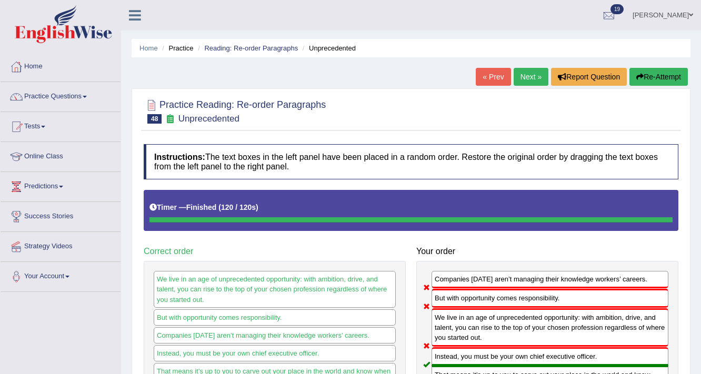
click at [524, 77] on link "Next »" at bounding box center [531, 77] width 35 height 18
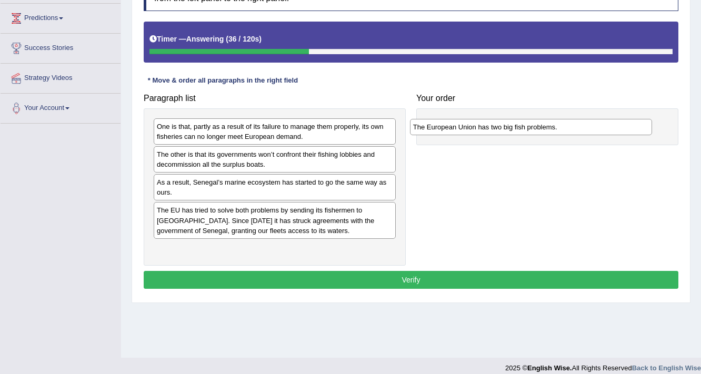
drag, startPoint x: 209, startPoint y: 185, endPoint x: 466, endPoint y: 131, distance: 262.1
click at [466, 131] on div "The European Union has two big fish problems." at bounding box center [531, 127] width 243 height 16
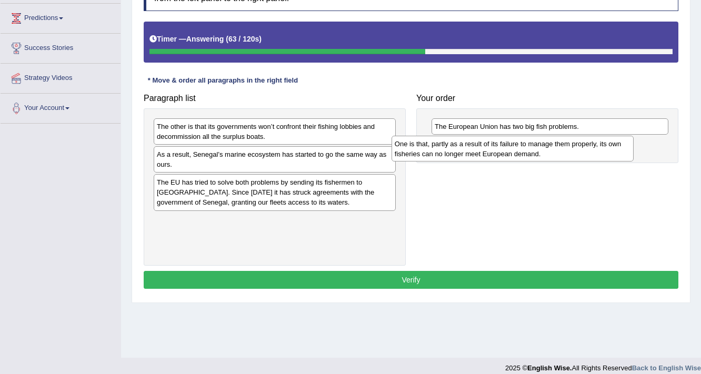
drag, startPoint x: 267, startPoint y: 133, endPoint x: 505, endPoint y: 150, distance: 238.5
click at [505, 150] on div "One is that, partly as a result of its failure to manage them properly, its own…" at bounding box center [513, 149] width 243 height 26
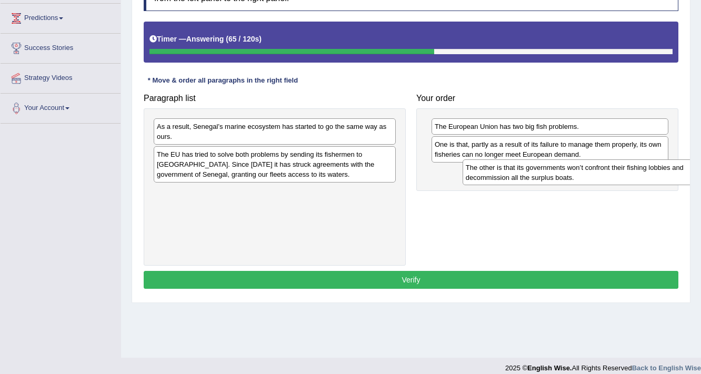
drag, startPoint x: 208, startPoint y: 136, endPoint x: 505, endPoint y: 182, distance: 300.3
click at [505, 182] on div "The other is that its governments won’t confront their fishing lobbies and deco…" at bounding box center [584, 172] width 243 height 26
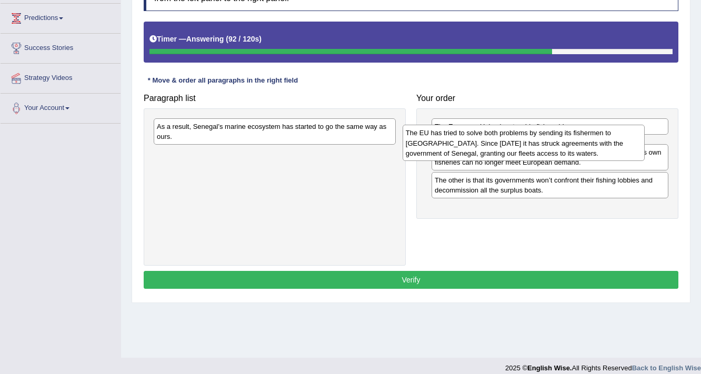
drag, startPoint x: 294, startPoint y: 158, endPoint x: 543, endPoint y: 137, distance: 249.8
click at [543, 137] on div "The EU has tried to solve both problems by sending its fishermen to West Africa…" at bounding box center [524, 143] width 243 height 36
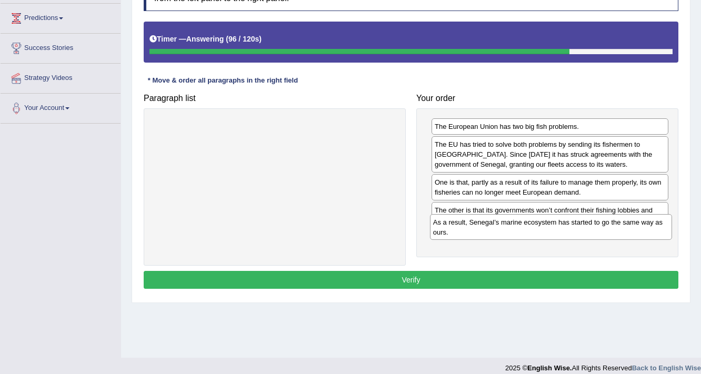
drag, startPoint x: 187, startPoint y: 137, endPoint x: 463, endPoint y: 233, distance: 292.4
click at [463, 233] on div "As a result, Senegal’s marine ecosystem has started to go the same way as ours." at bounding box center [551, 227] width 243 height 26
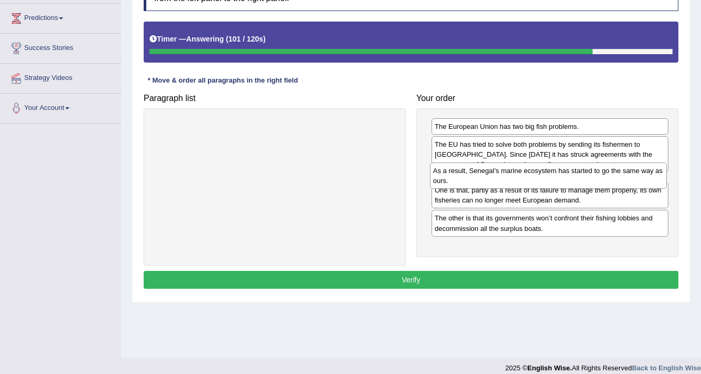
drag, startPoint x: 488, startPoint y: 246, endPoint x: 486, endPoint y: 179, distance: 66.9
click at [486, 179] on div "As a result, Senegal’s marine ecosystem has started to go the same way as ours." at bounding box center [548, 176] width 237 height 26
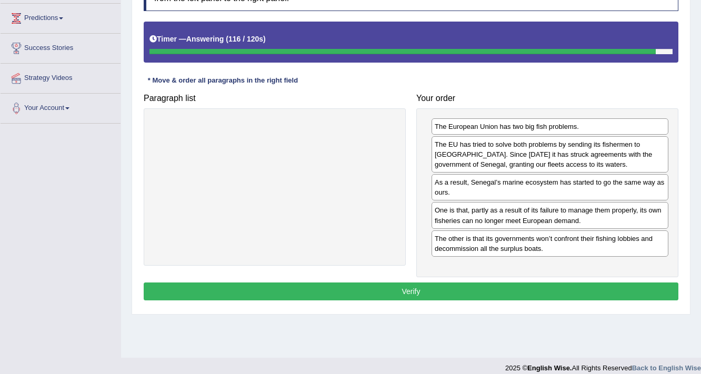
click at [502, 293] on button "Verify" at bounding box center [411, 292] width 535 height 18
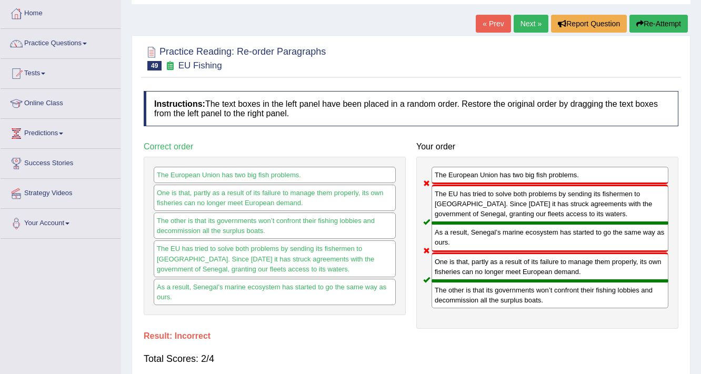
scroll to position [42, 0]
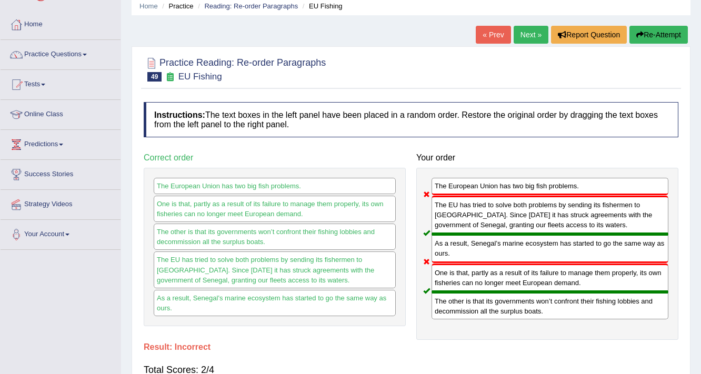
click at [530, 38] on link "Next »" at bounding box center [531, 35] width 35 height 18
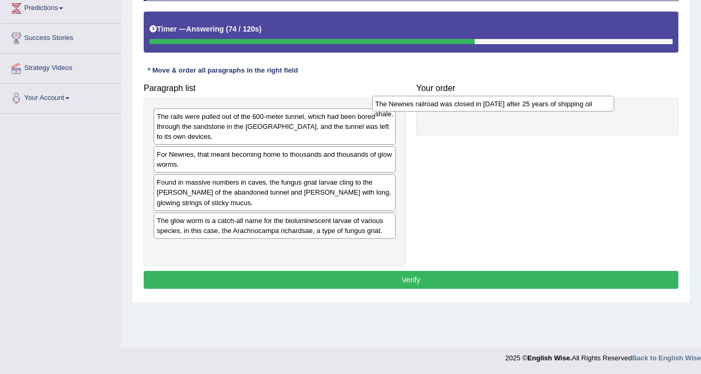
drag, startPoint x: 251, startPoint y: 156, endPoint x: 469, endPoint y: 105, distance: 224.3
click at [469, 105] on div "The Newnes railroad was closed in [DATE] after 25 years of shipping oil shale." at bounding box center [493, 104] width 243 height 16
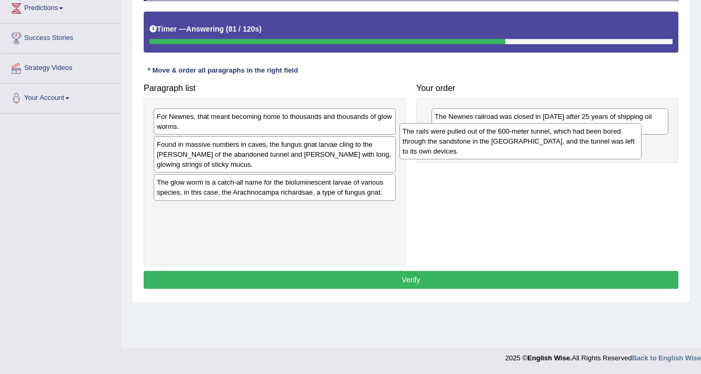
drag, startPoint x: 208, startPoint y: 127, endPoint x: 483, endPoint y: 147, distance: 274.9
click at [483, 147] on div "The rails were pulled out of the 600-meter tunnel, which had been bored through…" at bounding box center [520, 141] width 243 height 36
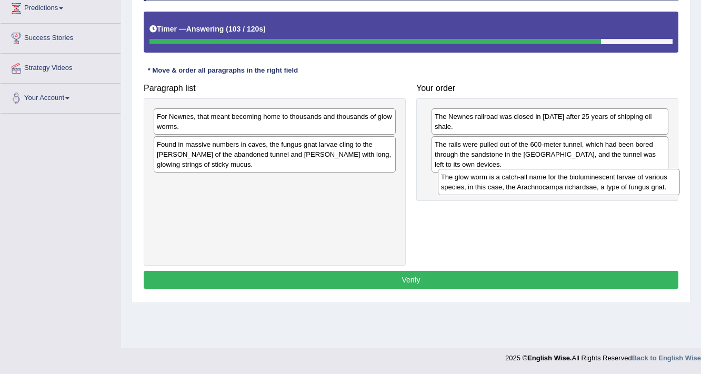
drag, startPoint x: 225, startPoint y: 192, endPoint x: 509, endPoint y: 187, distance: 284.2
click at [509, 187] on div "The glow worm is a catch-all name for the bioluminescent larvae of various spec…" at bounding box center [559, 182] width 243 height 26
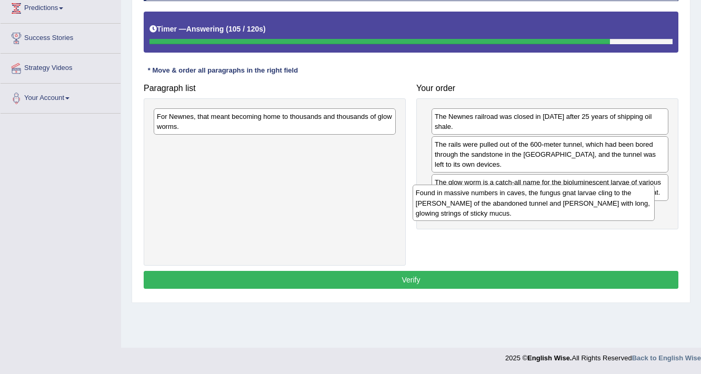
drag, startPoint x: 270, startPoint y: 161, endPoint x: 529, endPoint y: 210, distance: 263.5
click at [529, 210] on div "Found in massive numbers in caves, the fungus gnat larvae cling to the [PERSON_…" at bounding box center [534, 203] width 243 height 36
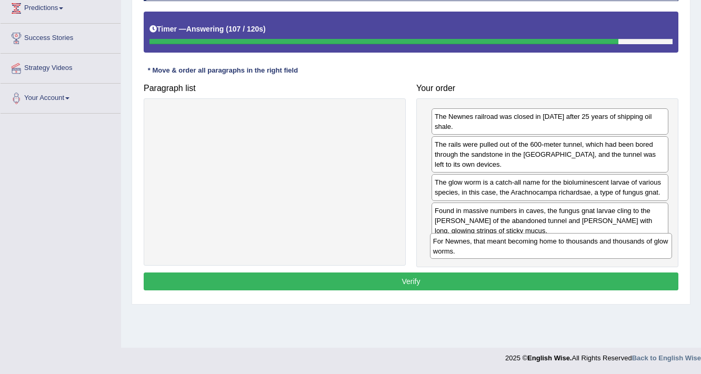
drag, startPoint x: 231, startPoint y: 116, endPoint x: 506, endPoint y: 239, distance: 301.6
click at [506, 239] on div "For Newnes, that meant becoming home to thousands and thousands of glow worms." at bounding box center [551, 246] width 243 height 26
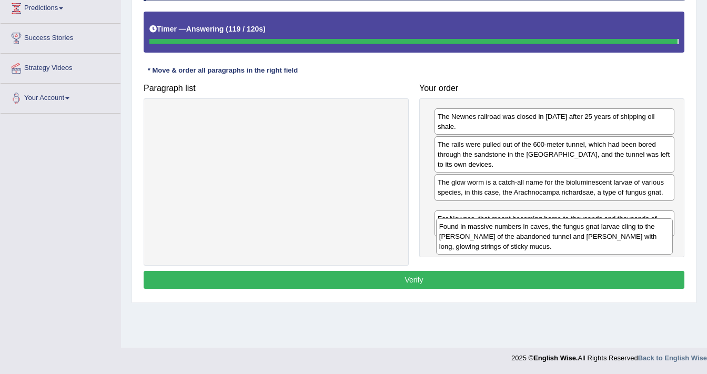
drag, startPoint x: 494, startPoint y: 214, endPoint x: 496, endPoint y: 243, distance: 29.0
click at [496, 243] on div "Paragraph list Correct order The Newnes railroad was closed in 1932 after 25 ye…" at bounding box center [414, 171] width 552 height 187
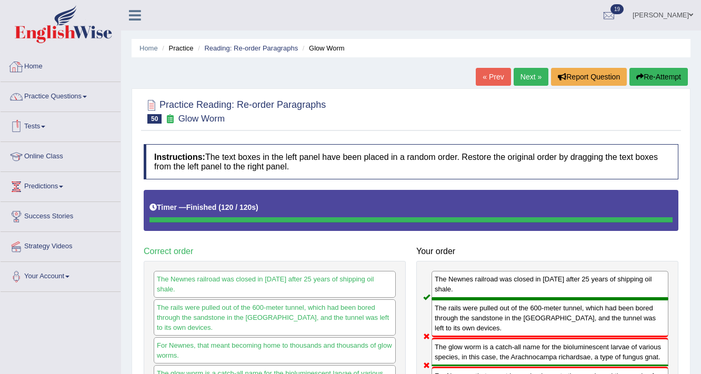
click at [45, 72] on link "Home" at bounding box center [61, 65] width 120 height 26
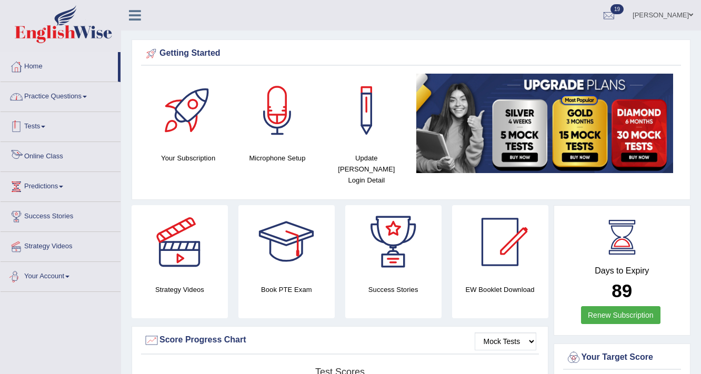
click at [66, 95] on link "Practice Questions" at bounding box center [61, 95] width 120 height 26
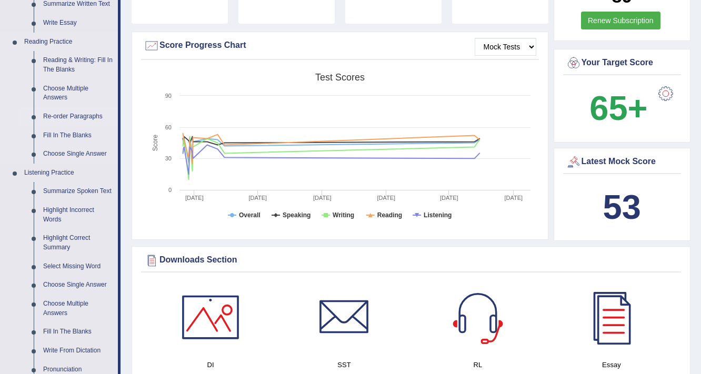
scroll to position [211, 0]
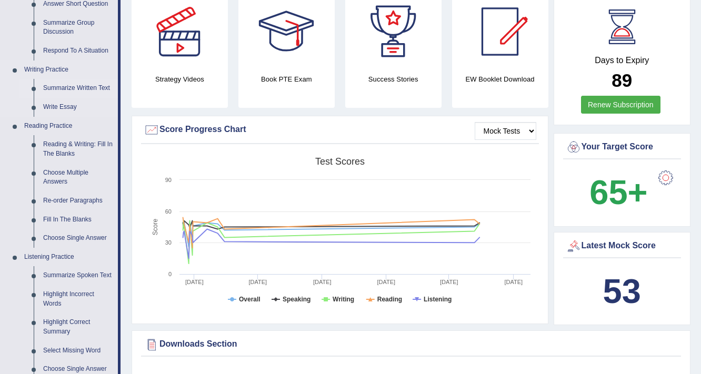
click at [91, 87] on link "Summarize Written Text" at bounding box center [77, 88] width 79 height 19
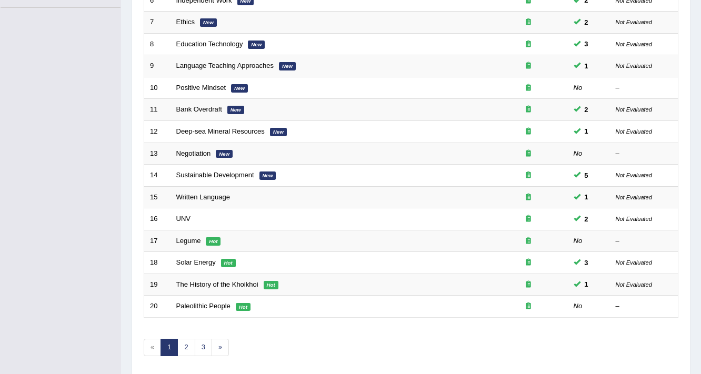
scroll to position [319, 0]
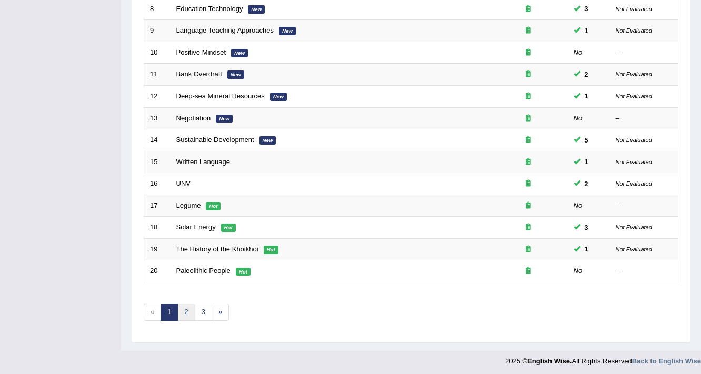
click at [189, 314] on link "2" at bounding box center [185, 312] width 17 height 17
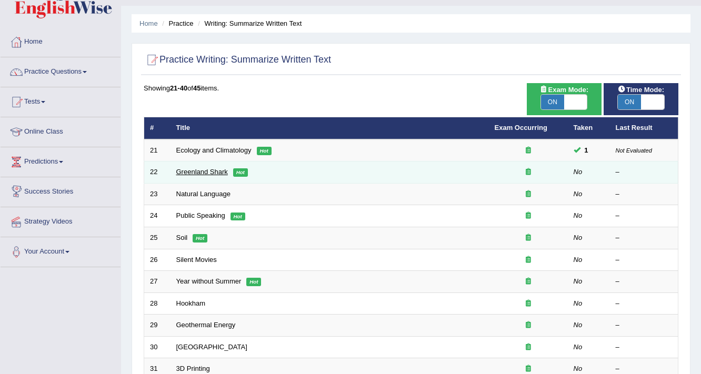
click at [199, 173] on link "Greenland Shark" at bounding box center [202, 172] width 52 height 8
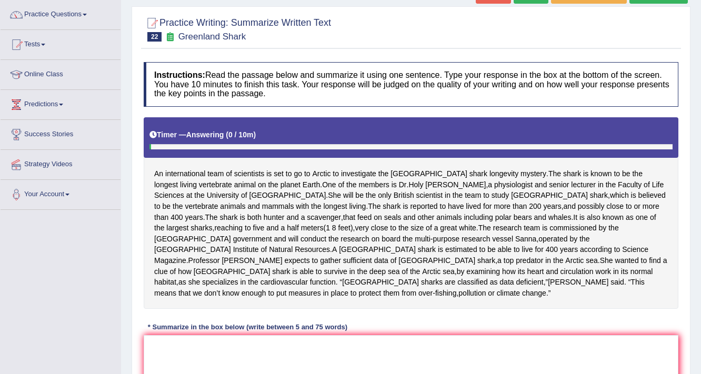
scroll to position [168, 0]
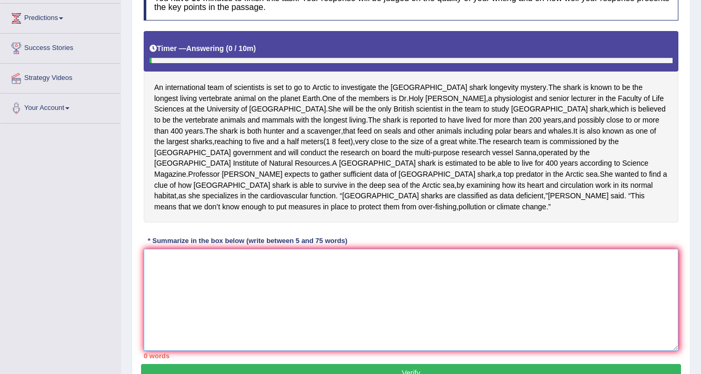
click at [442, 304] on textarea at bounding box center [411, 300] width 535 height 102
click at [326, 281] on textarea "The passage outlines" at bounding box center [411, 300] width 535 height 102
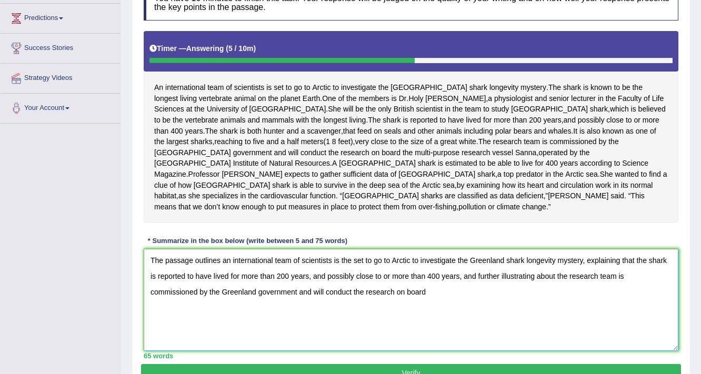
drag, startPoint x: 299, startPoint y: 280, endPoint x: 482, endPoint y: 281, distance: 182.6
click at [482, 281] on textarea "The passage outlines an international team of scientists is the set to go to Ar…" at bounding box center [411, 300] width 535 height 102
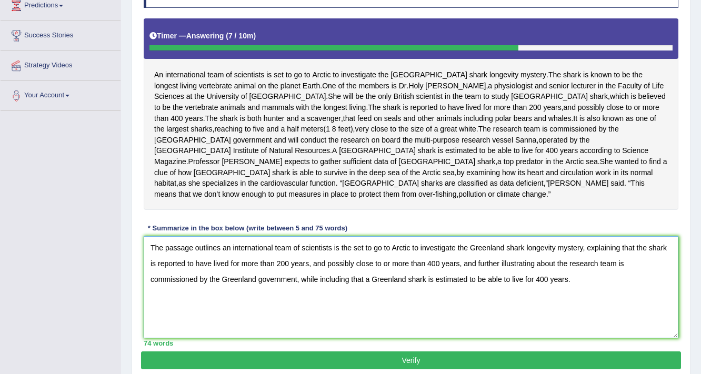
scroll to position [167, 0]
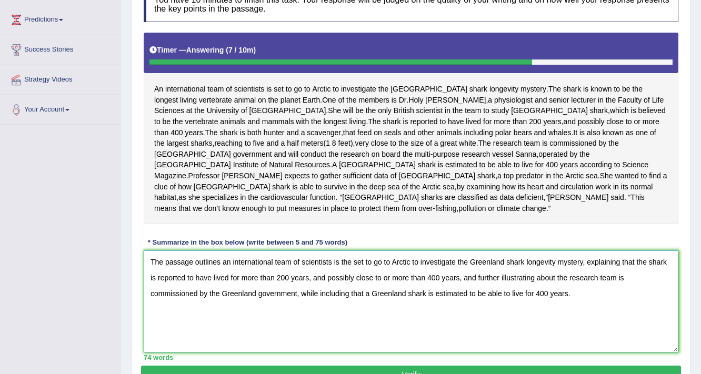
click at [355, 251] on textarea "The passage outlines an international team of scientists is the set to go to Ar…" at bounding box center [411, 302] width 535 height 102
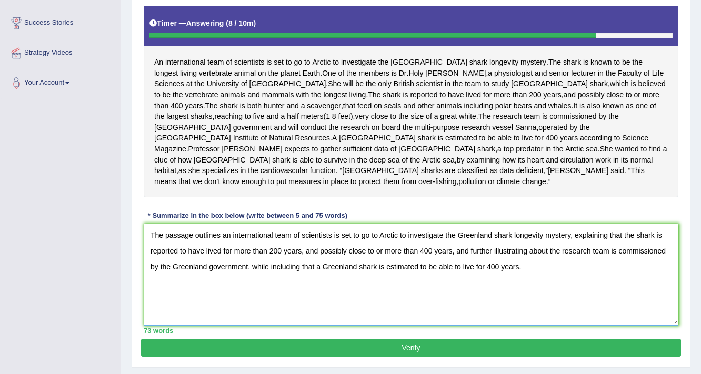
scroll to position [209, 0]
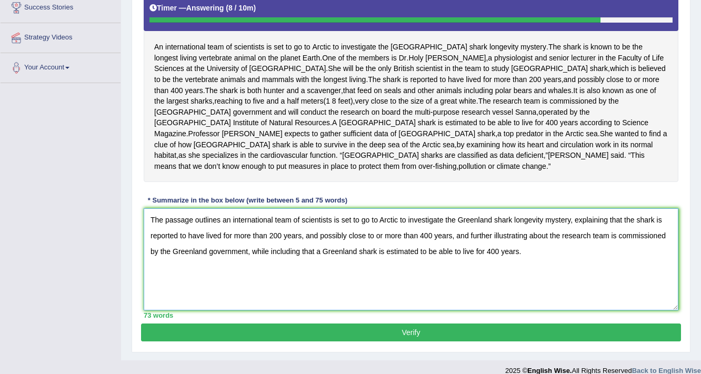
type textarea "The passage outlines an international team of scientists is set to go to Arctic…"
click at [463, 324] on button "Verify" at bounding box center [411, 333] width 540 height 18
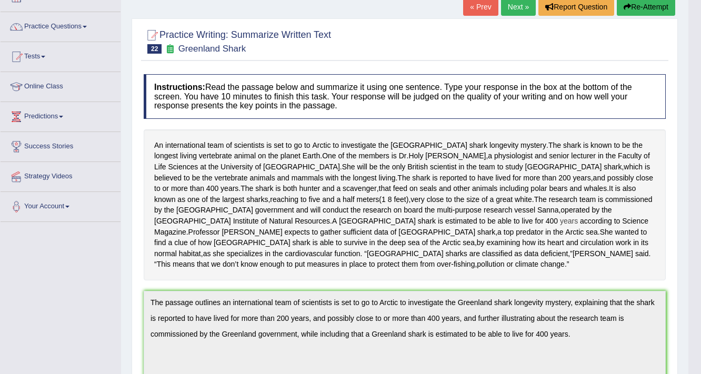
scroll to position [0, 0]
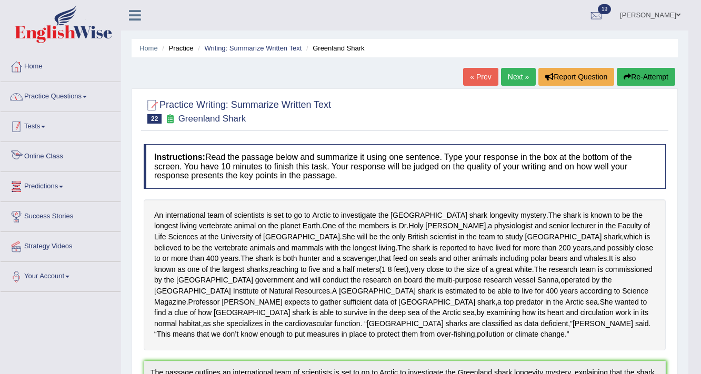
click at [36, 97] on link "Practice Questions" at bounding box center [61, 95] width 120 height 26
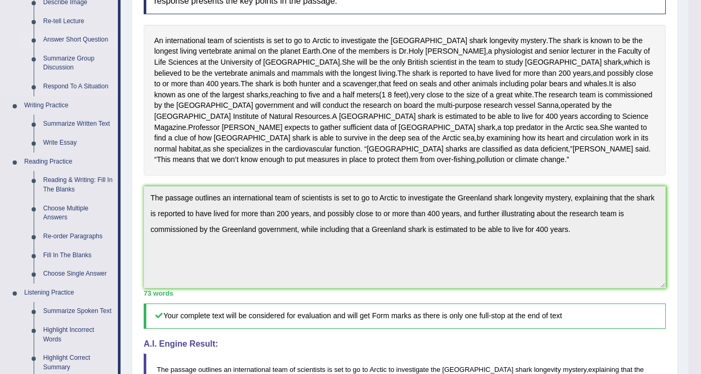
scroll to position [211, 0]
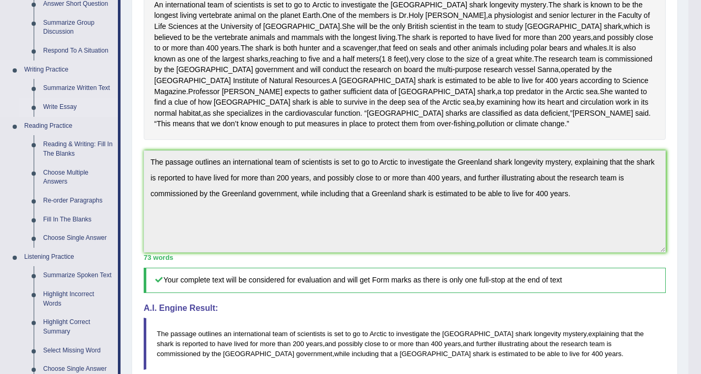
click at [53, 105] on link "Write Essay" at bounding box center [77, 107] width 79 height 19
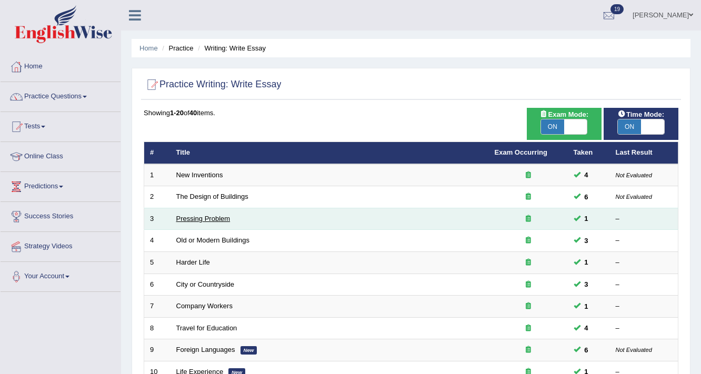
click at [208, 218] on link "Pressing Problem" at bounding box center [203, 219] width 54 height 8
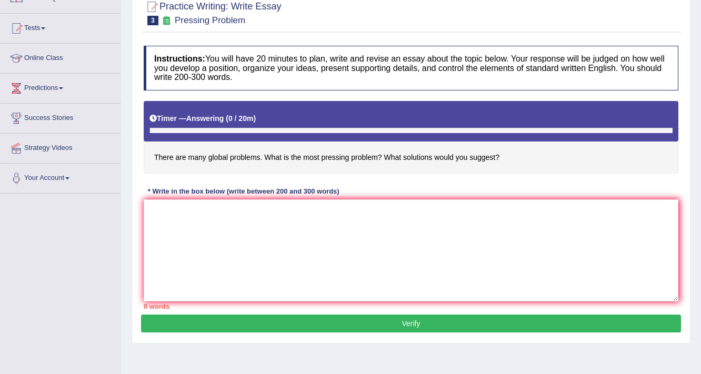
scroll to position [126, 0]
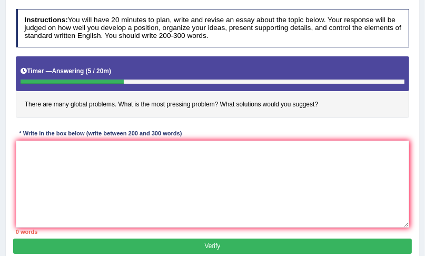
click at [215, 111] on h4 "There are many global problems. What is the most pressing problem? What solutio…" at bounding box center [213, 87] width 394 height 62
click at [221, 113] on h4 "There are many global problems. What is the most pressing problem? What solutio…" at bounding box center [213, 87] width 394 height 62
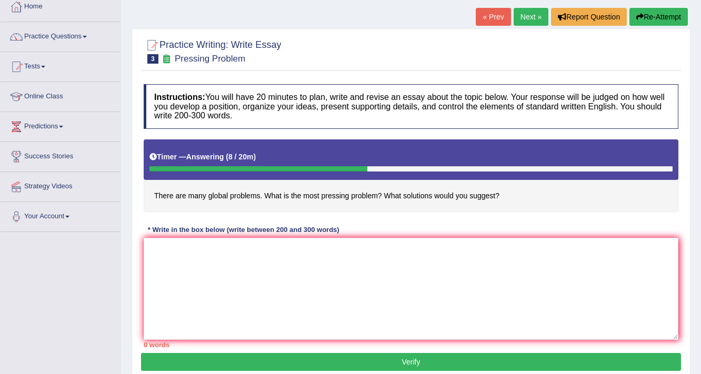
scroll to position [0, 0]
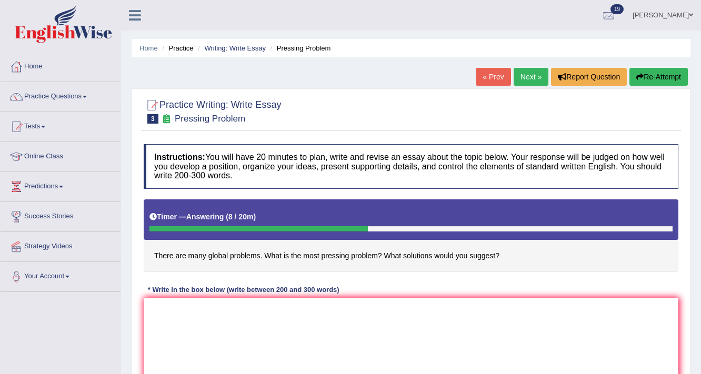
click at [679, 78] on button "Re-Attempt" at bounding box center [658, 77] width 58 height 18
click at [673, 69] on button "Re-Attempt" at bounding box center [658, 77] width 58 height 18
click at [651, 84] on button "Re-Attempt" at bounding box center [658, 77] width 58 height 18
click at [646, 78] on button "Re-Attempt" at bounding box center [658, 77] width 58 height 18
click at [650, 68] on button "Re-Attempt" at bounding box center [658, 77] width 58 height 18
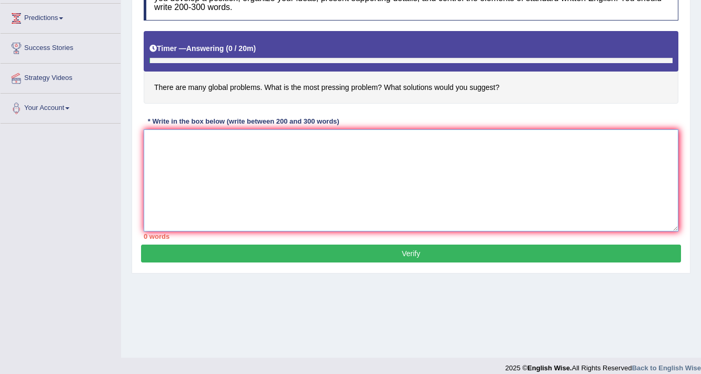
click at [606, 179] on textarea at bounding box center [411, 180] width 535 height 102
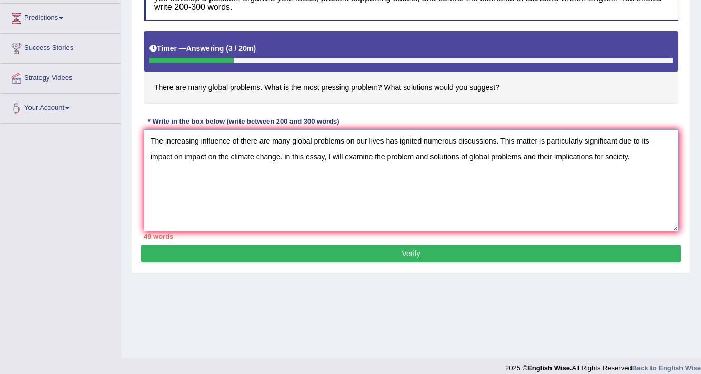
click at [221, 157] on textarea "The increasing influence of there are many global problems on our lives has ign…" at bounding box center [411, 180] width 535 height 102
click at [383, 161] on textarea "The increasing influence of there are many global problems on our lives has ign…" at bounding box center [411, 180] width 535 height 102
click at [609, 155] on textarea "The increasing influence of there are many global problems on our lives has ign…" at bounding box center [411, 180] width 535 height 102
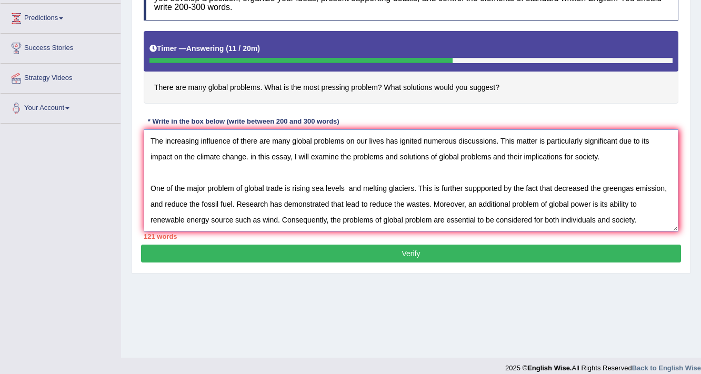
scroll to position [25, 0]
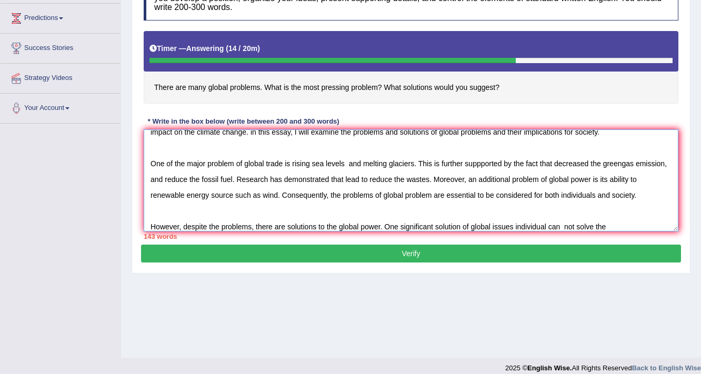
click at [565, 229] on textarea "The increasing influence of there are many global problems on our lives has ign…" at bounding box center [411, 180] width 535 height 102
click at [548, 224] on textarea "The increasing influence of there are many global problems on our lives has ign…" at bounding box center [411, 180] width 535 height 102
click at [638, 228] on textarea "The increasing influence of there are many global problems on our lives has ign…" at bounding box center [411, 180] width 535 height 102
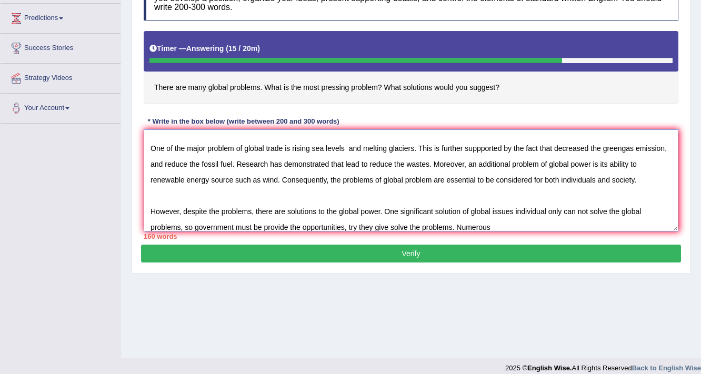
click at [507, 223] on textarea "The increasing influence of there are many global problems on our lives has ign…" at bounding box center [411, 180] width 535 height 102
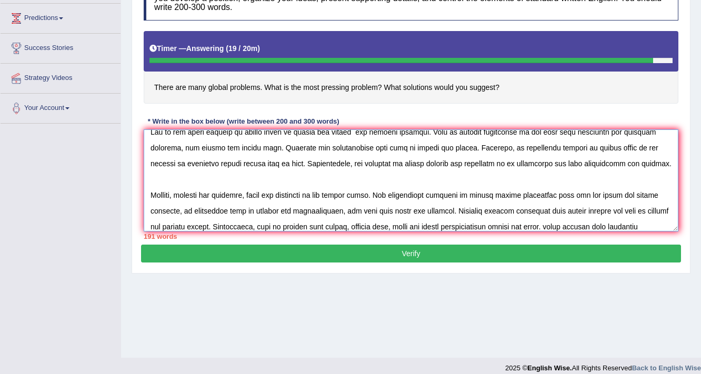
scroll to position [72, 0]
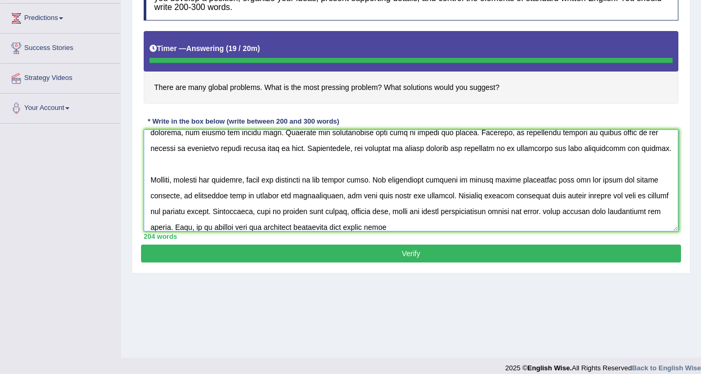
type textarea "The increasing influence of there are many global problems on our lives has ign…"
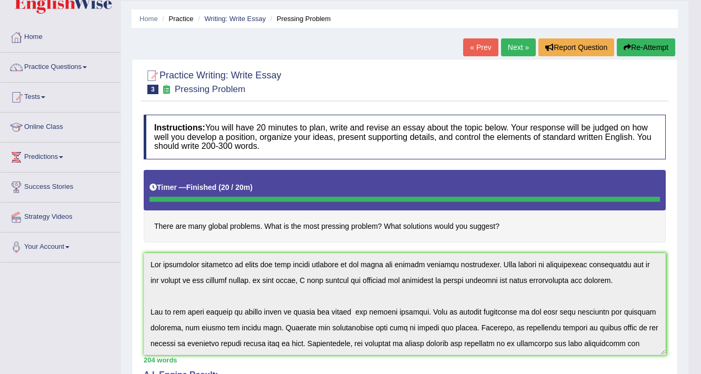
scroll to position [0, 0]
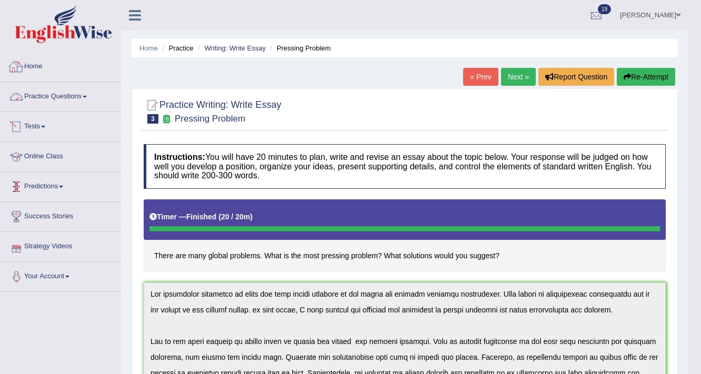
click at [21, 62] on div at bounding box center [16, 67] width 16 height 16
